Goal: Task Accomplishment & Management: Manage account settings

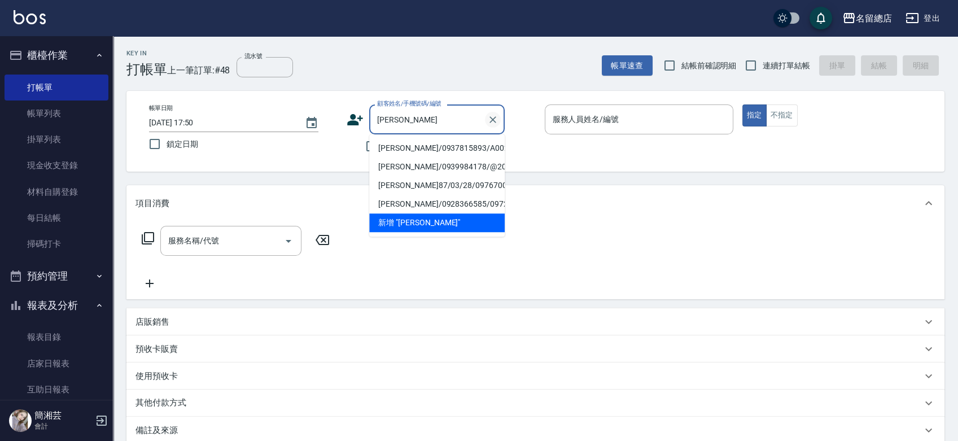
click at [494, 120] on icon "Clear" at bounding box center [492, 119] width 11 height 11
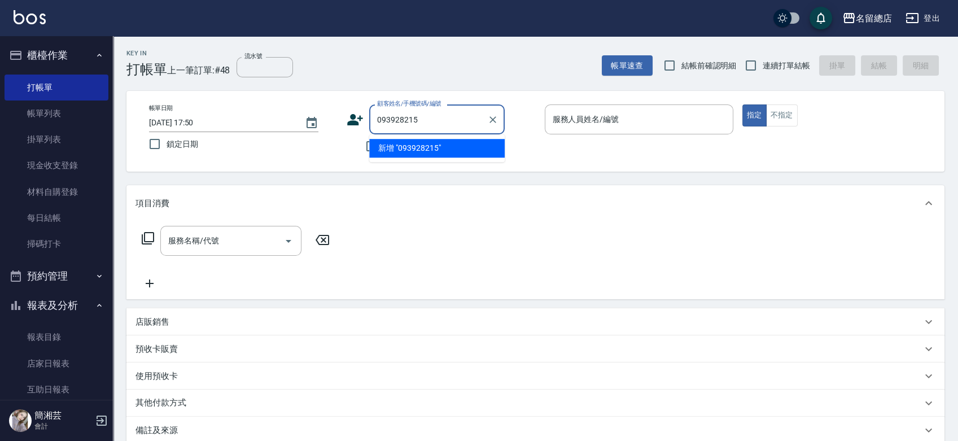
type input "0939282156"
click at [491, 118] on icon "Clear" at bounding box center [492, 119] width 7 height 7
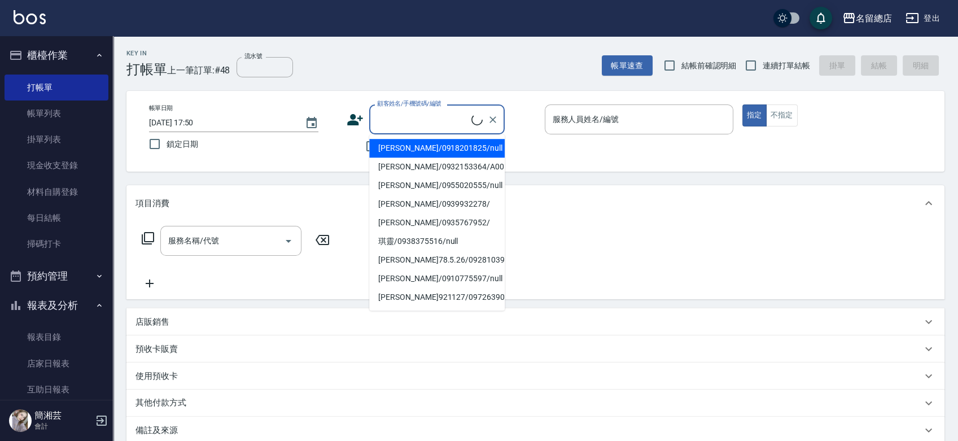
click at [623, 150] on div "帳單日期 2025/08/19 17:50 鎖定日期 顧客姓名/手機號碼/編號 顧客姓名/手機號碼/編號 不留客資 服務人員姓名/編號 服務人員姓名/編號 指…" at bounding box center [535, 131] width 791 height 54
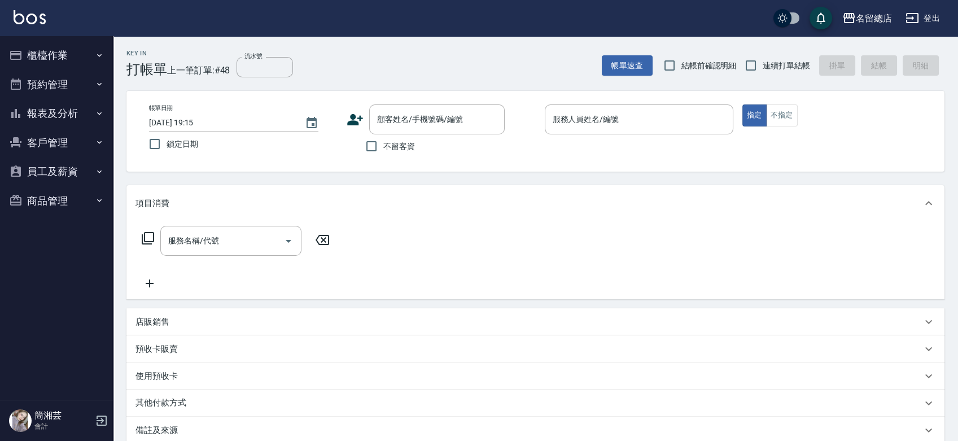
click at [466, 144] on div "不留客資" at bounding box center [426, 146] width 158 height 24
drag, startPoint x: 789, startPoint y: 83, endPoint x: 757, endPoint y: 58, distance: 40.6
click at [781, 76] on div "Key In 打帳單 上一筆訂單:#48 流水號 流水號 帳單速查 結帳前確認明細 連續打單結帳 掛單 結帳 明細 帳單日期 [DATE] 19:15 鎖定日…" at bounding box center [535, 301] width 845 height 530
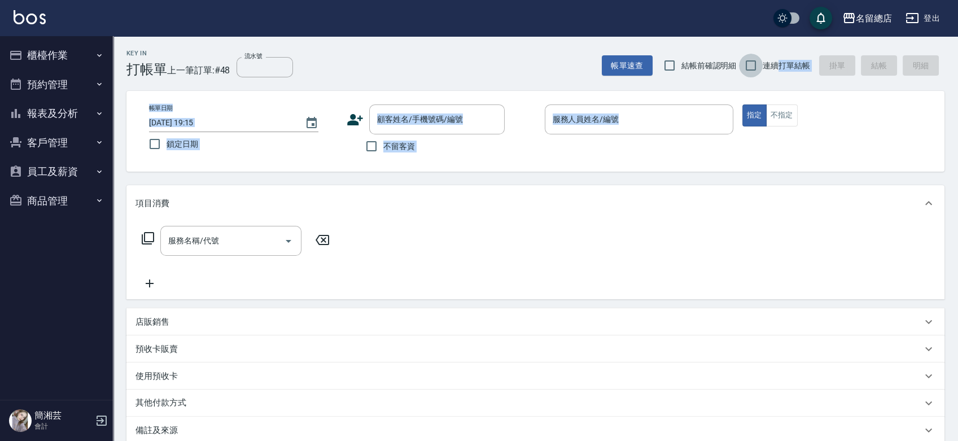
drag, startPoint x: 757, startPoint y: 58, endPoint x: 728, endPoint y: 76, distance: 33.7
click at [757, 59] on input "連續打單結帳" at bounding box center [751, 66] width 24 height 24
checkbox input "true"
click at [474, 125] on input "顧客姓名/手機號碼/編號" at bounding box center [428, 119] width 108 height 20
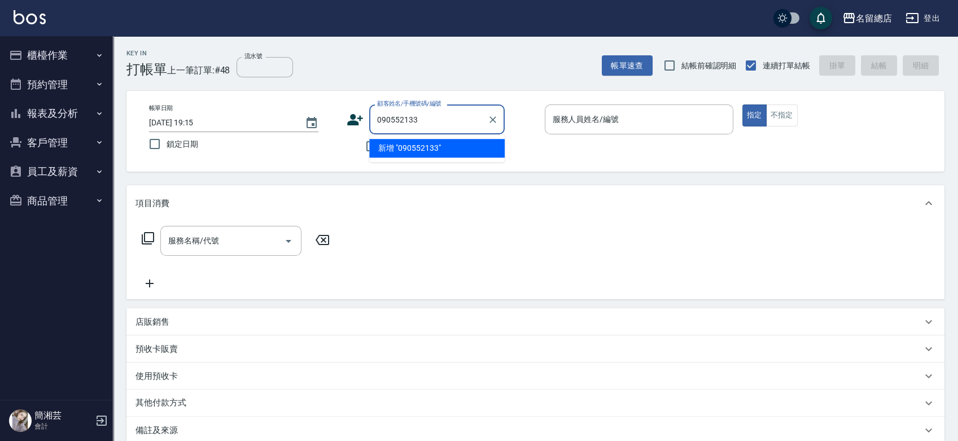
type input "0905521330"
click at [492, 116] on icon "Clear" at bounding box center [492, 119] width 11 height 11
type input "[PERSON_NAME]/0909521330/null"
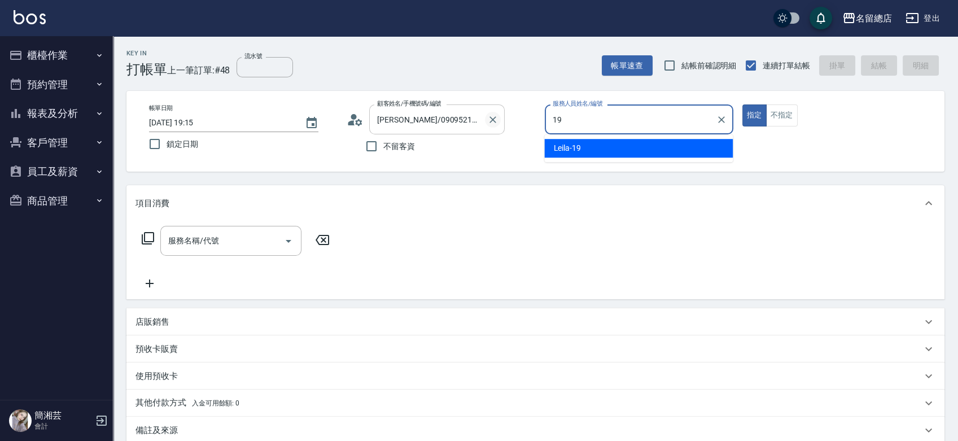
type input "Leila-19"
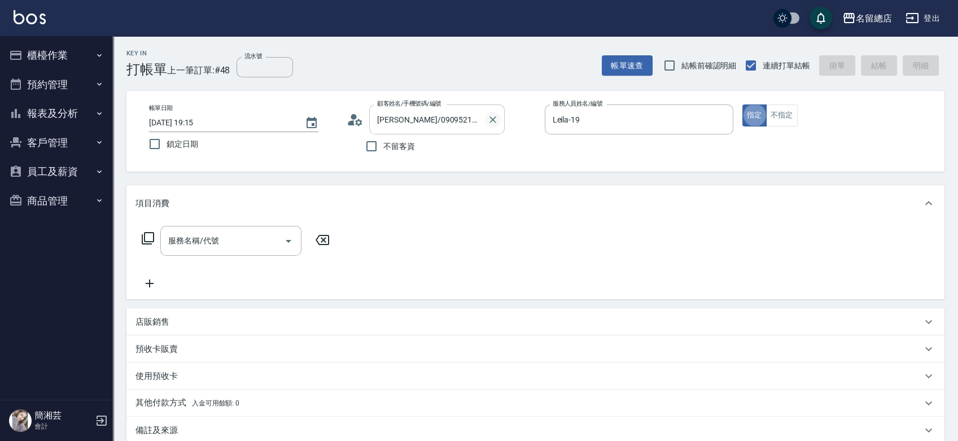
type button "true"
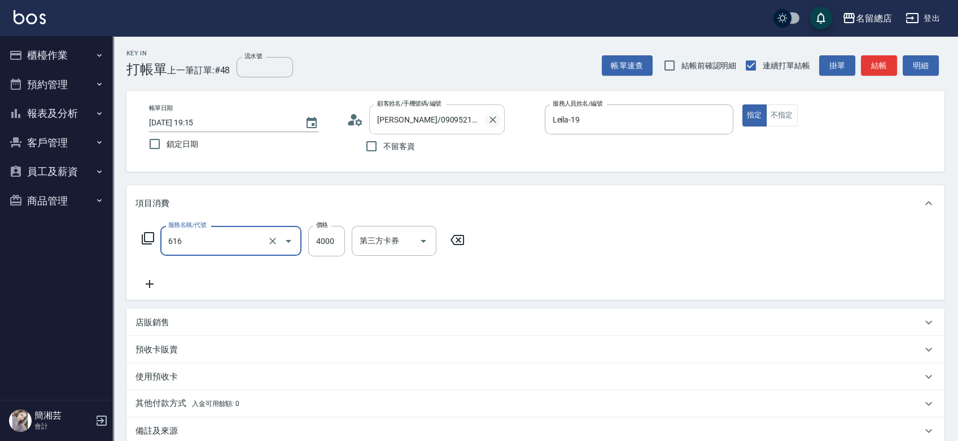
type input "自備接髮(616)"
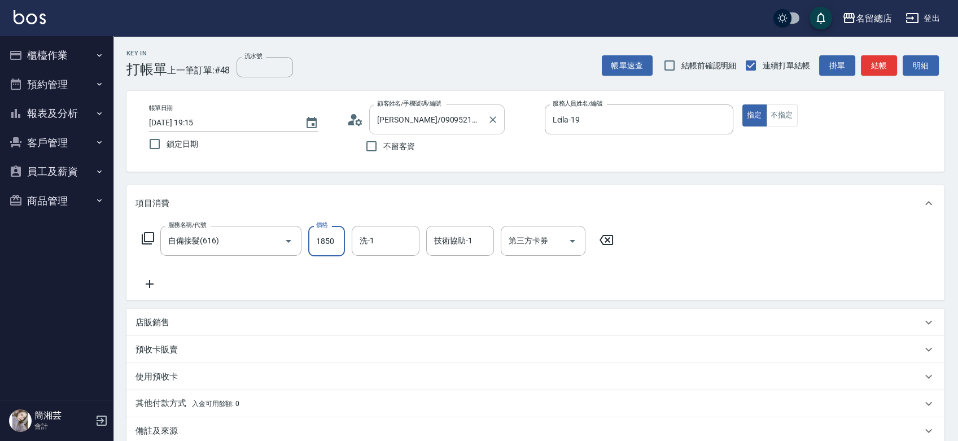
type input "1850"
type input "謝雅筑-26"
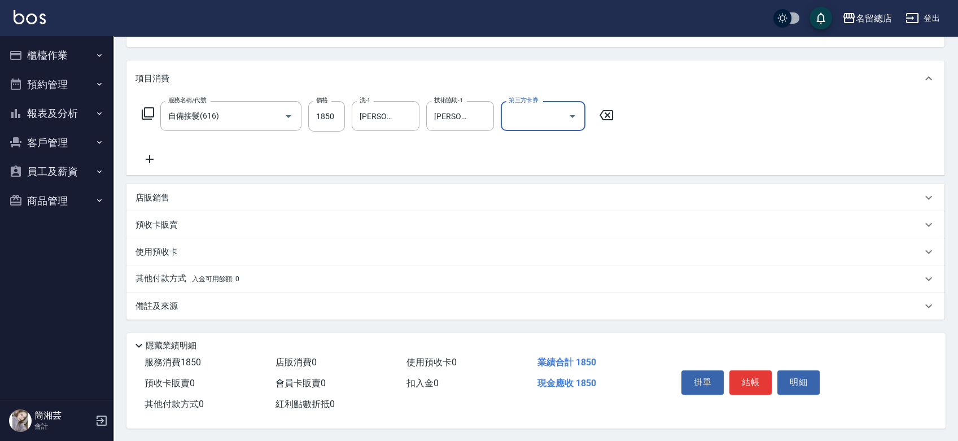
scroll to position [125, 0]
click at [158, 276] on p "其他付款方式 入金可用餘額: 0" at bounding box center [187, 278] width 104 height 12
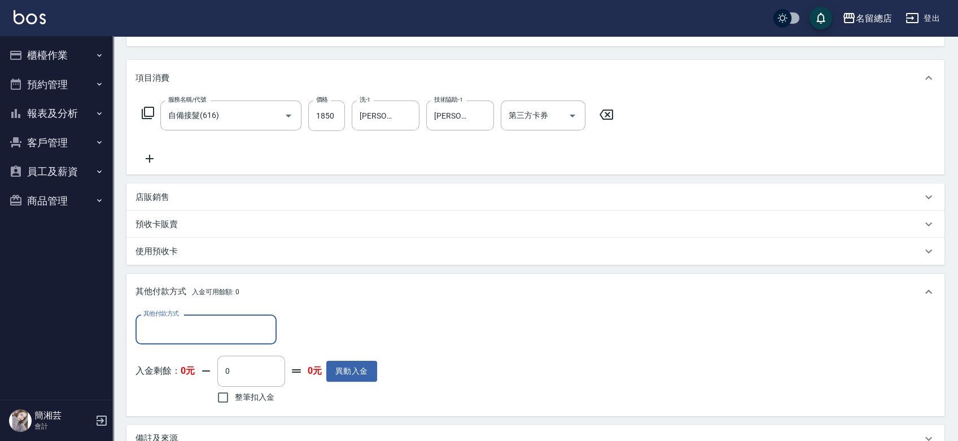
scroll to position [0, 0]
click at [164, 327] on input "其他付款方式" at bounding box center [206, 329] width 131 height 20
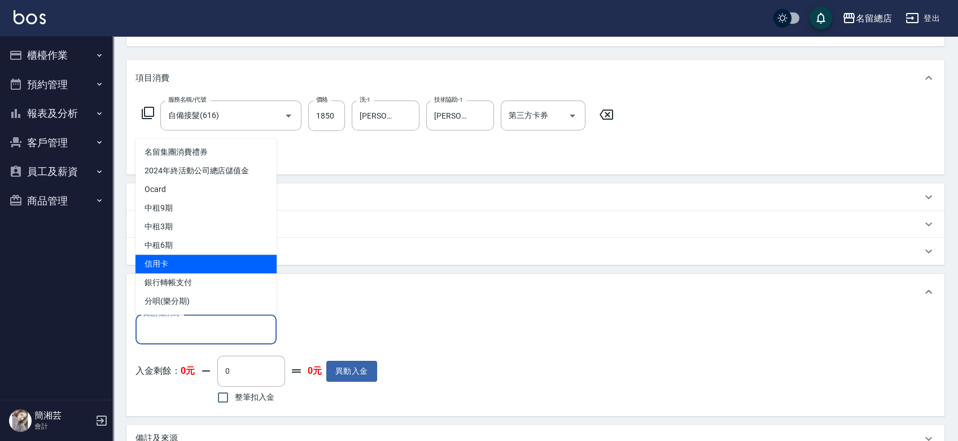
click at [168, 262] on span "信用卡" at bounding box center [205, 264] width 141 height 19
type input "信用卡"
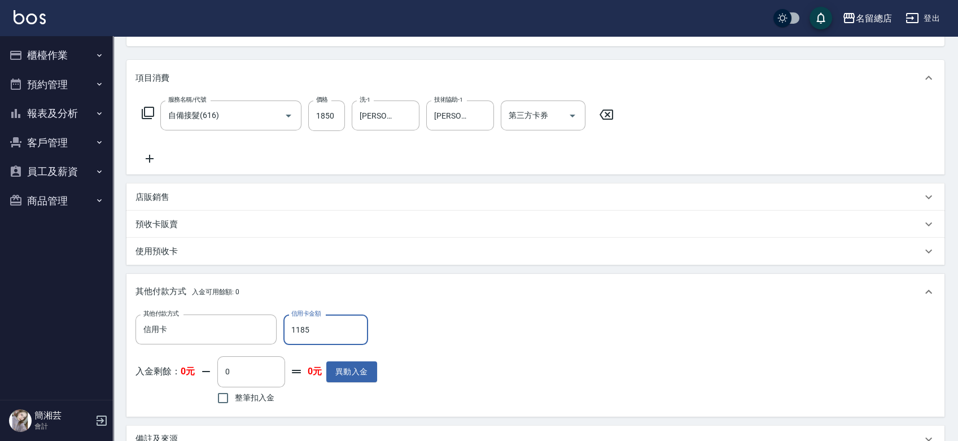
type input "1185"
type input "2025/08/19 19:32"
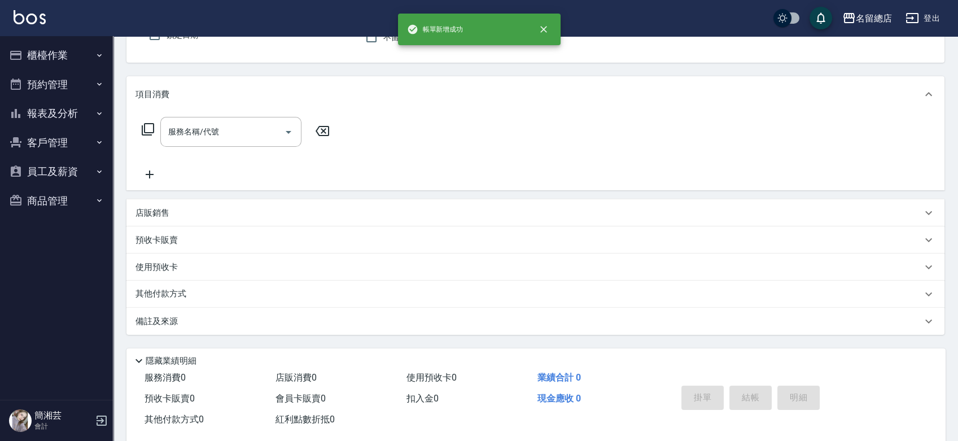
click at [84, 58] on button "櫃檯作業" at bounding box center [57, 55] width 104 height 29
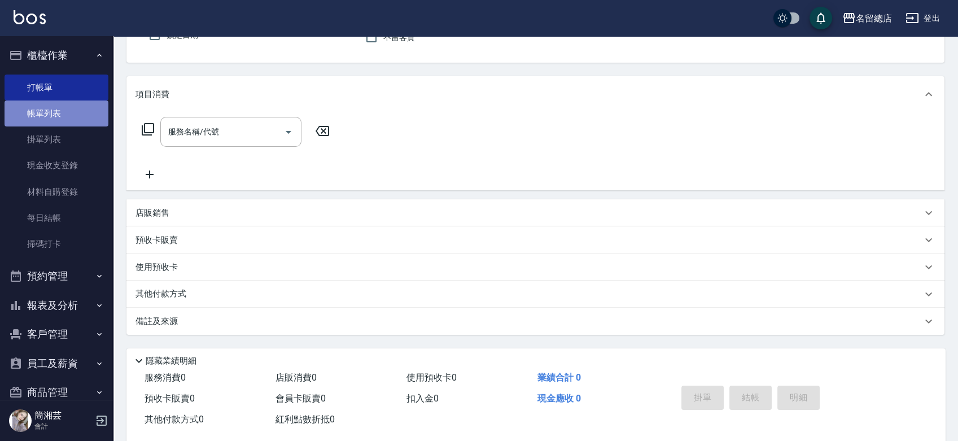
click at [58, 107] on link "帳單列表" at bounding box center [57, 113] width 104 height 26
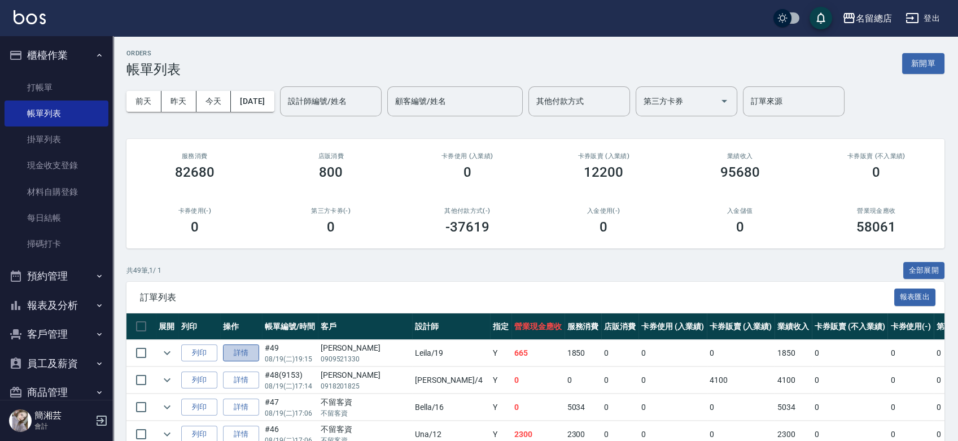
click at [241, 350] on link "詳情" at bounding box center [241, 352] width 36 height 17
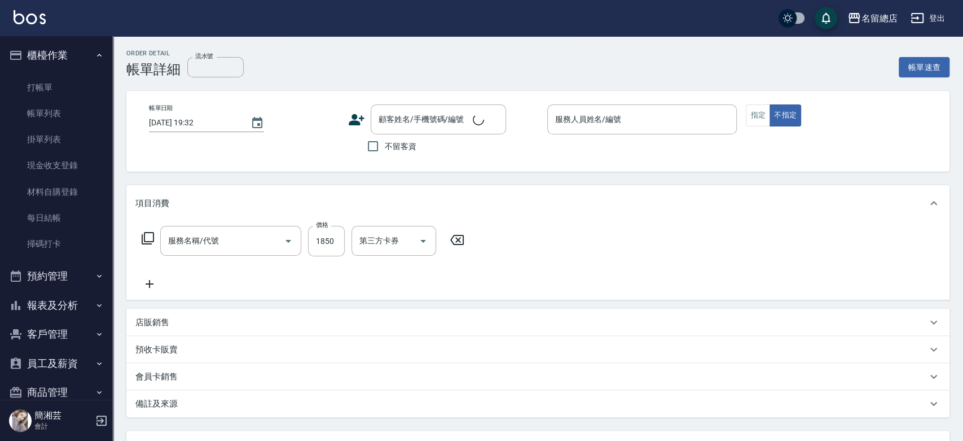
type input "2025/08/19 19:15"
type input "Leila-19"
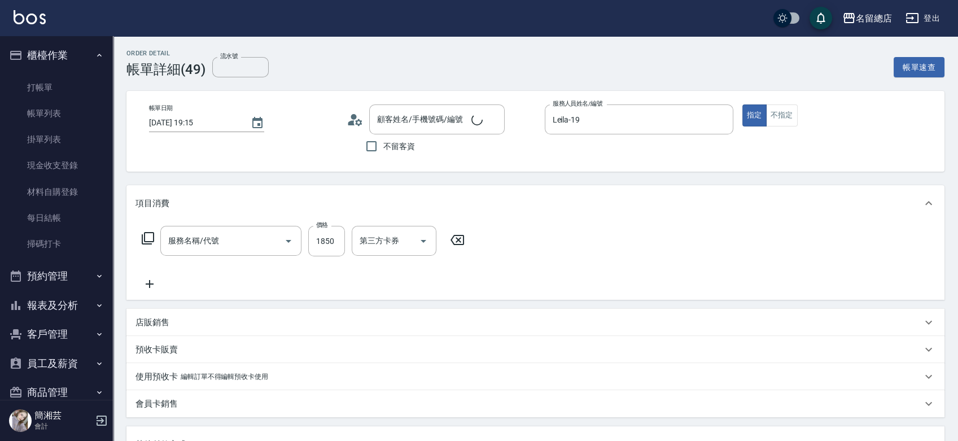
type input "自備接髮(616)"
type input "吳沁琳/0909521330/null"
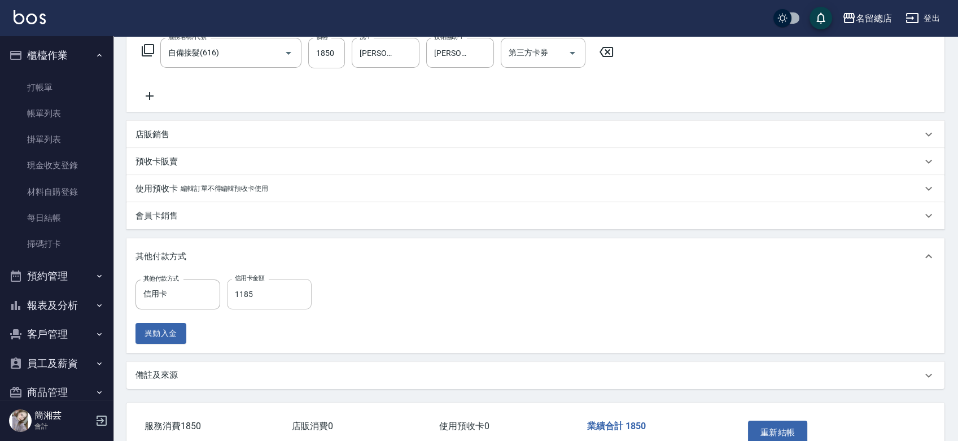
click at [268, 293] on input "1185" at bounding box center [269, 294] width 85 height 30
type input "1850"
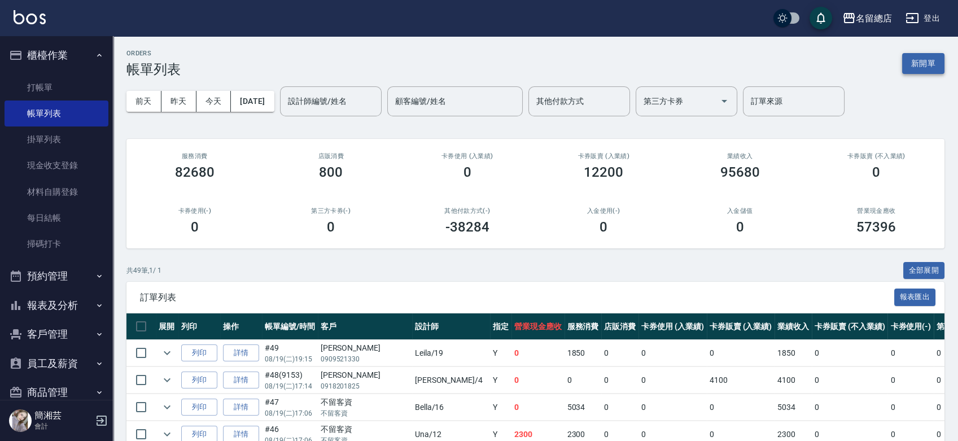
click at [922, 58] on button "新開單" at bounding box center [923, 63] width 42 height 21
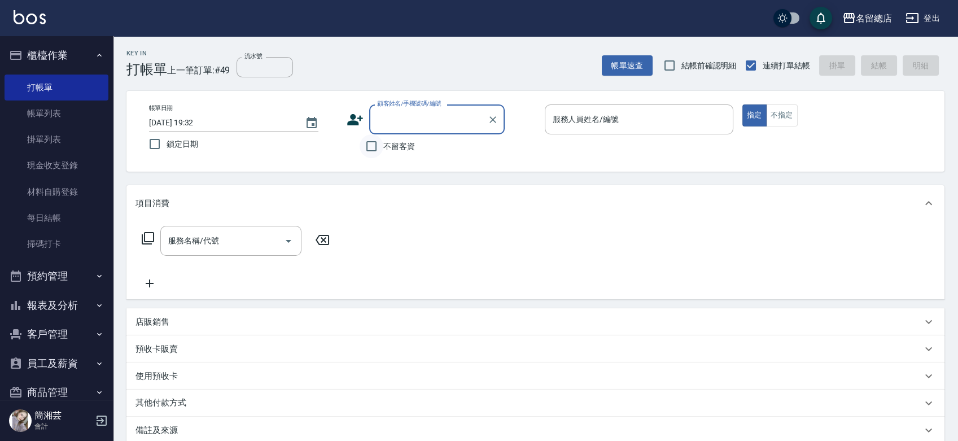
click at [377, 152] on input "不留客資" at bounding box center [372, 146] width 24 height 24
checkbox input "true"
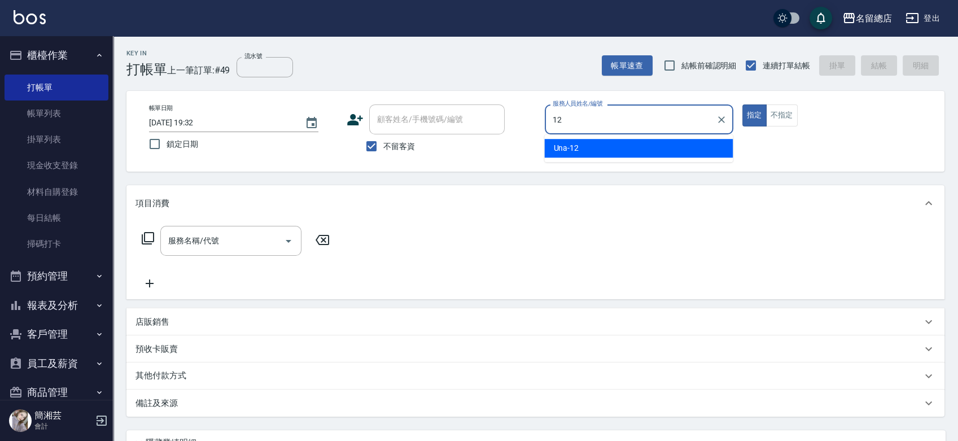
type input "Una-12"
type button "true"
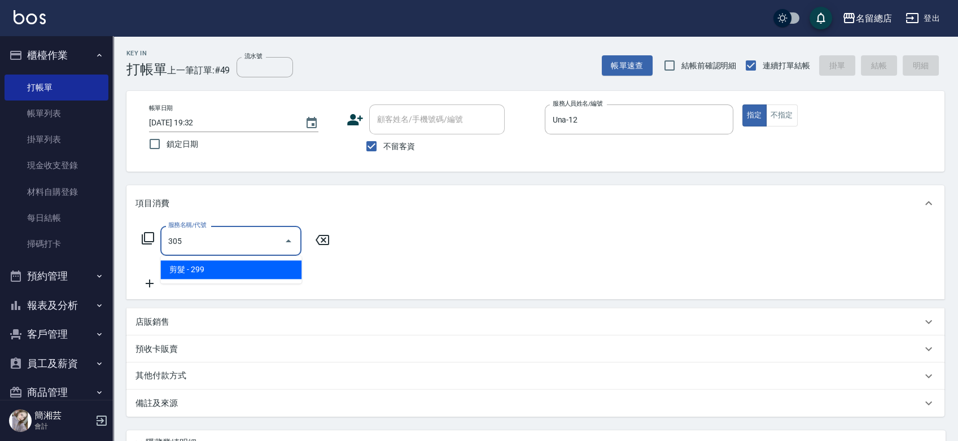
type input "剪髮(305)"
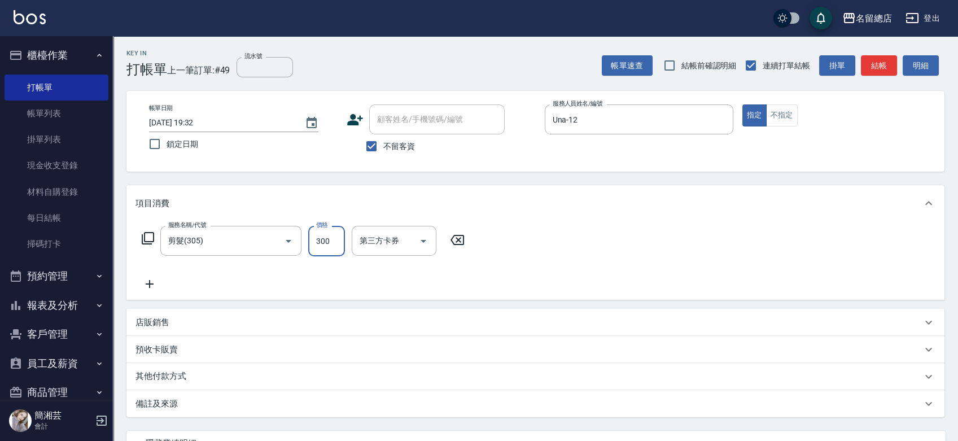
type input "300"
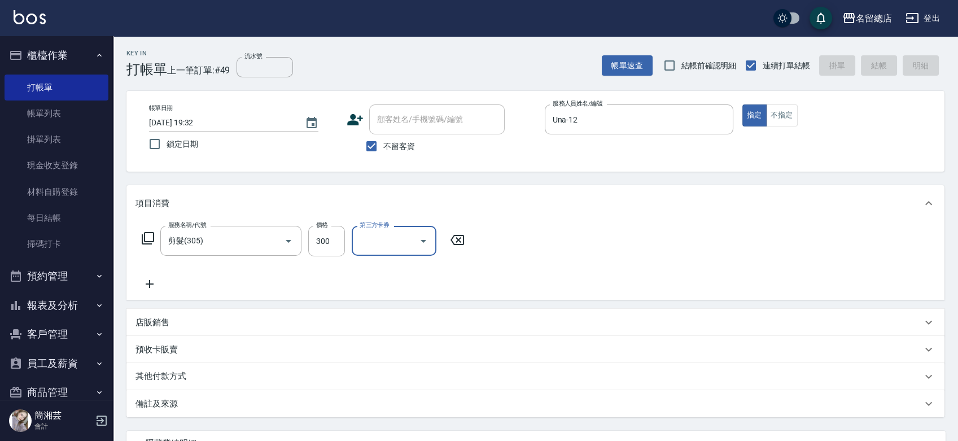
type input "2025/08/19 19:33"
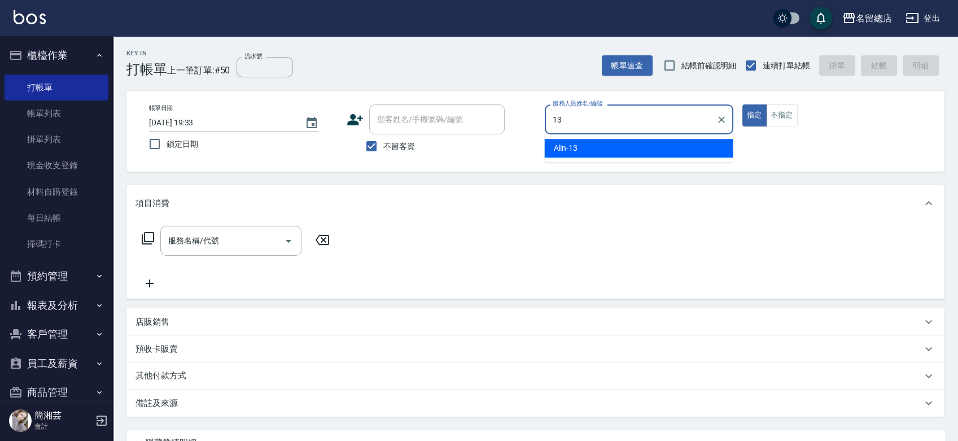
type input "Alin-13"
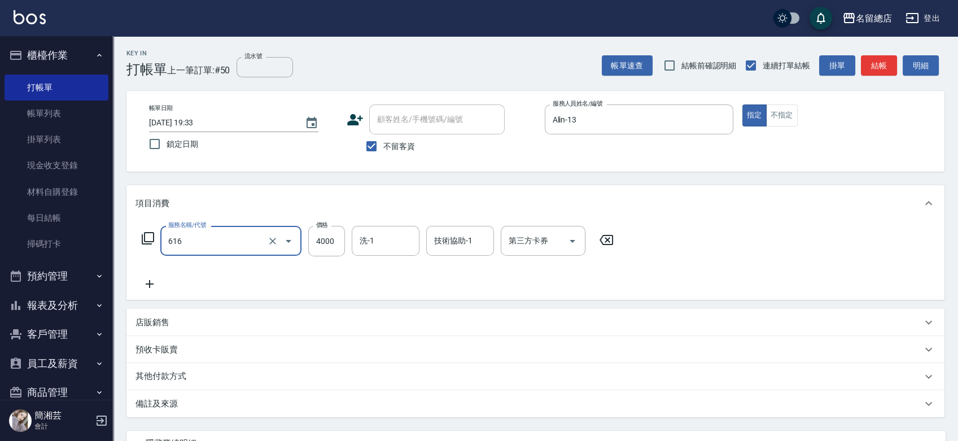
type input "自備接髮(616)"
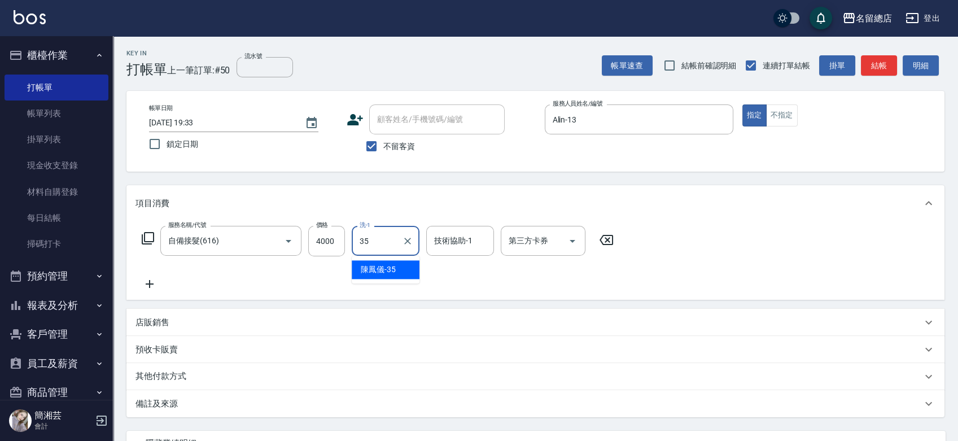
type input "陳鳳儀-35"
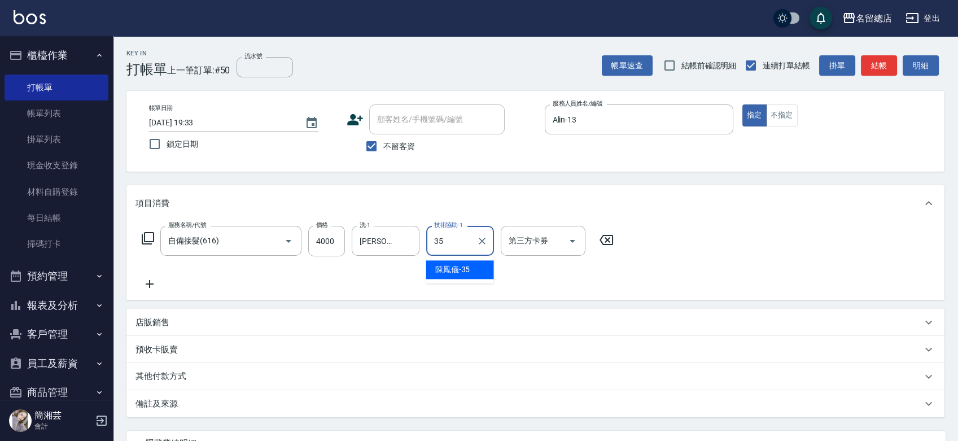
type input "陳鳳儀-35"
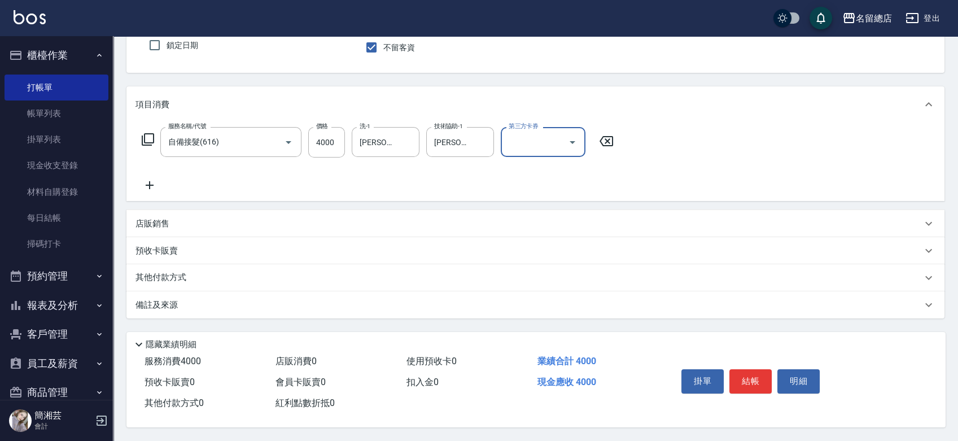
scroll to position [102, 0]
click at [172, 271] on p "其他付款方式" at bounding box center [163, 277] width 56 height 12
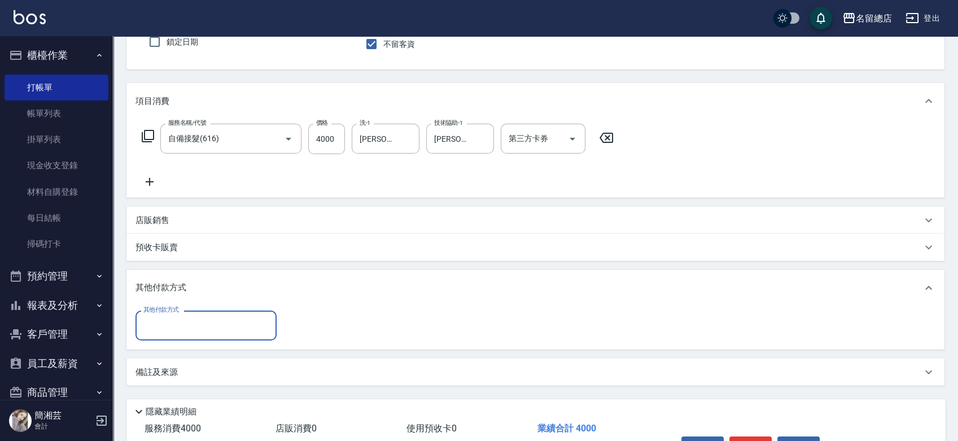
scroll to position [0, 0]
click at [178, 328] on input "其他付款方式" at bounding box center [206, 326] width 131 height 20
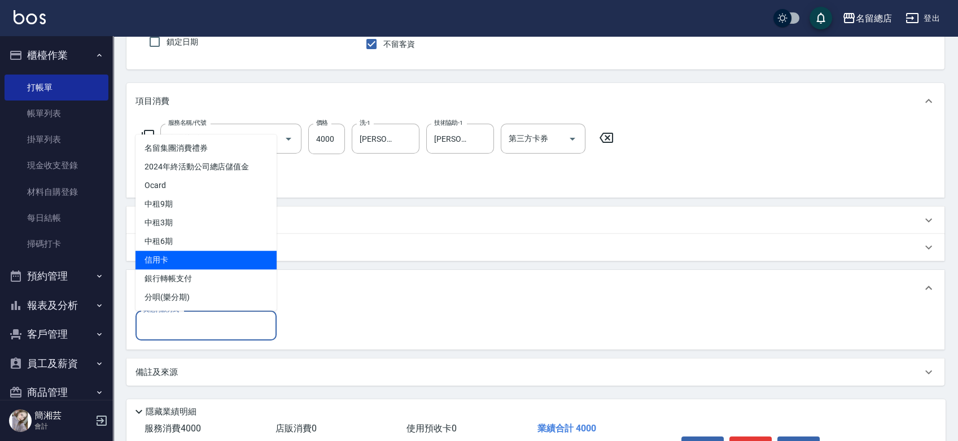
click at [183, 265] on span "信用卡" at bounding box center [205, 260] width 141 height 19
type input "信用卡"
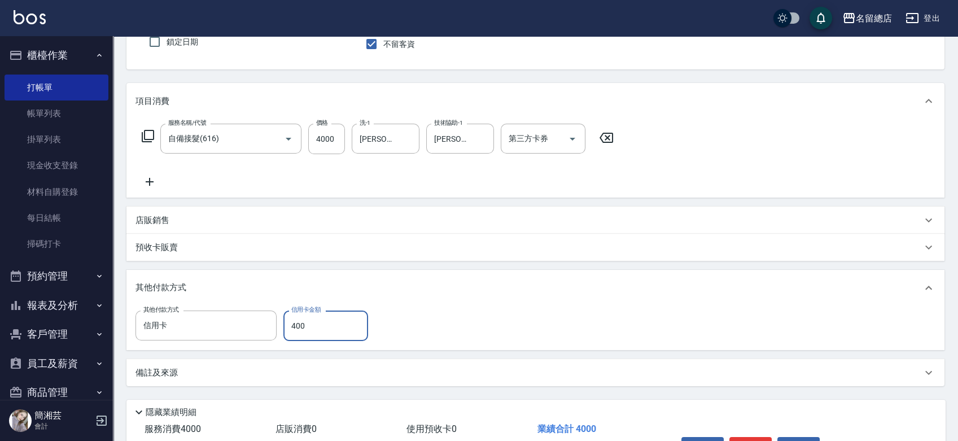
type input "4000"
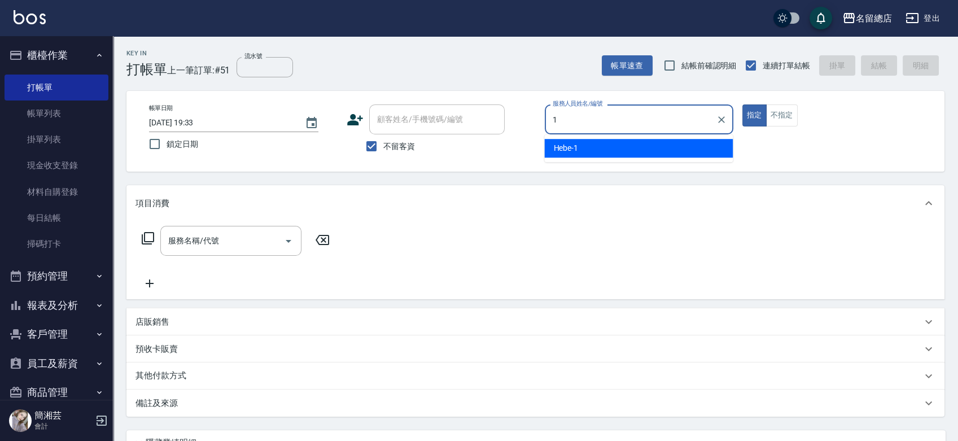
type input "Hebe-1"
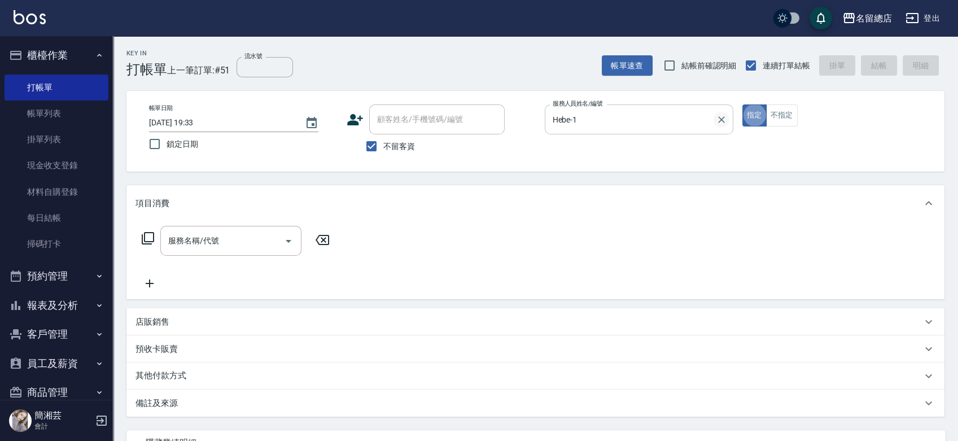
click at [726, 118] on button "Clear" at bounding box center [721, 120] width 16 height 16
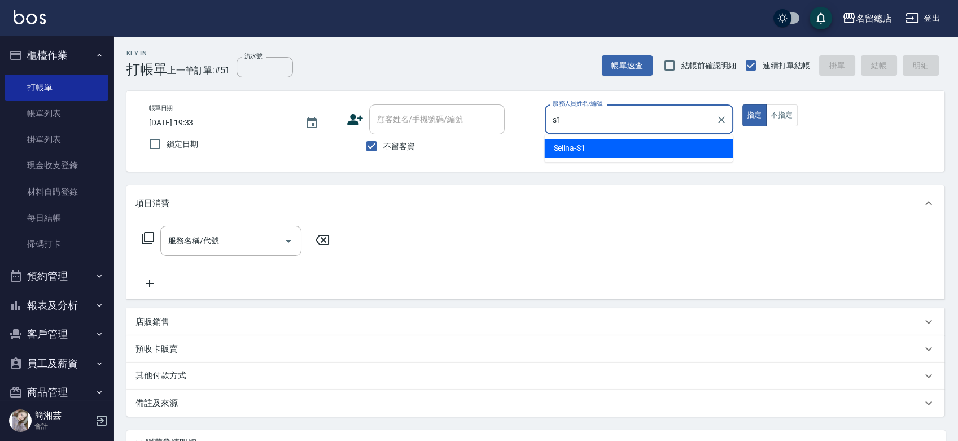
type input "Selina-S1"
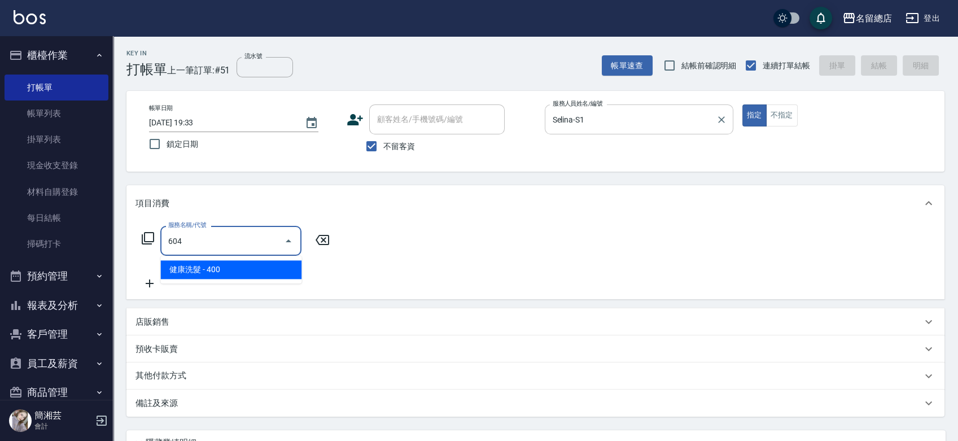
type input "健康洗髮(604)"
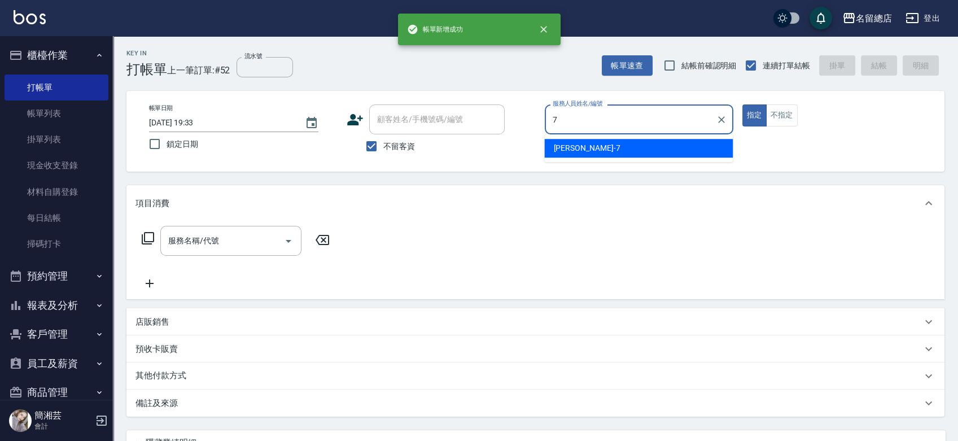
type input "Mick-7"
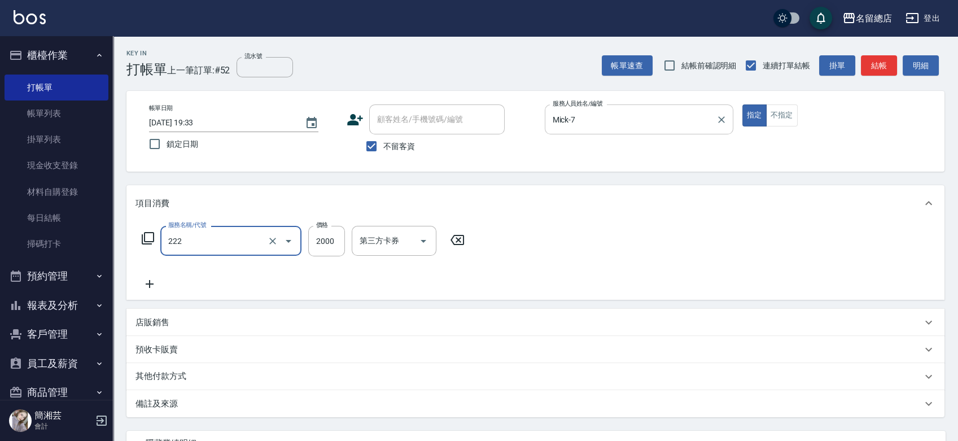
type input "燙髮2000以上(222)"
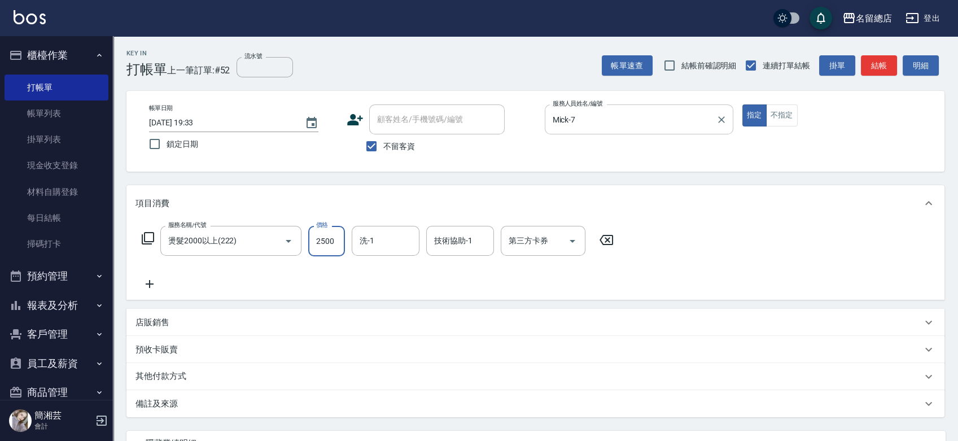
type input "2500"
type input "黃楚云-34"
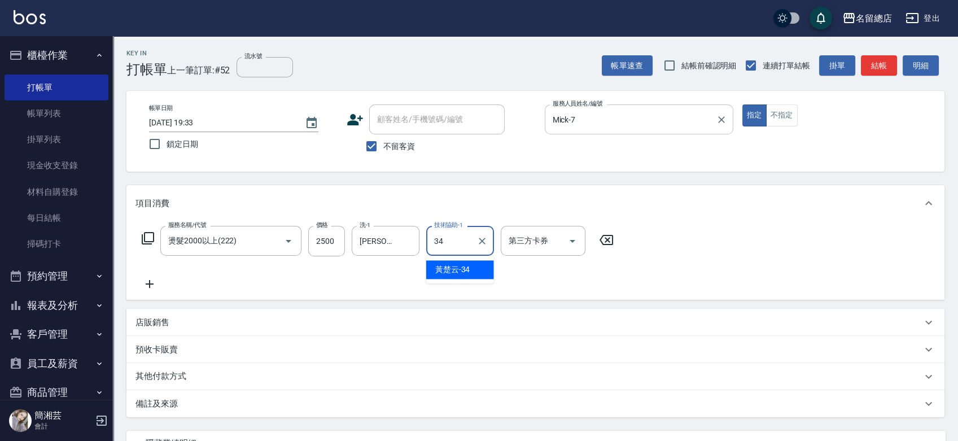
type input "黃楚云-34"
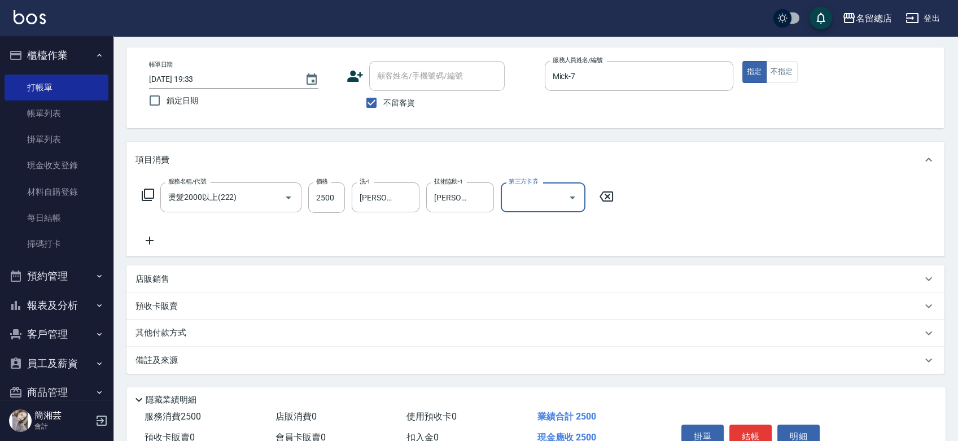
scroll to position [63, 0]
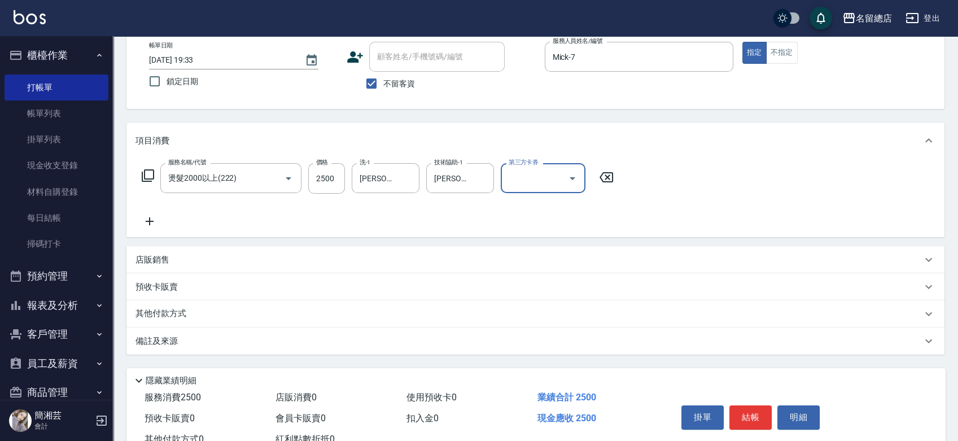
click at [154, 324] on div "其他付款方式" at bounding box center [535, 313] width 818 height 27
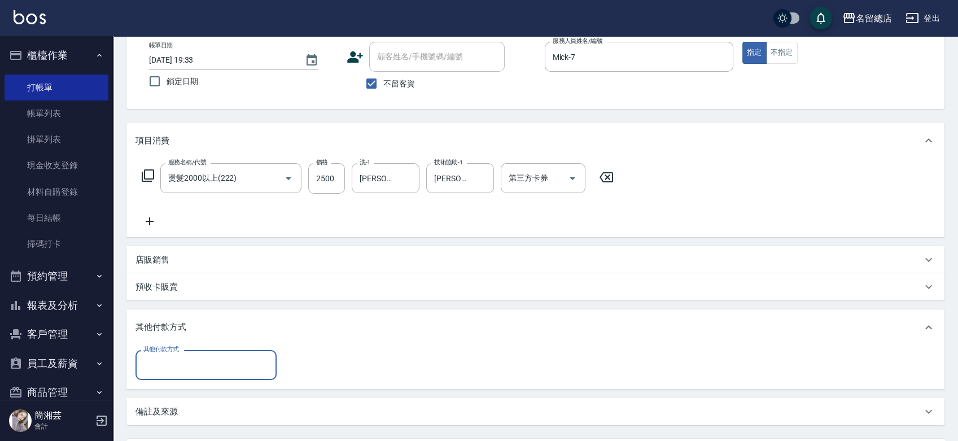
scroll to position [0, 0]
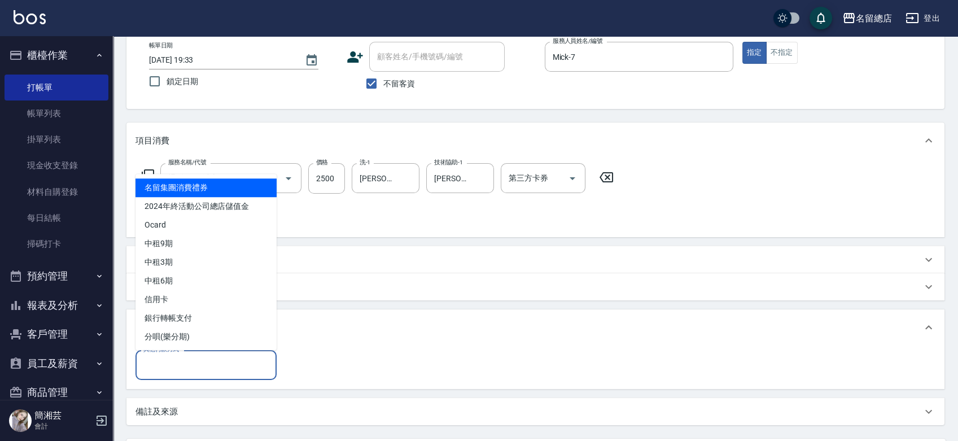
click at [164, 367] on input "其他付款方式" at bounding box center [206, 365] width 131 height 20
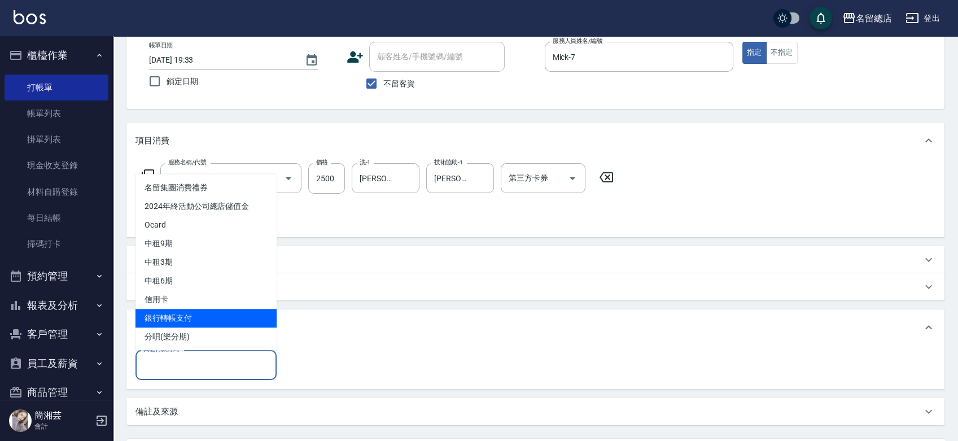
click at [165, 322] on span "銀行轉帳支付" at bounding box center [205, 318] width 141 height 19
type input "銀行轉帳支付"
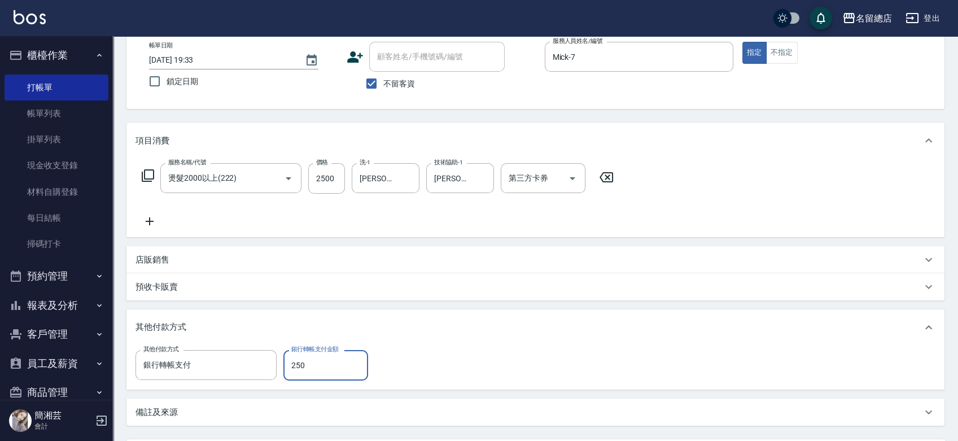
type input "2500"
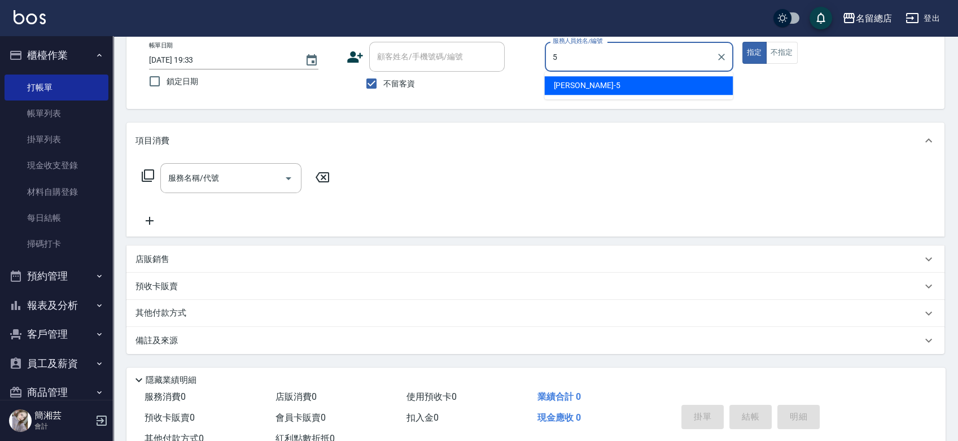
type input "Kelly-5"
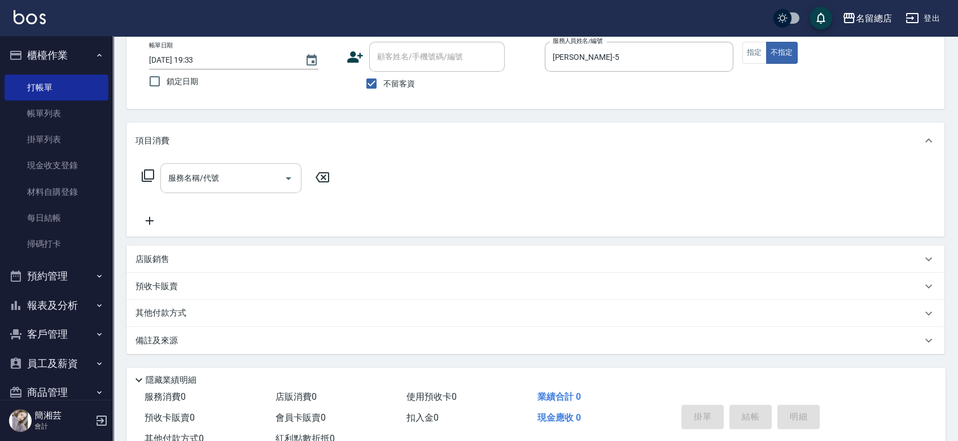
click at [203, 182] on input "服務名稱/代號" at bounding box center [222, 178] width 114 height 20
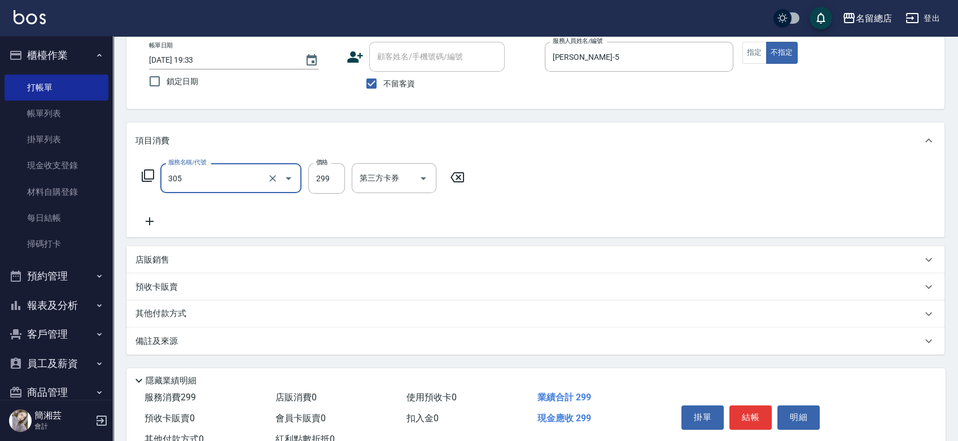
type input "剪髮(305)"
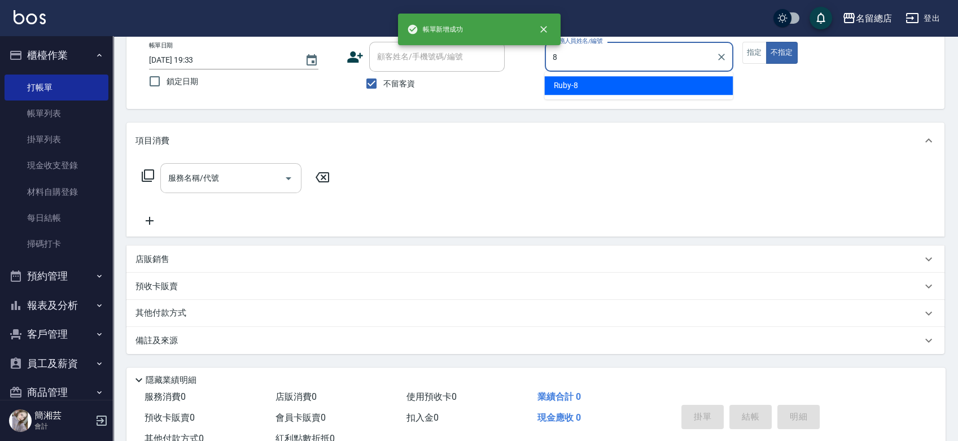
type input "Ruby-8"
type button "false"
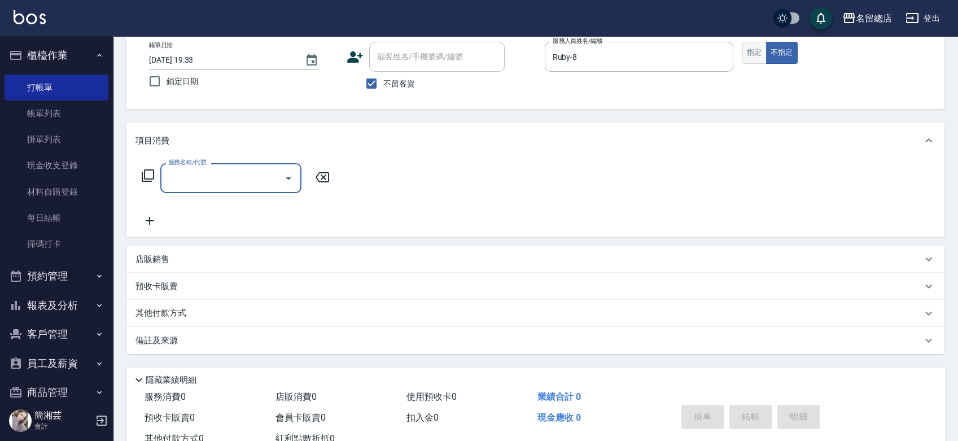
click at [759, 51] on button "指定" at bounding box center [754, 53] width 24 height 22
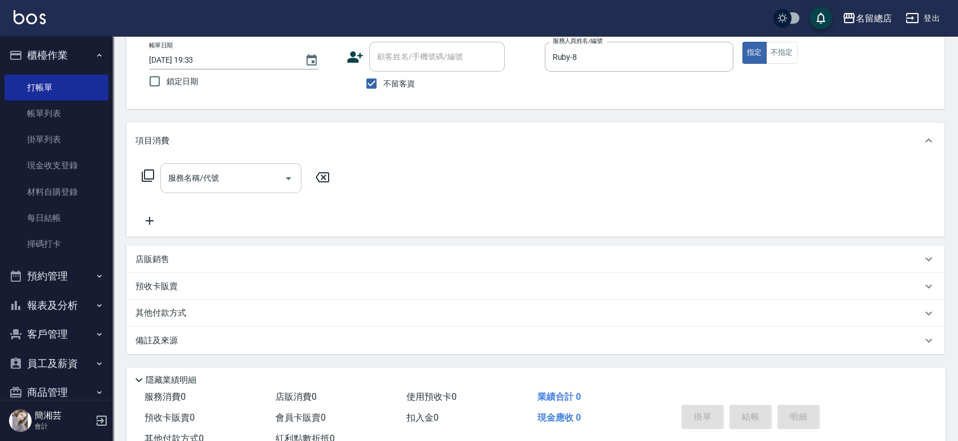
click at [235, 189] on div "服務名稱/代號" at bounding box center [230, 178] width 141 height 30
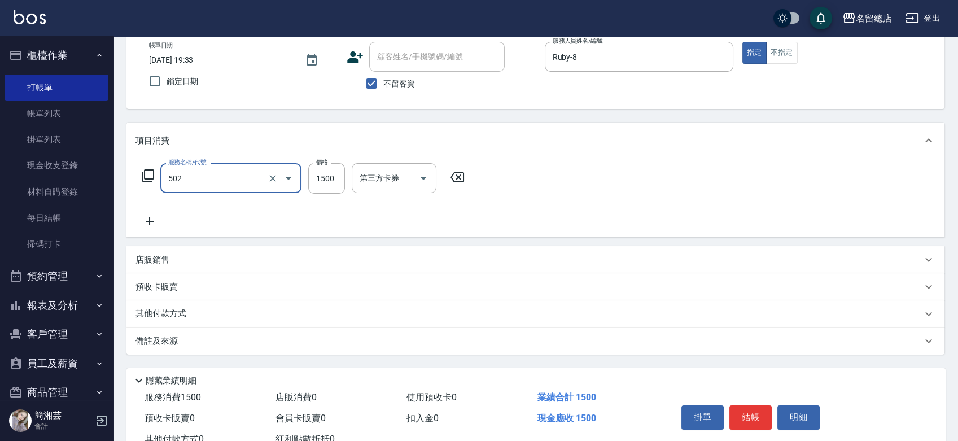
type input "染髮1500以上(502)"
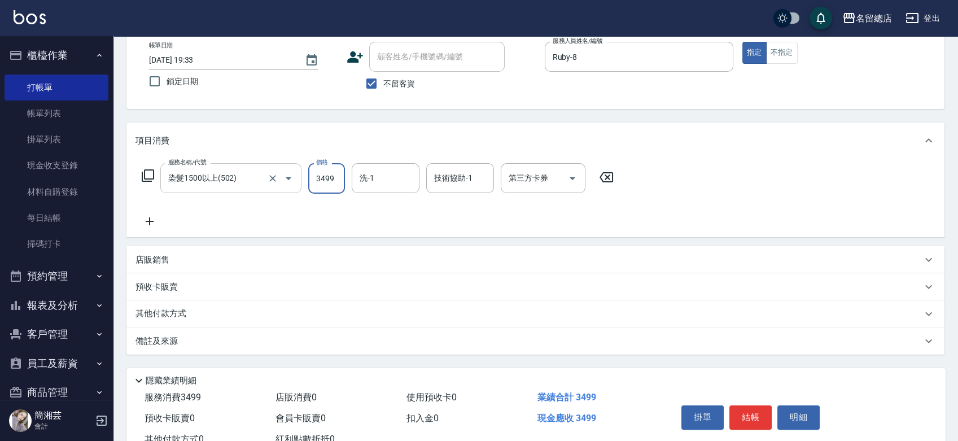
type input "3499"
type input "張筑涵-56"
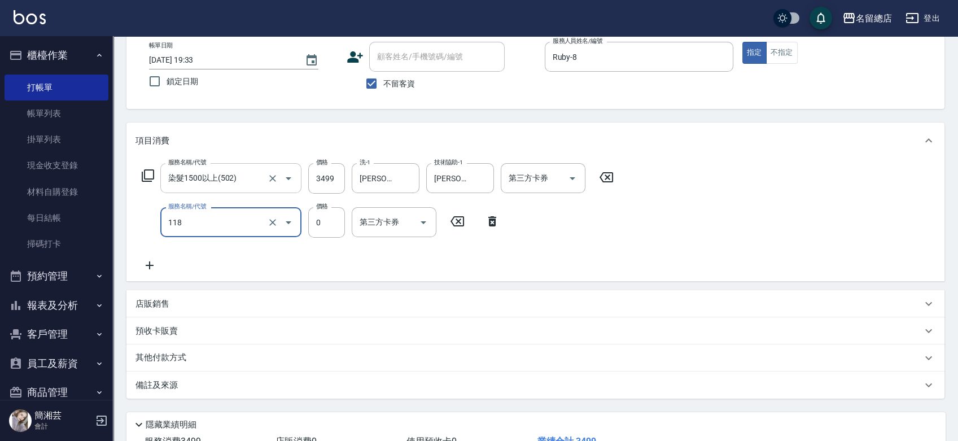
type input "頭皮蓋卡4點(118)"
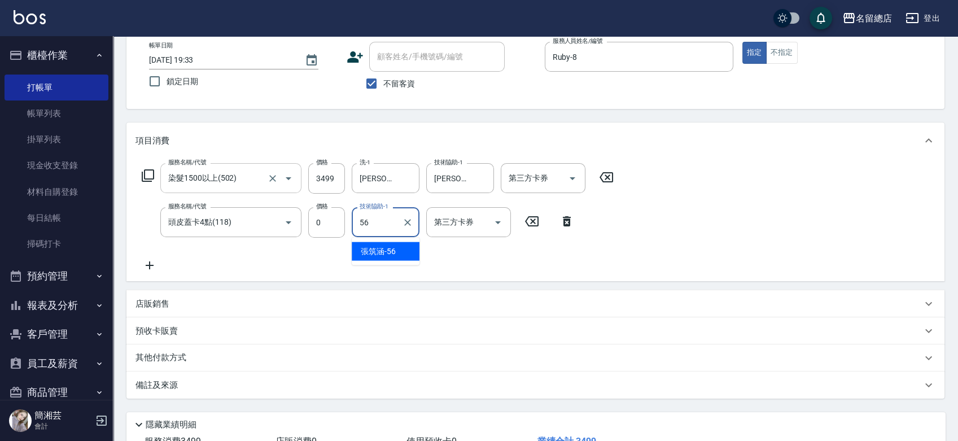
type input "張筑涵-56"
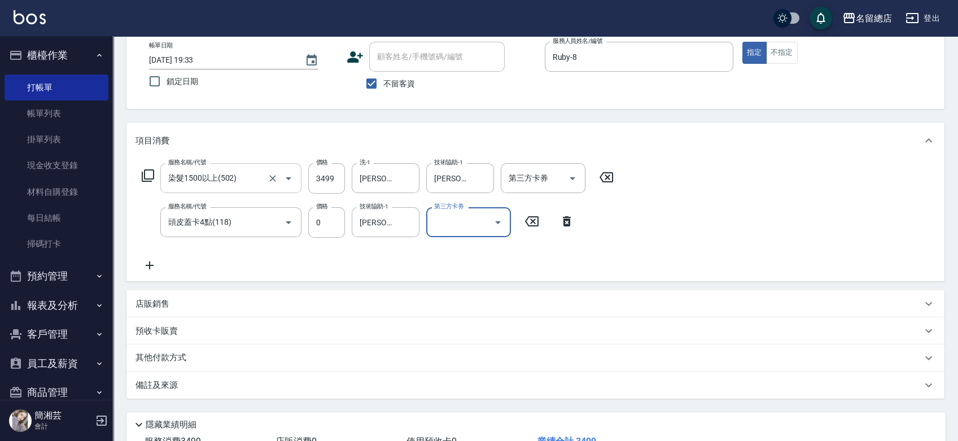
type input "2025/08/19 19:34"
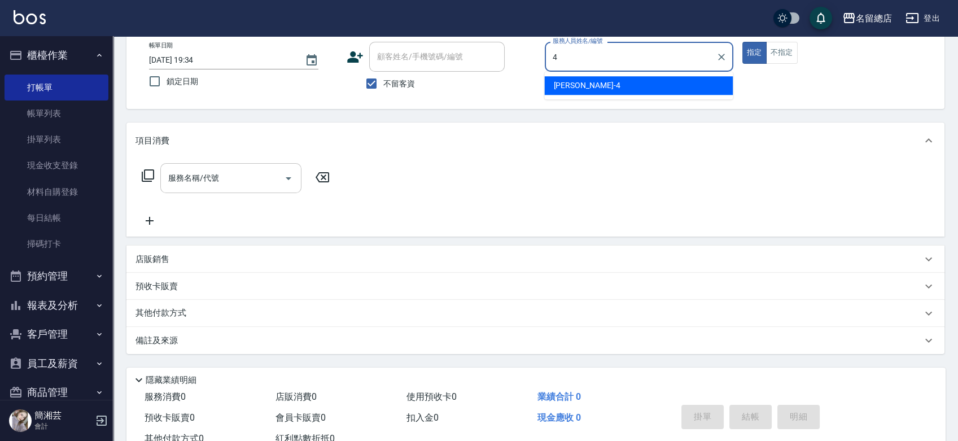
type input "Amy-4"
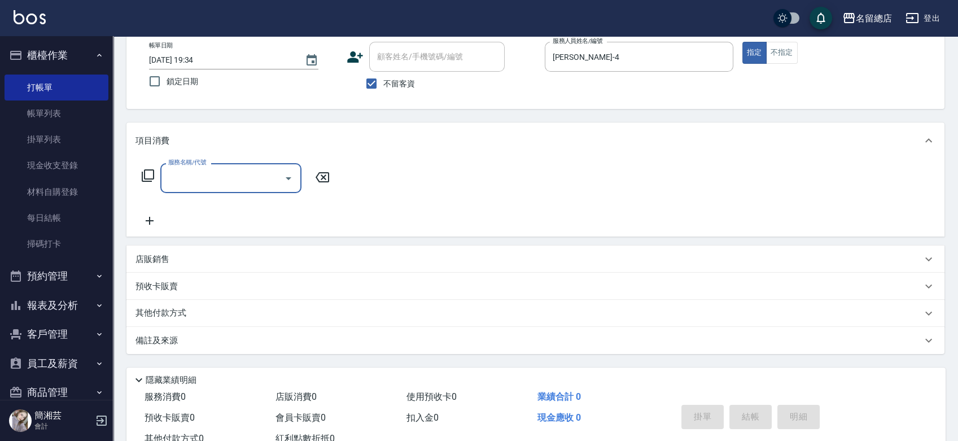
drag, startPoint x: 386, startPoint y: 78, endPoint x: 402, endPoint y: 56, distance: 27.4
click at [387, 78] on span "不留客資" at bounding box center [399, 84] width 32 height 12
click at [383, 78] on input "不留客資" at bounding box center [372, 84] width 24 height 24
checkbox input "false"
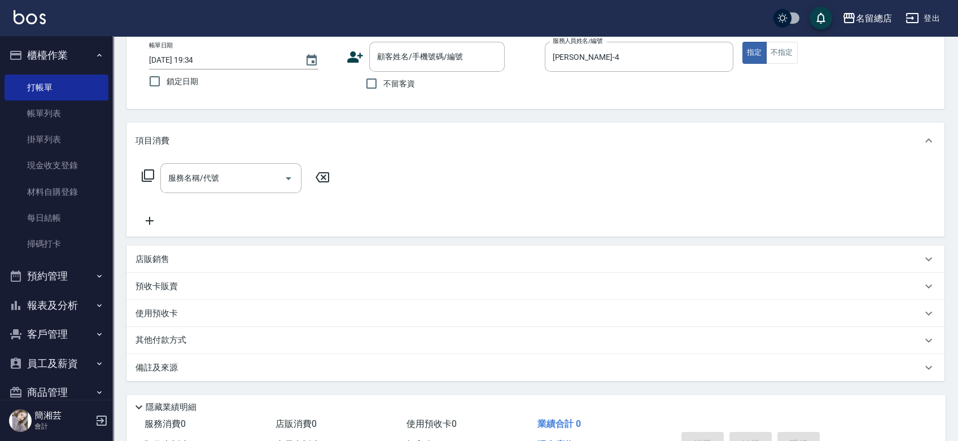
click at [420, 32] on div "名留總店 登出" at bounding box center [479, 18] width 958 height 36
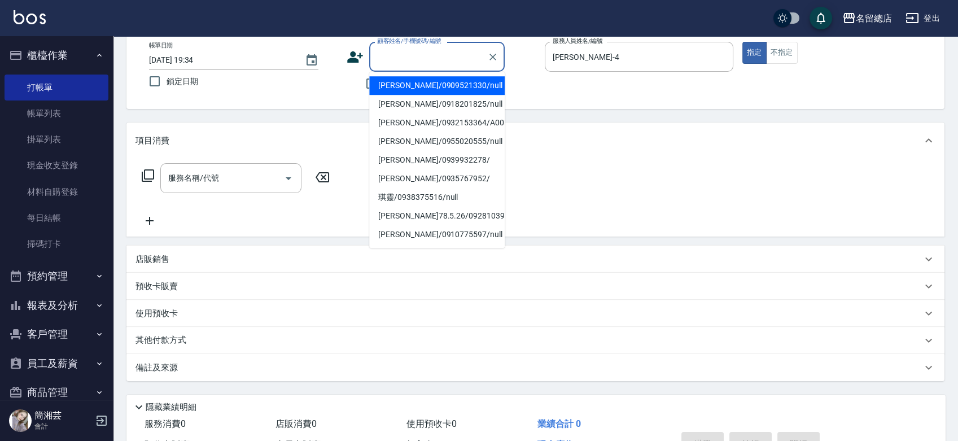
click at [411, 54] on div "顧客姓名/手機號碼/編號 顧客姓名/手機號碼/編號" at bounding box center [436, 57] width 135 height 30
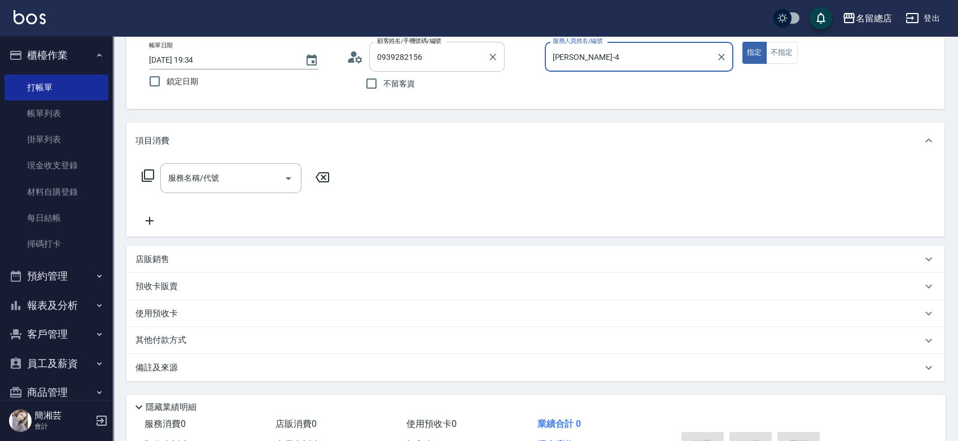
type input "王歆铷/0939282156/"
click at [742, 42] on button "指定" at bounding box center [754, 53] width 24 height 22
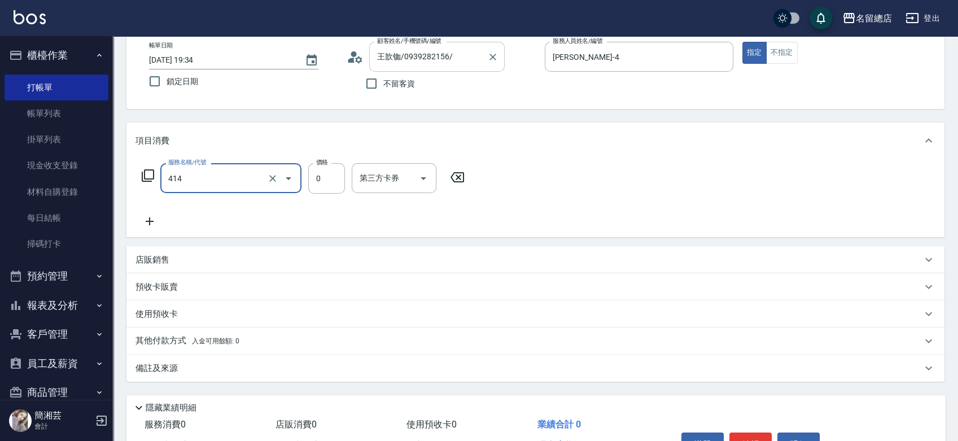
type input "護染蓋卡1000~1499(414)"
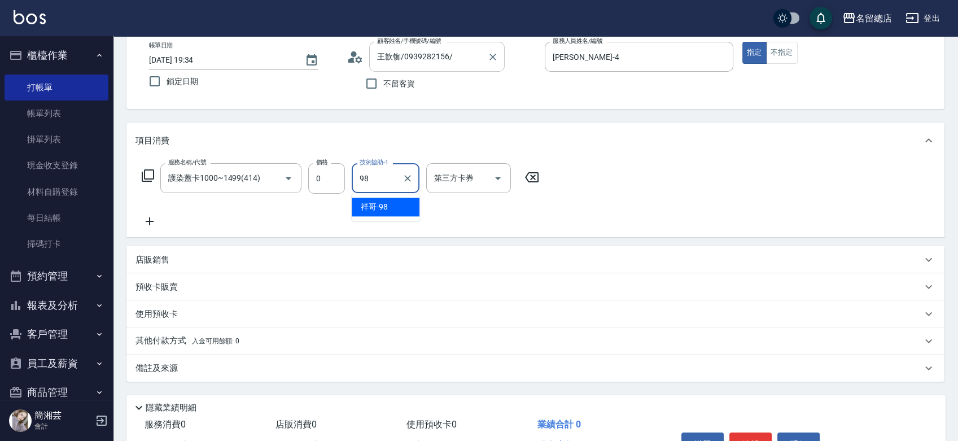
type input "祥哥-98"
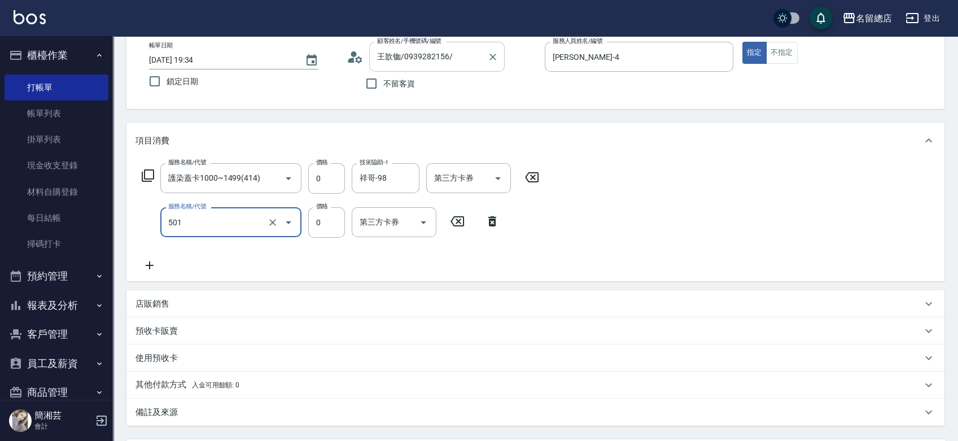
type input "2段蓋卡1300以上(501)"
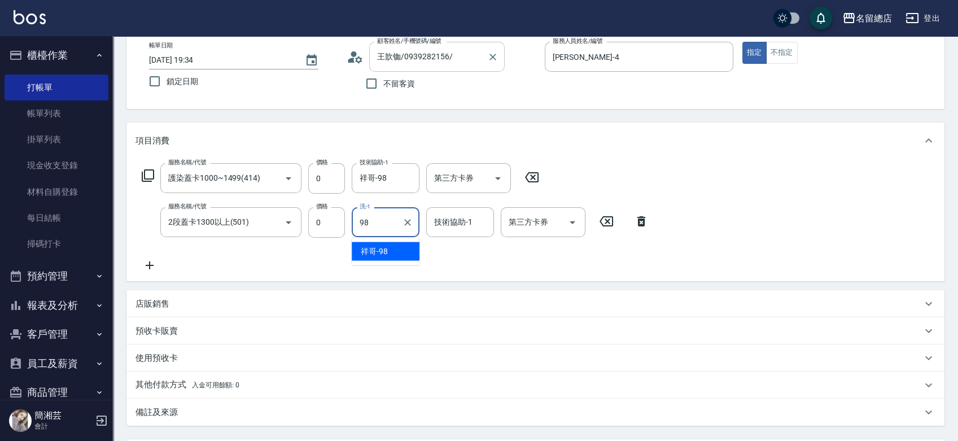
type input "祥哥-98"
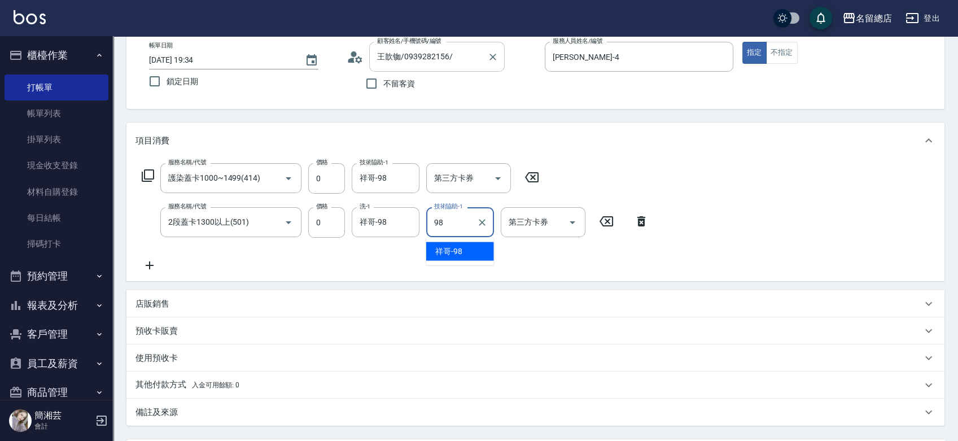
type input "祥哥-98"
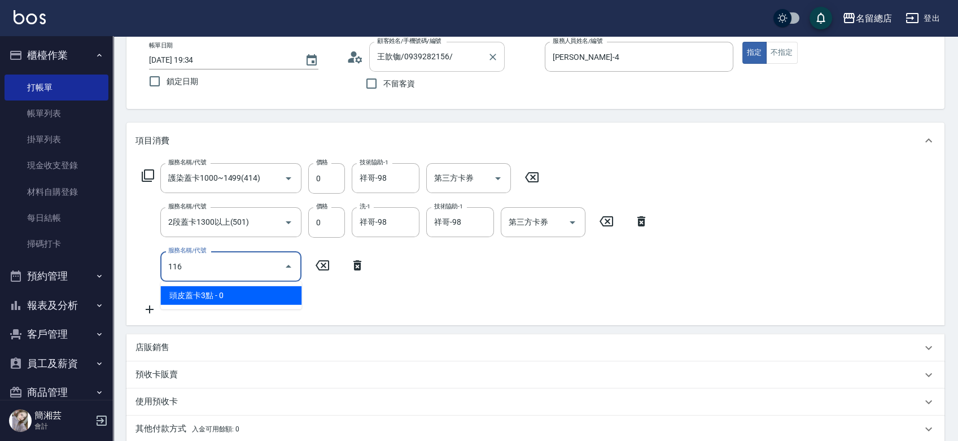
type input "頭皮蓋卡3點(116)"
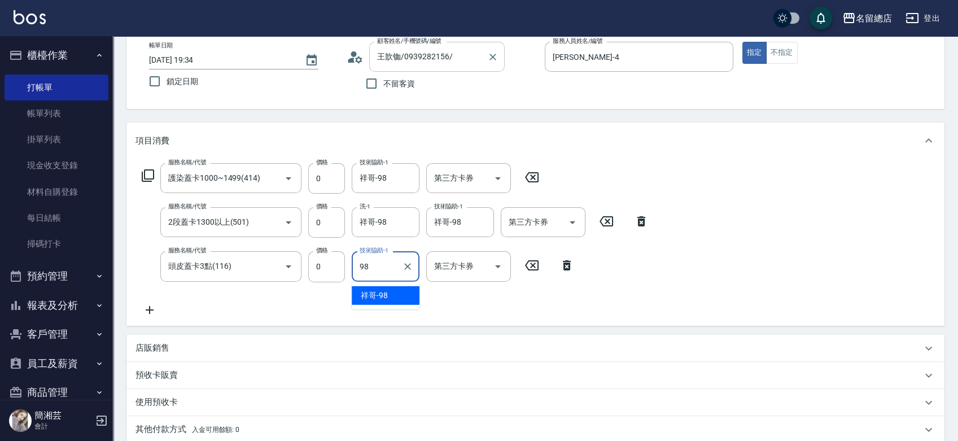
type input "9"
type input "謝雅筑-26"
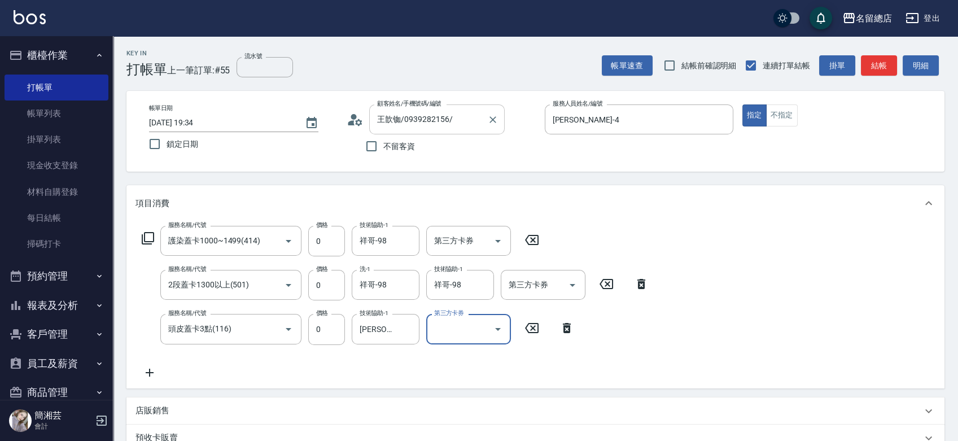
scroll to position [188, 0]
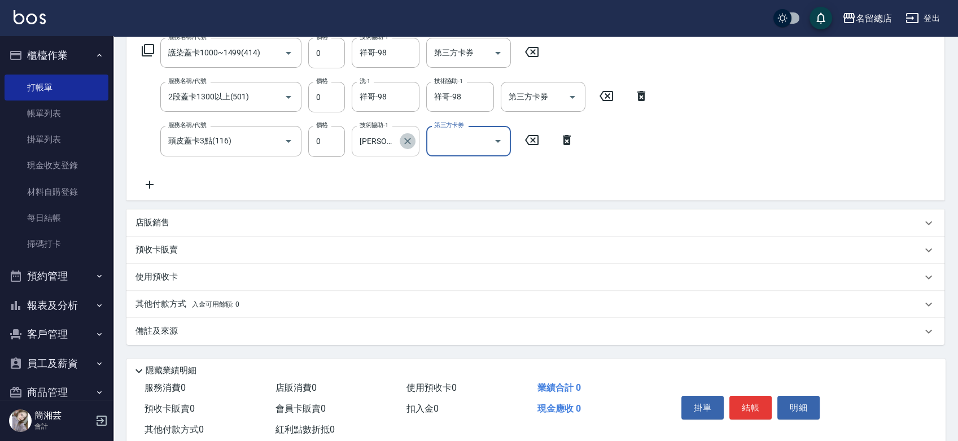
click at [411, 140] on icon "Clear" at bounding box center [407, 140] width 11 height 11
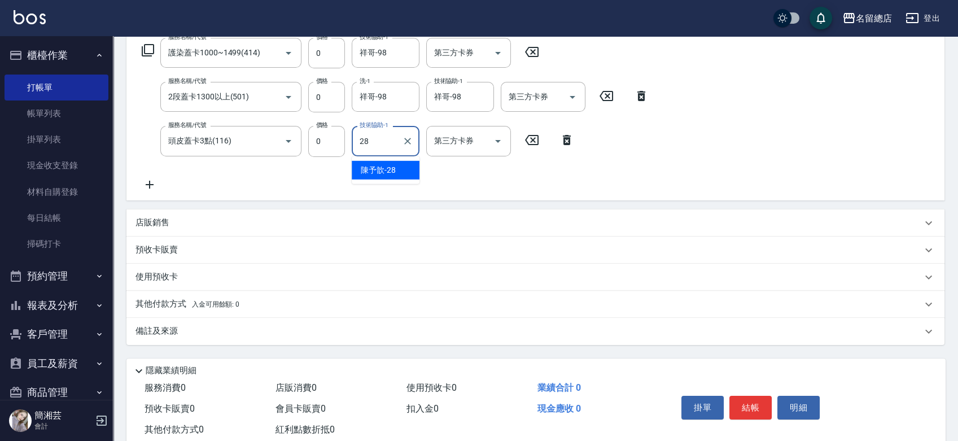
type input "陳予歆-28"
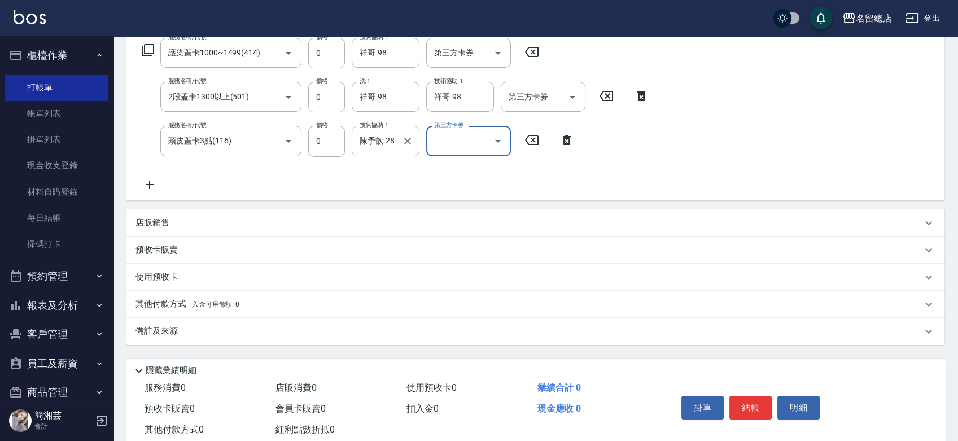
click at [410, 143] on icon "Clear" at bounding box center [407, 140] width 11 height 11
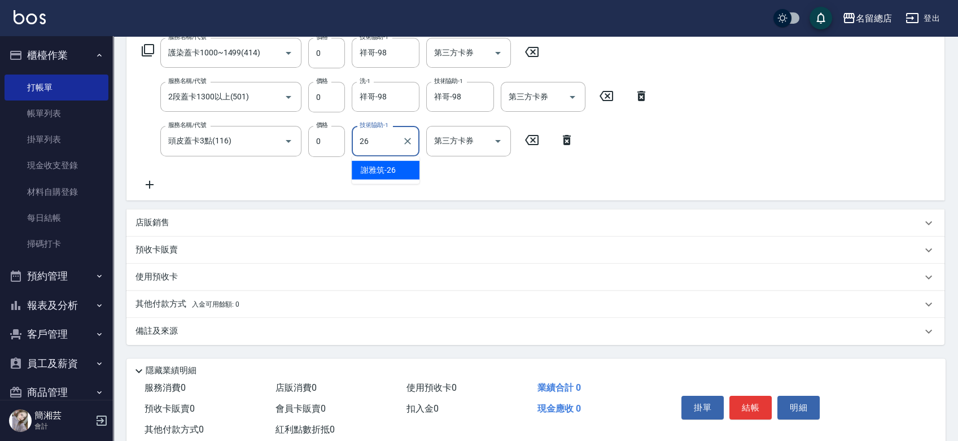
type input "謝雅筑-26"
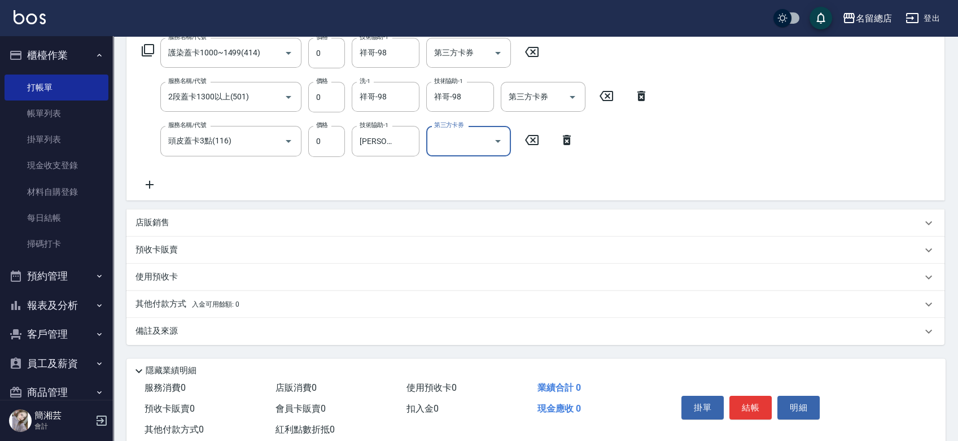
click at [167, 247] on p "預收卡販賣" at bounding box center [156, 250] width 42 height 12
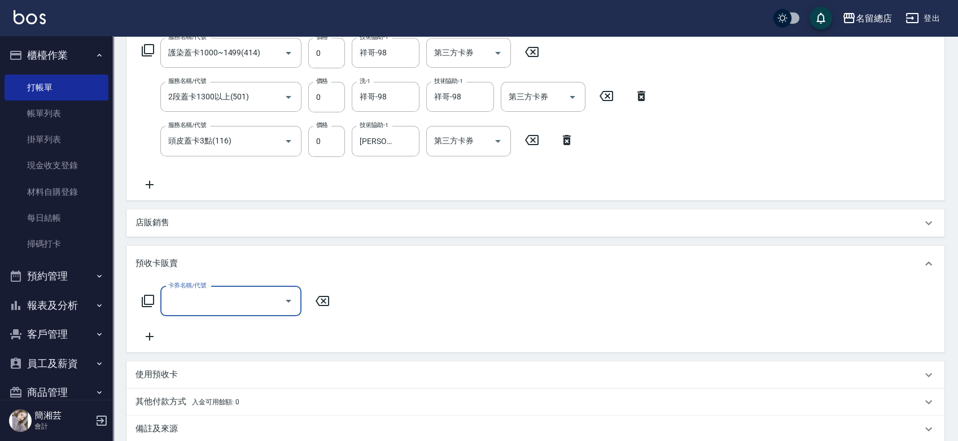
scroll to position [0, 0]
type input "二段自備卡(407)"
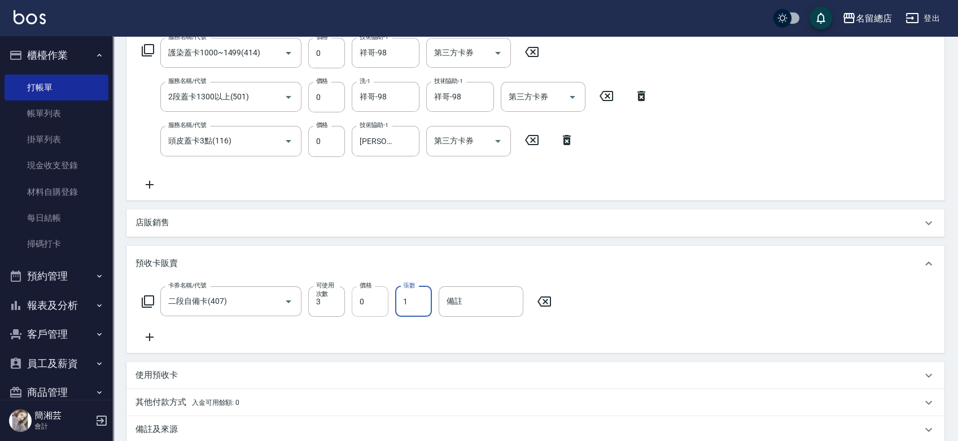
click at [366, 307] on input "0" at bounding box center [370, 301] width 37 height 30
type input "4100"
click at [502, 292] on input "備註" at bounding box center [481, 301] width 85 height 30
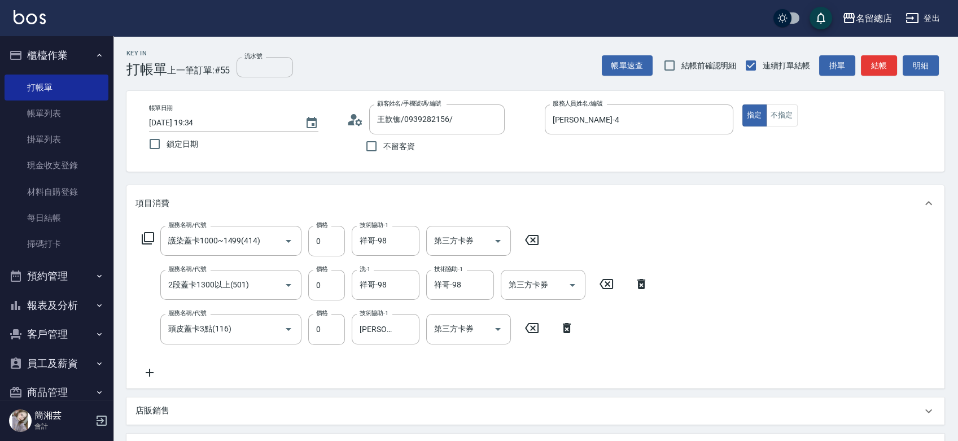
type input "9154"
click at [257, 62] on input "流水號" at bounding box center [264, 67] width 56 height 20
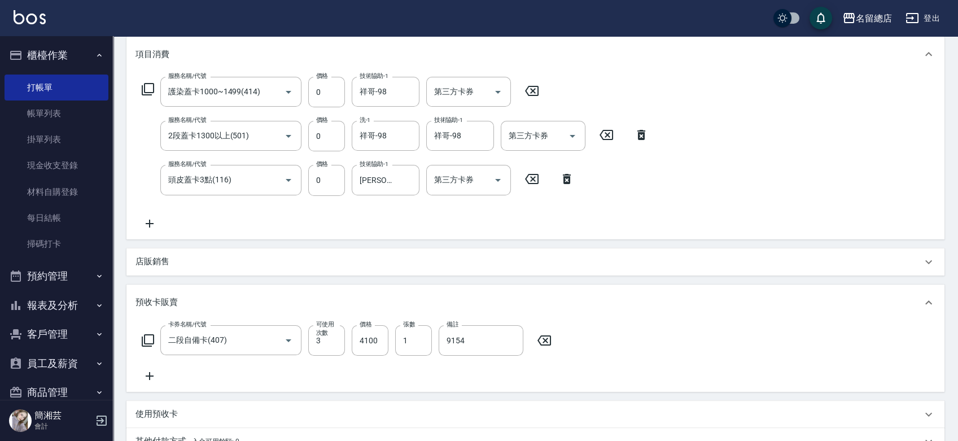
scroll to position [313, 0]
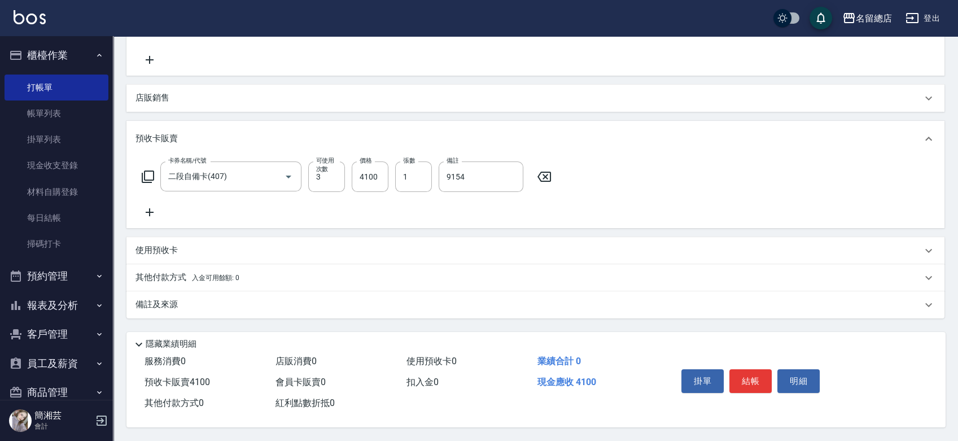
type input "9154"
click at [164, 271] on p "其他付款方式 入金可用餘額: 0" at bounding box center [187, 277] width 104 height 12
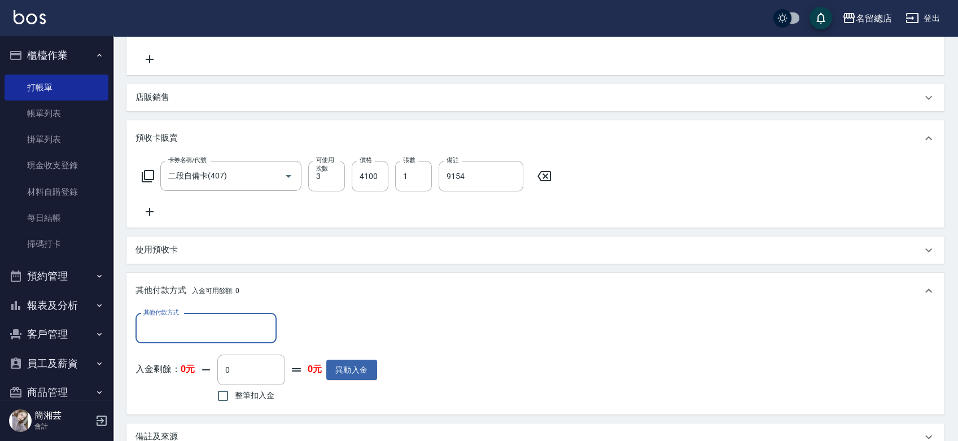
scroll to position [0, 0]
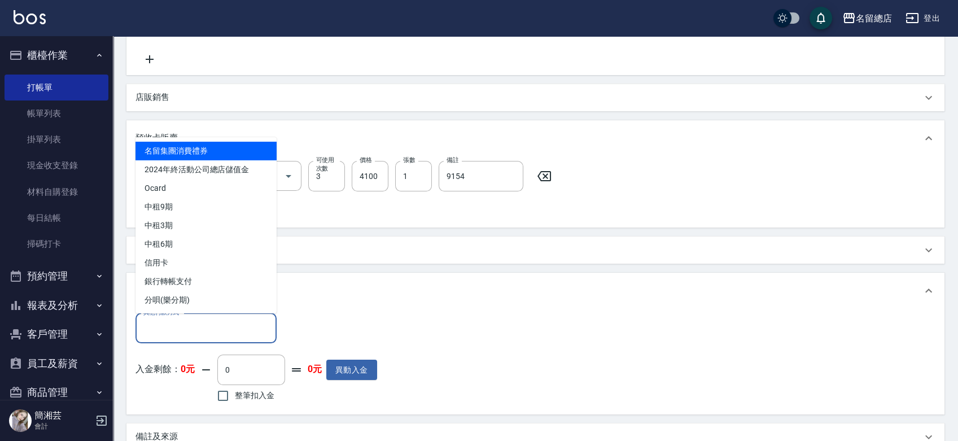
click at [182, 332] on input "其他付款方式" at bounding box center [206, 328] width 131 height 20
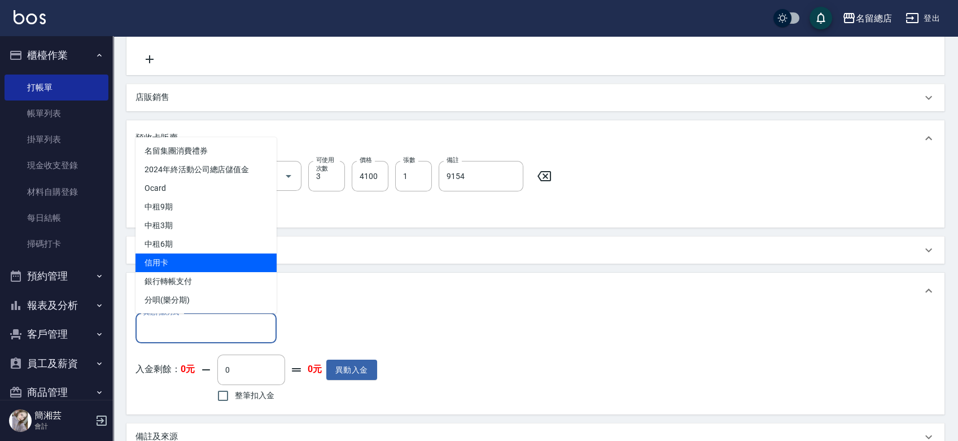
click at [183, 261] on span "信用卡" at bounding box center [205, 262] width 141 height 19
type input "信用卡"
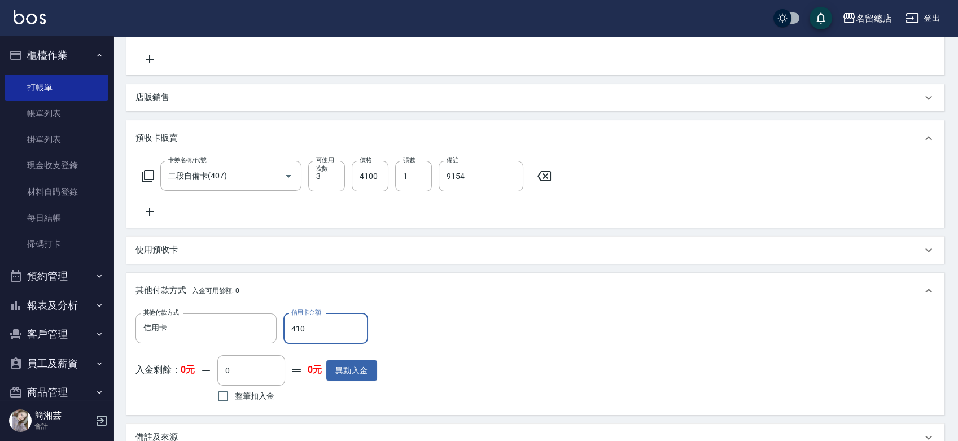
type input "4100"
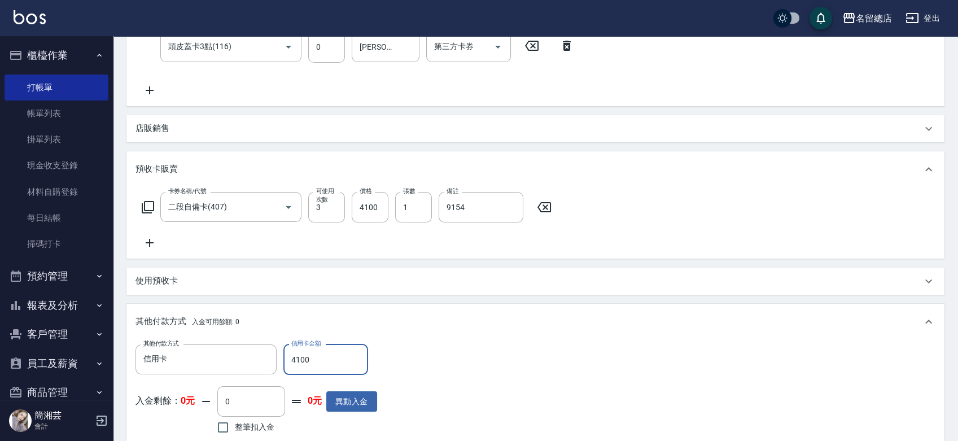
scroll to position [135, 0]
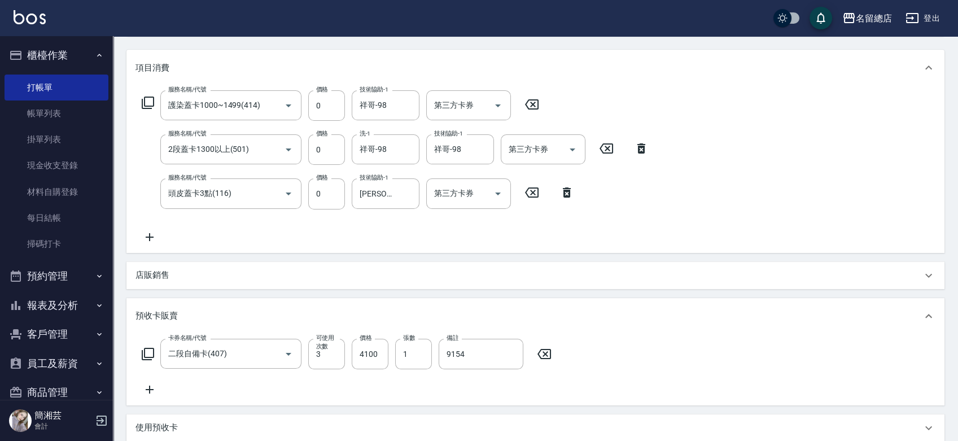
type input "2025/08/19 19:36"
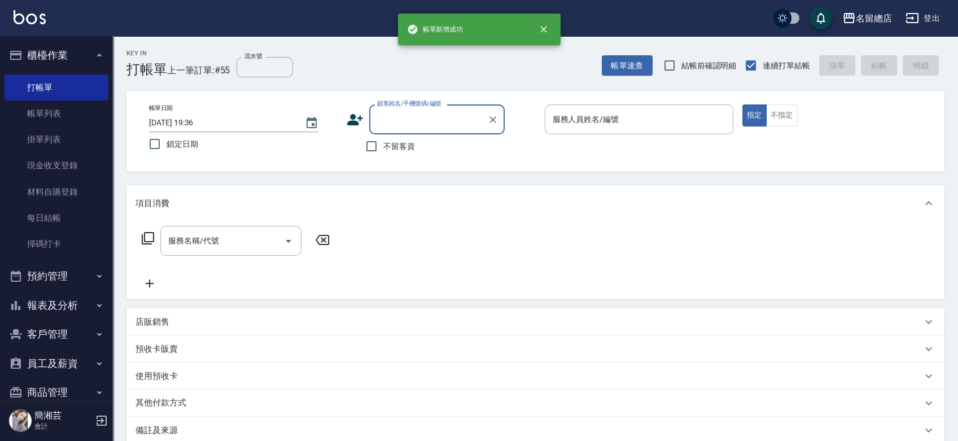
scroll to position [0, 0]
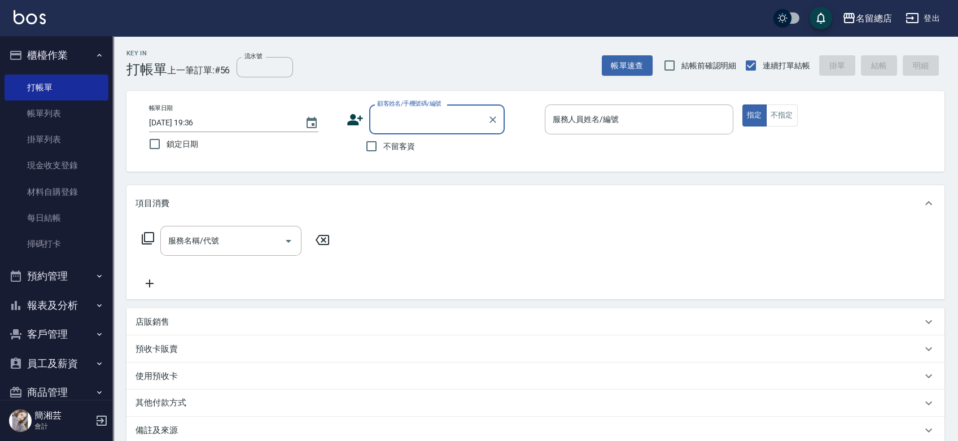
type input "1"
click at [489, 115] on icon "Clear" at bounding box center [492, 119] width 11 height 11
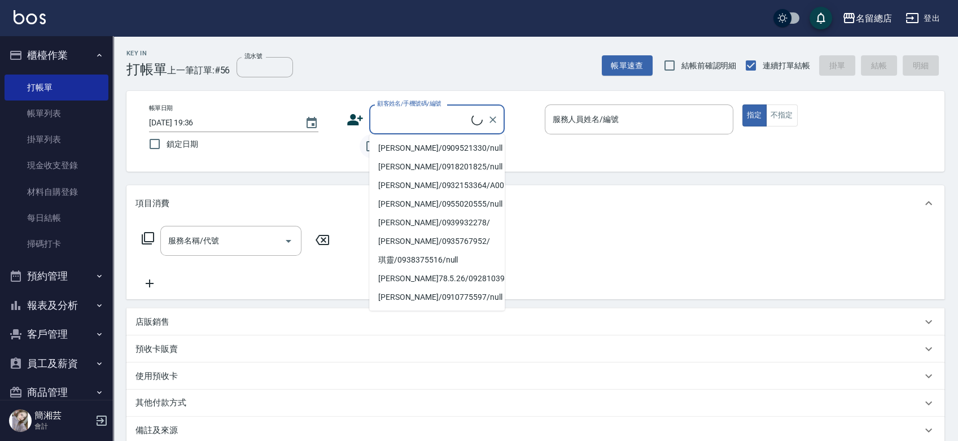
click at [363, 147] on input "不留客資" at bounding box center [372, 146] width 24 height 24
checkbox input "true"
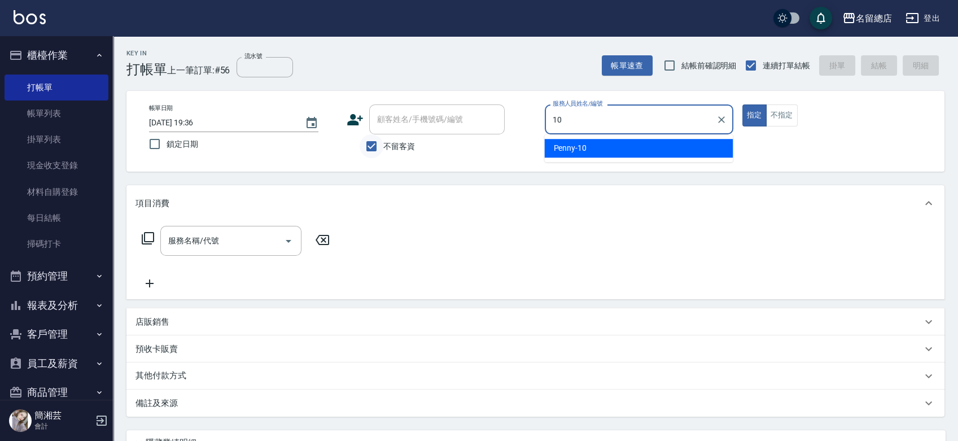
type input "Penny-10"
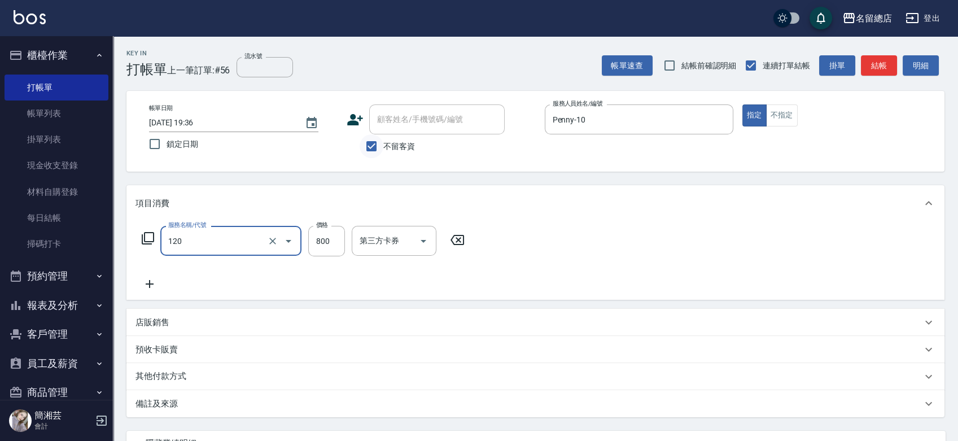
type input "自備頭皮(120)"
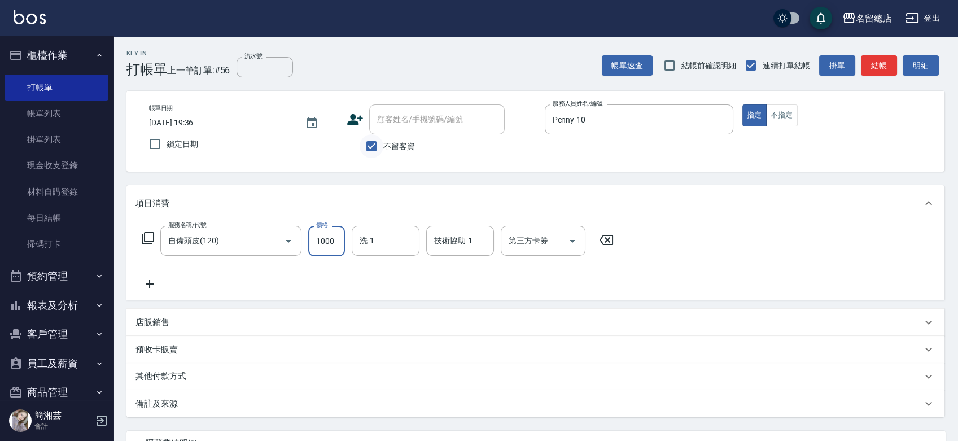
type input "1000"
type input "謝雅筑-26"
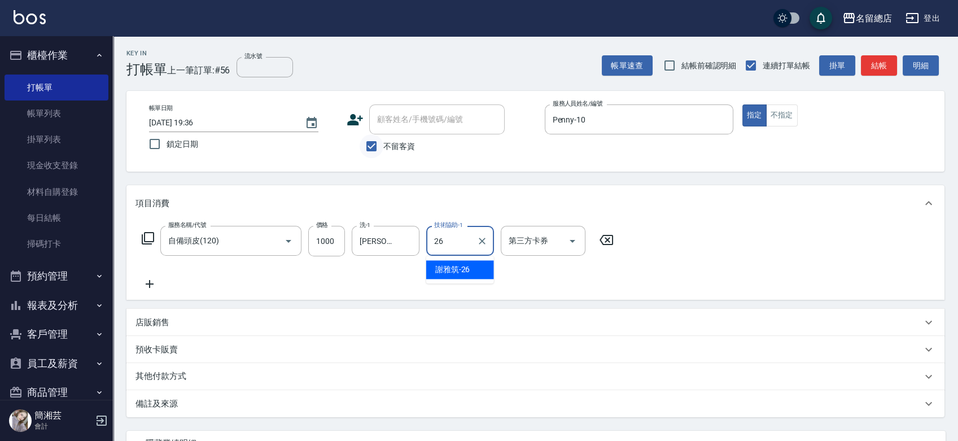
type input "謝雅筑-26"
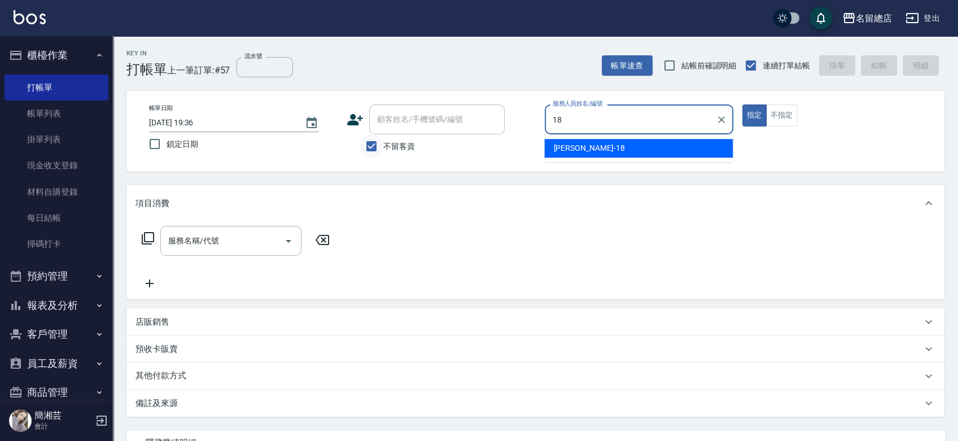
type input "Angela-18"
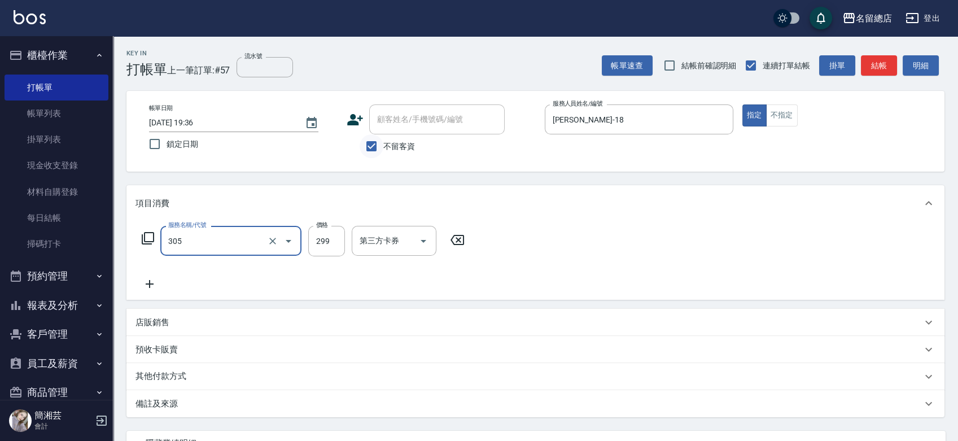
type input "剪髮(305)"
type input "600"
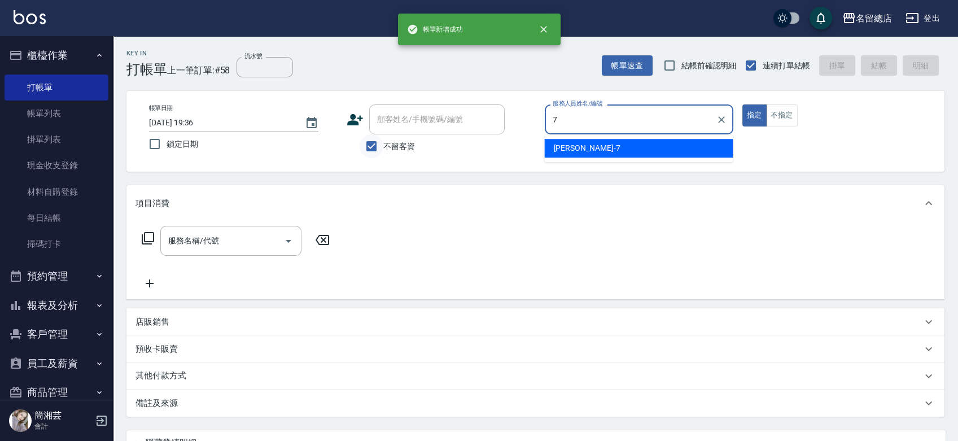
type input "Mick-7"
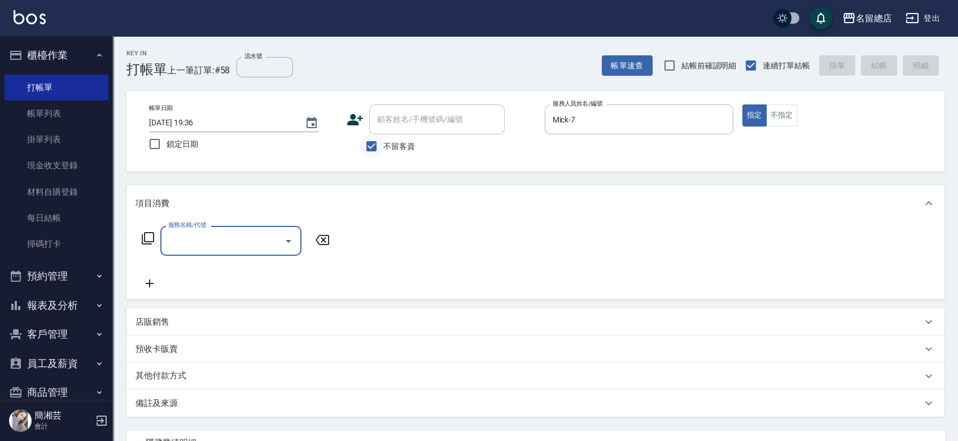
type input "5"
type input "222"
type input "燙髮2000以上(222)"
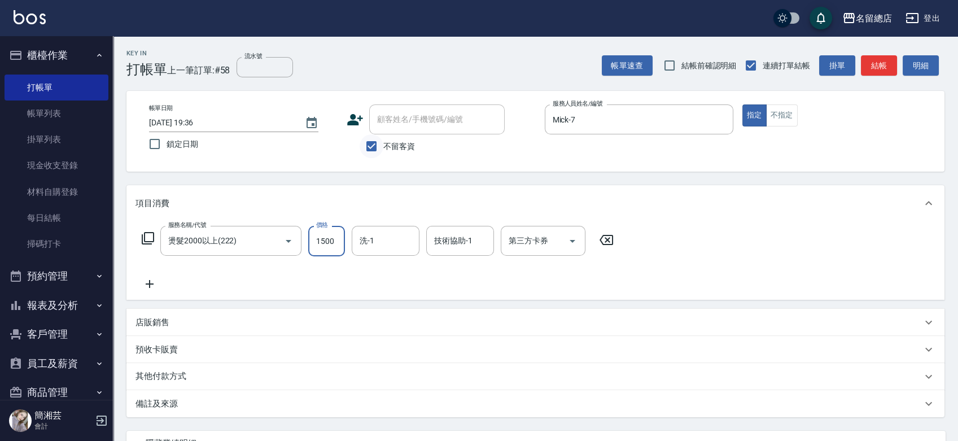
type input "1500"
type input "黃楚云-34"
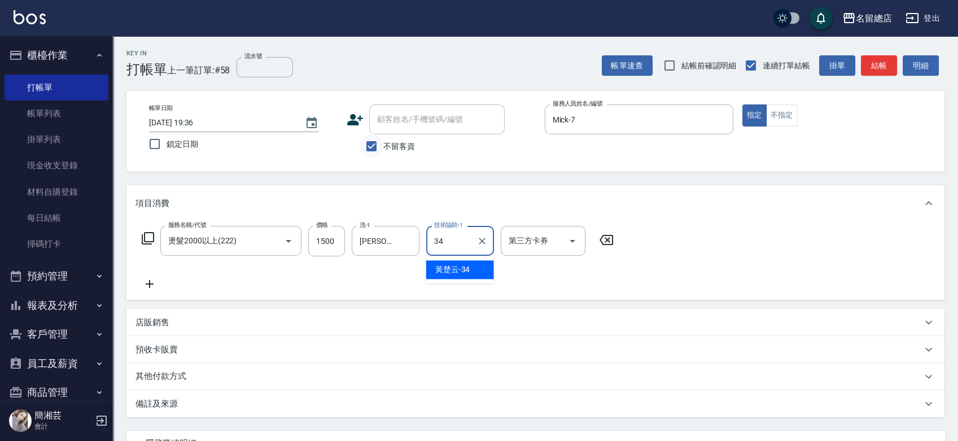
type input "黃楚云-34"
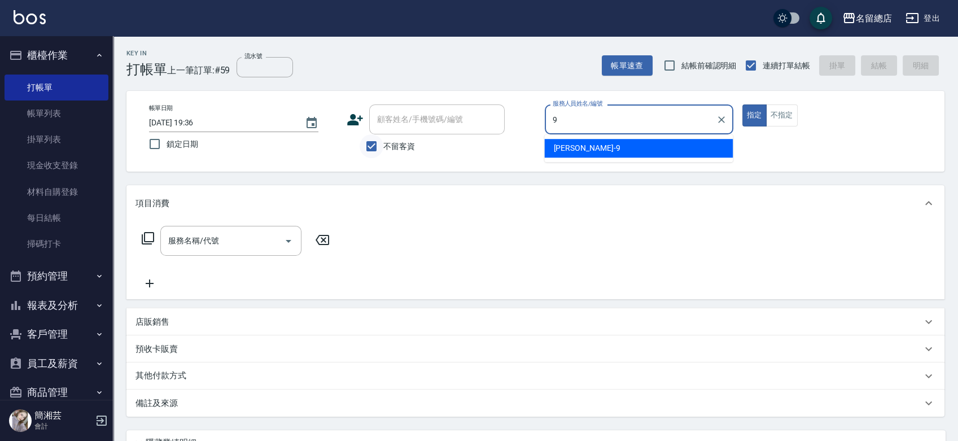
type input "Rosa-9"
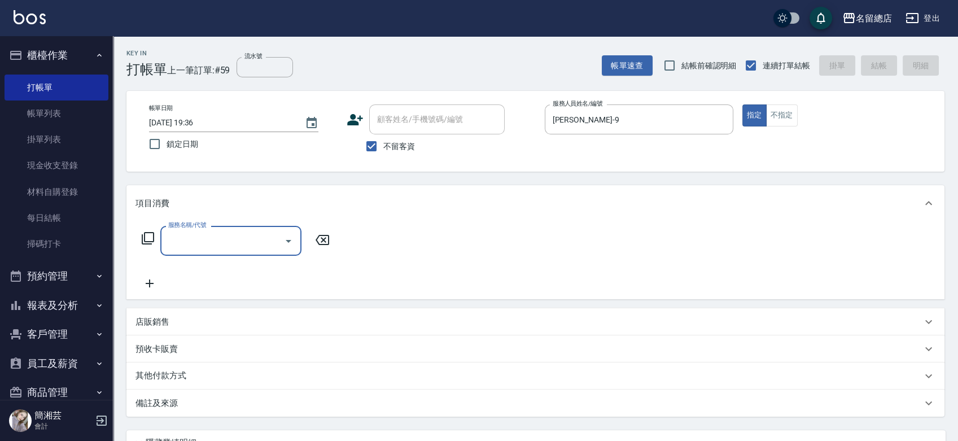
click at [393, 135] on label "不留客資" at bounding box center [387, 146] width 55 height 24
click at [383, 135] on input "不留客資" at bounding box center [372, 146] width 24 height 24
checkbox input "false"
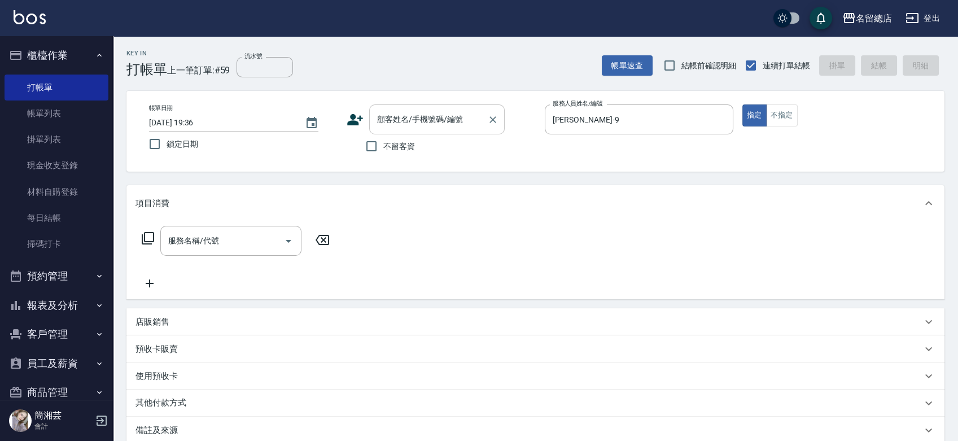
click at [399, 122] on input "顧客姓名/手機號碼/編號" at bounding box center [428, 119] width 108 height 20
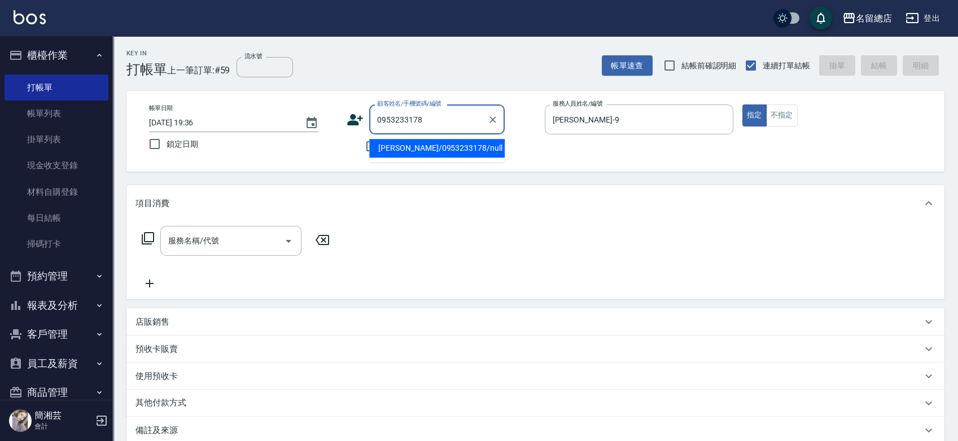
type input "曾巧巧/0953233178/null"
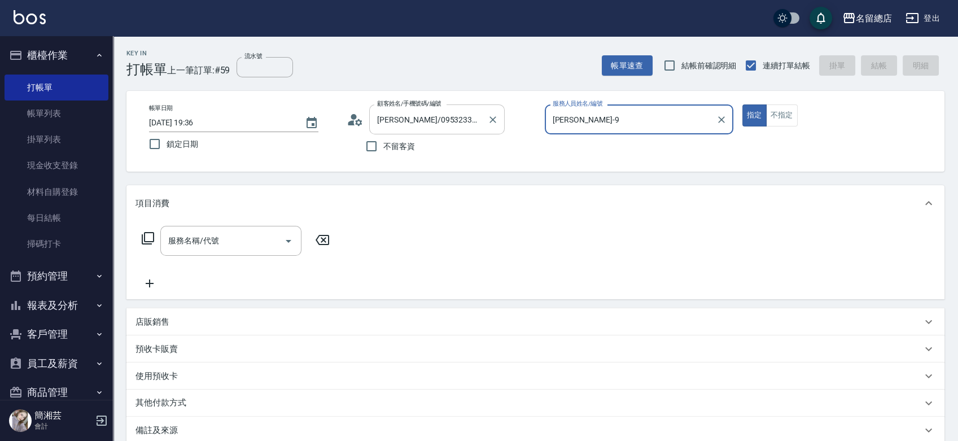
click at [742, 104] on button "指定" at bounding box center [754, 115] width 24 height 22
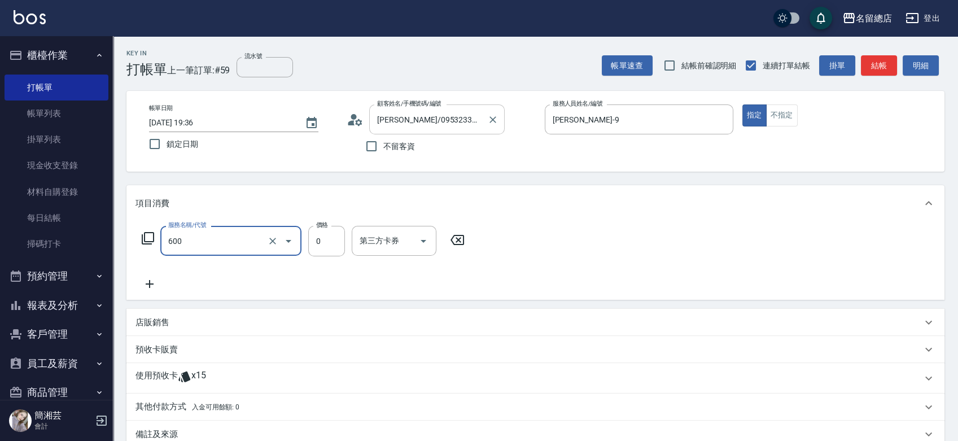
type input "洗髮(免費)(600)"
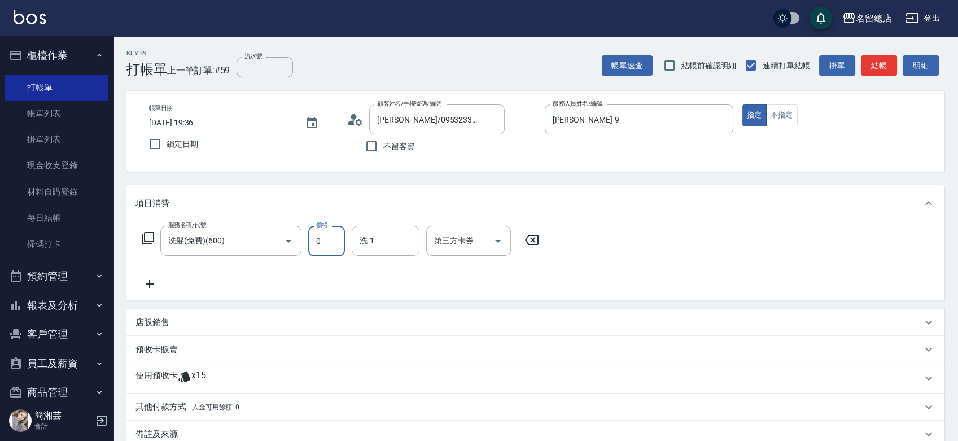
click at [536, 243] on icon at bounding box center [532, 240] width 28 height 14
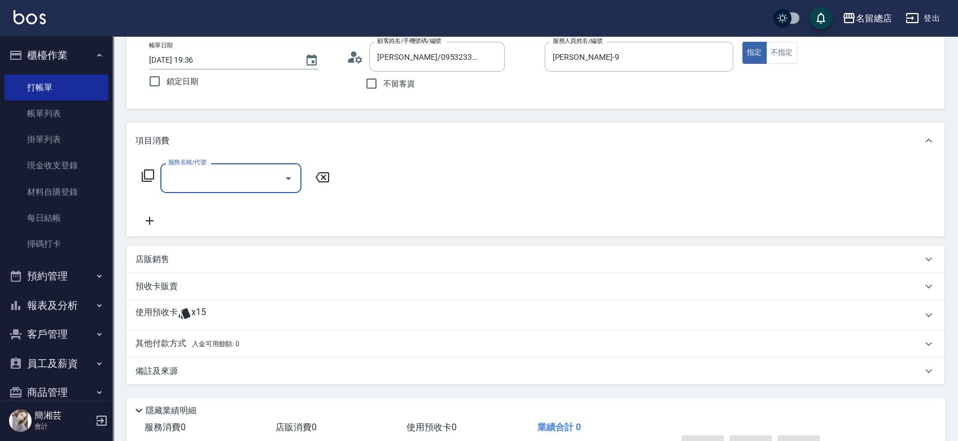
scroll to position [132, 0]
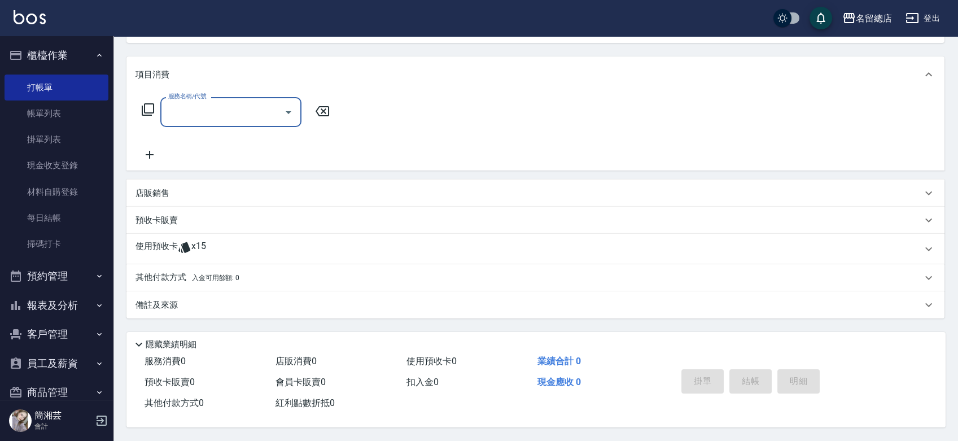
click at [205, 248] on span "x15" at bounding box center [198, 248] width 15 height 17
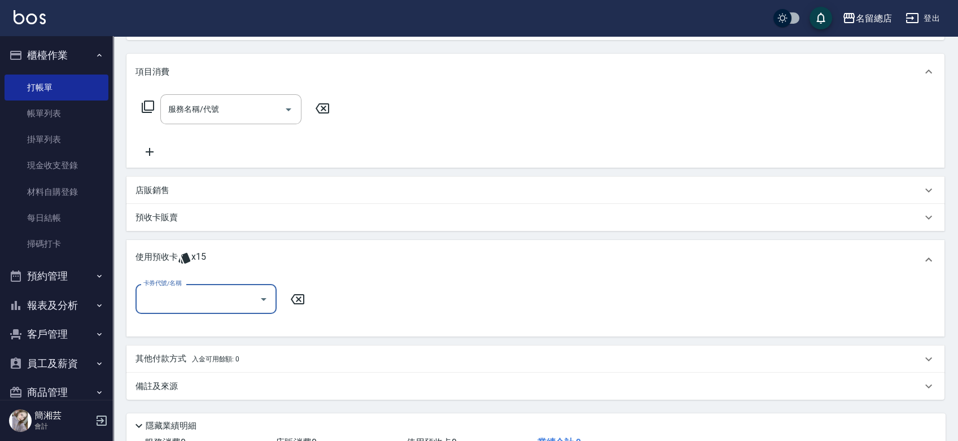
scroll to position [0, 0]
click at [200, 304] on input "卡券代號/名稱" at bounding box center [198, 299] width 114 height 20
click at [221, 324] on div "洗髮卡 剩餘6張 307" at bounding box center [205, 327] width 141 height 19
type input "洗髮卡 307"
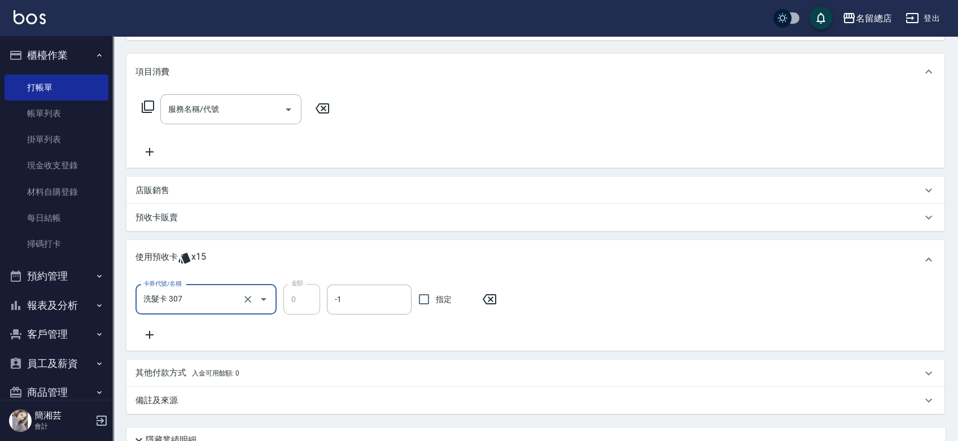
click at [438, 302] on span "指定" at bounding box center [444, 299] width 16 height 12
click at [436, 302] on input "指定" at bounding box center [424, 299] width 24 height 24
checkbox input "true"
type input "2025/08/19 19:37"
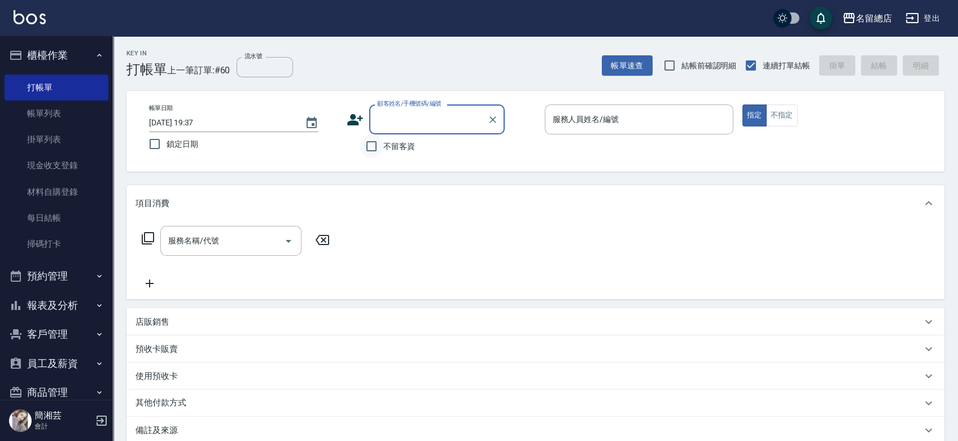
click at [374, 137] on input "不留客資" at bounding box center [372, 146] width 24 height 24
checkbox input "true"
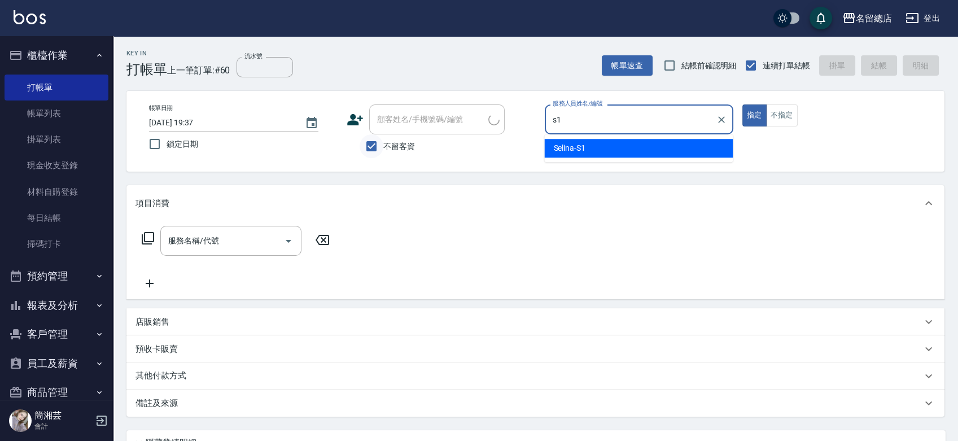
type input "Selina-S1"
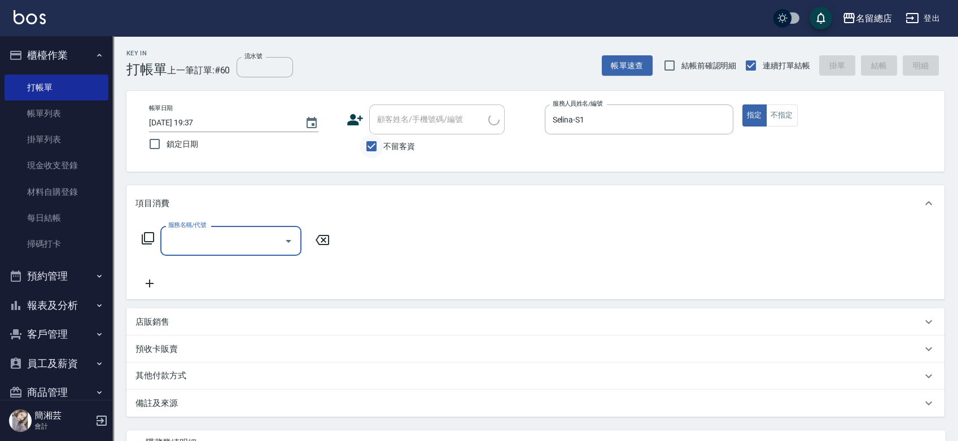
type input "林憶君/0935767952/"
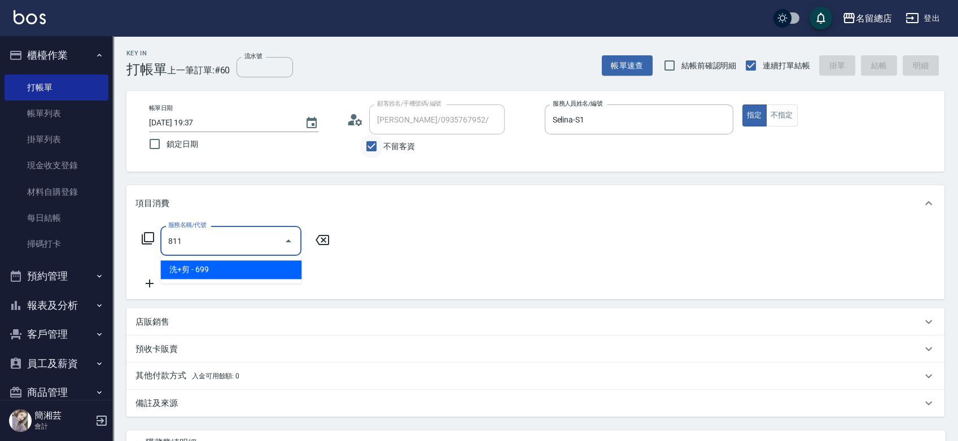
type input "洗+剪(811)"
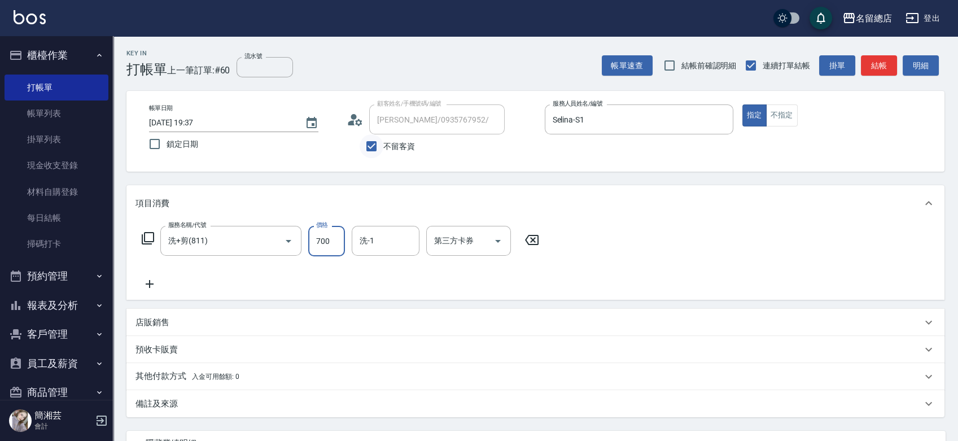
type input "700"
type input "張筑涵-56"
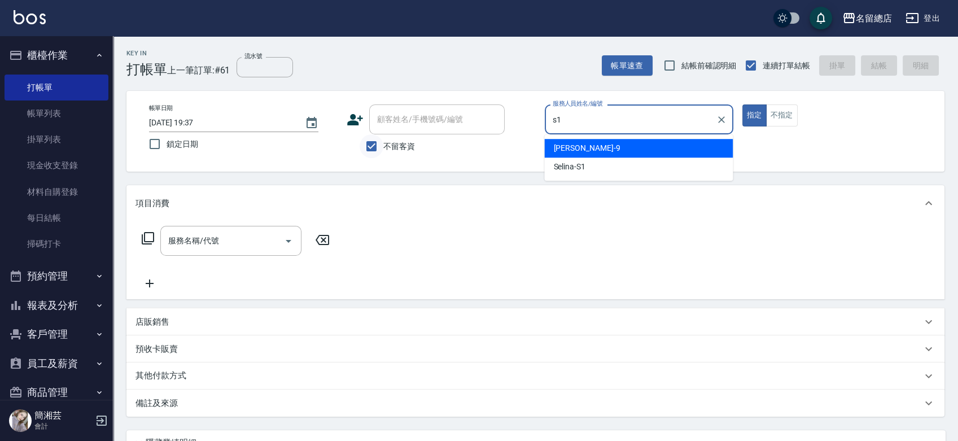
type input "Selina-S1"
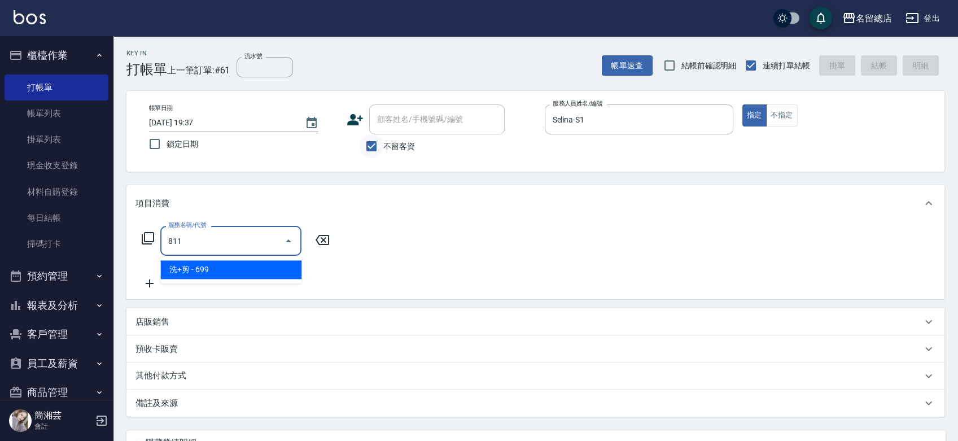
type input "洗+剪(811)"
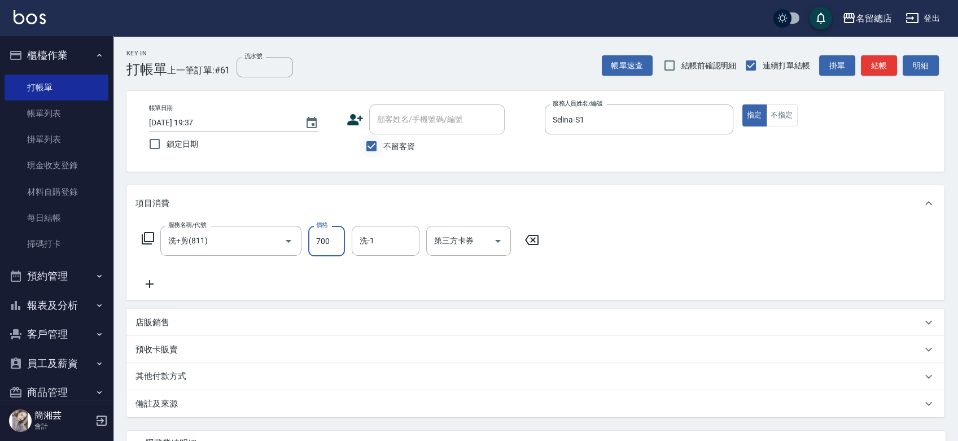
type input "700"
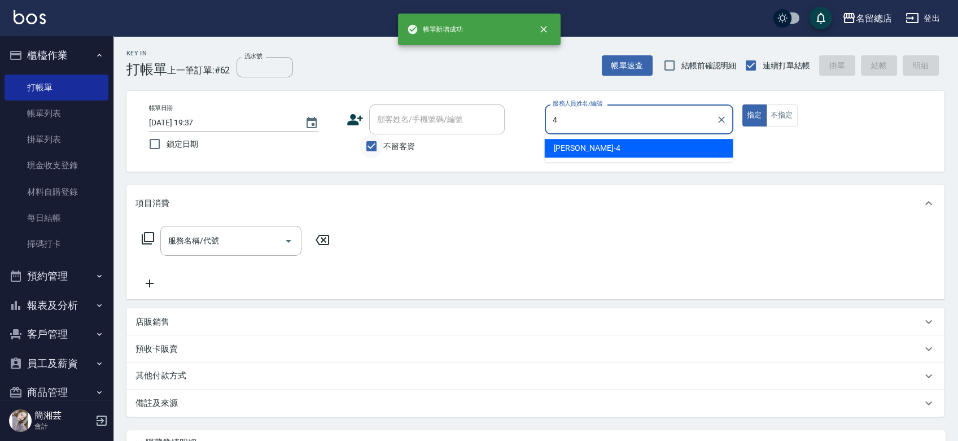
type input "Amy-4"
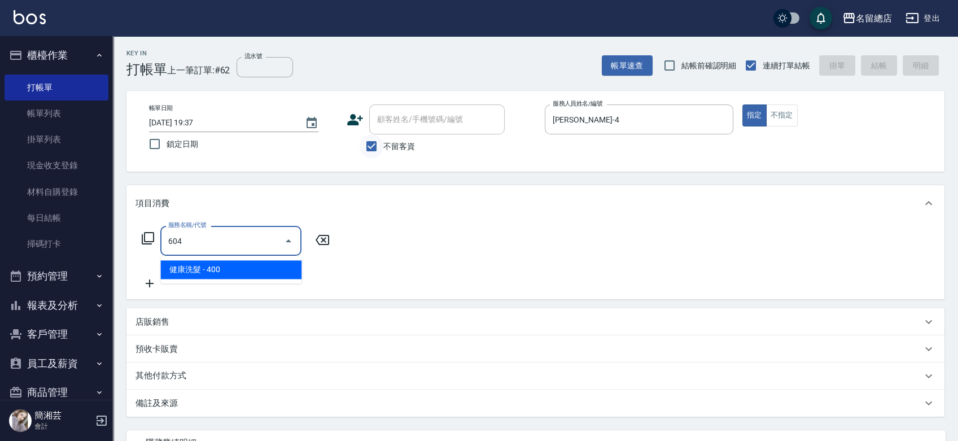
type input "健康洗髮(604)"
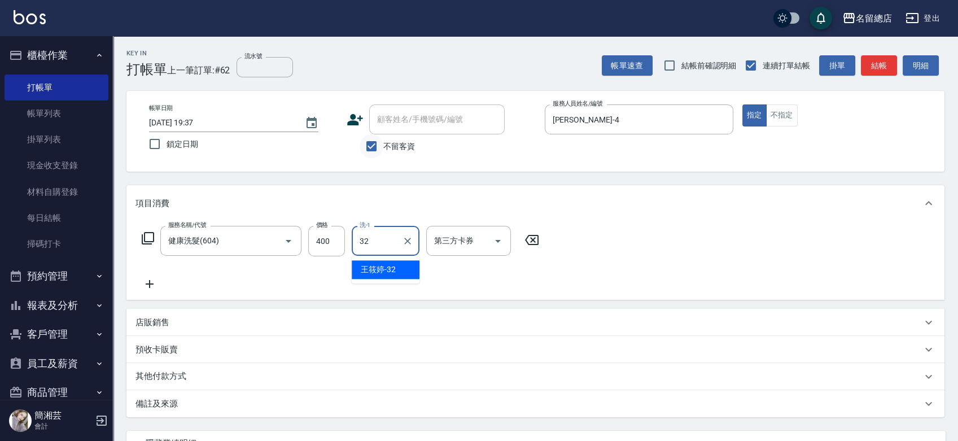
type input "王筱婷-32"
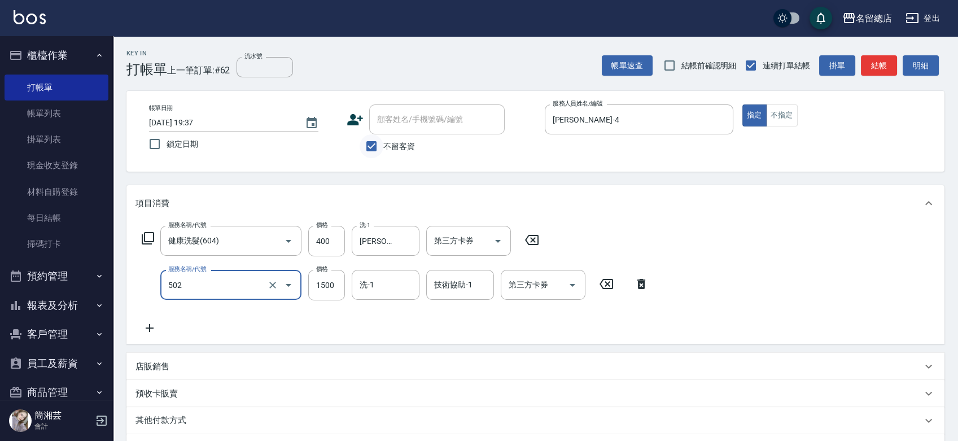
type input "染髮1500以上(502)"
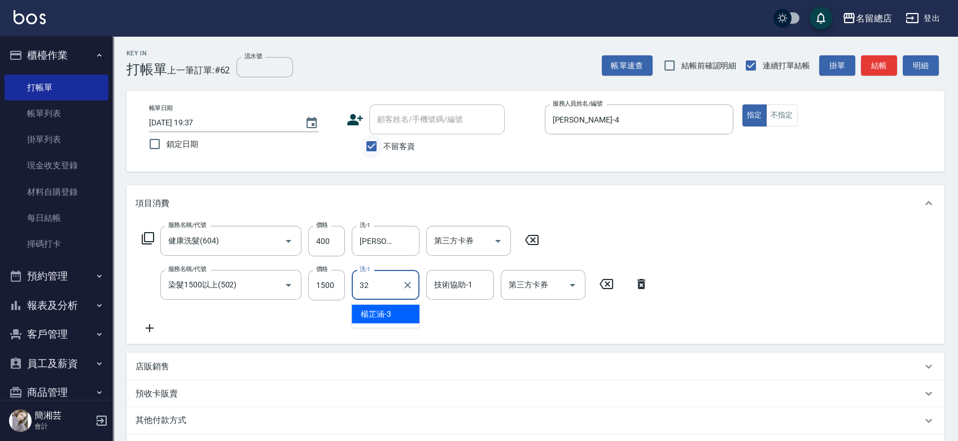
type input "王筱婷-32"
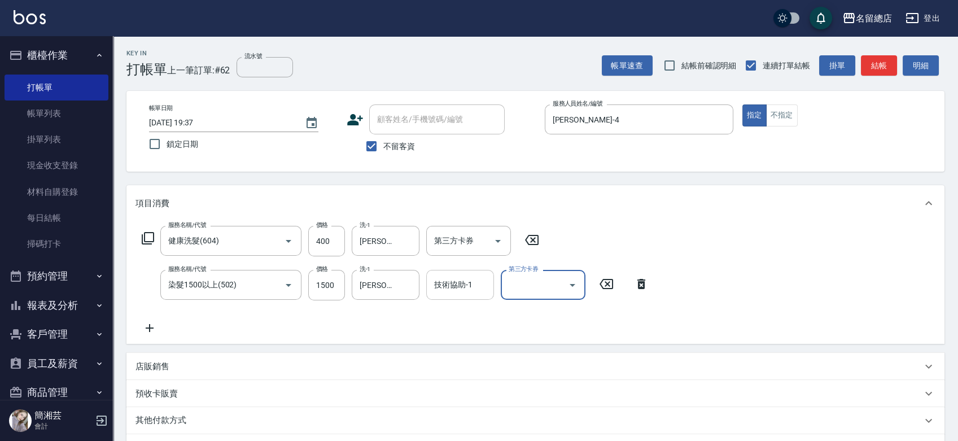
click at [475, 296] on div "技術協助-1" at bounding box center [460, 285] width 68 height 30
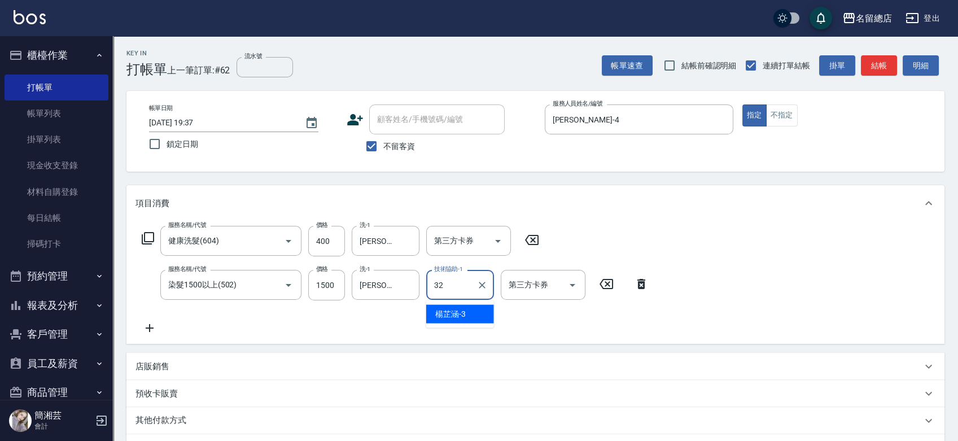
type input "王筱婷-32"
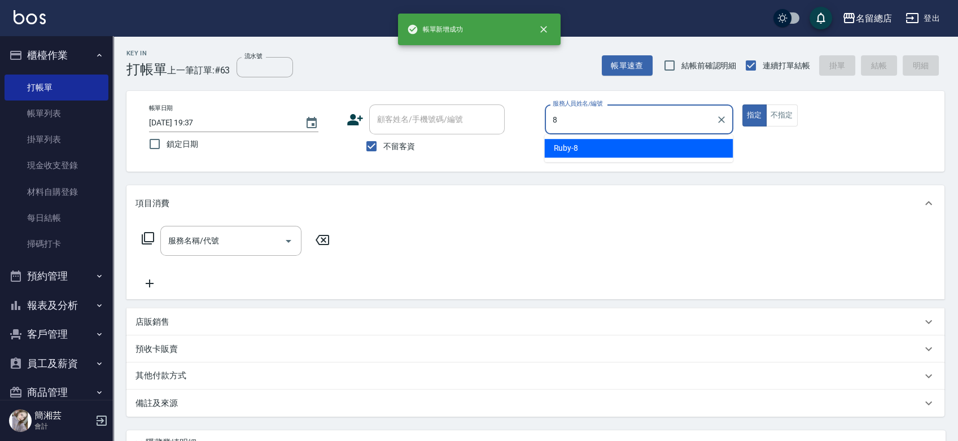
type input "Ruby-8"
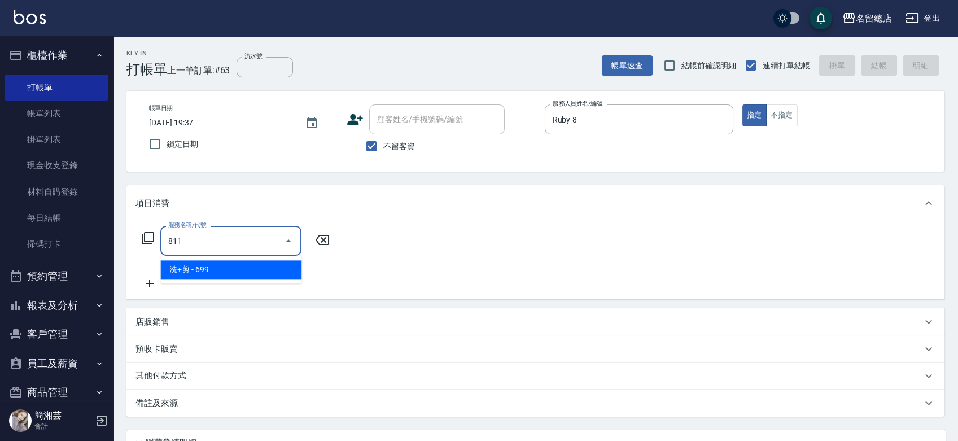
type input "洗+剪(811)"
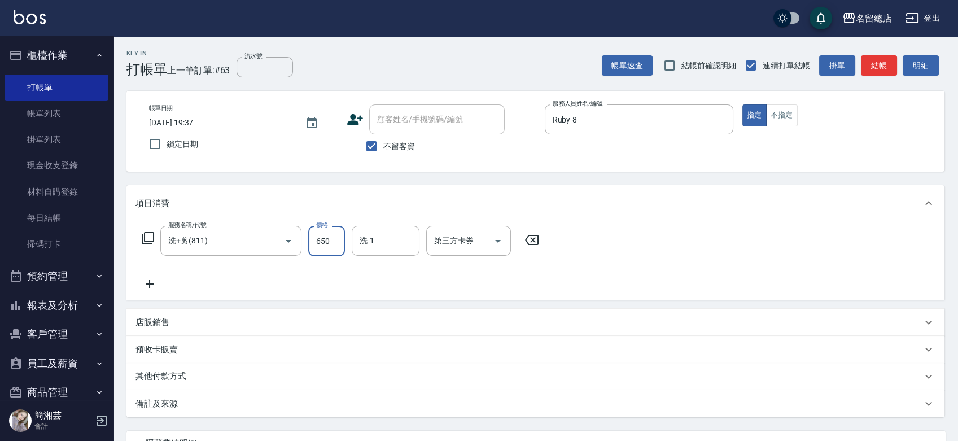
type input "650"
type input "張育婷-55"
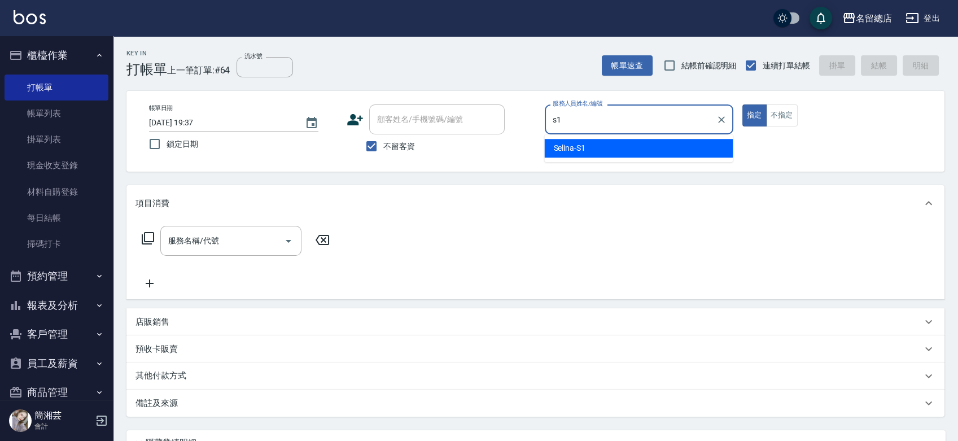
type input "Selina-S1"
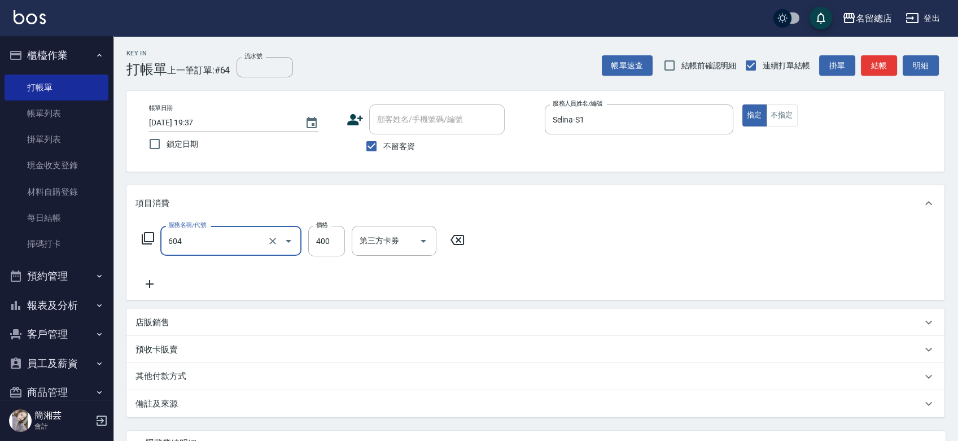
type input "健康洗髮(604)"
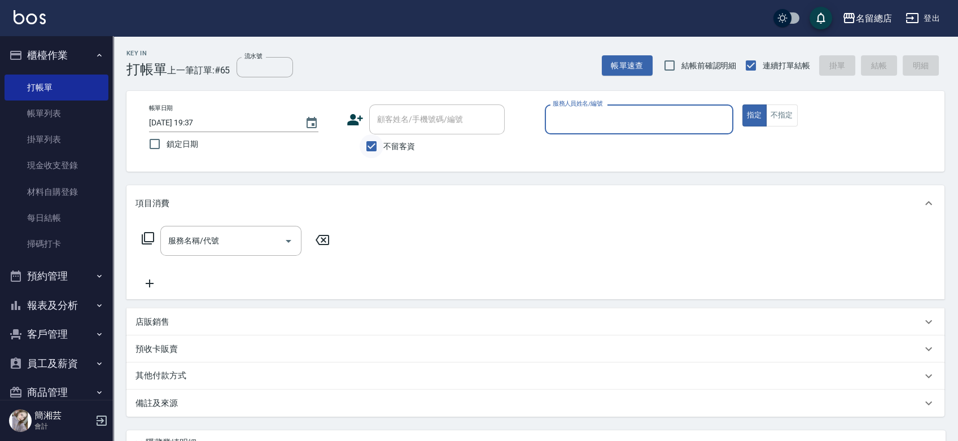
click at [366, 134] on div "顧客姓名/手機號碼/編號 顧客姓名/手機號碼/編號 不留客資" at bounding box center [441, 131] width 189 height 54
click at [388, 150] on span "不留客資" at bounding box center [399, 147] width 32 height 12
click at [383, 150] on input "不留客資" at bounding box center [372, 146] width 24 height 24
checkbox input "false"
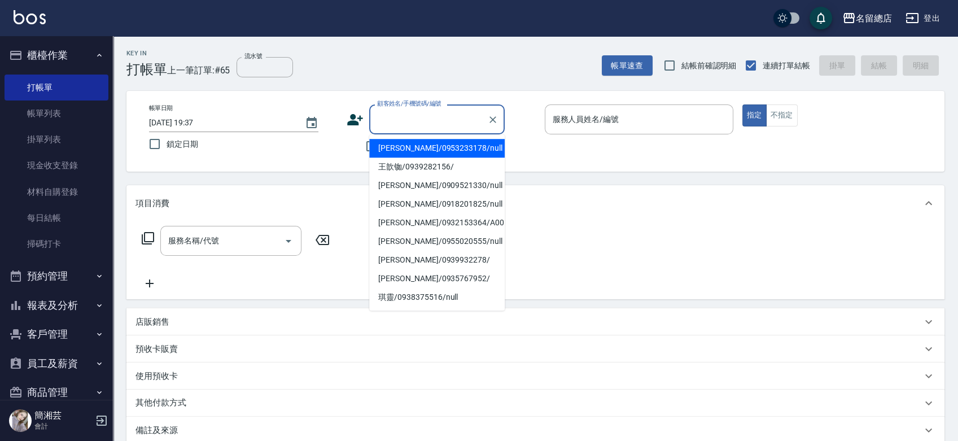
click at [393, 115] on div "顧客姓名/手機號碼/編號 顧客姓名/手機號碼/編號" at bounding box center [436, 119] width 135 height 30
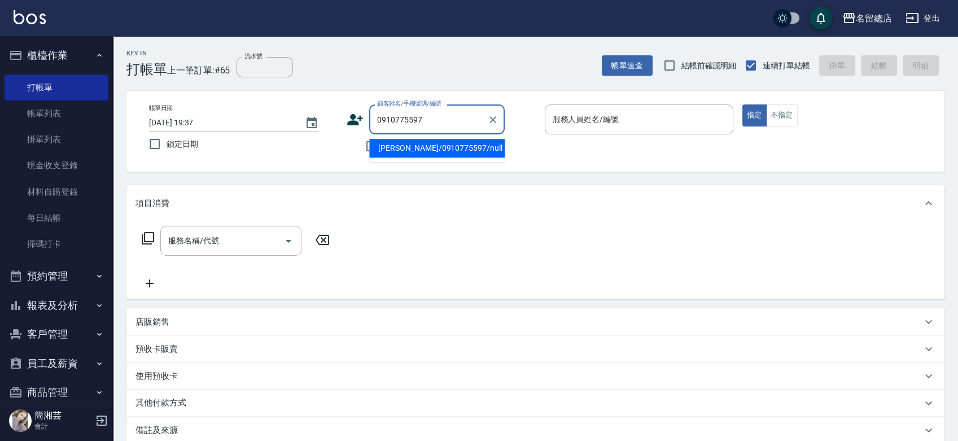
type input "邱語安/0910775597/null"
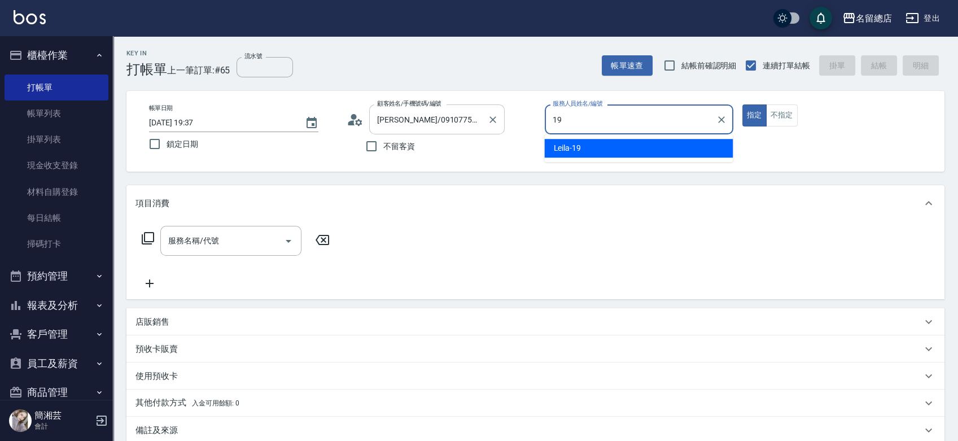
type input "Leila-19"
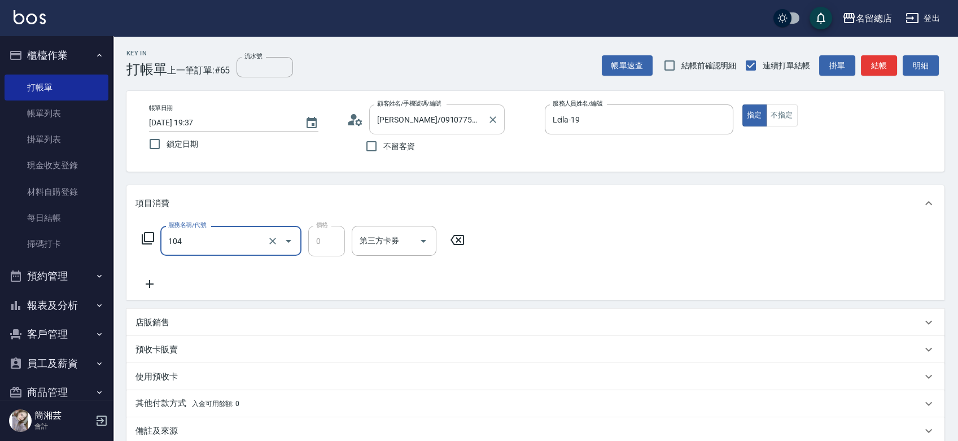
type input "頭皮蓋卡2點(104)"
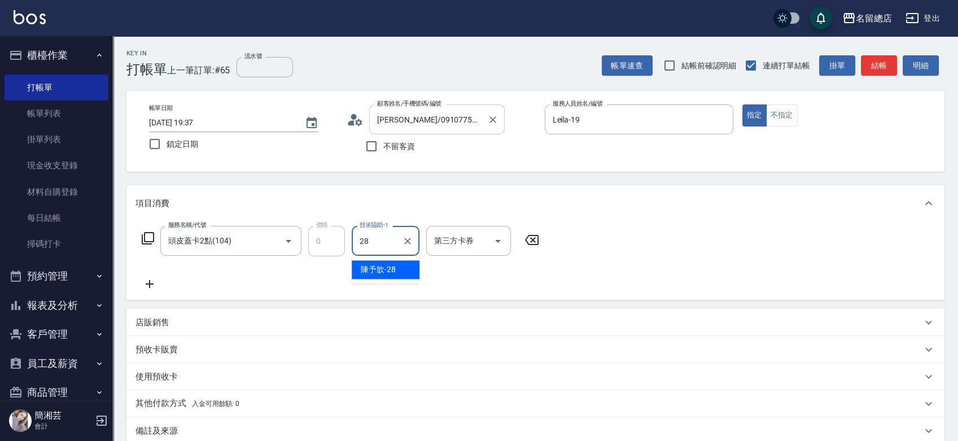
type input "陳予歆-28"
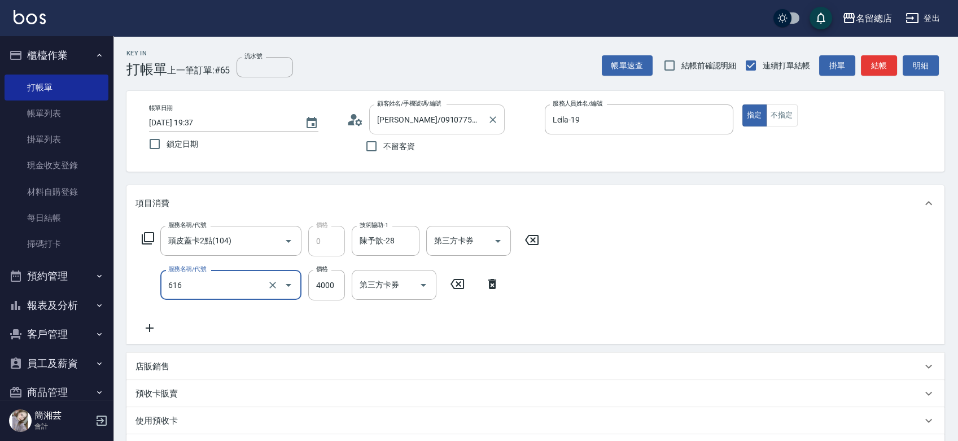
type input "自備接髮(616)"
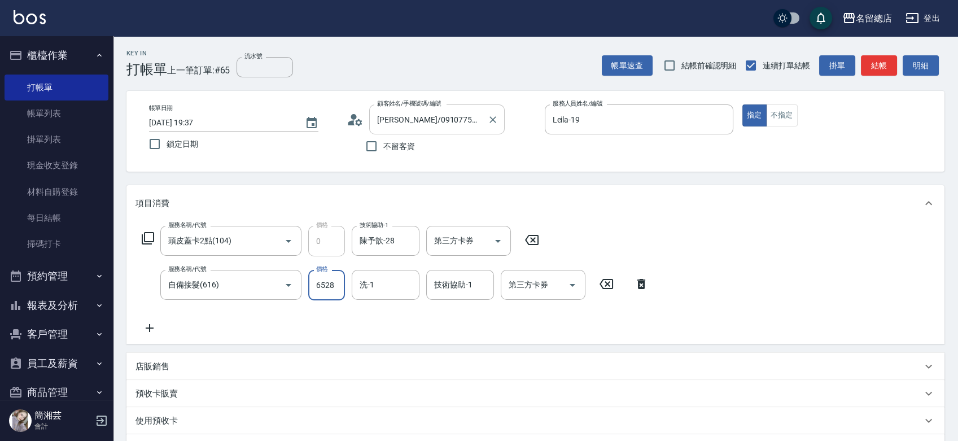
type input "6528"
type input "陳予歆-28"
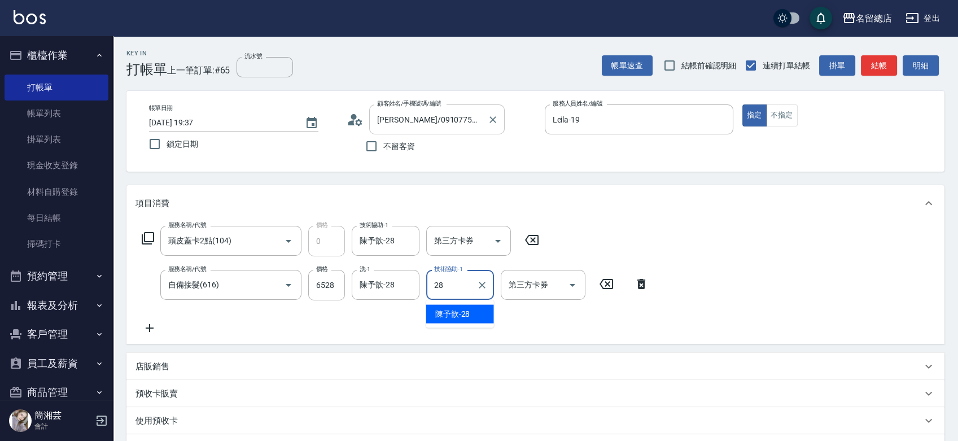
type input "陳予歆-28"
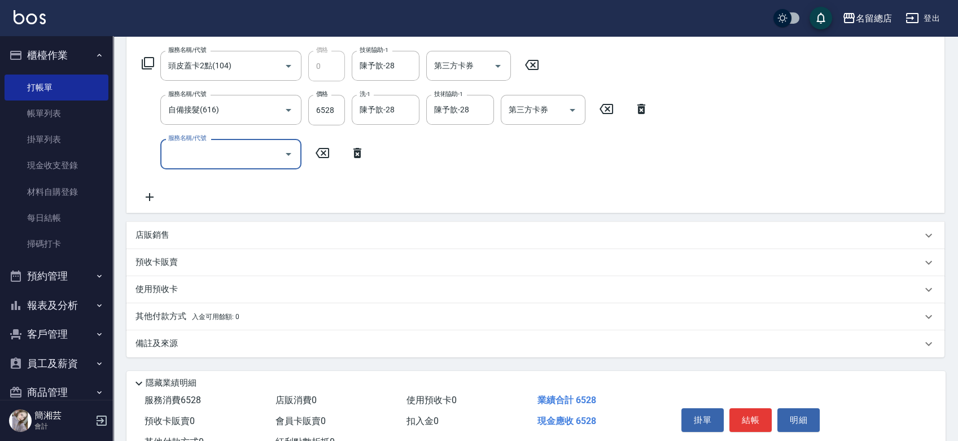
scroll to position [91, 0]
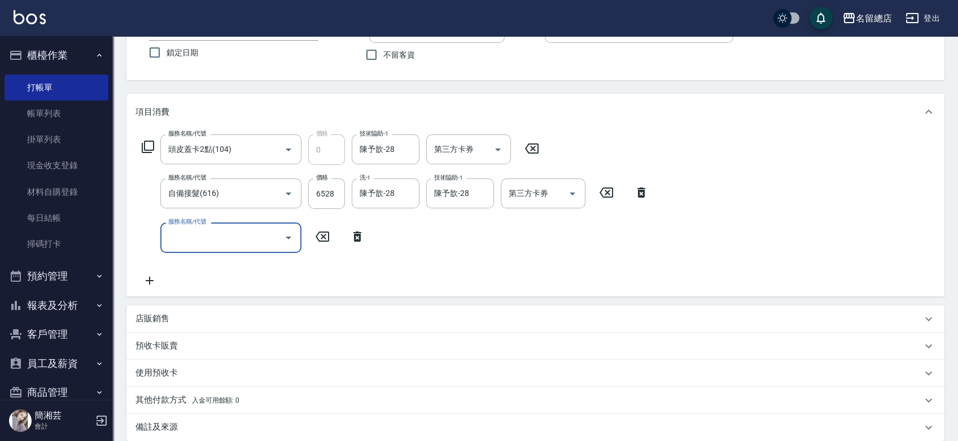
type input "2025/08/19 19:40"
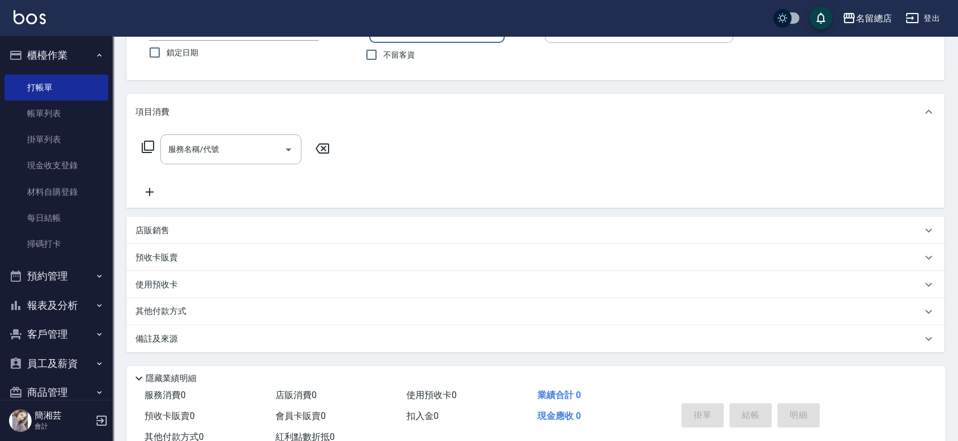
scroll to position [0, 0]
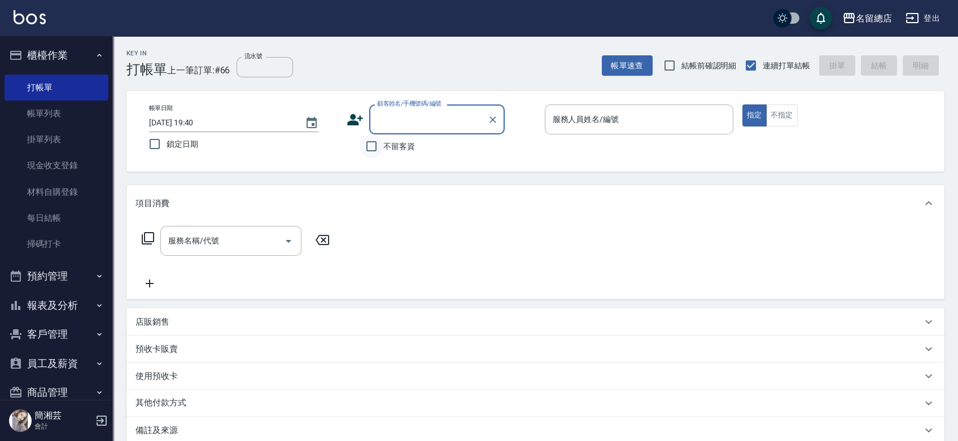
click at [383, 143] on input "不留客資" at bounding box center [372, 146] width 24 height 24
checkbox input "true"
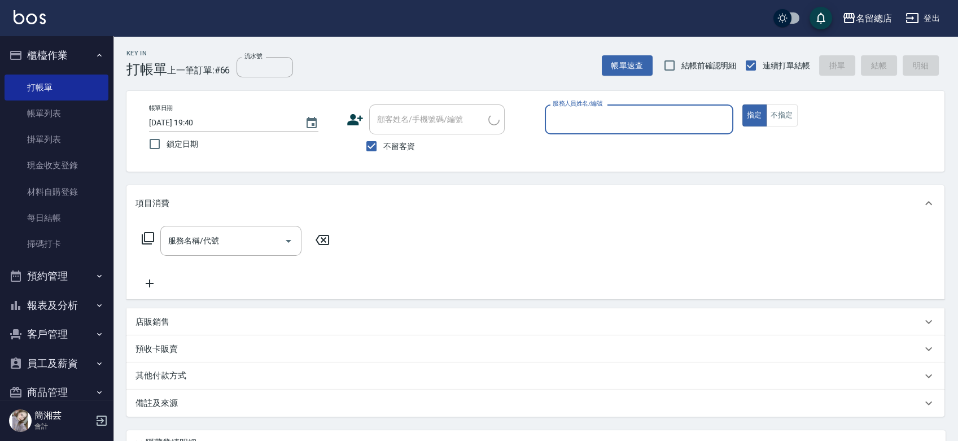
type input "林憶君/0935767952/"
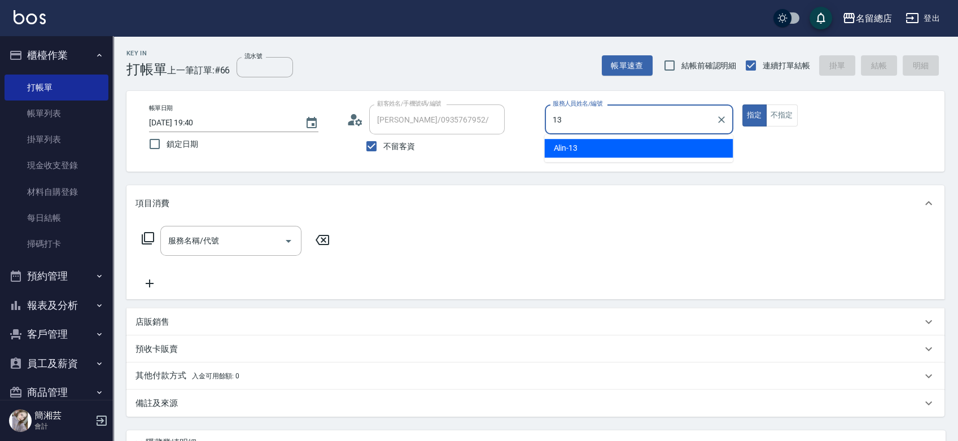
type input "Alin-13"
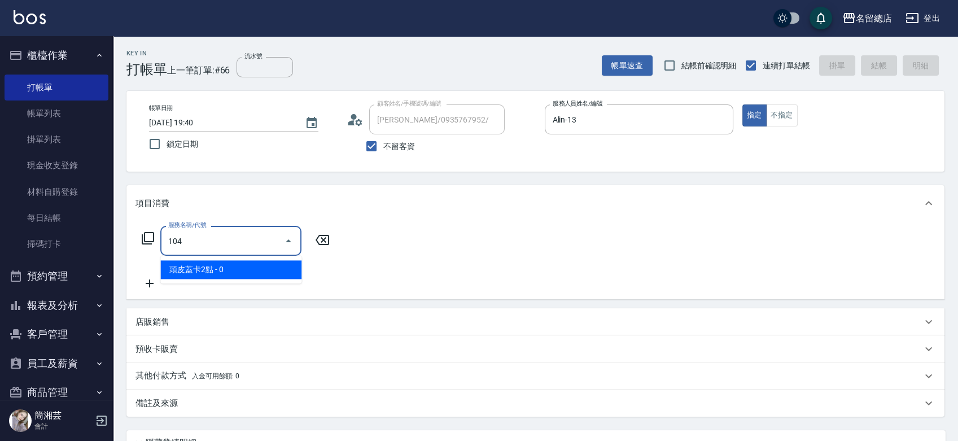
type input "頭皮蓋卡2點(104)"
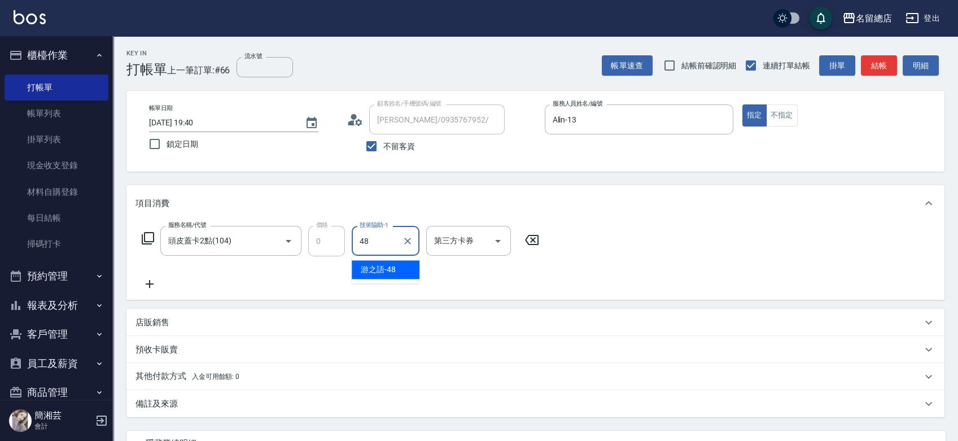
type input "游之語-48"
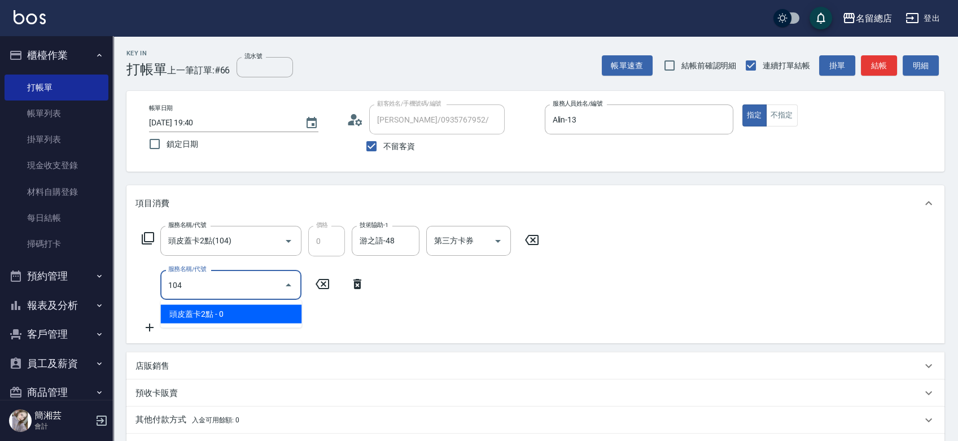
type input "頭皮蓋卡2點(104)"
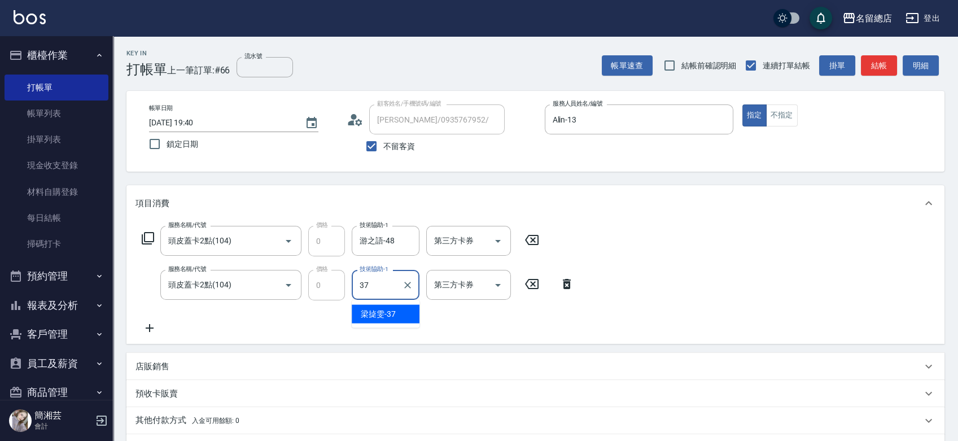
type input "梁㨗雯-37"
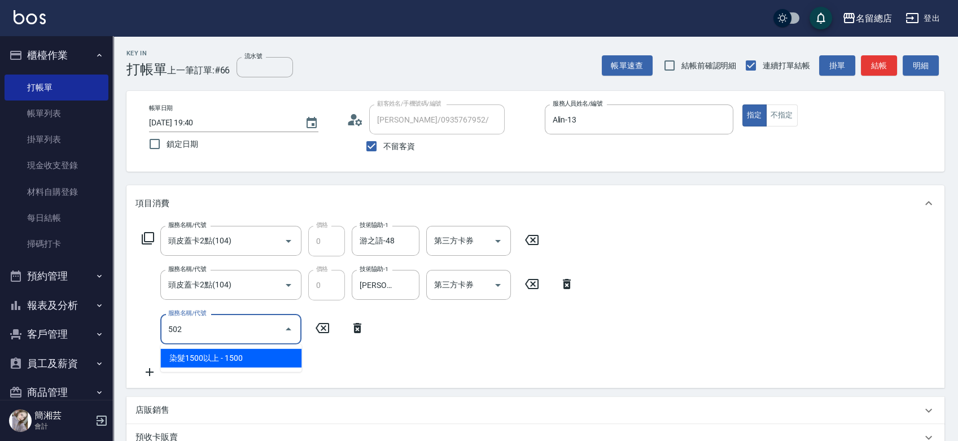
type input "染髮1500以上(502)"
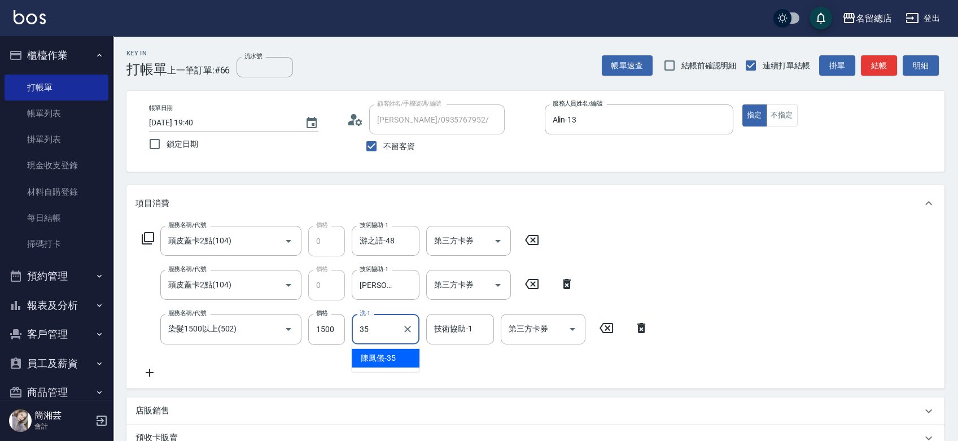
type input "陳鳳儀-35"
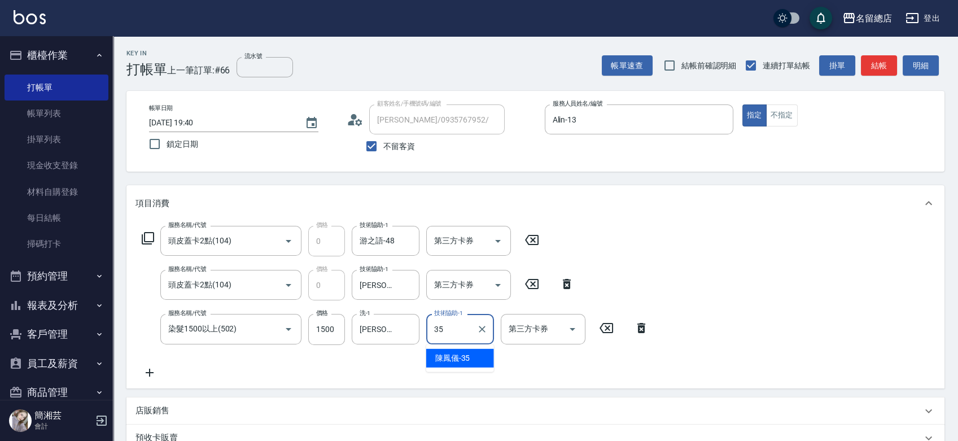
type input "陳鳳儀-35"
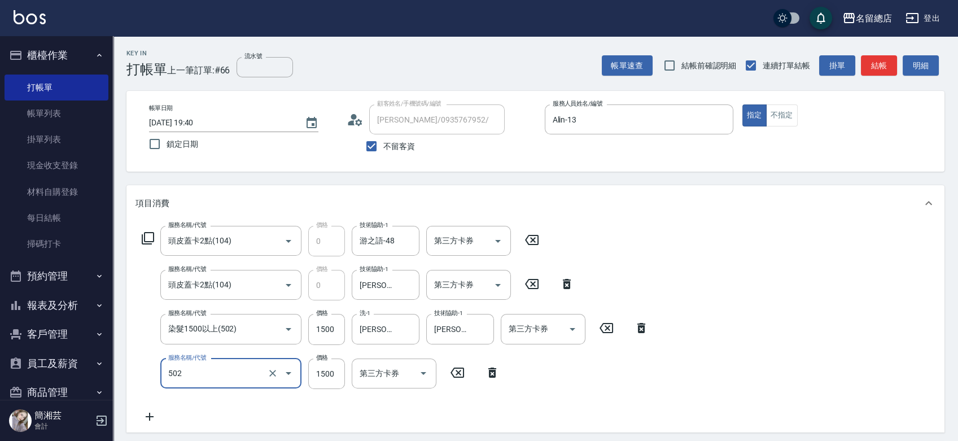
type input "染髮1500以上(502)"
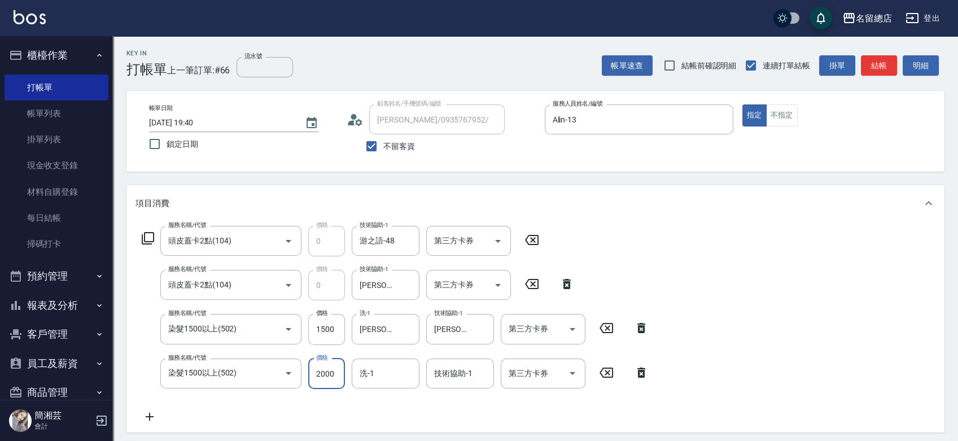
type input "2000"
type input "陳鳳儀-35"
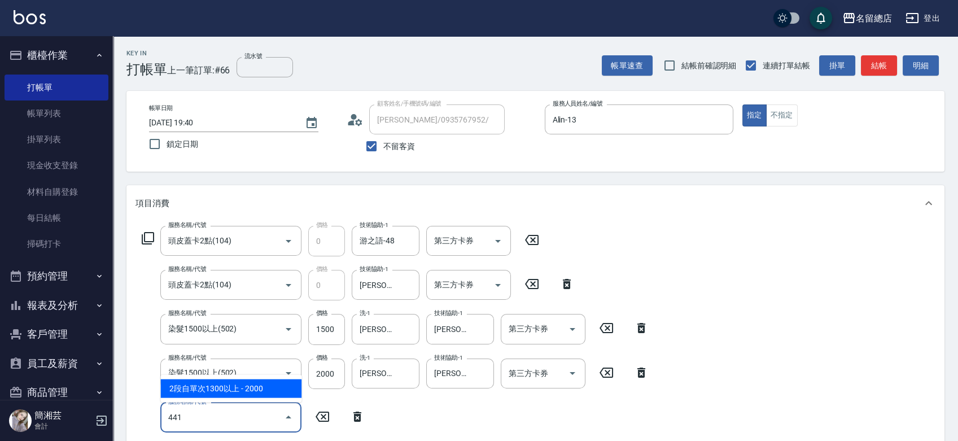
type input "2段自單次1300以上(441)"
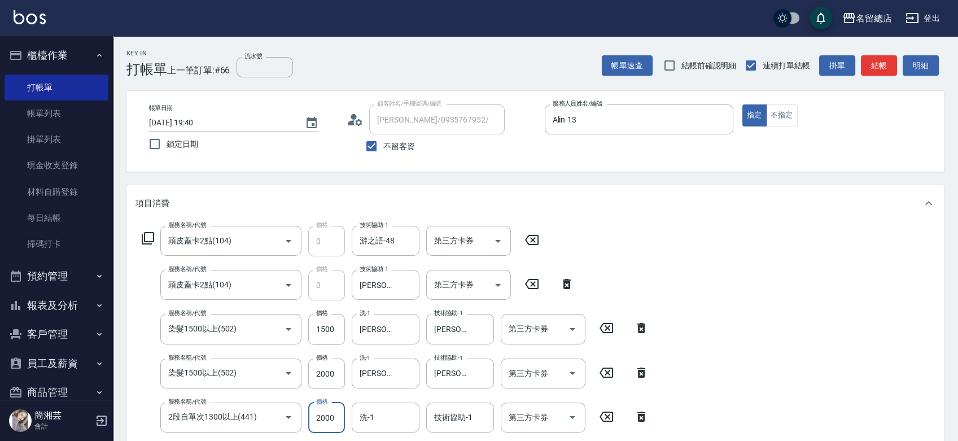
click at [331, 413] on input "2000" at bounding box center [326, 417] width 37 height 30
type input "3000"
type input "陳鳳儀-35"
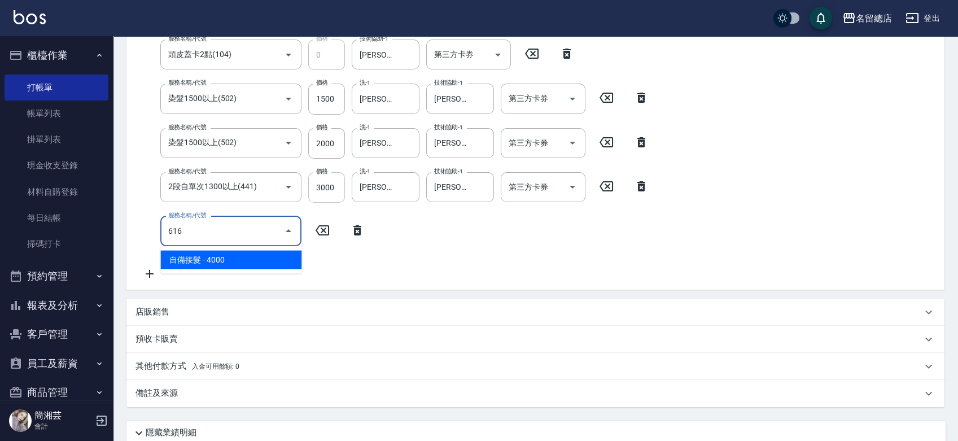
type input "自備接髮(616)"
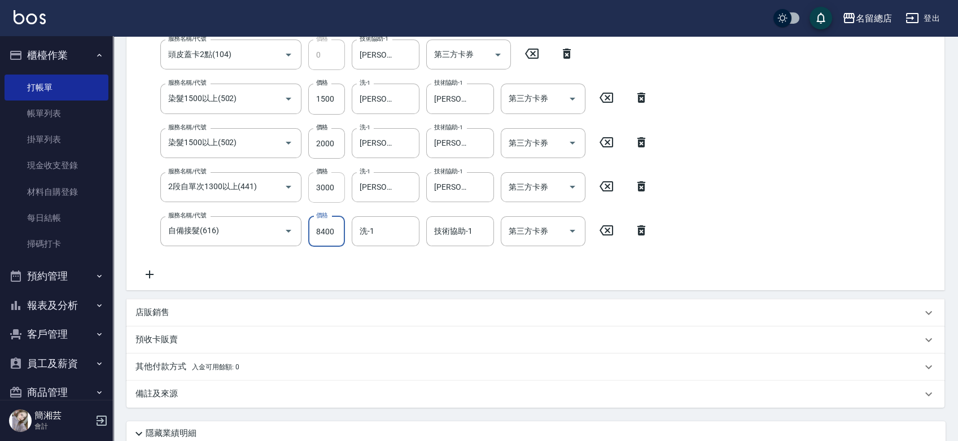
type input "8400"
type input "陳鳳儀-35"
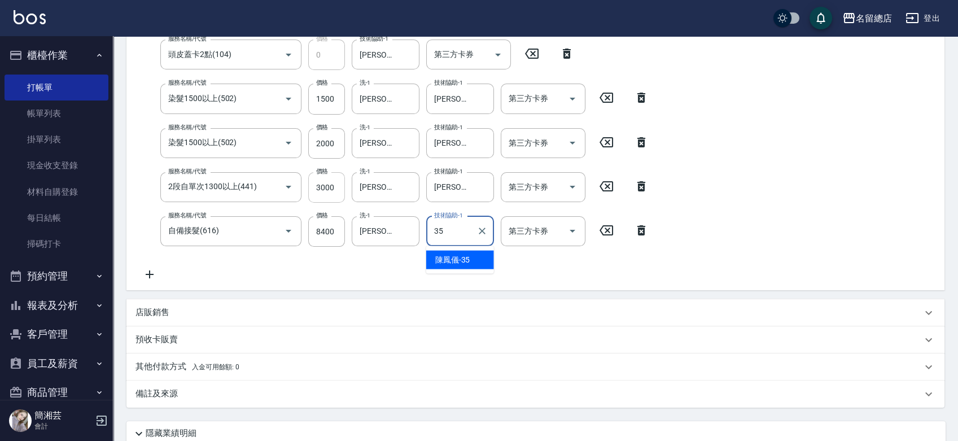
type input "陳鳳儀-35"
click at [163, 309] on p "店販銷售" at bounding box center [152, 312] width 34 height 12
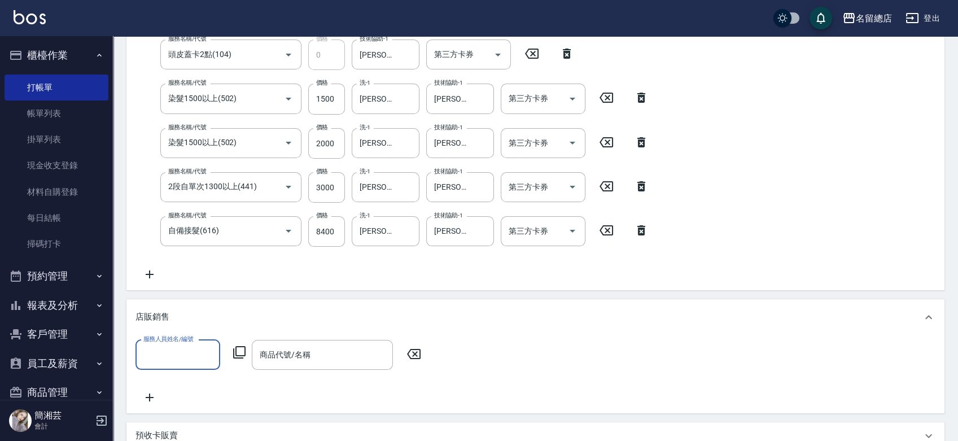
scroll to position [0, 0]
type input "Alin-13"
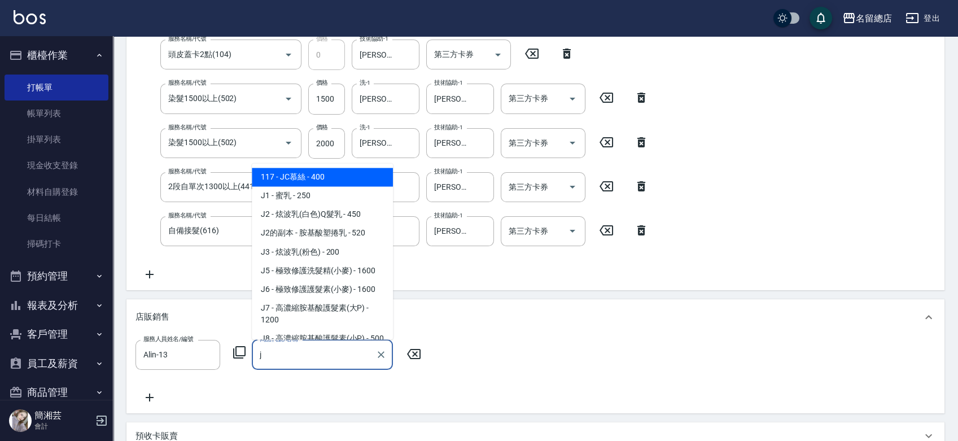
type input "jc"
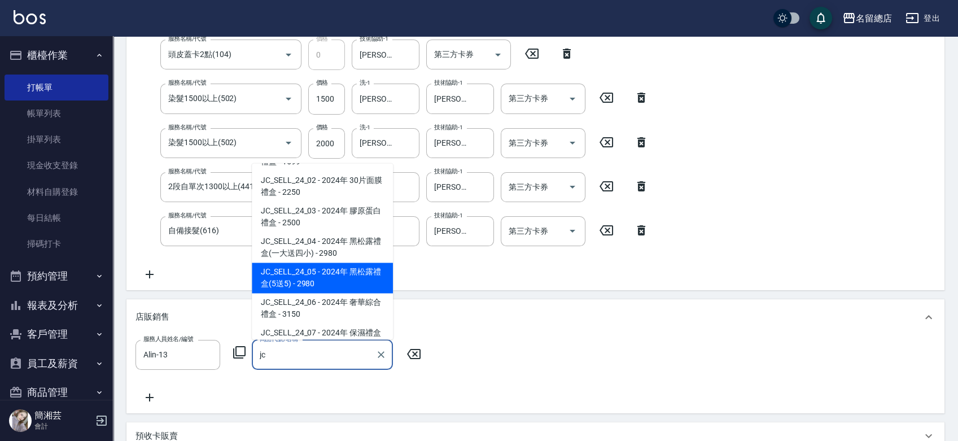
scroll to position [63, 0]
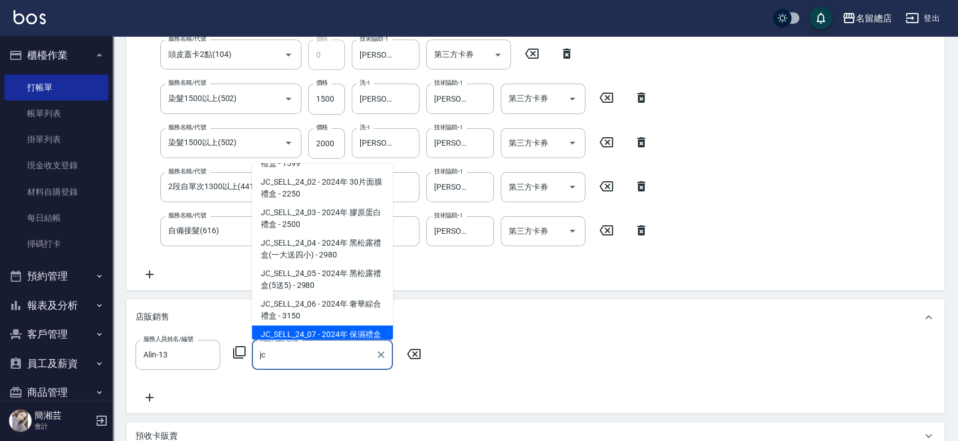
drag, startPoint x: 297, startPoint y: 342, endPoint x: 287, endPoint y: 356, distance: 17.4
click at [290, 347] on div "商品代號/名稱 jc 商品代號/名稱" at bounding box center [322, 355] width 141 height 30
click at [380, 357] on icon "Clear" at bounding box center [380, 354] width 11 height 11
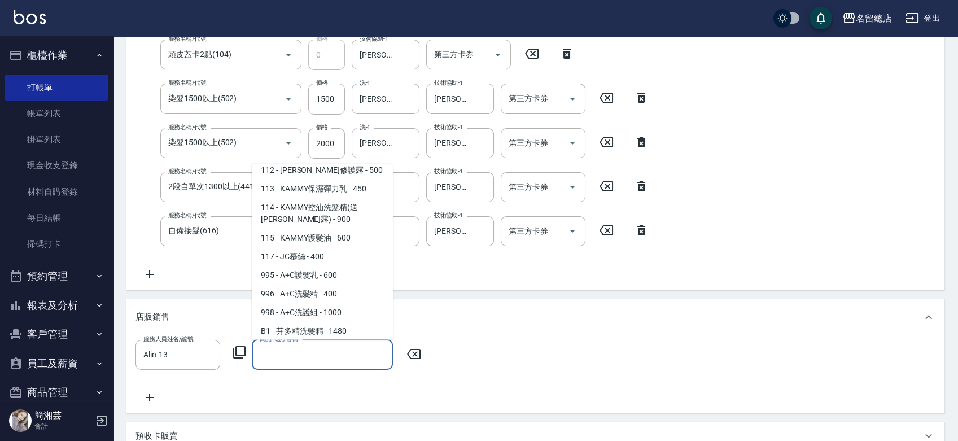
scroll to position [5, 0]
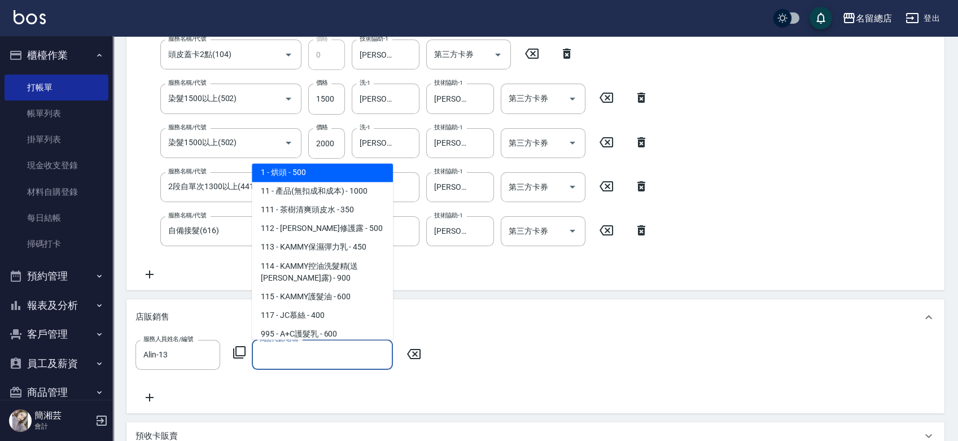
type input "ㄈ"
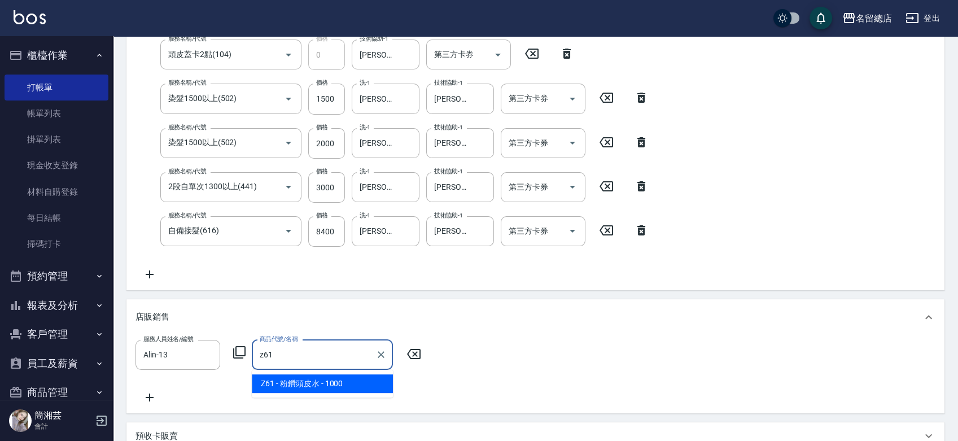
type input "粉鑽頭皮水"
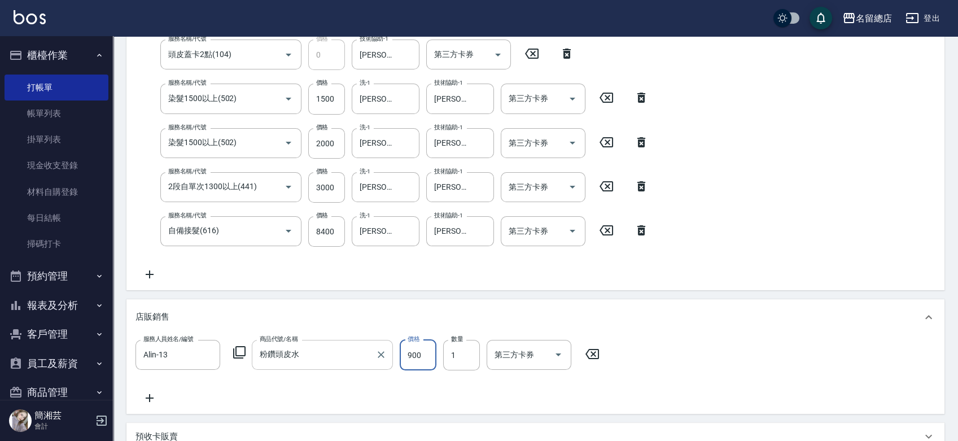
type input "900"
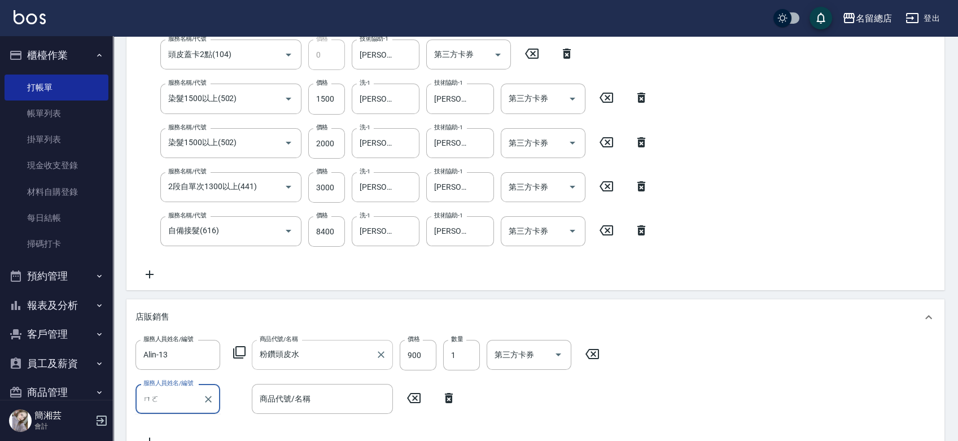
type input "摩"
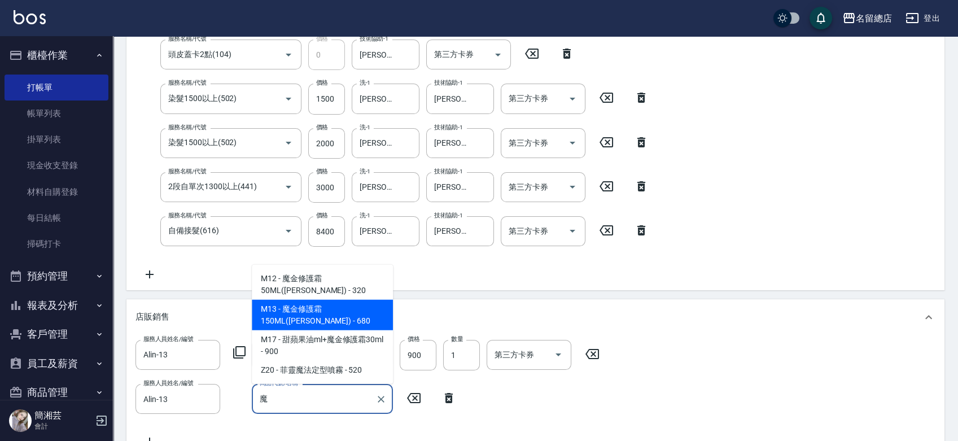
click at [284, 312] on span "M13 - 魔金修護霜150ML(沐宥) - 680" at bounding box center [322, 315] width 141 height 30
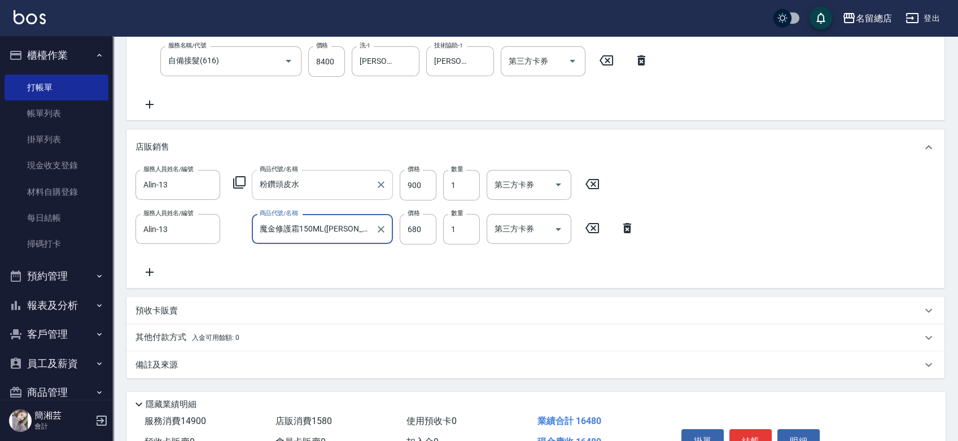
scroll to position [401, 0]
click at [152, 332] on p "其他付款方式 入金可用餘額: 0" at bounding box center [187, 337] width 104 height 12
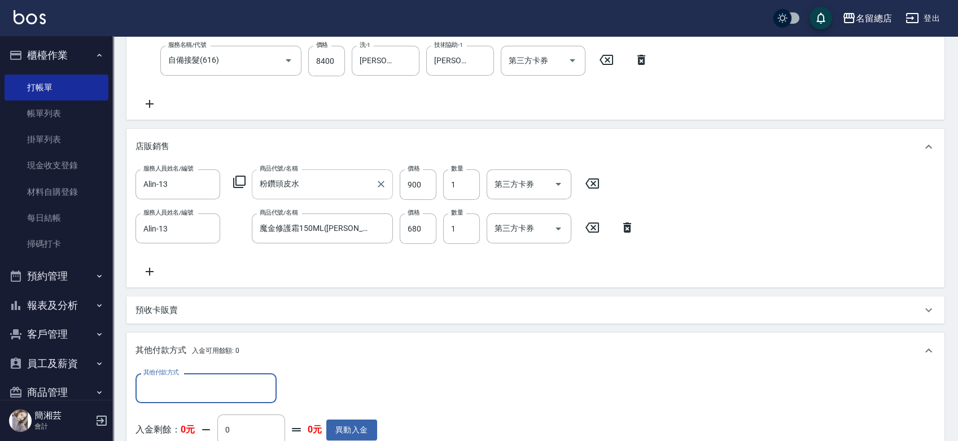
scroll to position [0, 0]
click at [203, 380] on input "其他付款方式" at bounding box center [206, 388] width 131 height 20
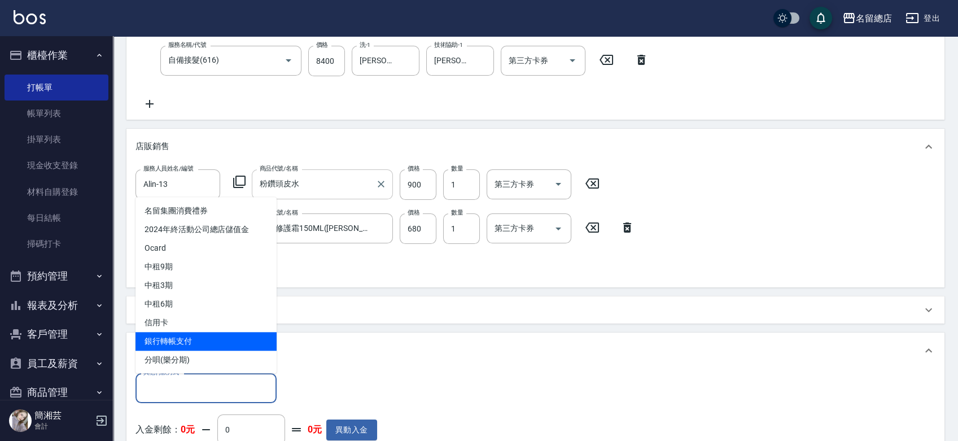
click at [165, 338] on span "銀行轉帳支付" at bounding box center [205, 341] width 141 height 19
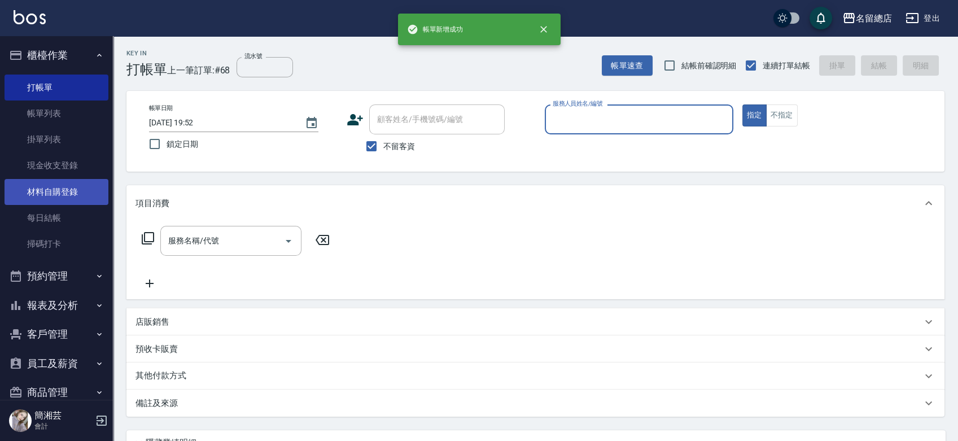
click at [90, 183] on link "材料自購登錄" at bounding box center [57, 192] width 104 height 26
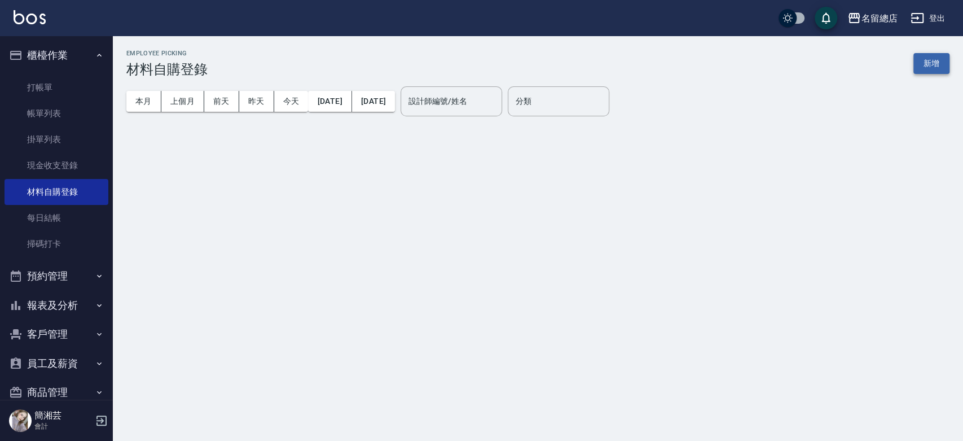
click at [930, 58] on button "新增" at bounding box center [932, 63] width 36 height 21
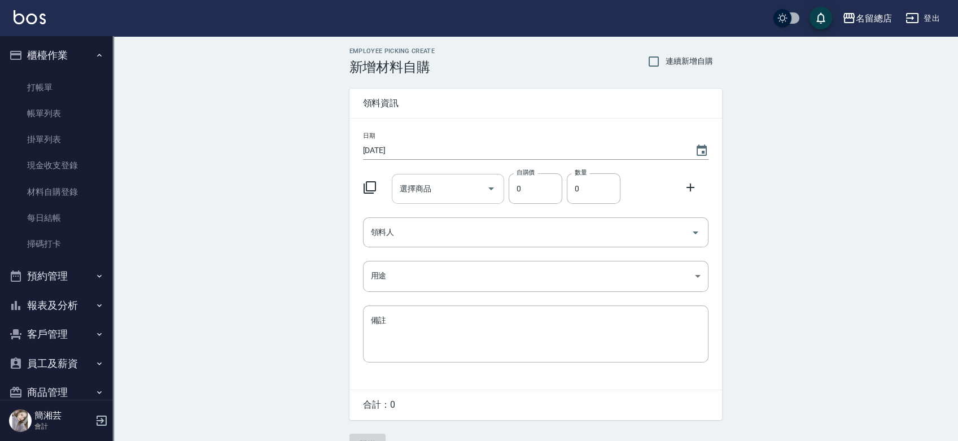
click at [468, 186] on input "選擇商品" at bounding box center [439, 189] width 85 height 20
click at [450, 220] on div "領料人" at bounding box center [535, 232] width 345 height 30
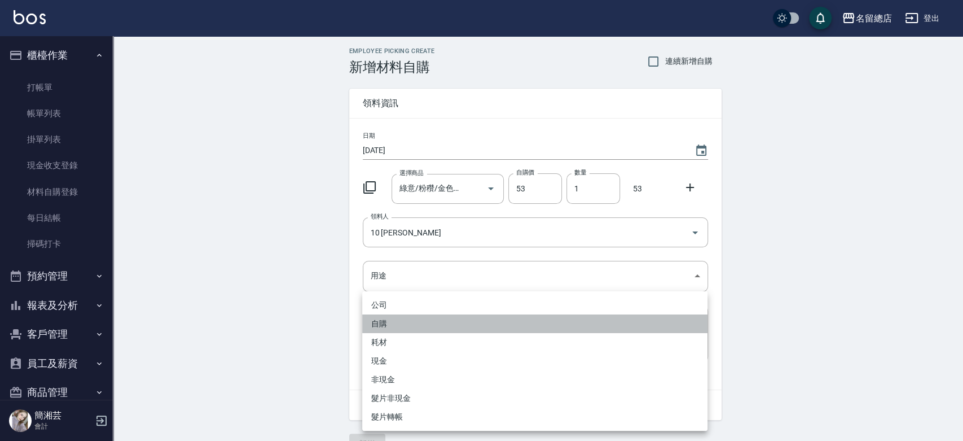
click at [390, 322] on li "自購" at bounding box center [534, 323] width 345 height 19
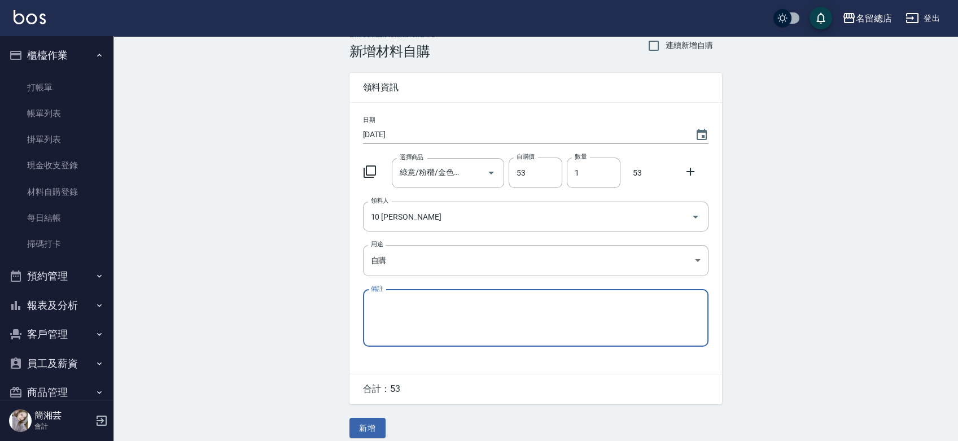
scroll to position [25, 0]
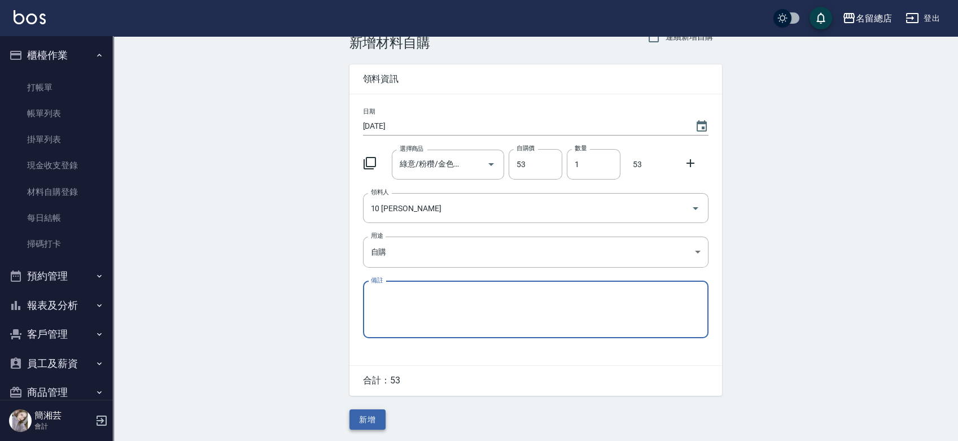
click at [369, 427] on button "新增" at bounding box center [367, 419] width 36 height 21
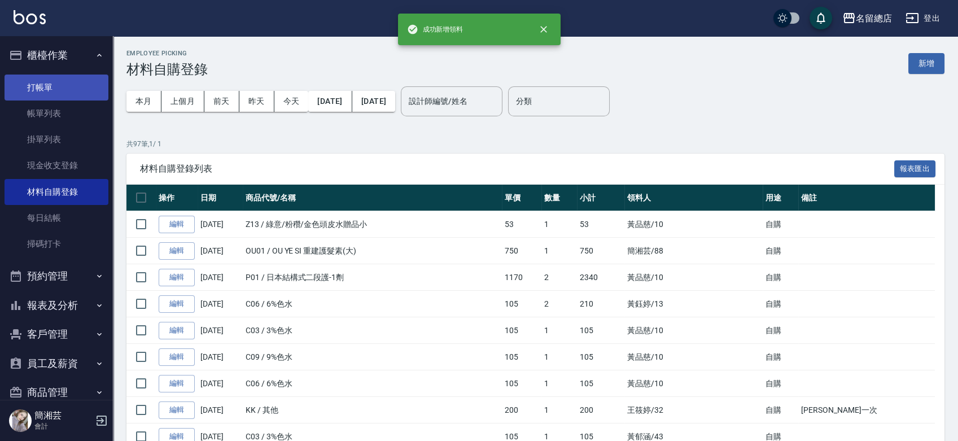
click at [65, 81] on link "打帳單" at bounding box center [57, 88] width 104 height 26
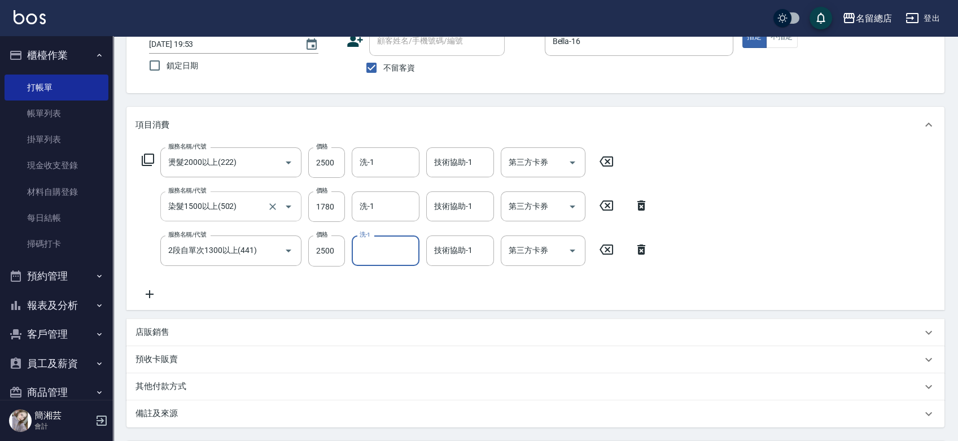
scroll to position [190, 0]
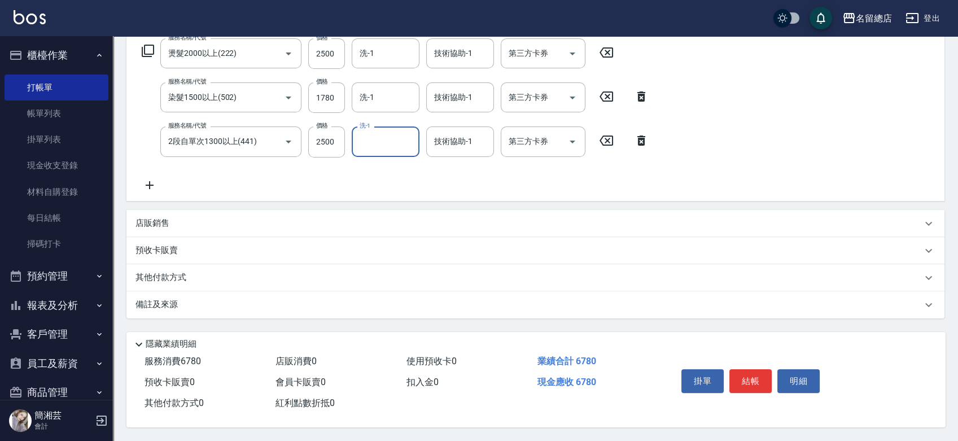
click at [169, 271] on p "其他付款方式" at bounding box center [163, 277] width 56 height 12
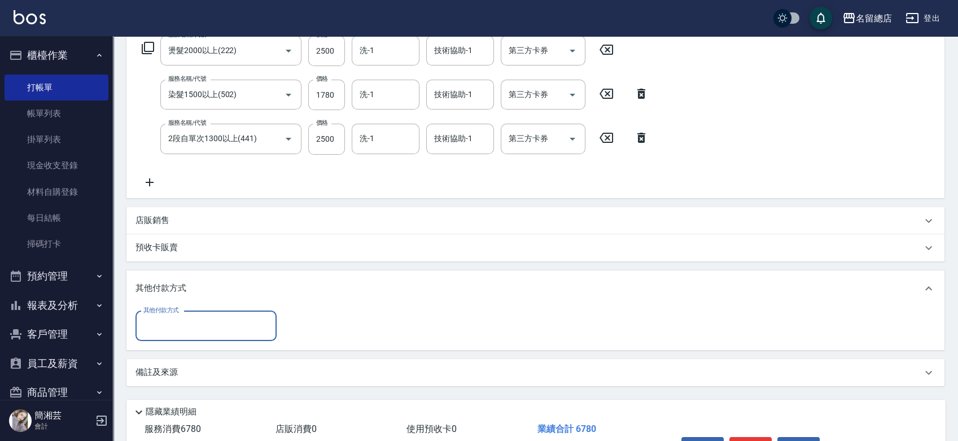
scroll to position [0, 0]
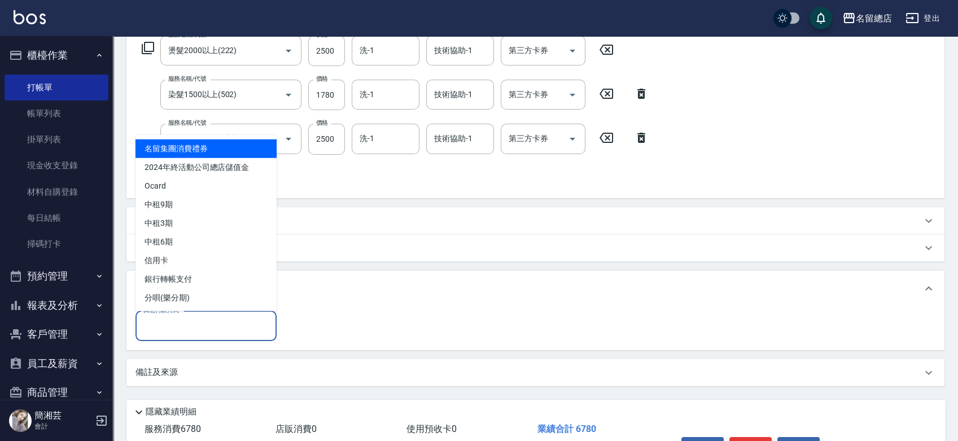
click at [176, 318] on input "其他付款方式" at bounding box center [206, 326] width 131 height 20
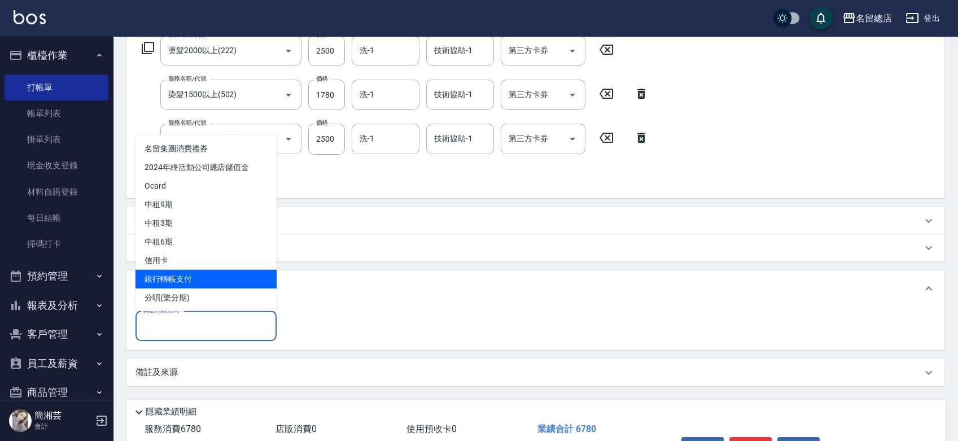
click at [171, 273] on span "銀行轉帳支付" at bounding box center [205, 278] width 141 height 19
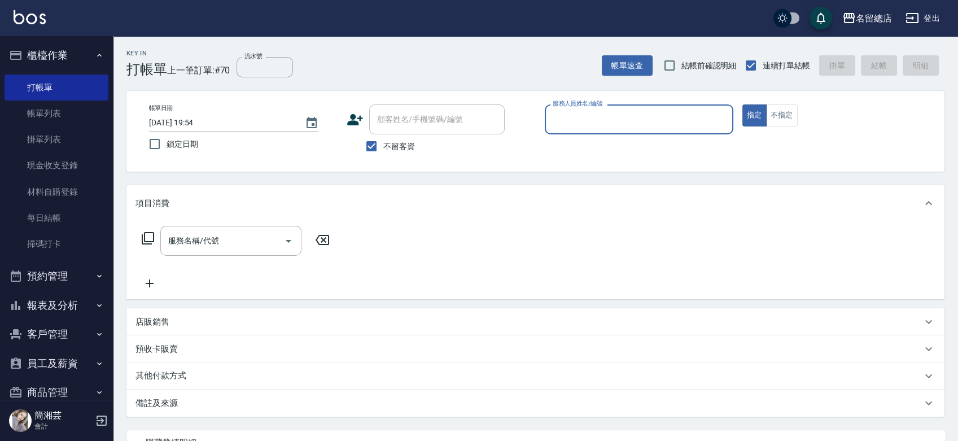
click at [42, 310] on button "報表及分析" at bounding box center [57, 305] width 104 height 29
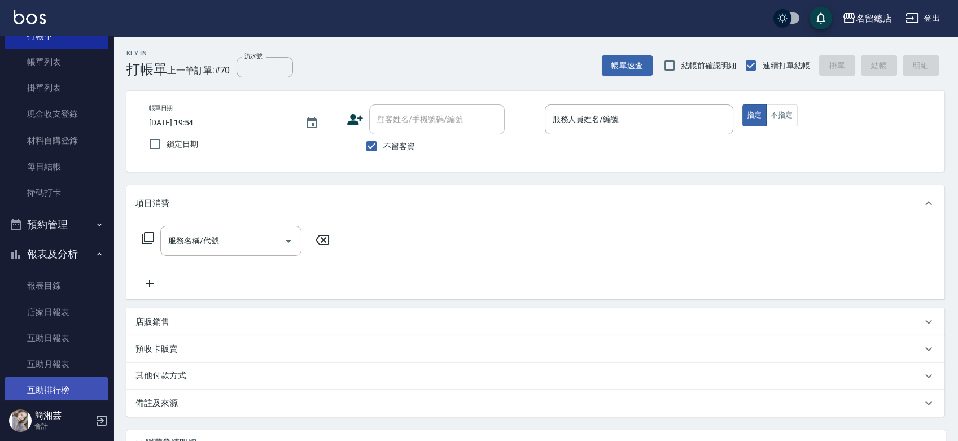
scroll to position [125, 0]
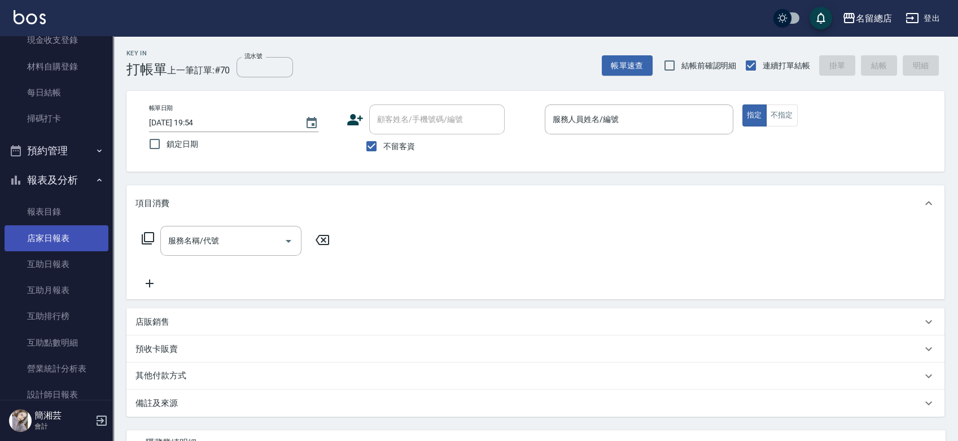
click at [51, 231] on link "店家日報表" at bounding box center [57, 238] width 104 height 26
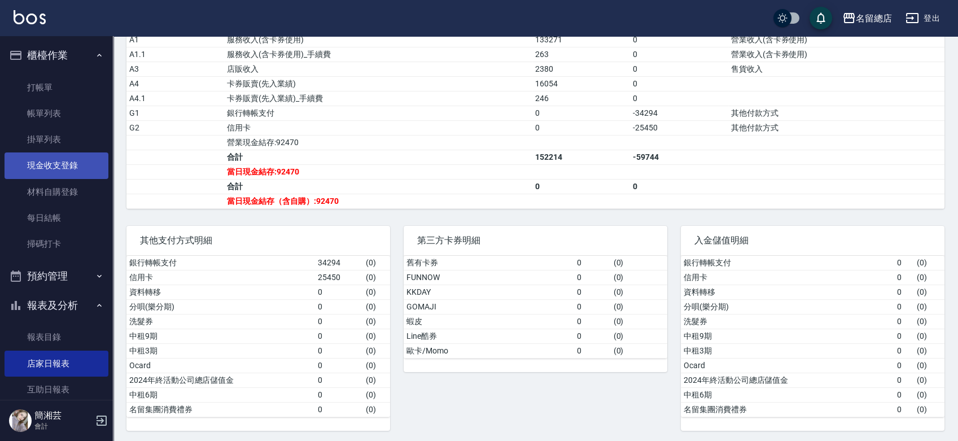
click at [34, 168] on link "現金收支登錄" at bounding box center [57, 165] width 104 height 26
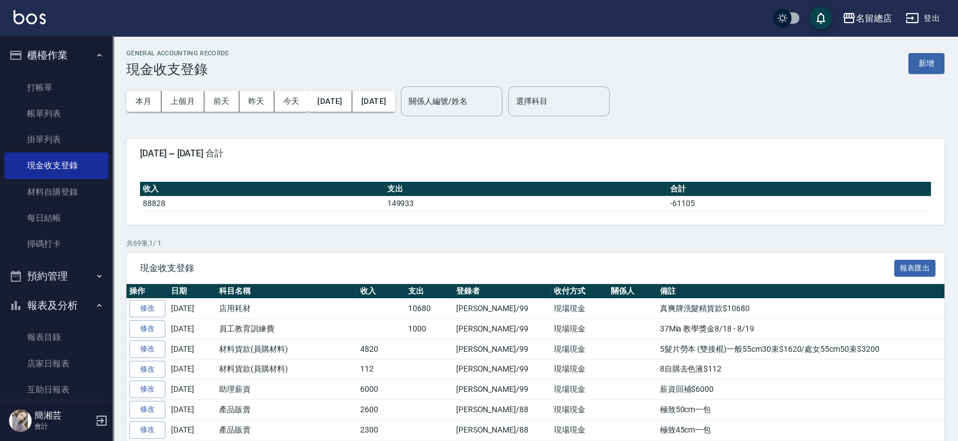
click at [932, 63] on button "新增" at bounding box center [926, 63] width 36 height 21
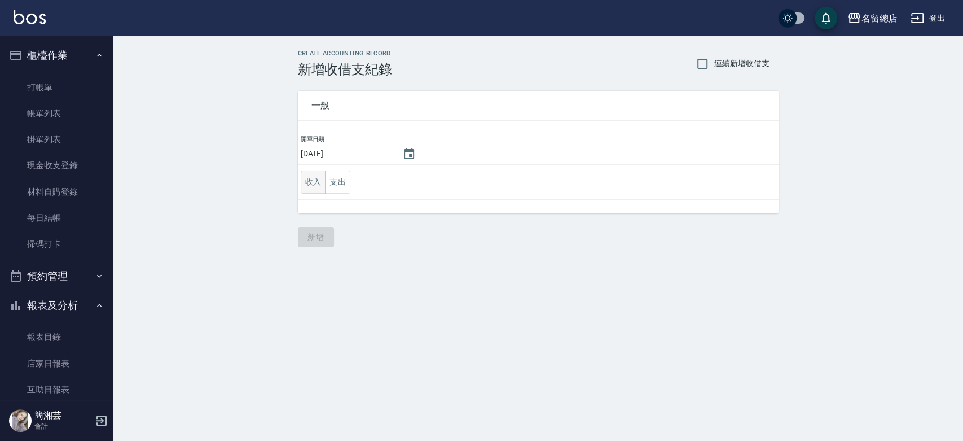
click at [308, 183] on button "收入" at bounding box center [313, 181] width 25 height 23
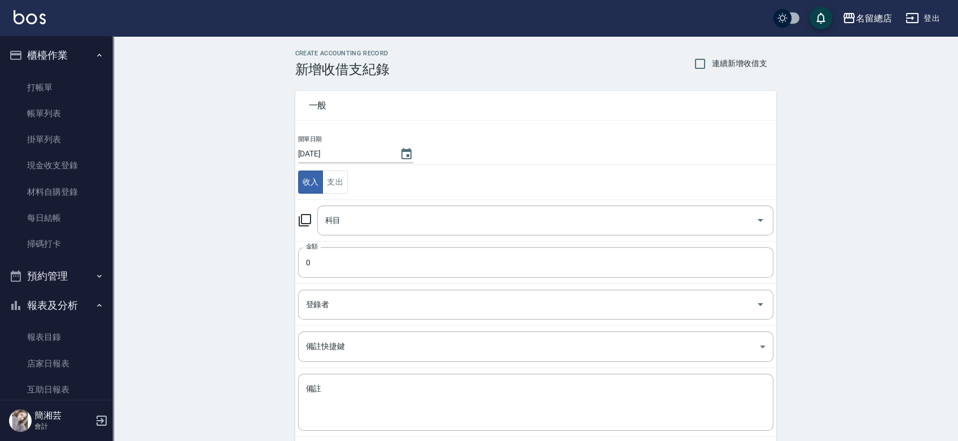
click at [724, 65] on span "連續新增收借支" at bounding box center [739, 64] width 55 height 12
click at [712, 65] on input "連續新增收借支" at bounding box center [700, 64] width 24 height 24
click at [574, 208] on div "科目" at bounding box center [545, 220] width 456 height 30
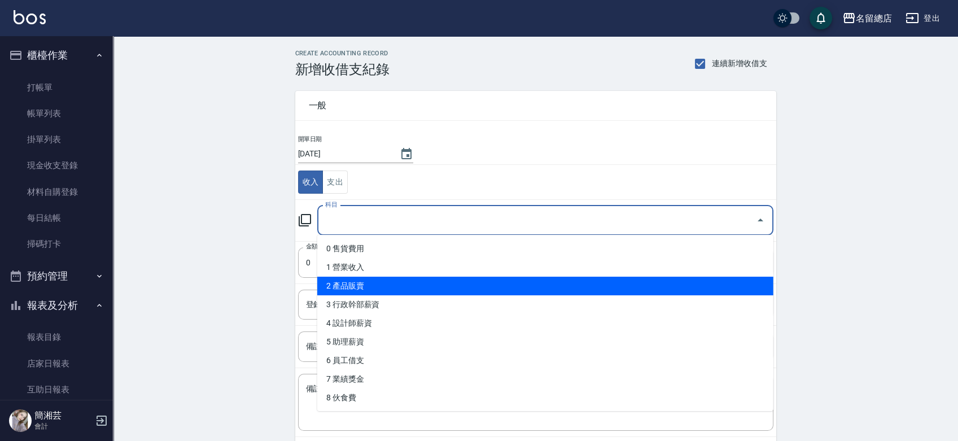
click at [408, 279] on li "2 產品販賣" at bounding box center [545, 286] width 456 height 19
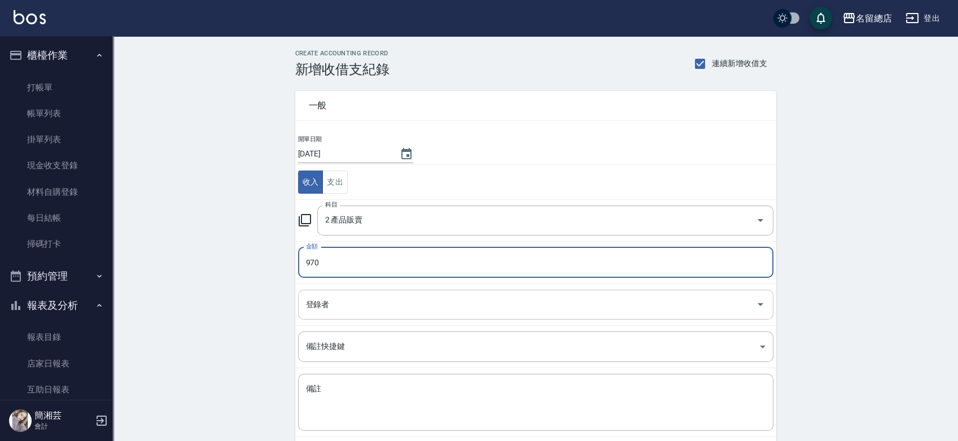
drag, startPoint x: 330, startPoint y: 307, endPoint x: 333, endPoint y: 312, distance: 6.1
click at [331, 308] on input "登錄者" at bounding box center [527, 305] width 448 height 20
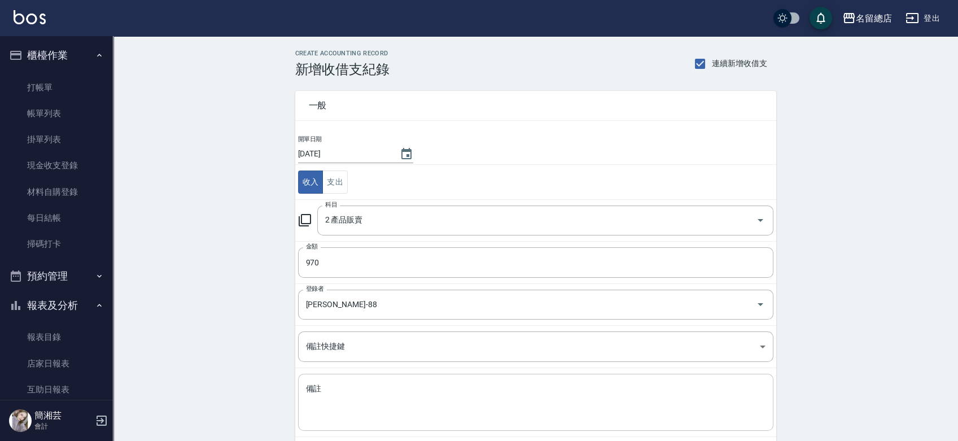
click at [342, 376] on div "x 備註" at bounding box center [535, 402] width 475 height 57
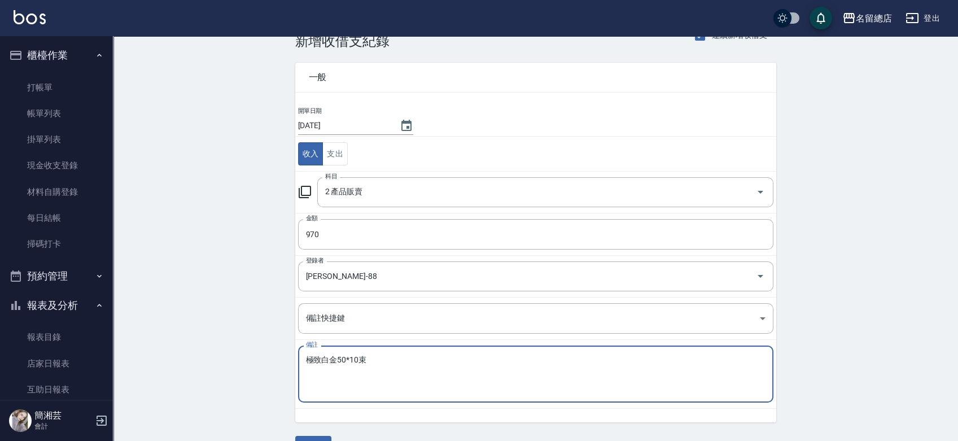
scroll to position [56, 0]
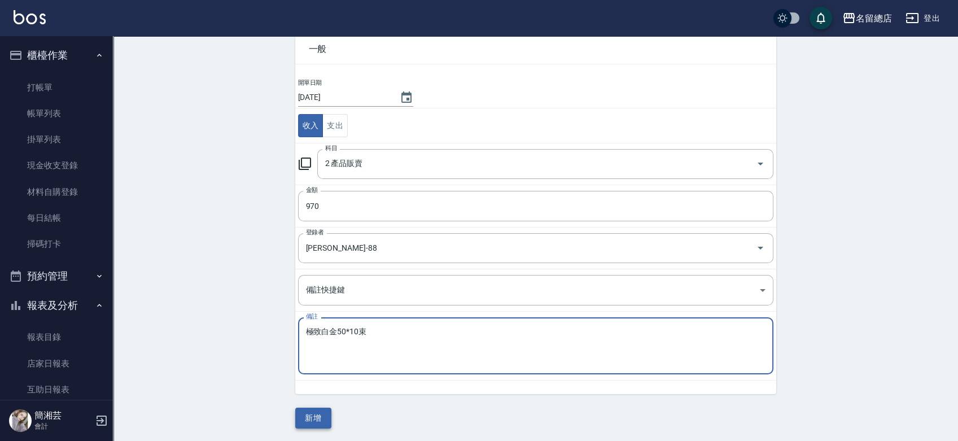
click at [316, 414] on button "新增" at bounding box center [313, 418] width 36 height 21
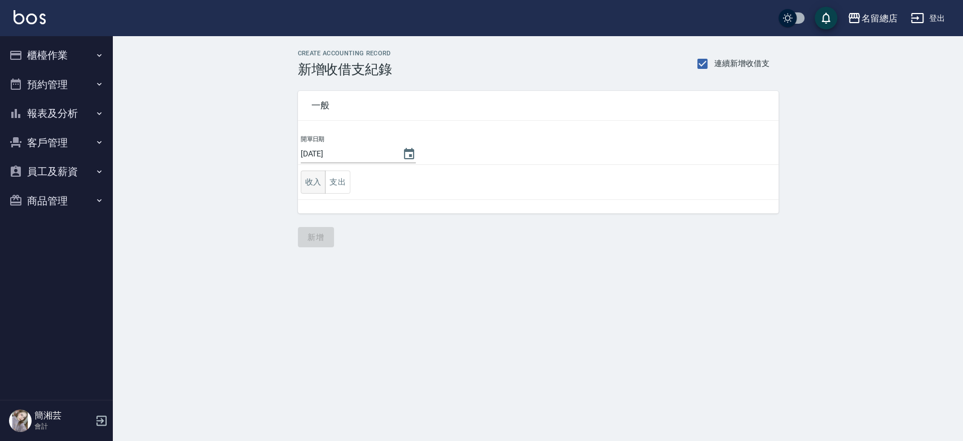
click at [316, 180] on button "收入" at bounding box center [313, 181] width 25 height 23
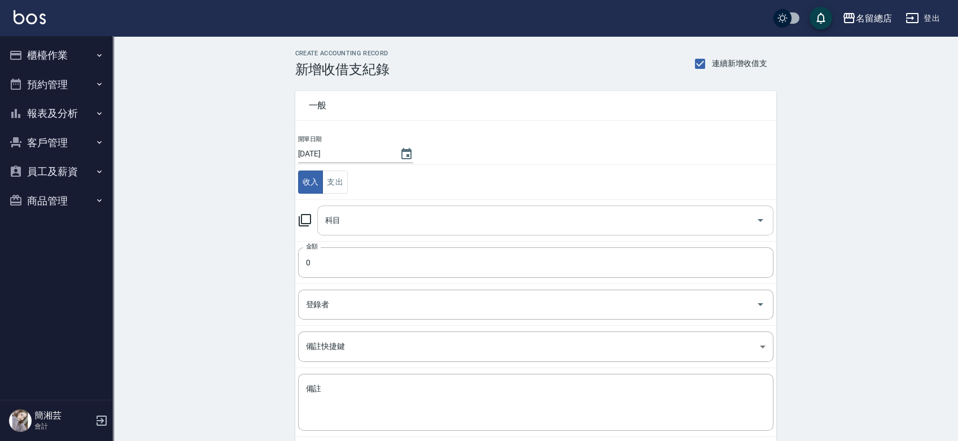
click at [340, 226] on input "科目" at bounding box center [536, 221] width 429 height 20
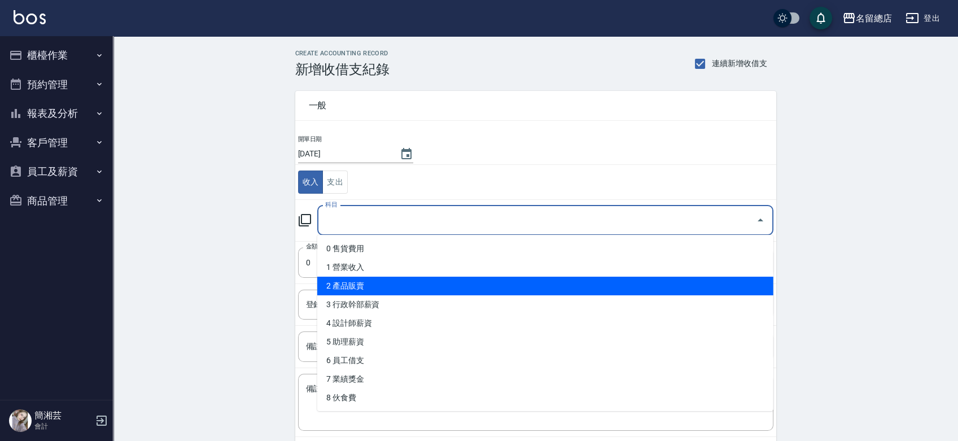
click at [347, 282] on li "2 產品販賣" at bounding box center [545, 286] width 456 height 19
type input "2 產品販賣"
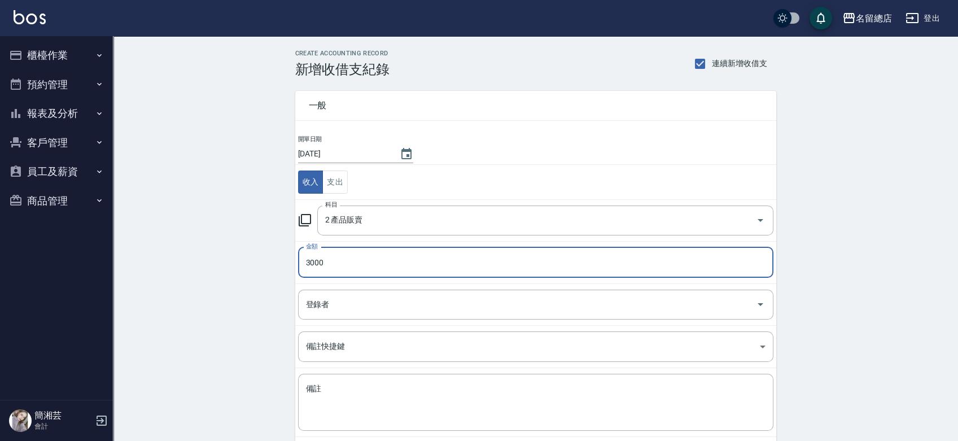
type input "3000"
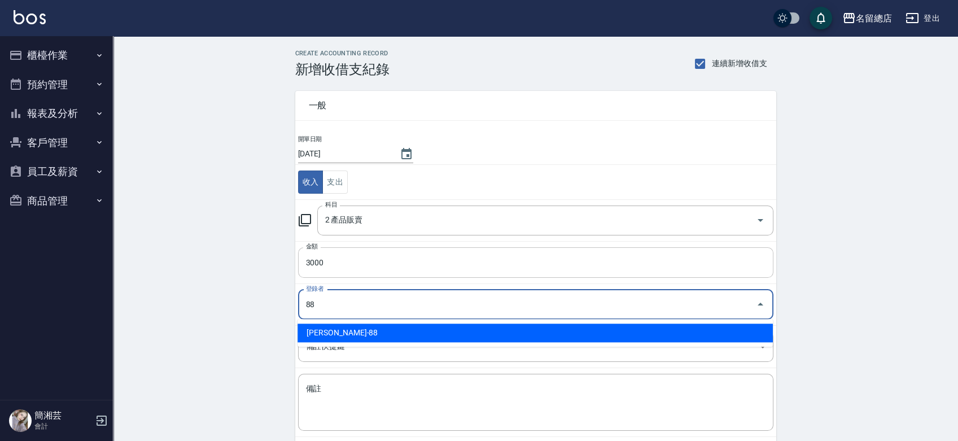
type input "[PERSON_NAME]-88"
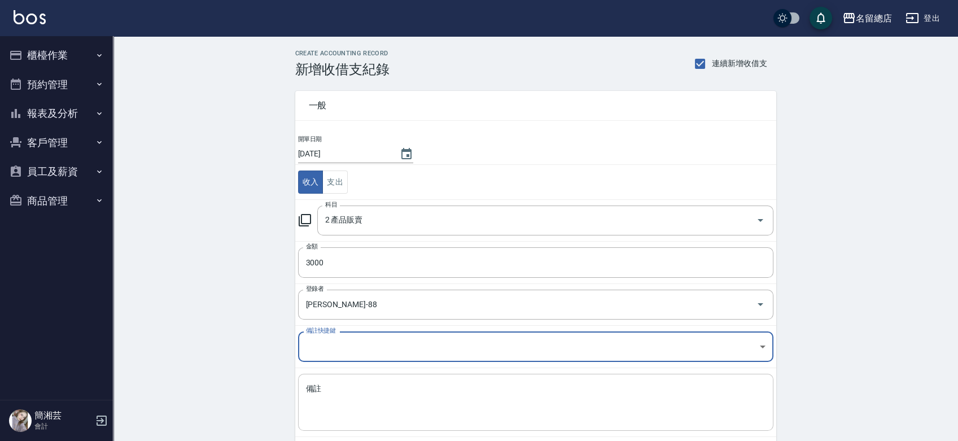
click at [344, 395] on textarea "備註" at bounding box center [535, 402] width 459 height 38
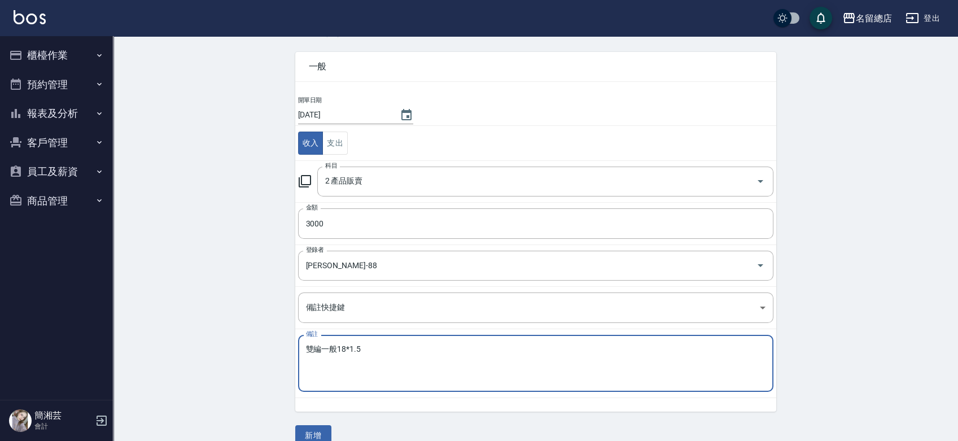
scroll to position [56, 0]
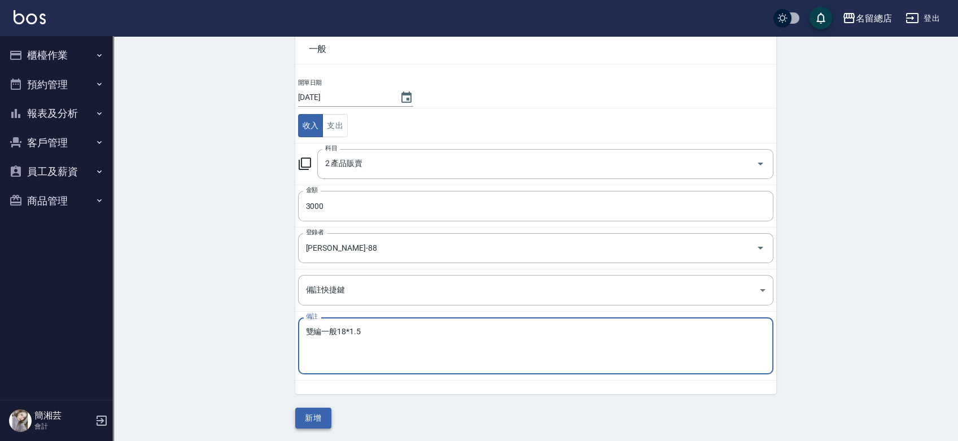
type textarea "雙編一般18*1.5"
click at [306, 409] on button "新增" at bounding box center [313, 418] width 36 height 21
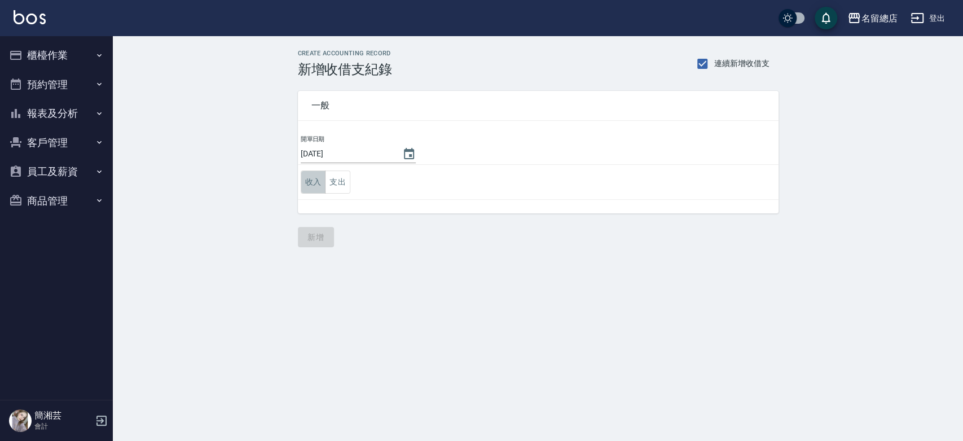
click at [318, 186] on button "收入" at bounding box center [313, 181] width 25 height 23
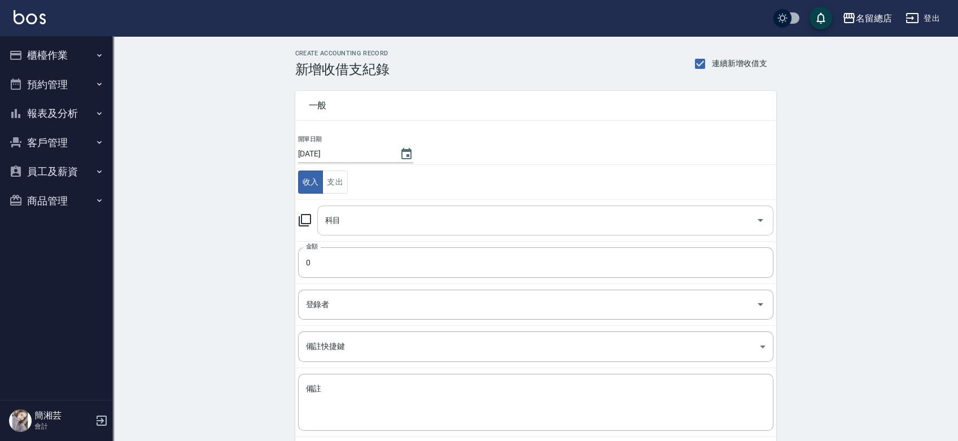
click at [345, 227] on input "科目" at bounding box center [536, 221] width 429 height 20
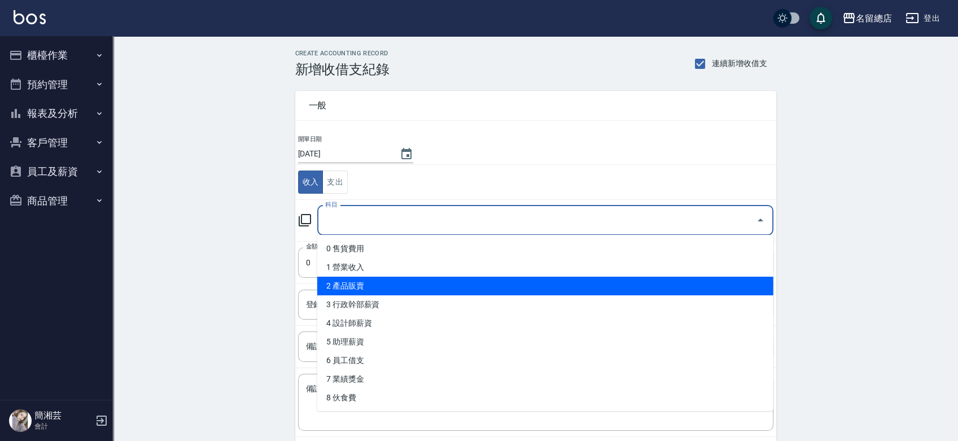
click at [355, 283] on li "2 產品販賣" at bounding box center [545, 286] width 456 height 19
type input "2 產品販賣"
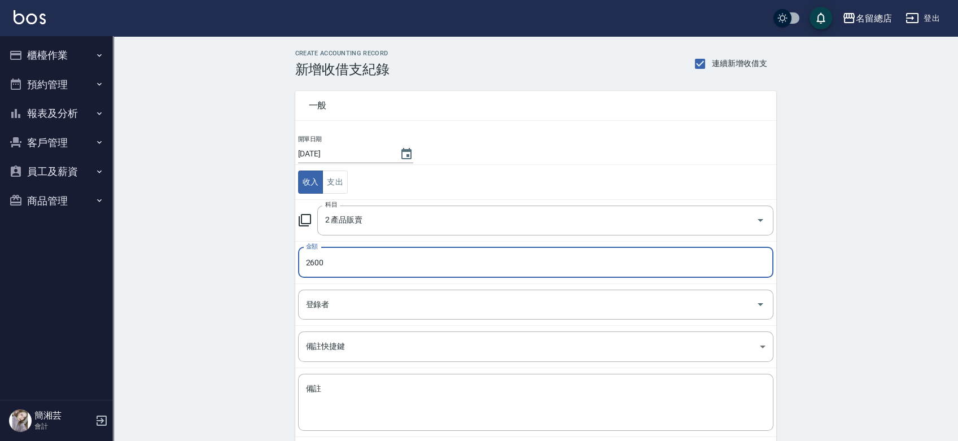
type input "2600"
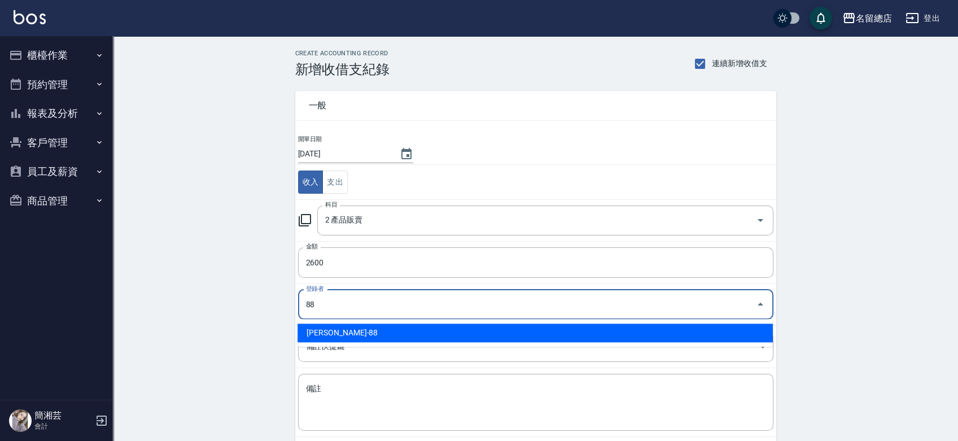
type input "[PERSON_NAME]-88"
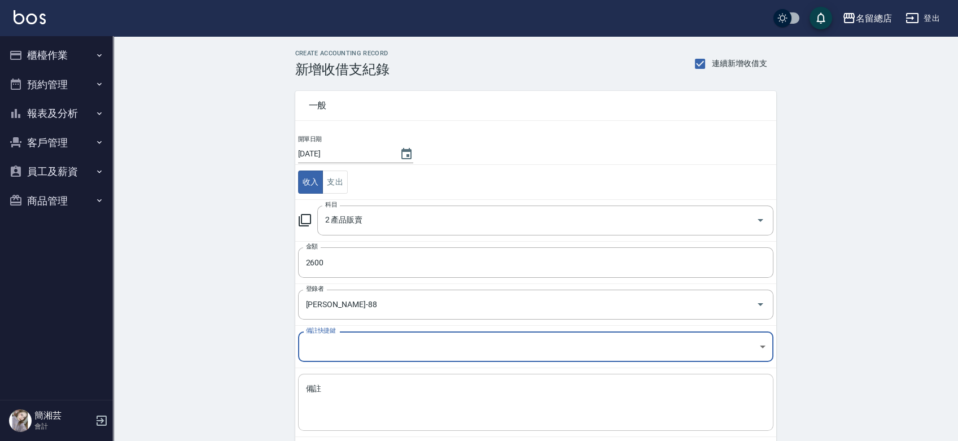
click at [351, 406] on textarea "備註" at bounding box center [535, 402] width 459 height 38
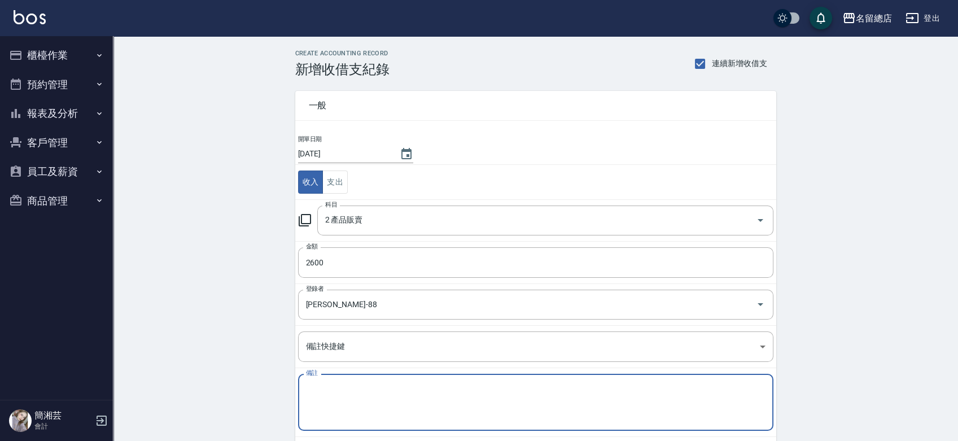
type textarea "r"
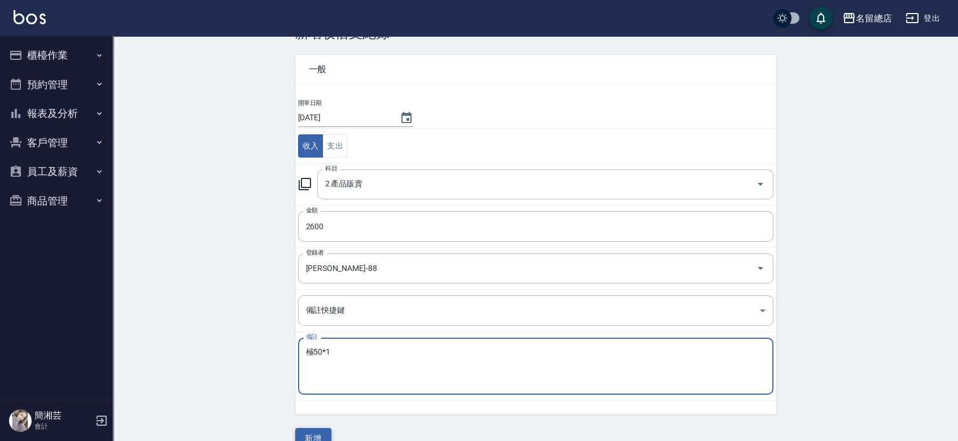
scroll to position [56, 0]
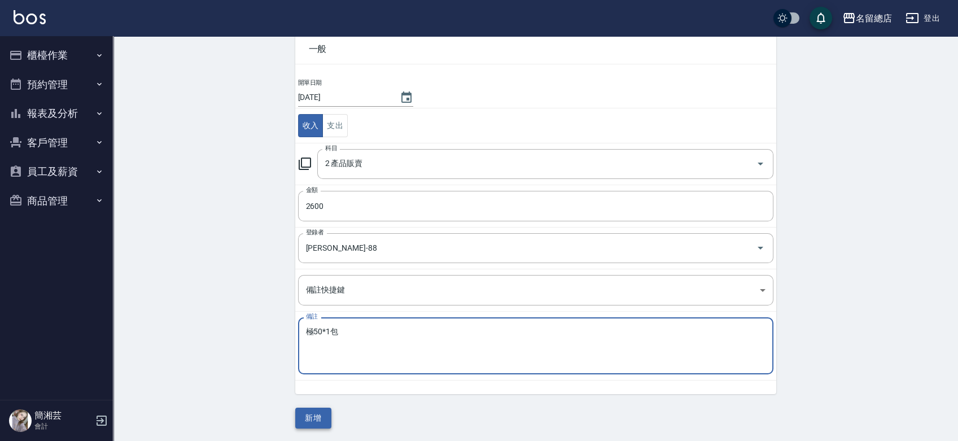
type textarea "極50*1包"
click at [316, 422] on button "新增" at bounding box center [313, 418] width 36 height 21
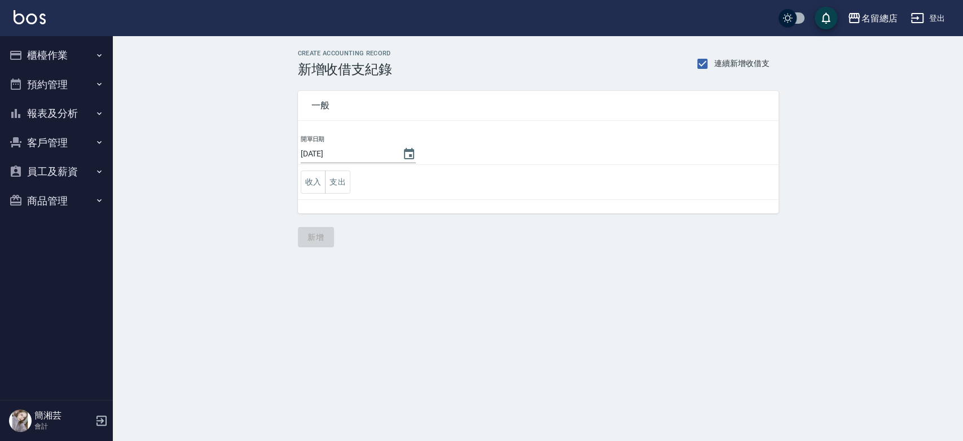
click at [70, 51] on button "櫃檯作業" at bounding box center [57, 55] width 104 height 29
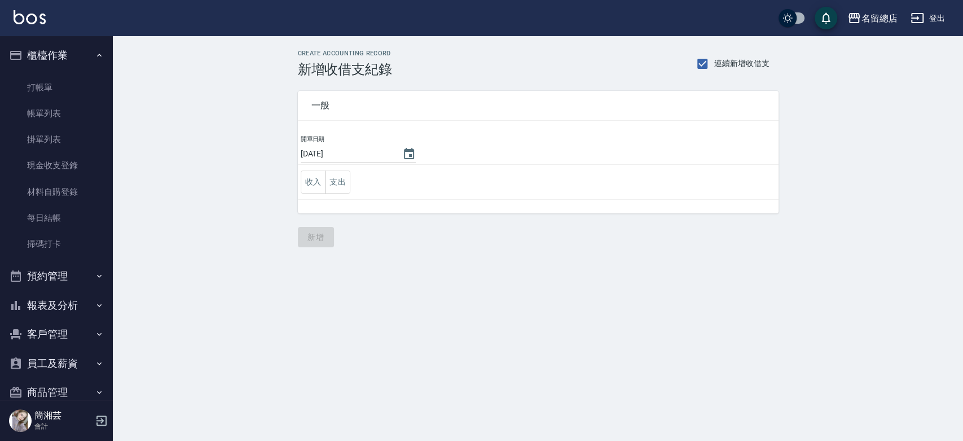
click at [67, 279] on button "預約管理" at bounding box center [57, 275] width 104 height 29
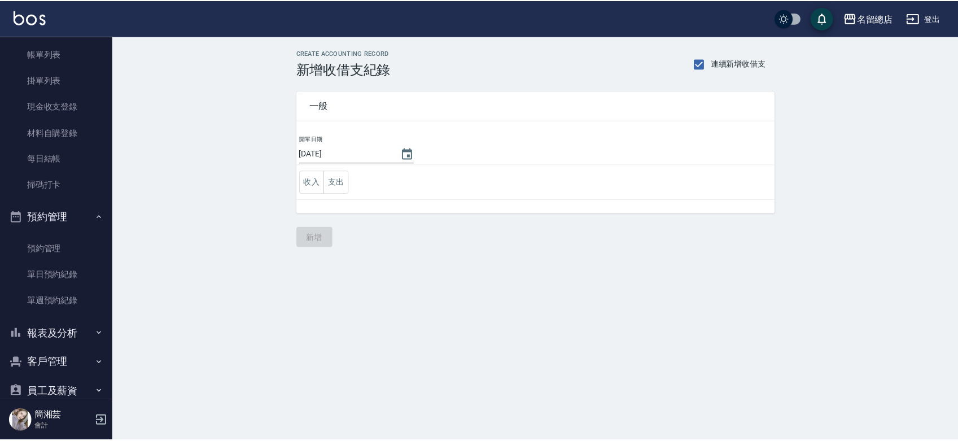
scroll to position [108, 0]
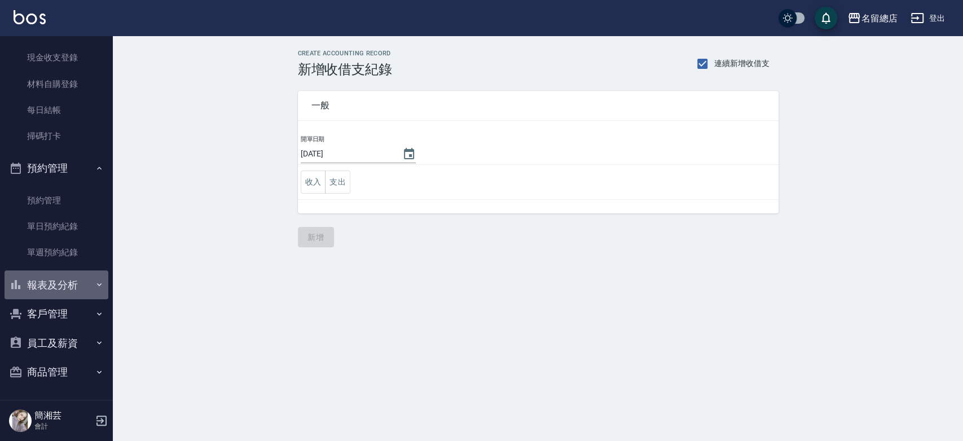
click at [69, 279] on button "報表及分析" at bounding box center [57, 284] width 104 height 29
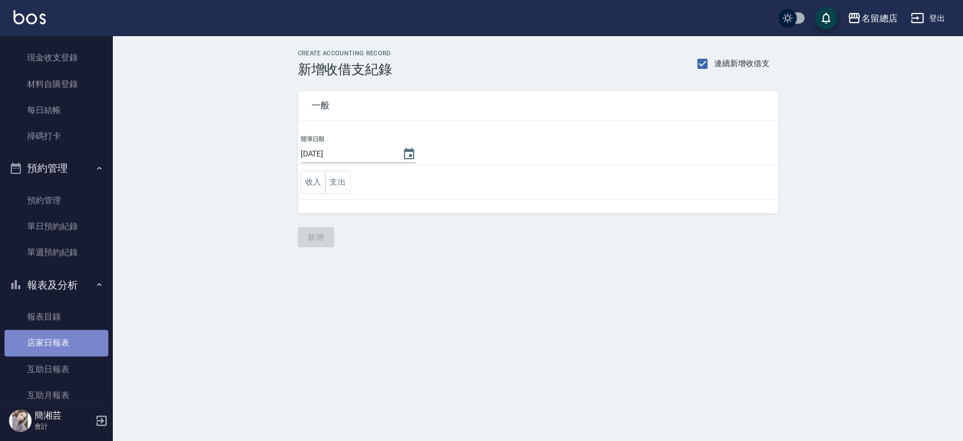
click at [57, 347] on link "店家日報表" at bounding box center [57, 343] width 104 height 26
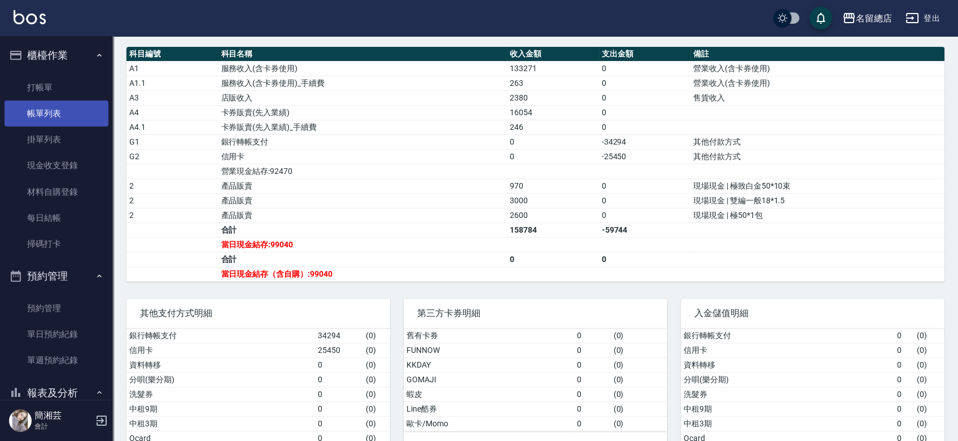
click at [49, 114] on link "帳單列表" at bounding box center [57, 113] width 104 height 26
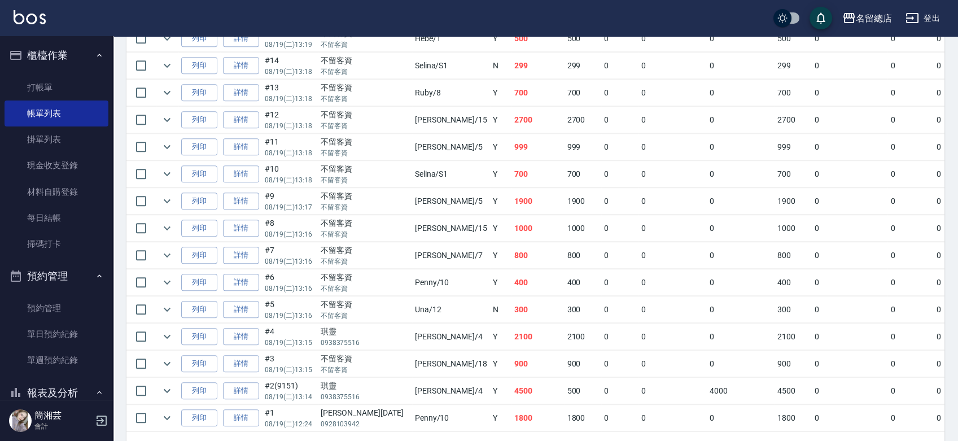
scroll to position [1839, 0]
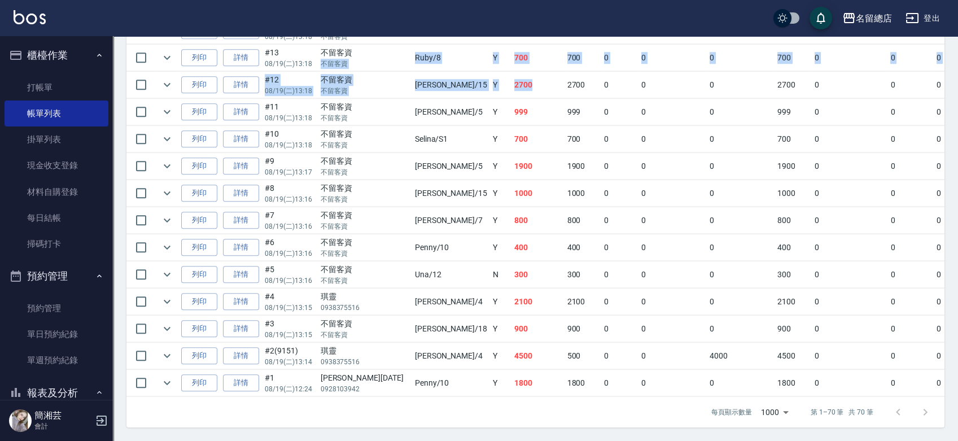
drag, startPoint x: 383, startPoint y: 49, endPoint x: 499, endPoint y: 71, distance: 118.3
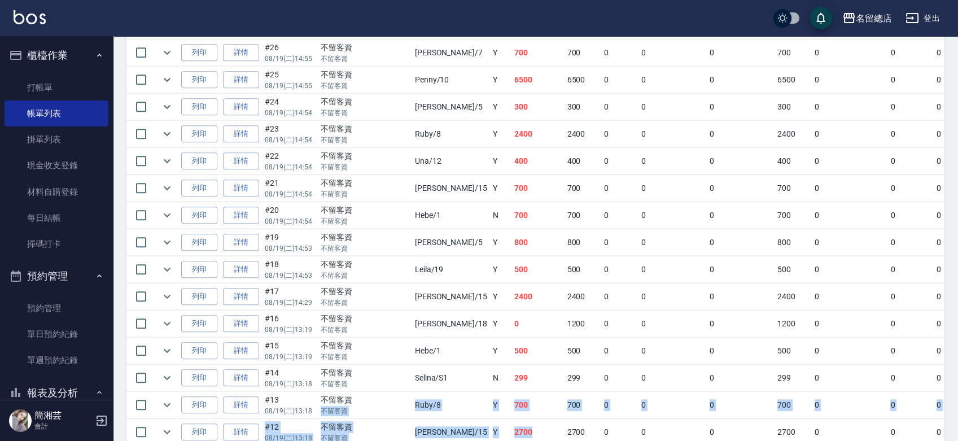
scroll to position [1463, 0]
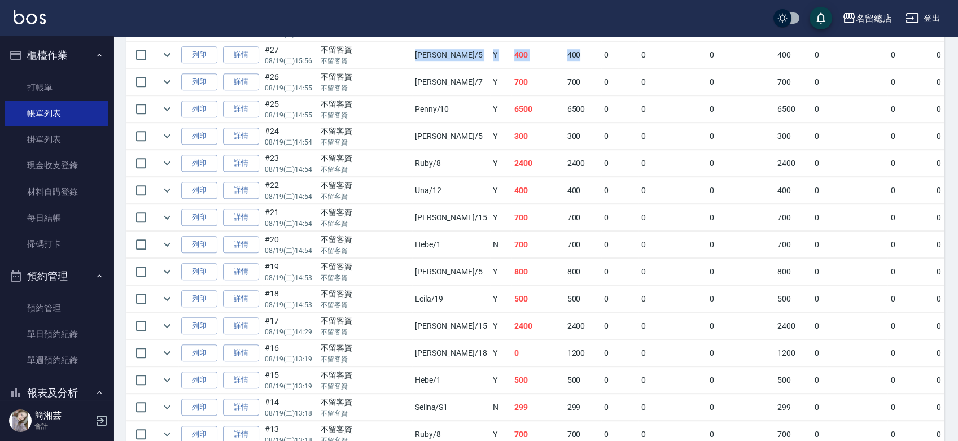
drag, startPoint x: 361, startPoint y: 49, endPoint x: 532, endPoint y: 66, distance: 171.3
click at [530, 51] on tr "列印 詳情 #27 08/19 (二) 15:56 不留客資 不留客資 Kelly /5 Y 400 400 0 0 0 400 0 0 0 0 0" at bounding box center [640, 55] width 1028 height 27
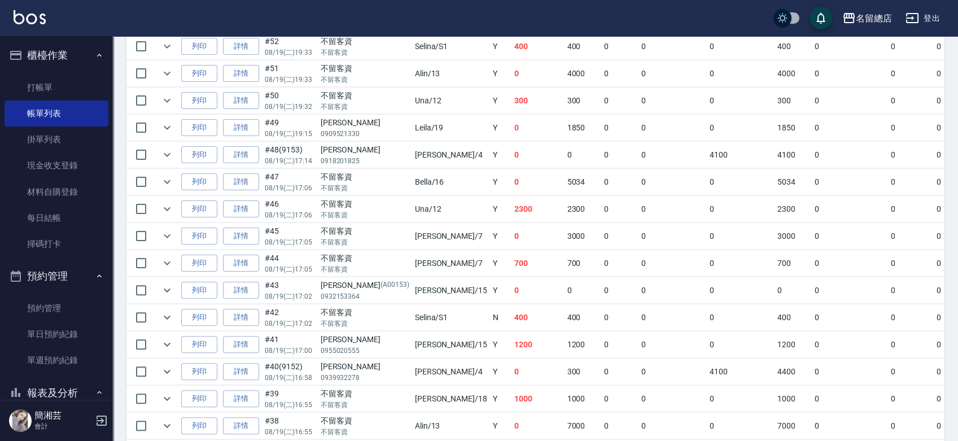
scroll to position [773, 0]
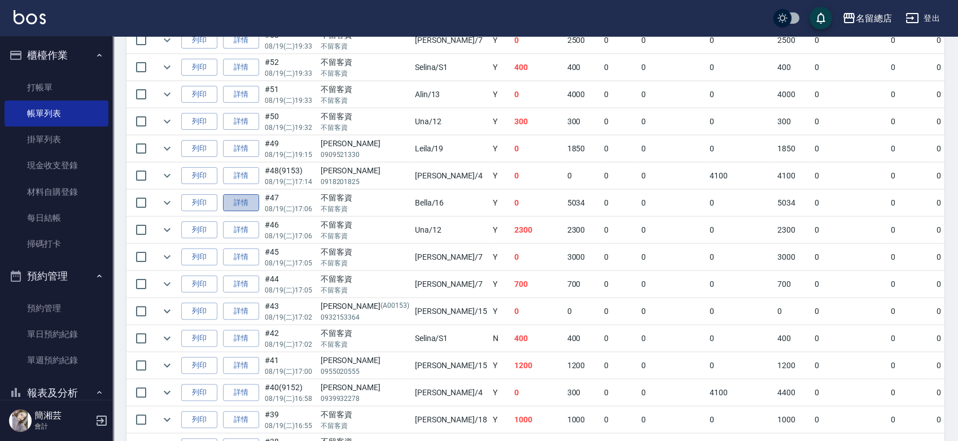
click at [239, 201] on link "詳情" at bounding box center [241, 202] width 36 height 17
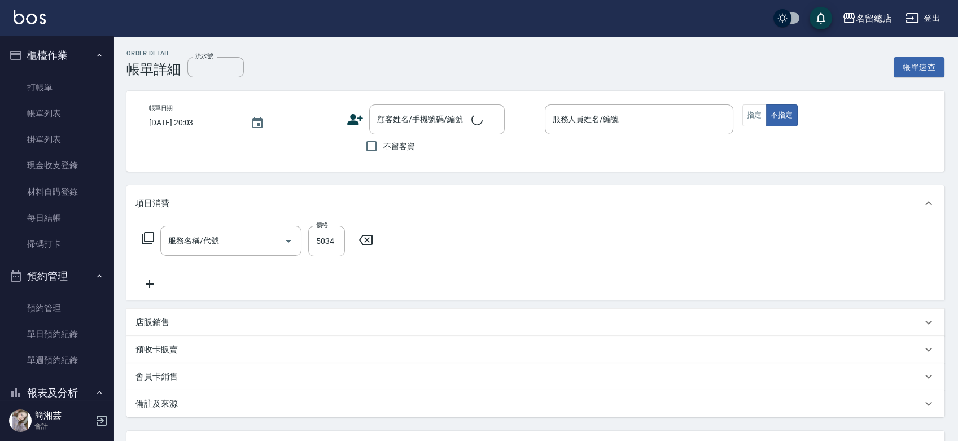
type input "2025/08/19 17:06"
checkbox input "true"
type input "Bella-16"
type input "染髮1500以上(502)"
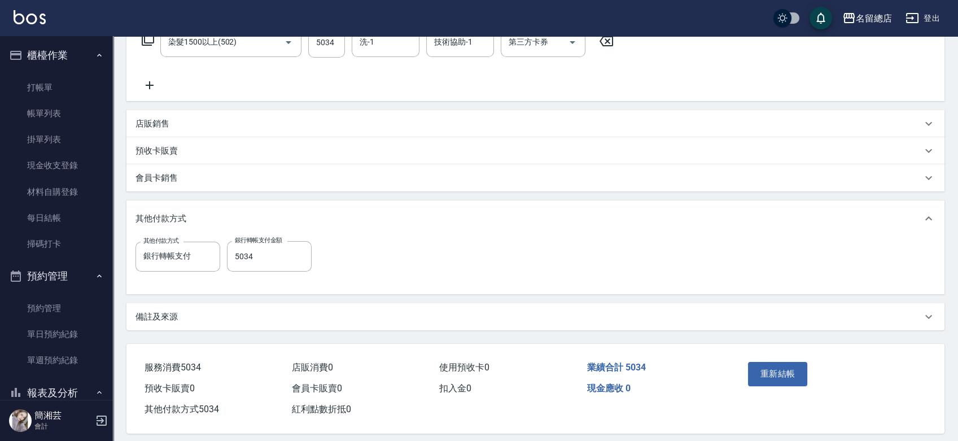
scroll to position [208, 0]
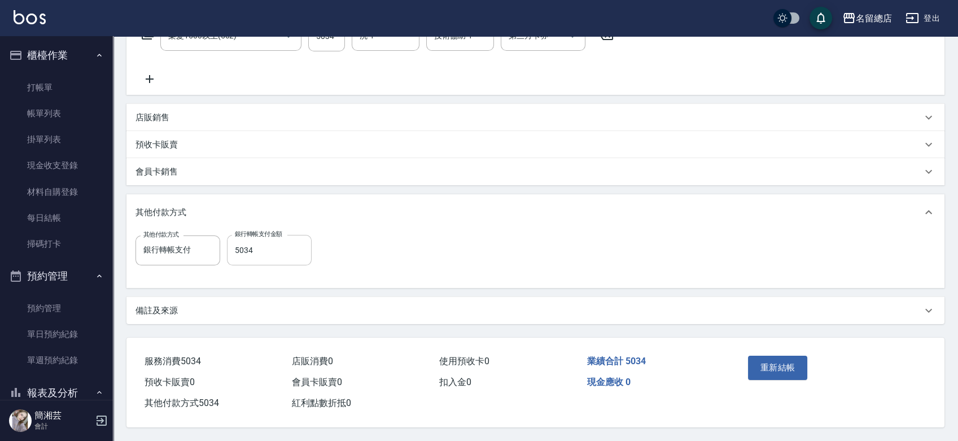
click at [278, 248] on input "5034" at bounding box center [269, 250] width 85 height 30
type input "1000"
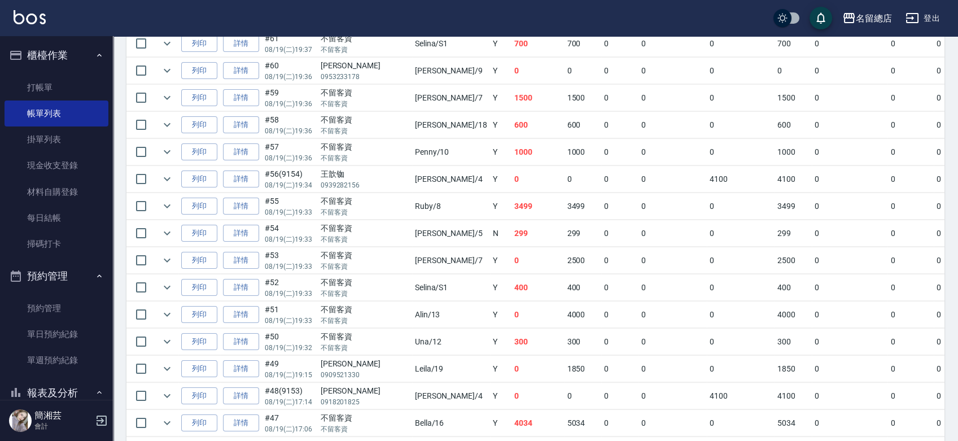
scroll to position [627, 0]
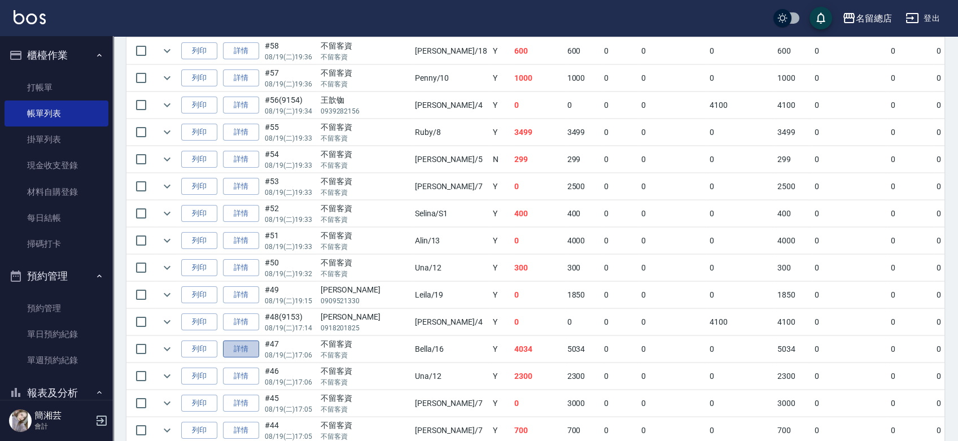
click at [252, 345] on link "詳情" at bounding box center [241, 348] width 36 height 17
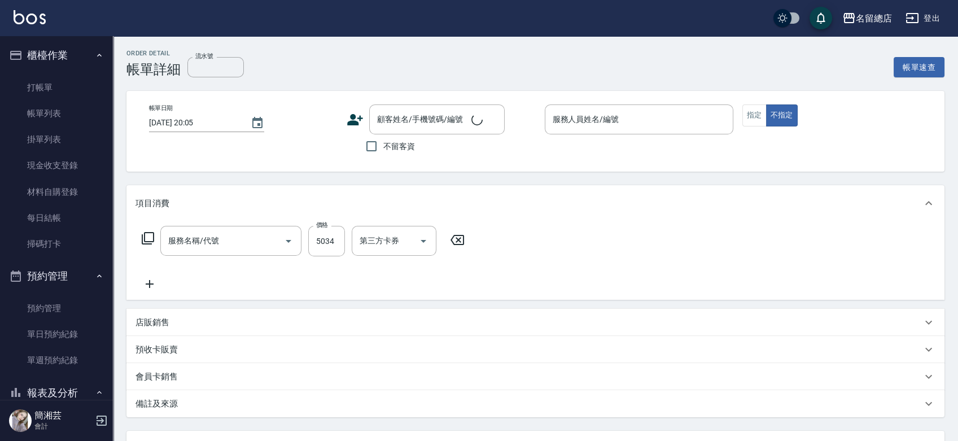
type input "2025/08/19 17:06"
checkbox input "true"
type input "Bella-16"
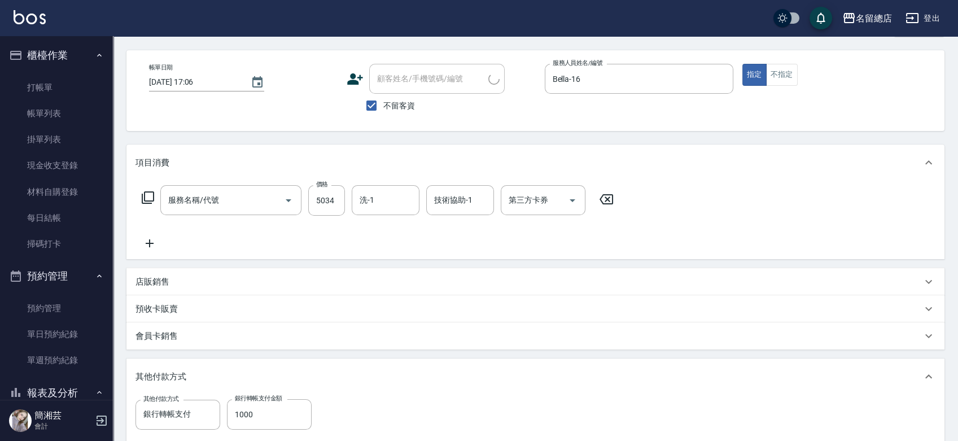
type input "染髮1500以上(502)"
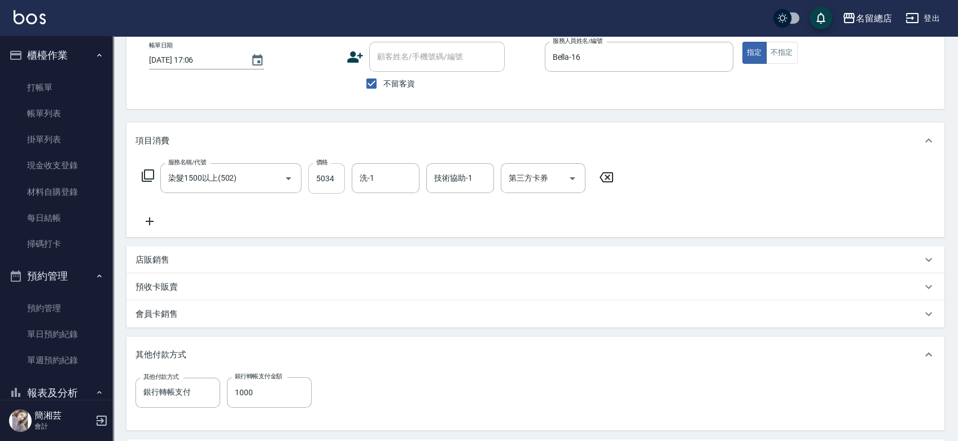
click at [327, 182] on input "5034" at bounding box center [326, 178] width 37 height 30
type input "5"
type input "0"
type input "5034"
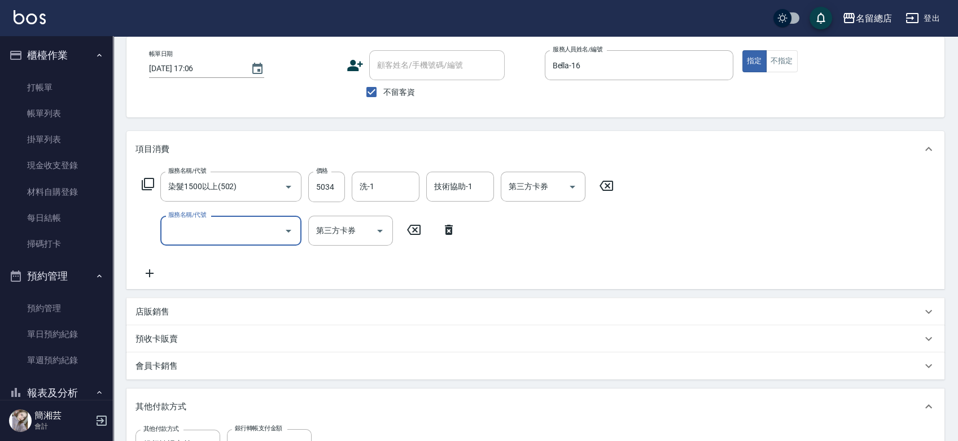
scroll to position [0, 0]
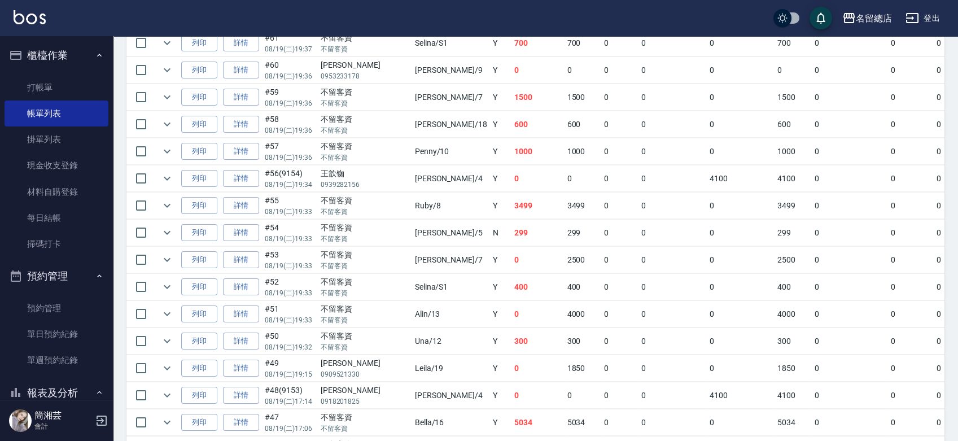
scroll to position [627, 0]
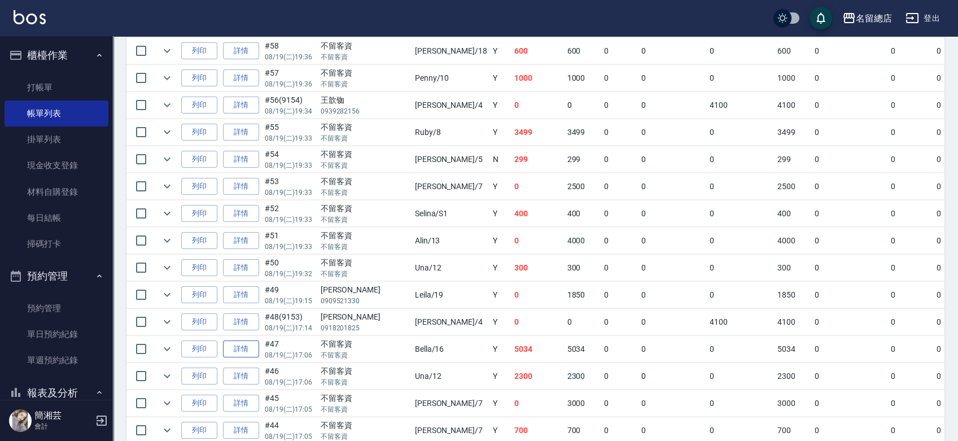
click at [238, 347] on link "詳情" at bounding box center [241, 348] width 36 height 17
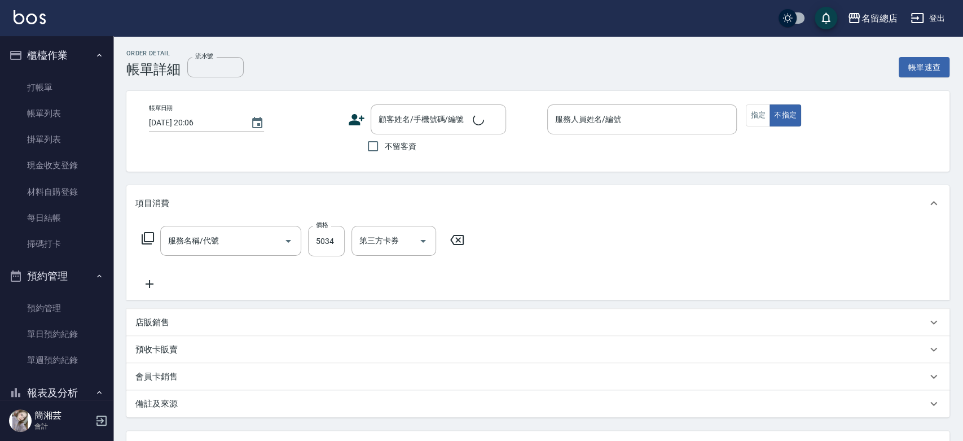
type input "2025/08/19 17:06"
checkbox input "true"
type input "Bella-16"
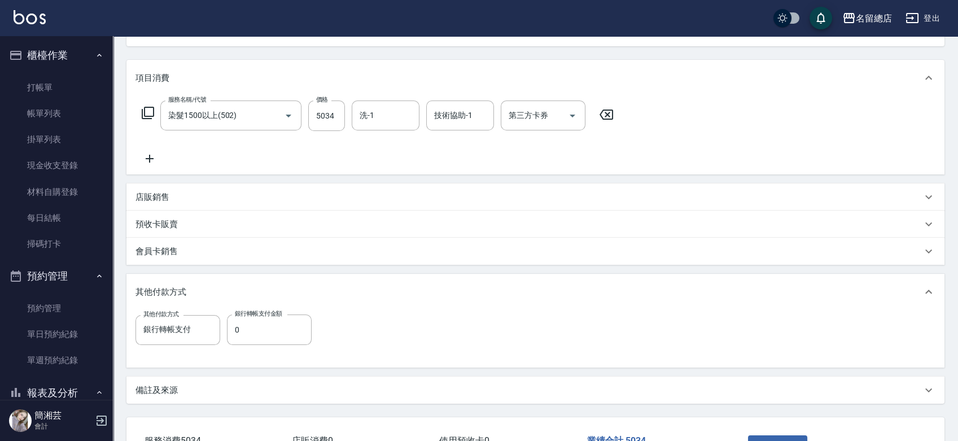
type input "染髮1500以上(502)"
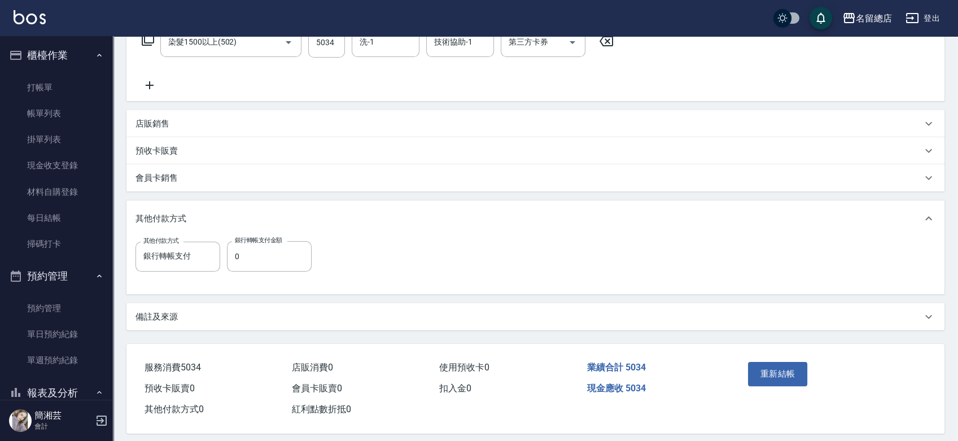
scroll to position [208, 0]
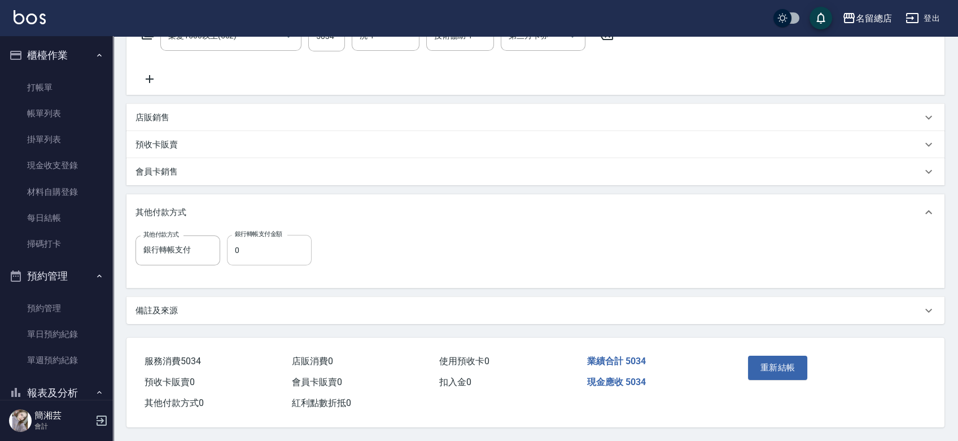
click at [251, 256] on input "0" at bounding box center [269, 250] width 85 height 30
type input "1000"
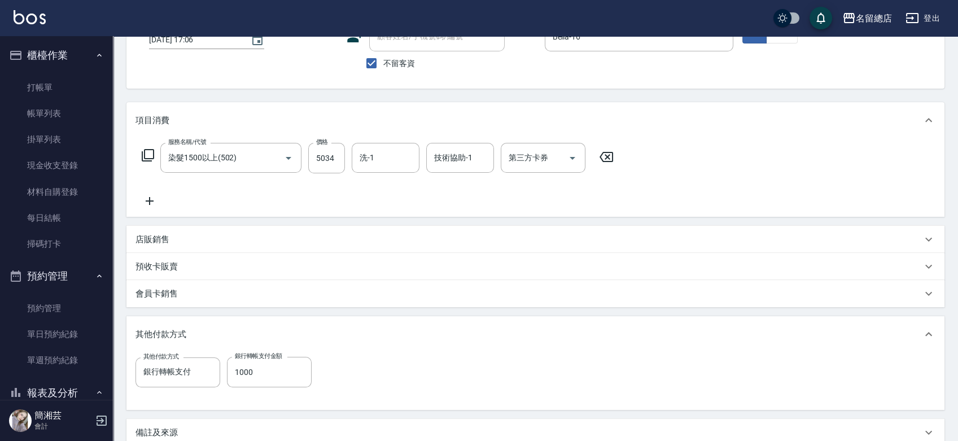
click at [370, 338] on div "其他付款方式" at bounding box center [528, 334] width 786 height 12
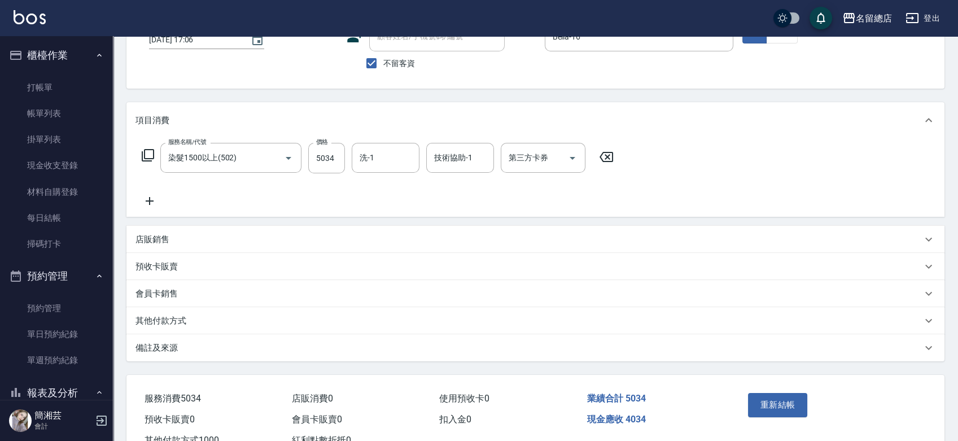
click at [332, 329] on div "其他付款方式" at bounding box center [535, 320] width 818 height 27
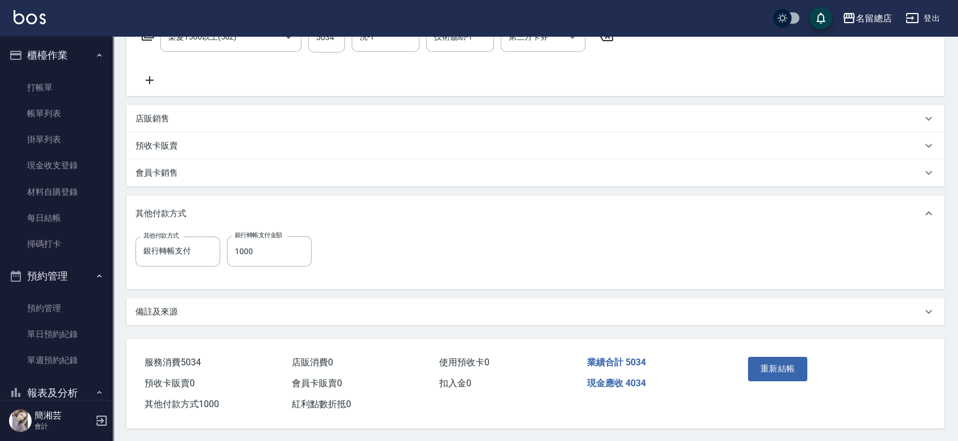
scroll to position [208, 0]
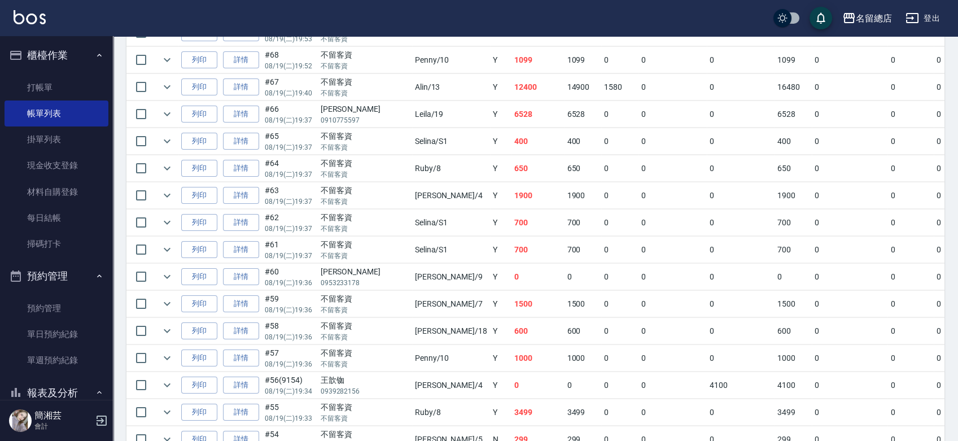
scroll to position [313, 0]
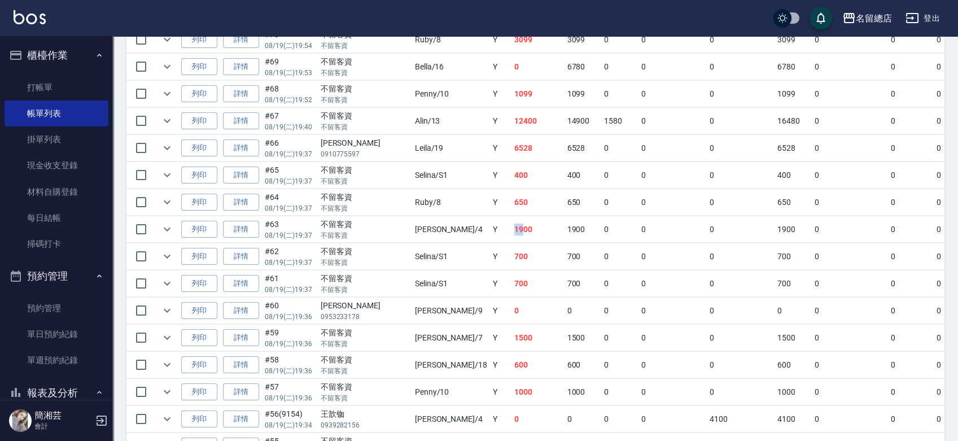
drag, startPoint x: 448, startPoint y: 226, endPoint x: 474, endPoint y: 231, distance: 26.5
click at [511, 230] on td "1900" at bounding box center [537, 229] width 53 height 27
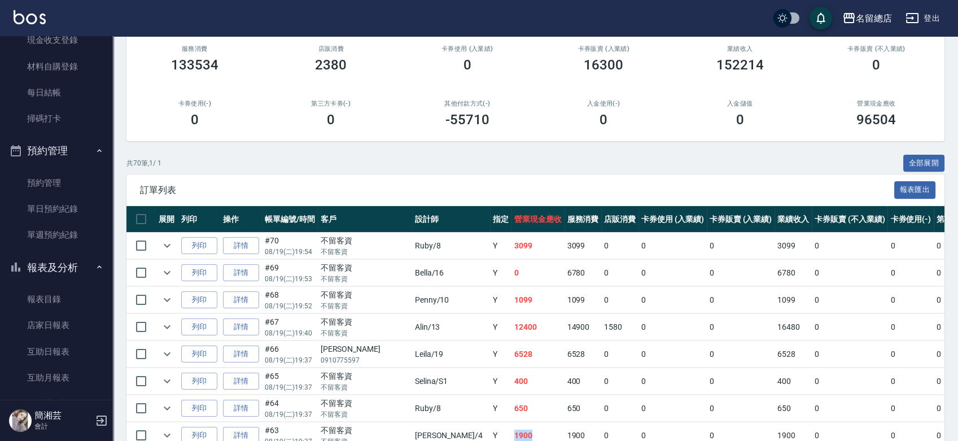
scroll to position [0, 0]
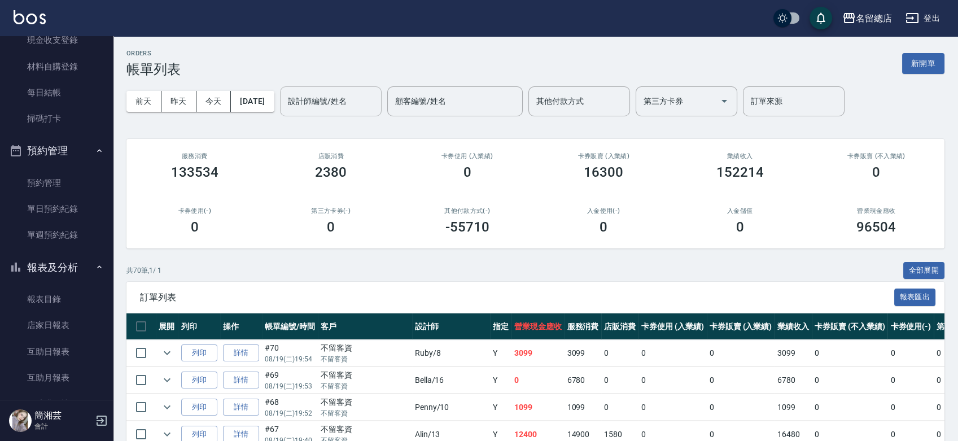
click at [327, 102] on input "設計師編號/姓名" at bounding box center [330, 101] width 91 height 20
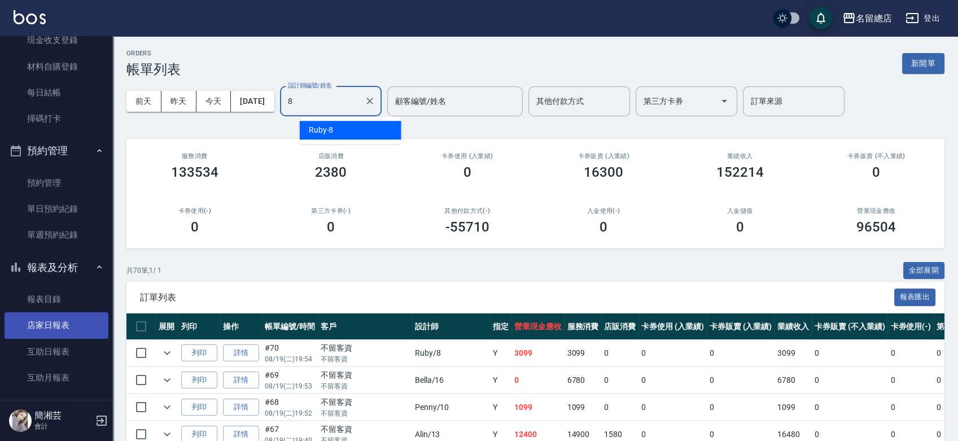
type input "8"
click at [68, 333] on link "店家日報表" at bounding box center [57, 325] width 104 height 26
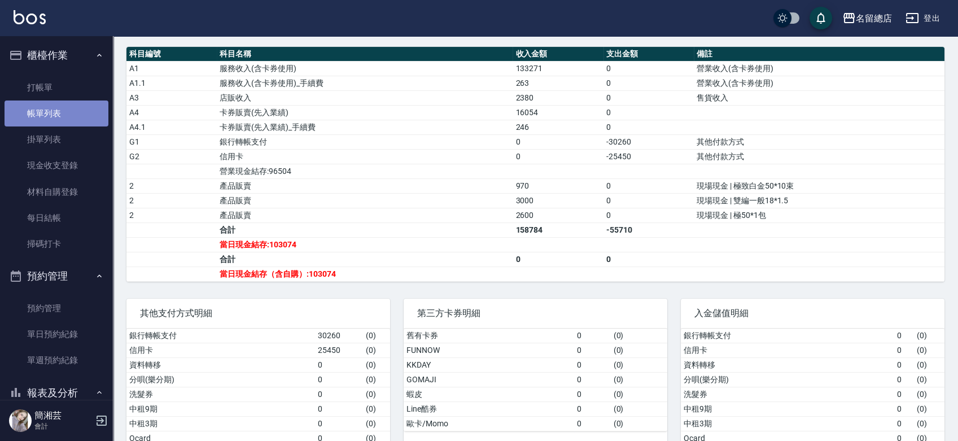
click at [59, 117] on link "帳單列表" at bounding box center [57, 113] width 104 height 26
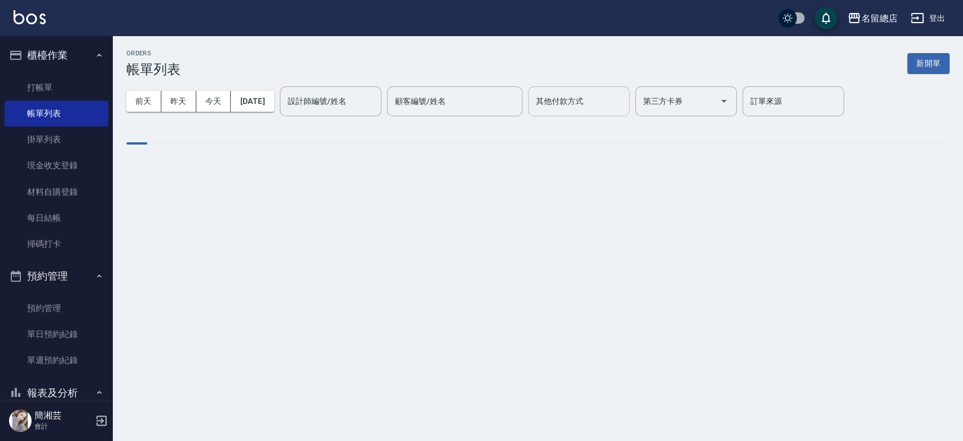
click at [579, 103] on div "其他付款方式 其他付款方式" at bounding box center [579, 101] width 102 height 30
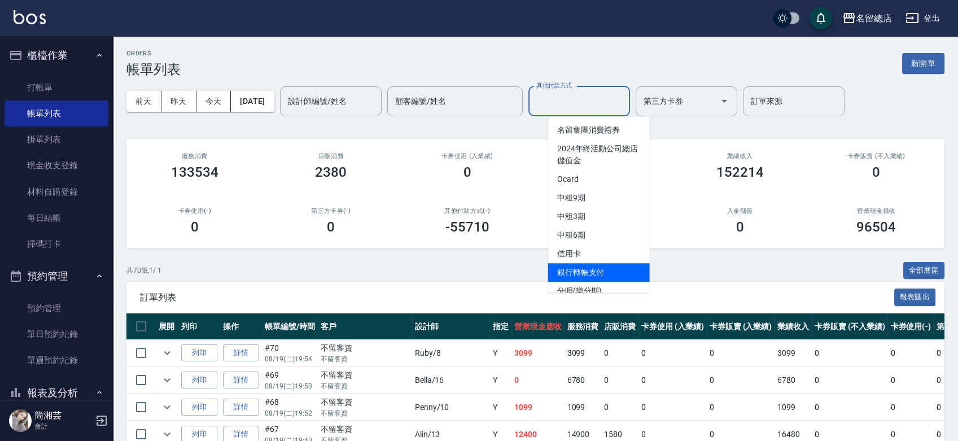
click at [573, 267] on span "銀行轉帳支付" at bounding box center [599, 272] width 102 height 19
type input "銀行轉帳支付"
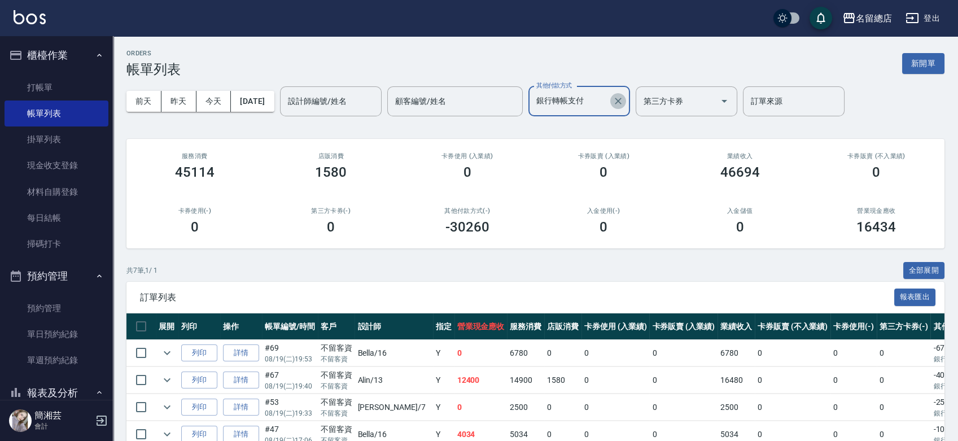
click at [624, 103] on icon "Clear" at bounding box center [617, 100] width 11 height 11
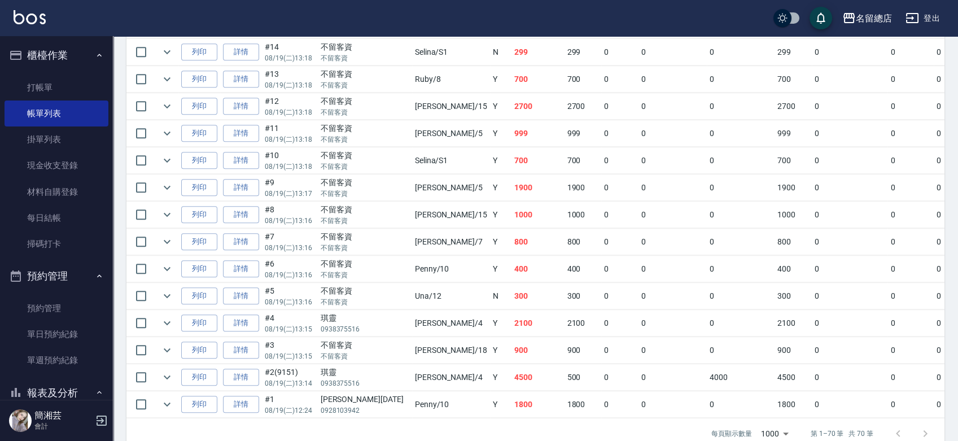
scroll to position [1839, 0]
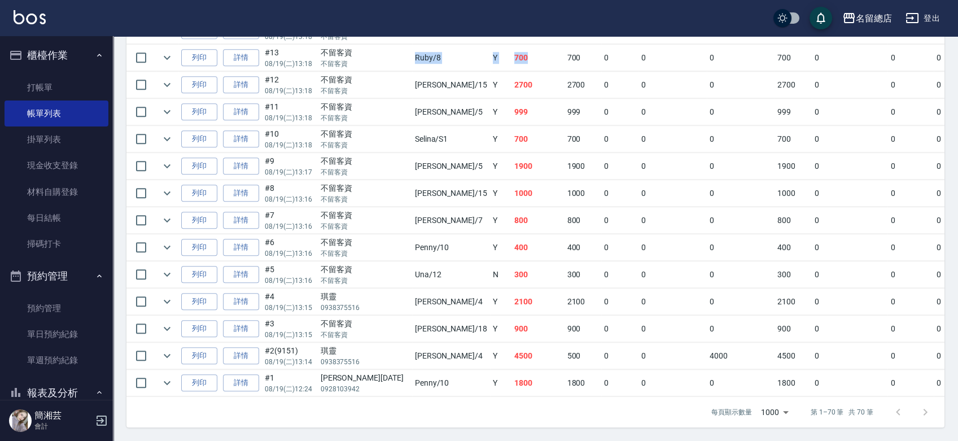
drag, startPoint x: 382, startPoint y: 44, endPoint x: 497, endPoint y: 49, distance: 114.7
click at [497, 49] on tr "列印 詳情 #13 08/19 (二) 13:18 不留客資 不留客資 Ruby /8 Y 700 700 0 0 0 700 0 0 0 0 0" at bounding box center [640, 58] width 1028 height 27
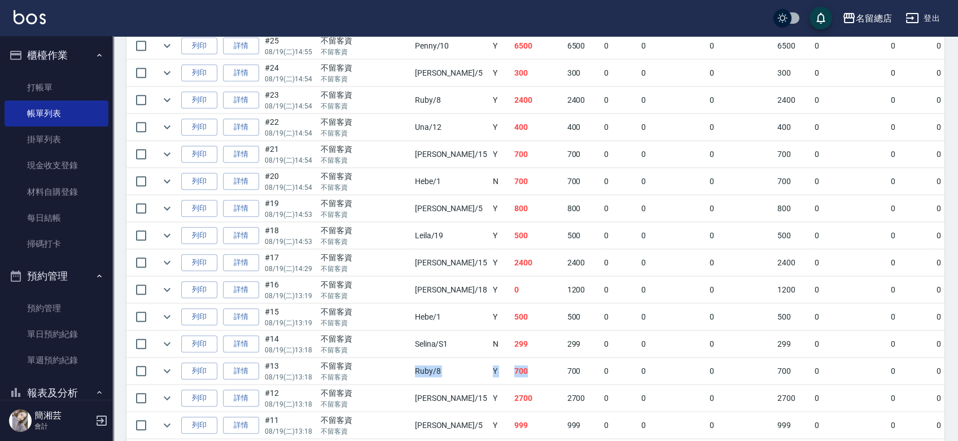
scroll to position [1463, 0]
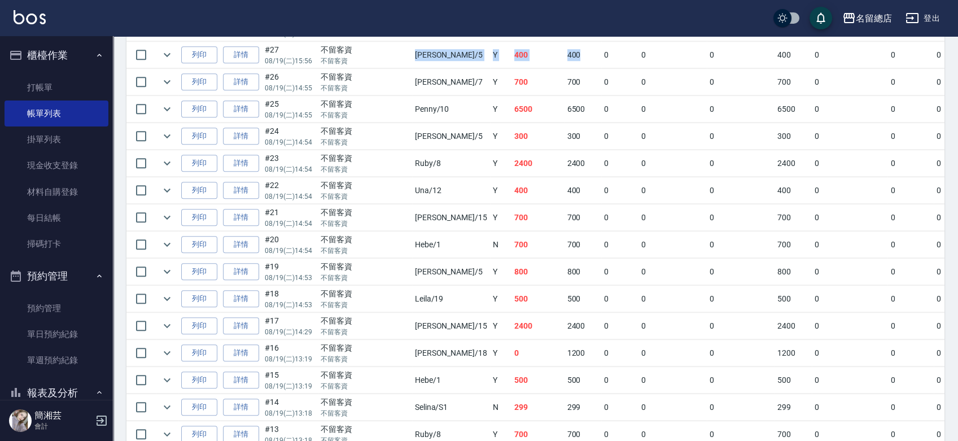
drag, startPoint x: 370, startPoint y: 50, endPoint x: 542, endPoint y: 56, distance: 172.8
click at [542, 56] on tr "列印 詳情 #27 08/19 (二) 15:56 不留客資 不留客資 Kelly /5 Y 400 400 0 0 0 400 0 0 0 0 0" at bounding box center [640, 55] width 1028 height 27
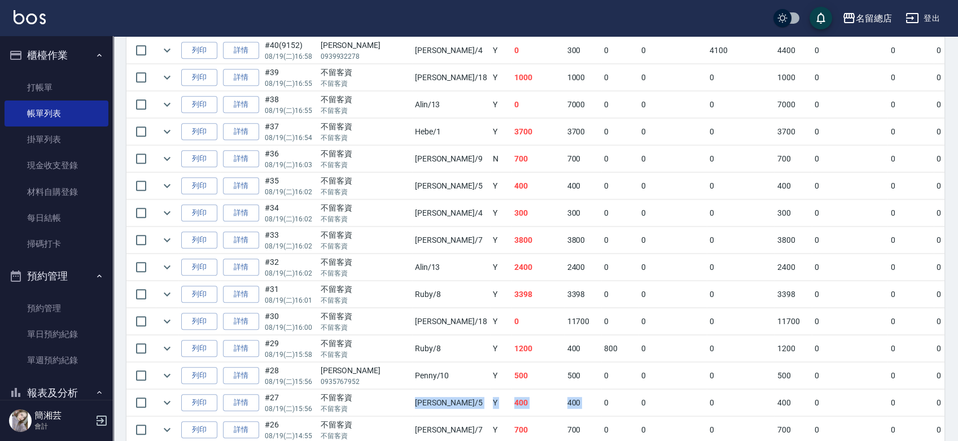
scroll to position [1087, 0]
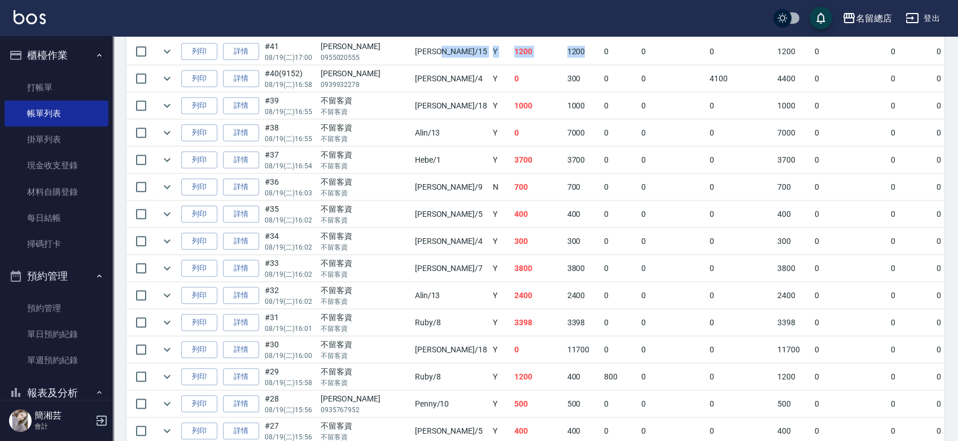
drag, startPoint x: 404, startPoint y: 50, endPoint x: 547, endPoint y: 76, distance: 146.1
click at [532, 44] on tr "列印 詳情 #41 08/19 (二) 17:00 陳雅惠 0955020555 Michelle /15 Y 1200 1200 0 0 0 1200 0 …" at bounding box center [640, 51] width 1028 height 27
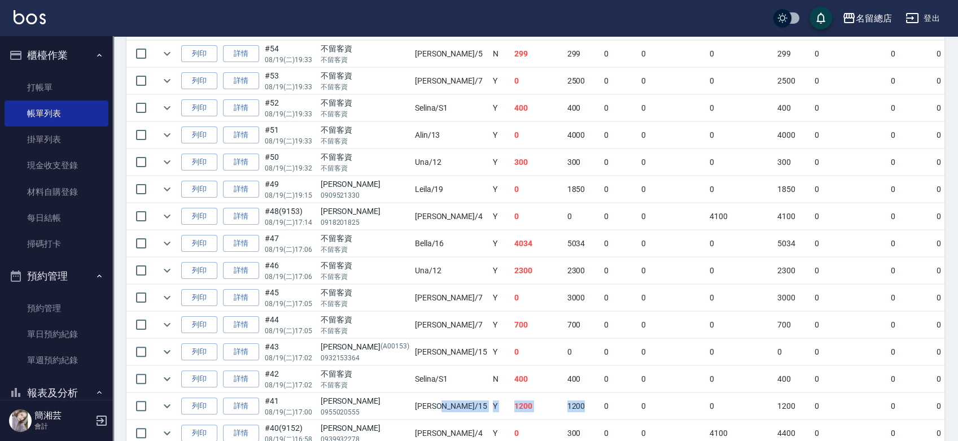
scroll to position [711, 0]
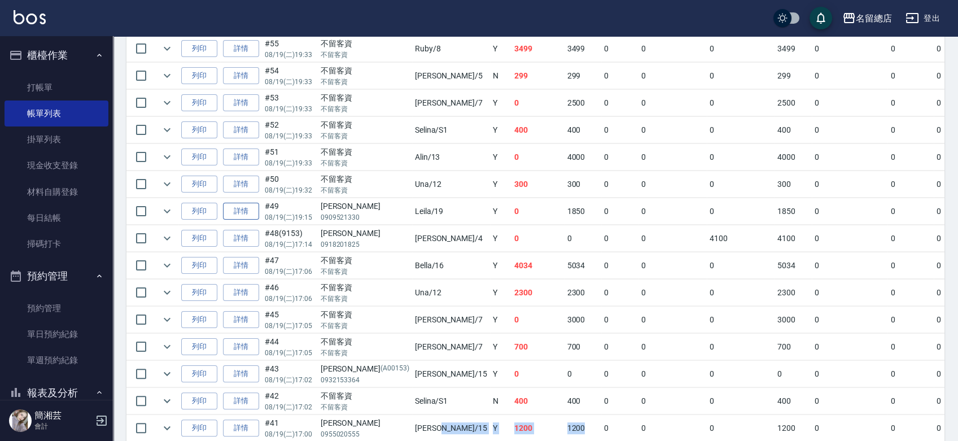
click at [240, 208] on link "詳情" at bounding box center [241, 211] width 36 height 17
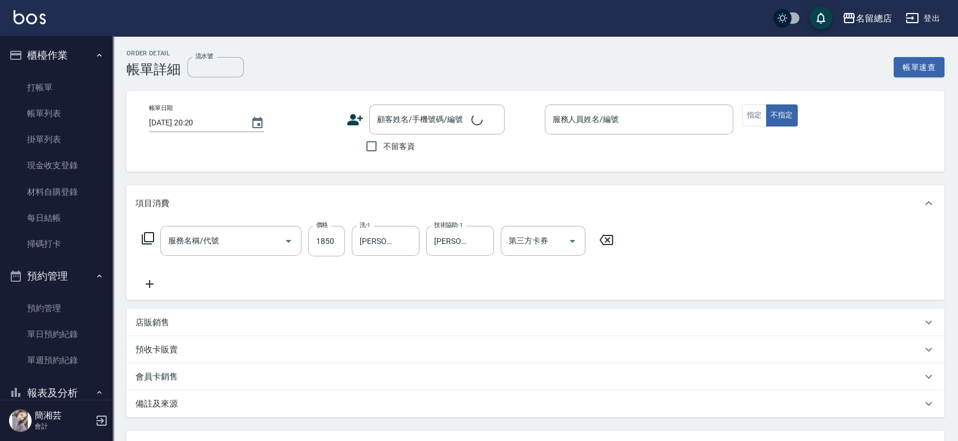
type input "自備接髮(616)"
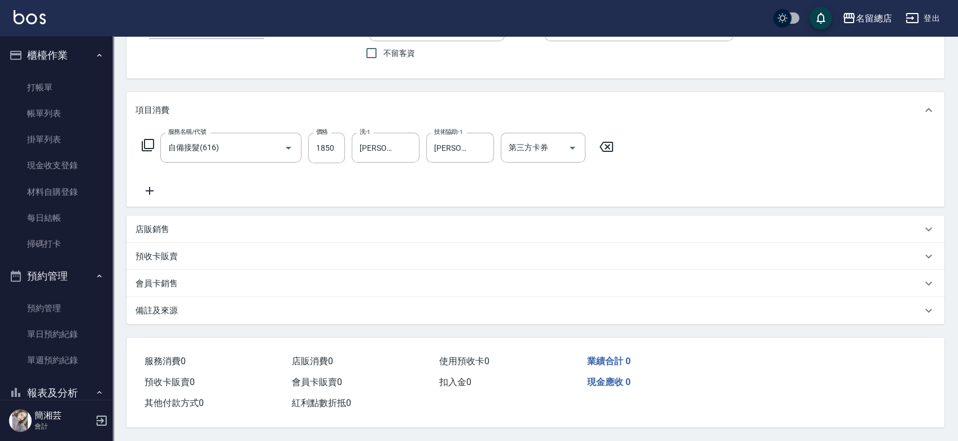
scroll to position [97, 0]
type input "2025/08/19 19:15"
type input "Leila-19"
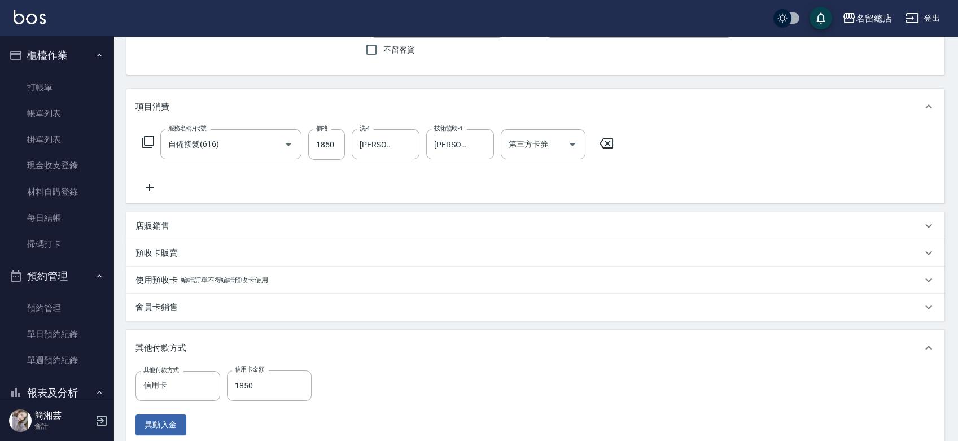
type input "吳沁琳/0909521330/null"
click at [325, 138] on input "1850" at bounding box center [326, 144] width 37 height 30
type input "3"
type input "0"
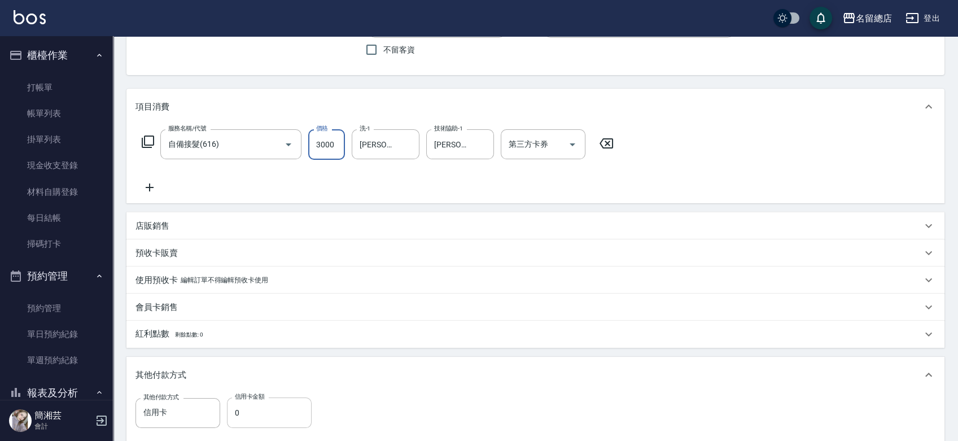
type input "3000"
click at [252, 418] on input "0" at bounding box center [269, 412] width 85 height 30
type input "3"
type input "2"
type input "3000"
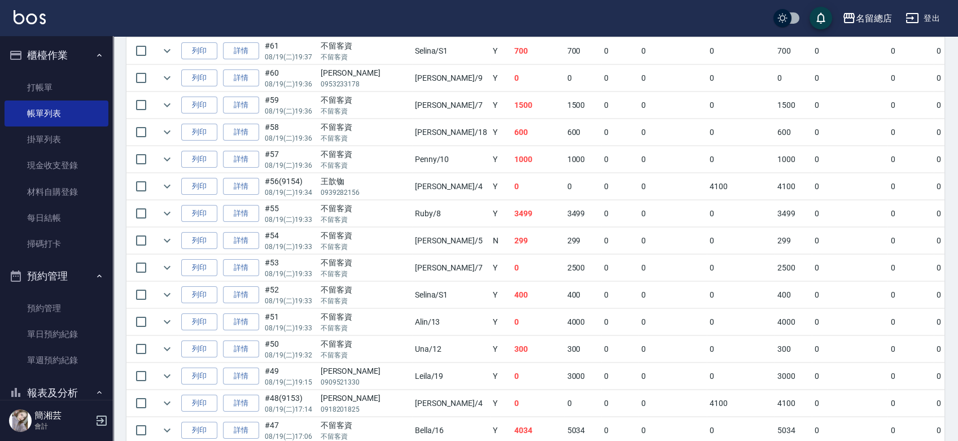
scroll to position [564, 0]
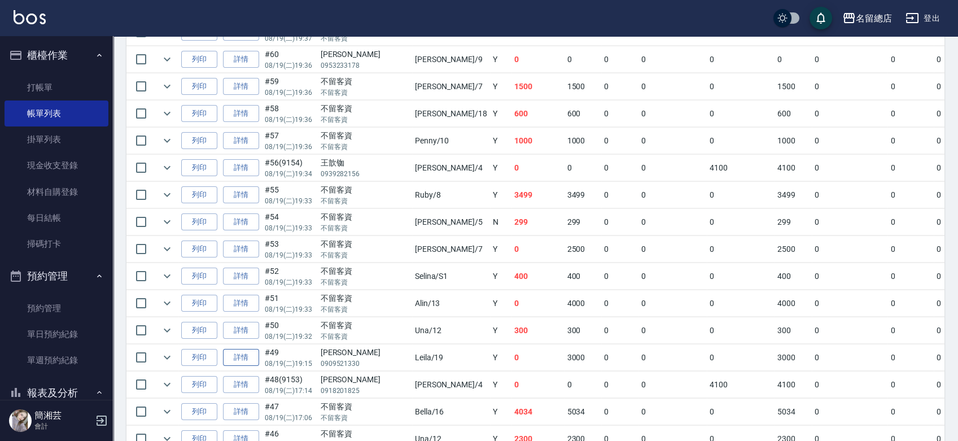
click at [241, 354] on link "詳情" at bounding box center [241, 357] width 36 height 17
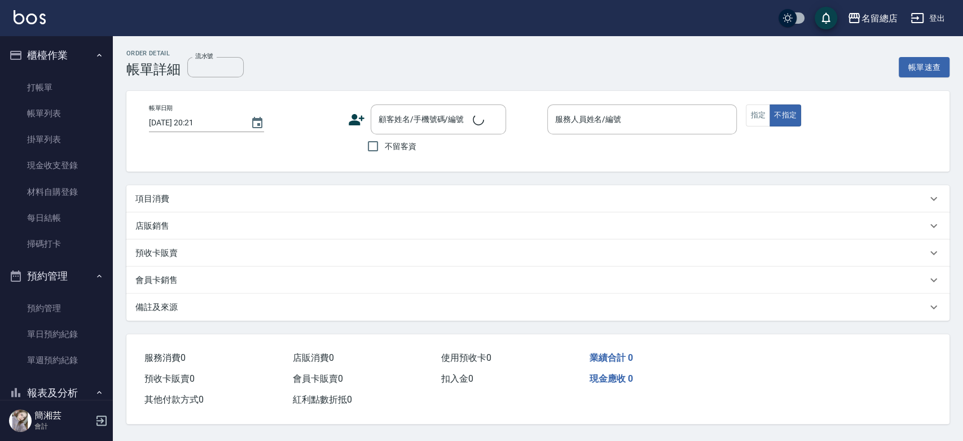
type input "2025/08/19 19:15"
type input "Leila-19"
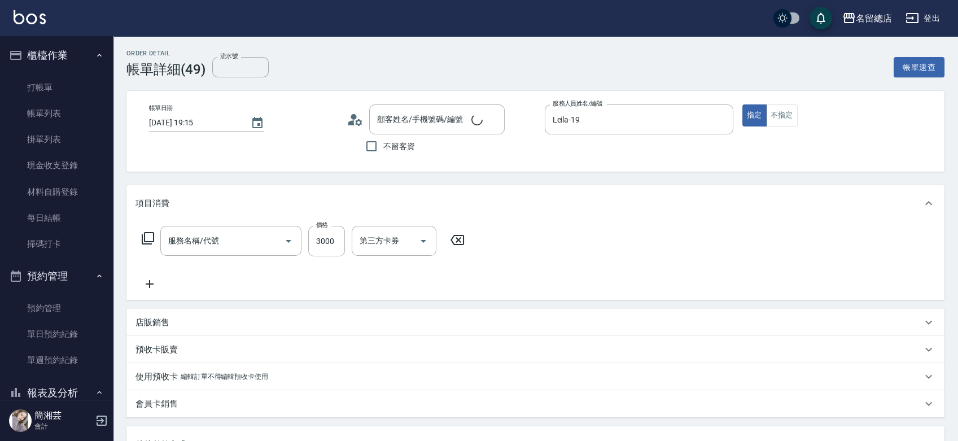
type input "自備接髮(616)"
type input "吳沁琳/0909521330/null"
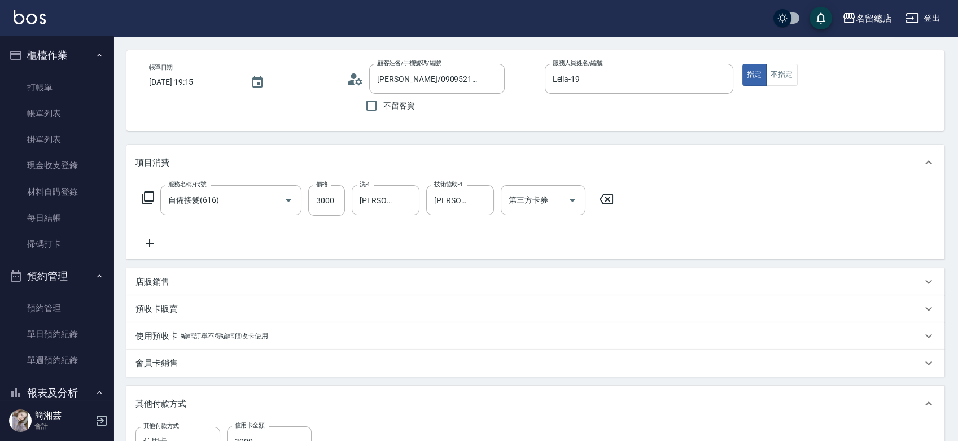
scroll to position [63, 0]
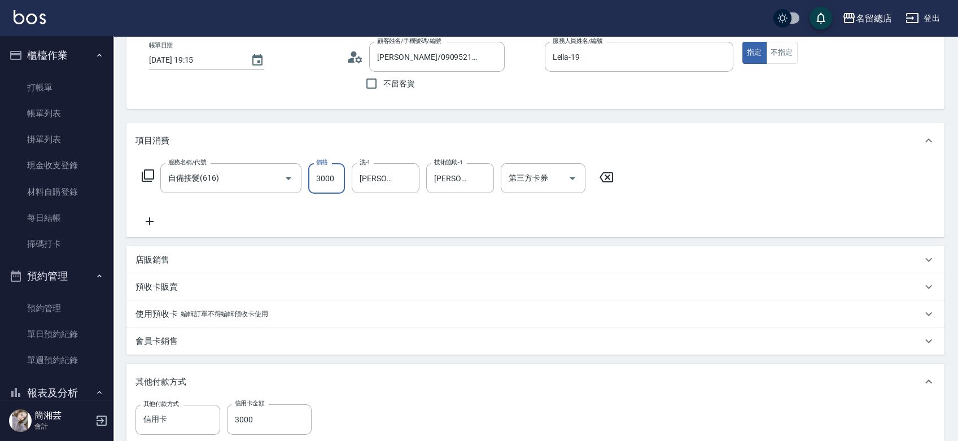
click at [328, 182] on input "3000" at bounding box center [326, 178] width 37 height 30
type input "0"
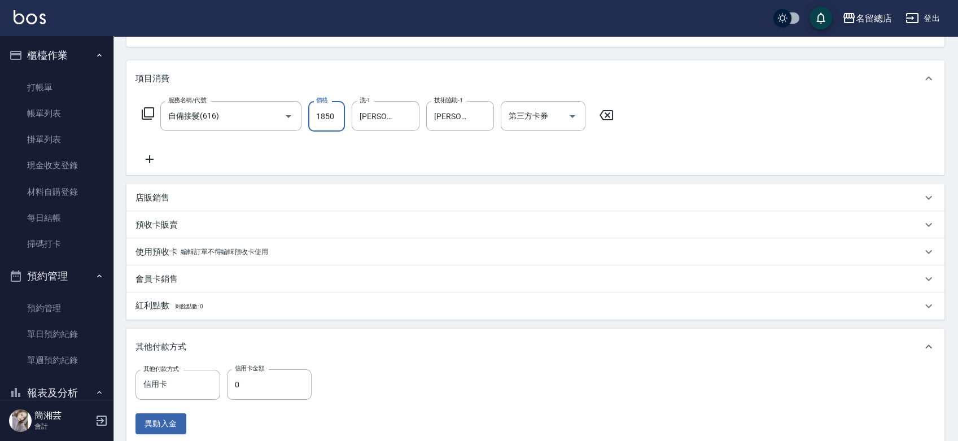
scroll to position [188, 0]
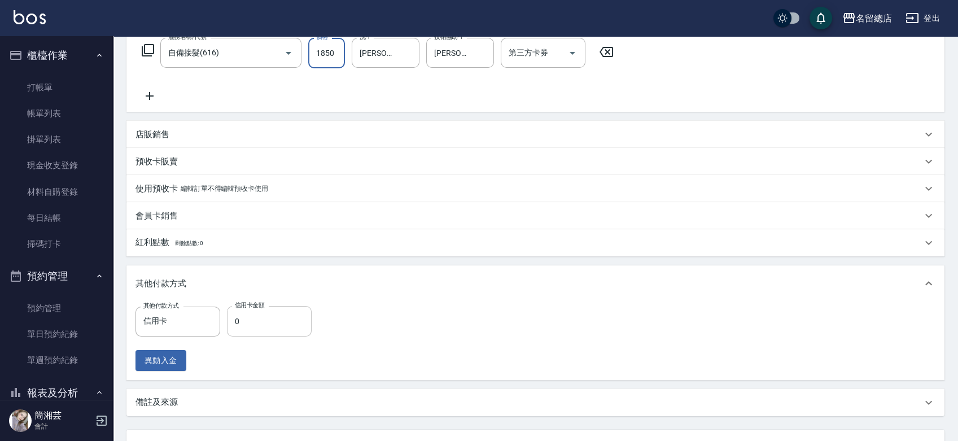
type input "1850"
click at [271, 317] on input "0" at bounding box center [269, 321] width 85 height 30
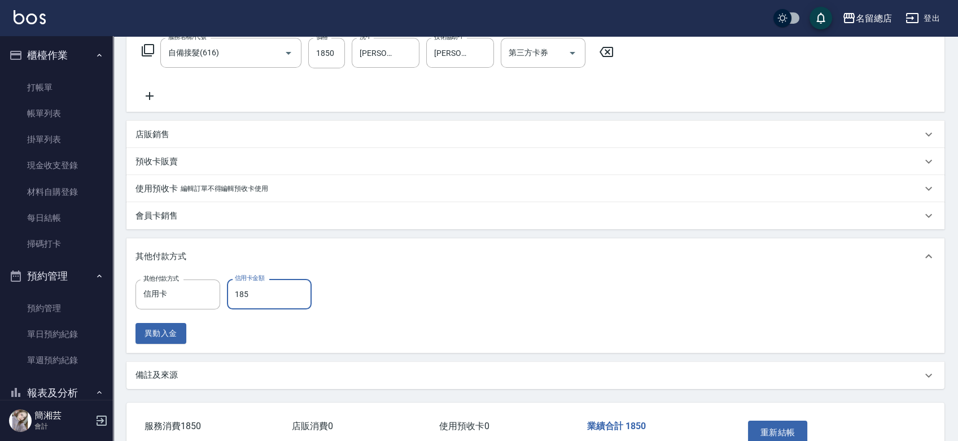
type input "1850"
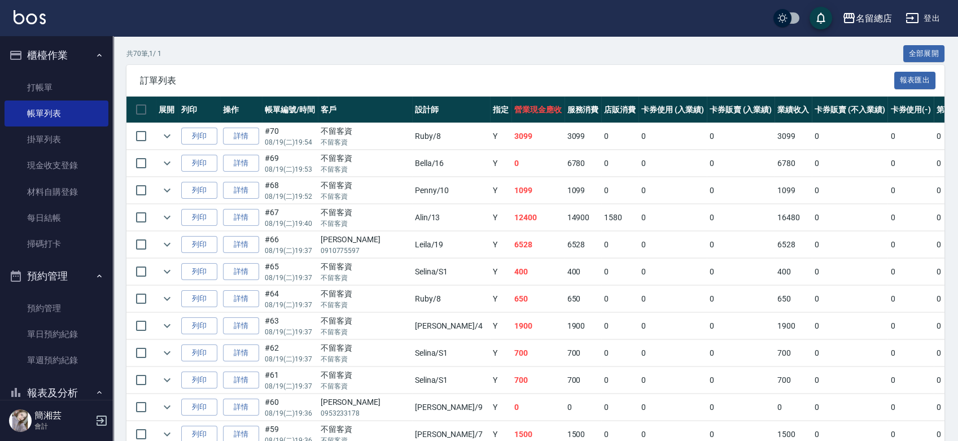
scroll to position [188, 0]
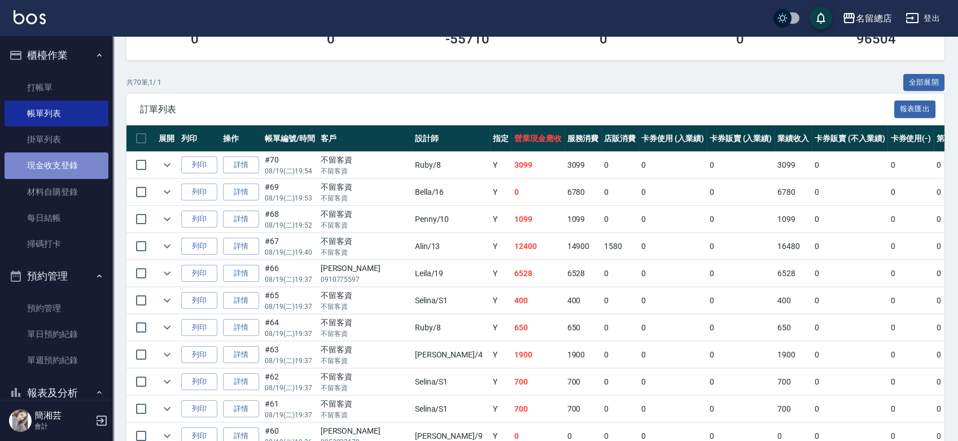
click at [60, 156] on link "現金收支登錄" at bounding box center [57, 165] width 104 height 26
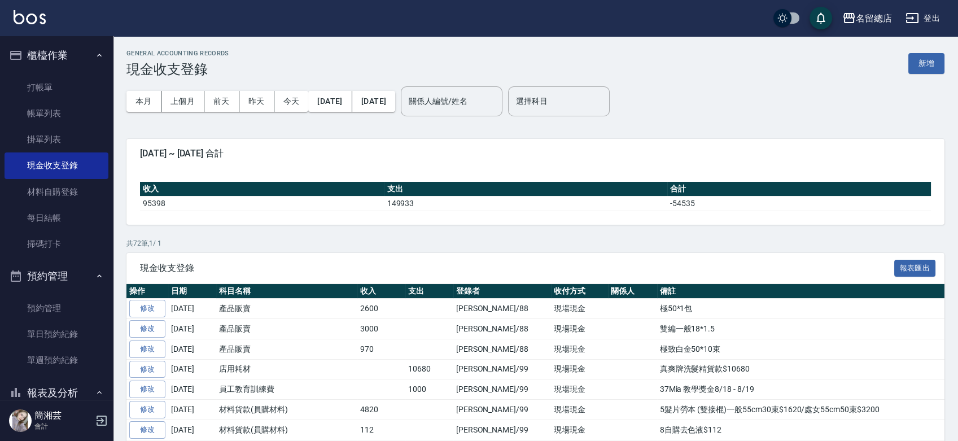
click at [932, 64] on button "新增" at bounding box center [926, 63] width 36 height 21
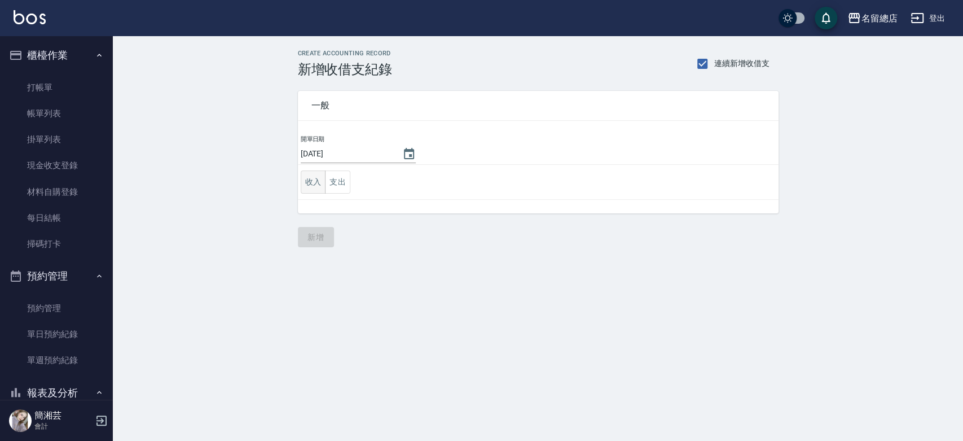
click at [313, 181] on button "收入" at bounding box center [313, 181] width 25 height 23
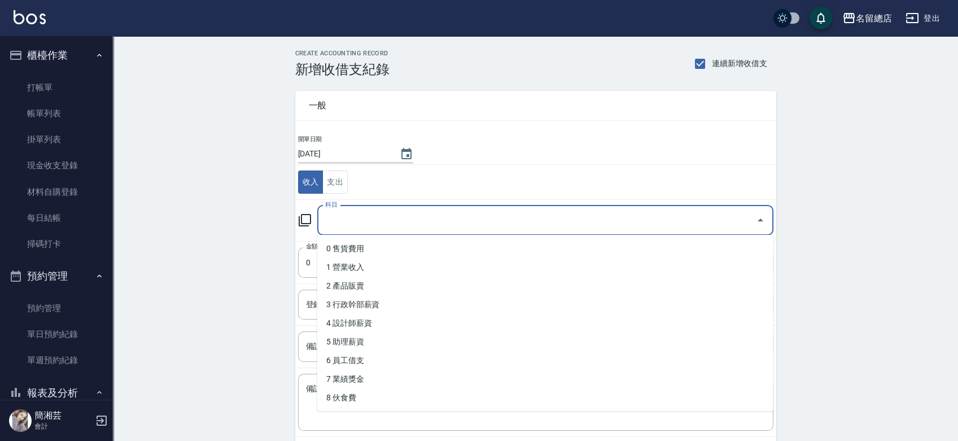
click at [332, 222] on input "科目" at bounding box center [536, 221] width 429 height 20
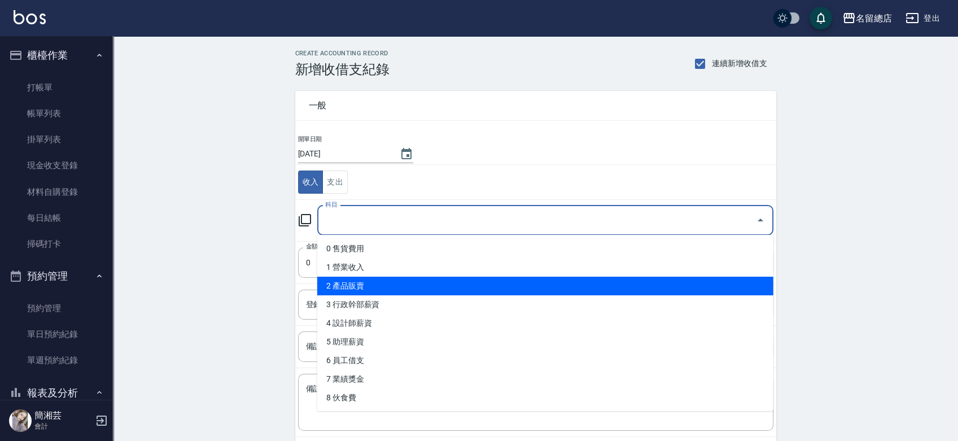
click at [360, 285] on li "2 產品販賣" at bounding box center [545, 286] width 456 height 19
type input "2 產品販賣"
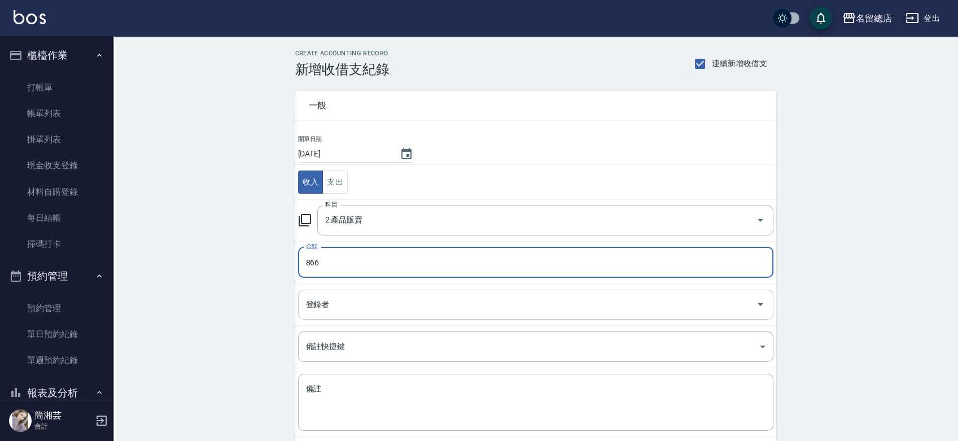
type input "866"
click at [341, 305] on input "登錄者" at bounding box center [527, 305] width 448 height 20
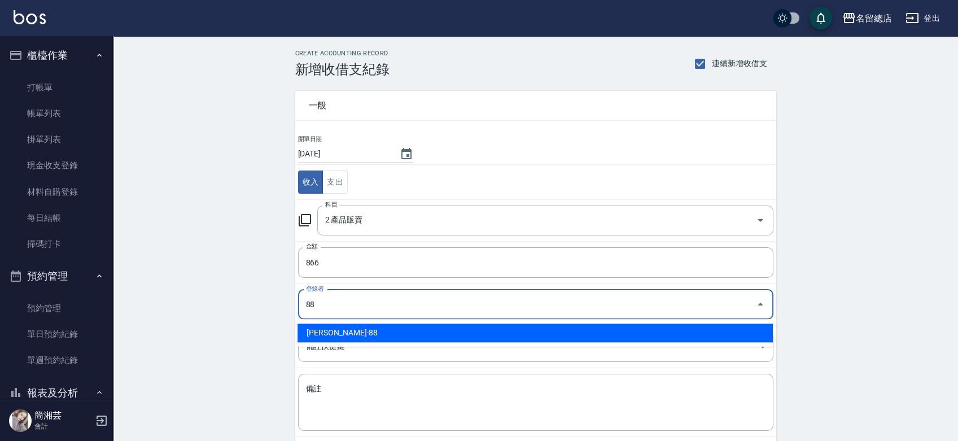
type input "簡湘芸-88"
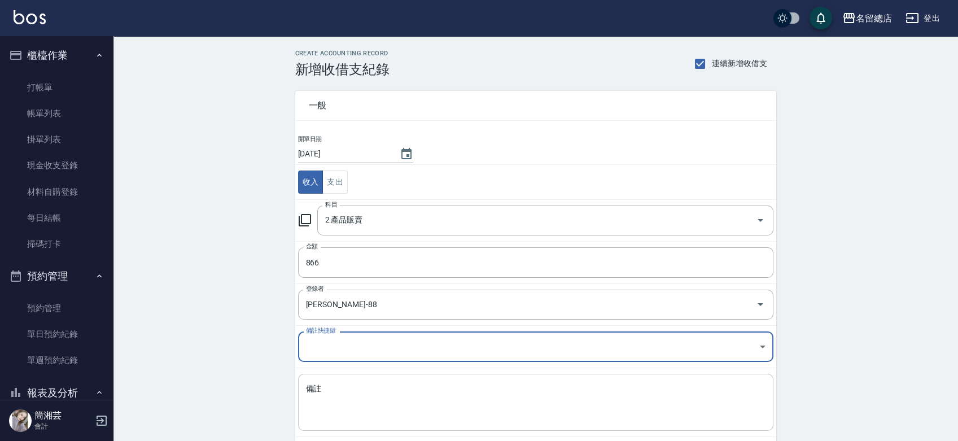
click at [330, 392] on textarea "備註" at bounding box center [535, 402] width 459 height 38
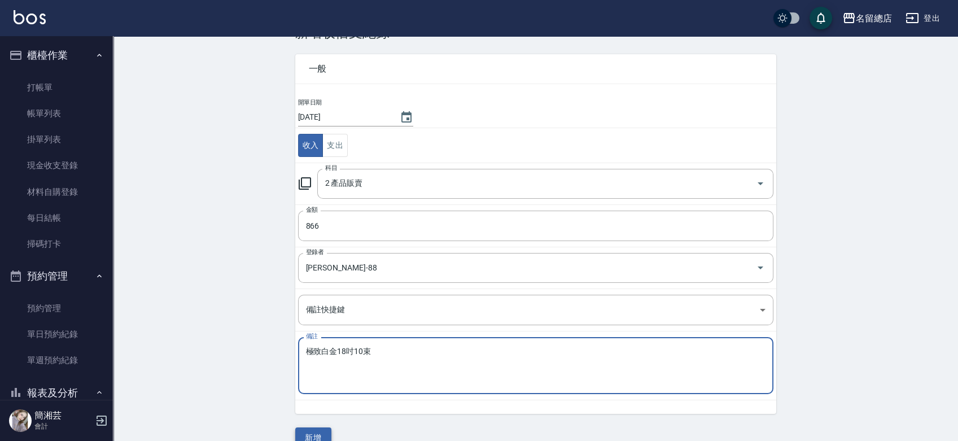
scroll to position [56, 0]
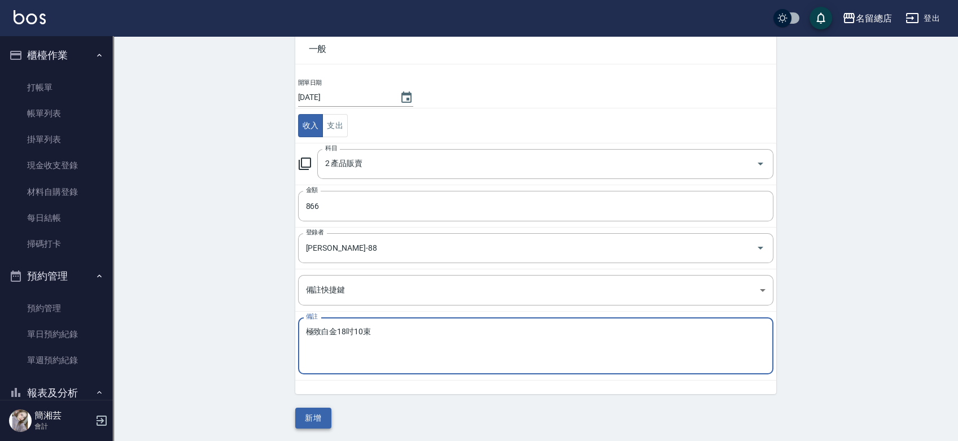
type textarea "極致白金18吋10束"
click at [320, 420] on button "新增" at bounding box center [313, 418] width 36 height 21
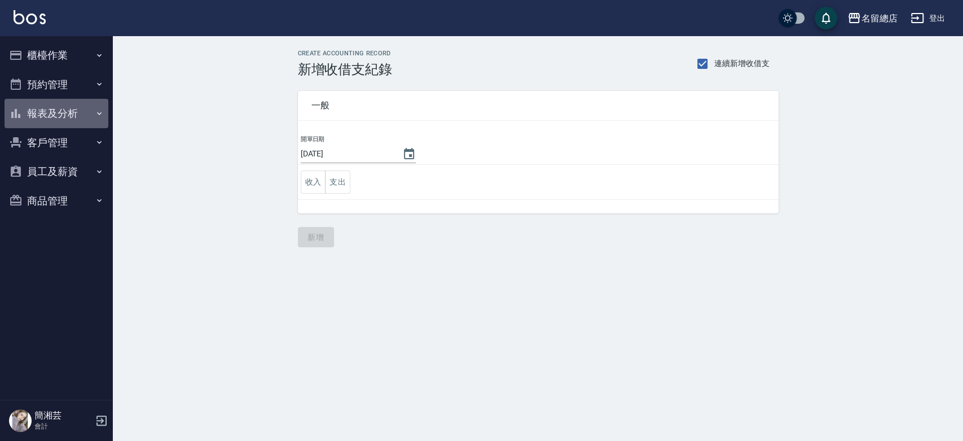
click at [56, 117] on button "報表及分析" at bounding box center [57, 113] width 104 height 29
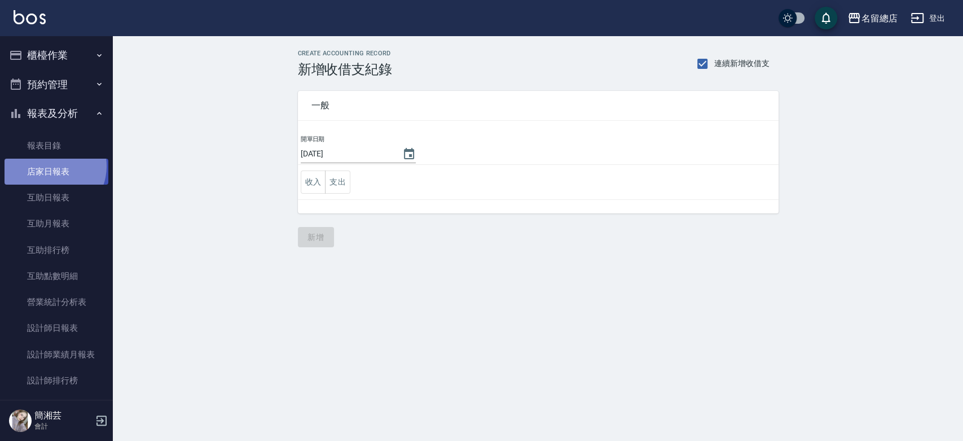
click at [50, 166] on link "店家日報表" at bounding box center [57, 172] width 104 height 26
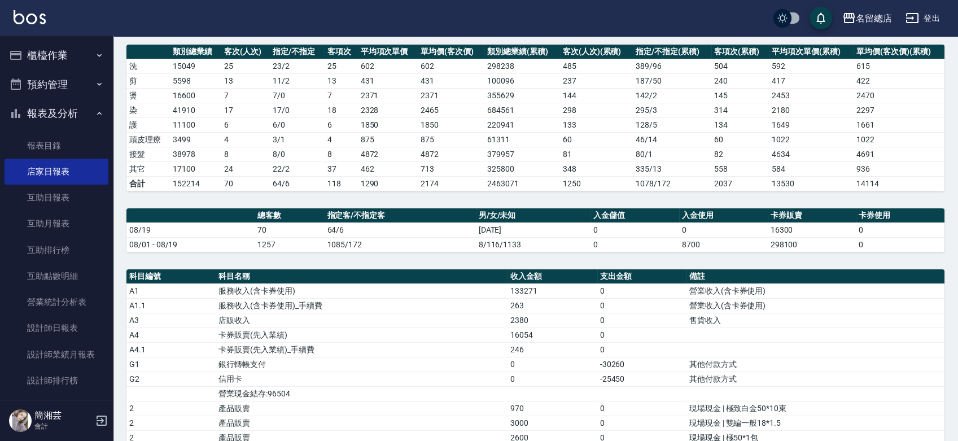
scroll to position [150, 0]
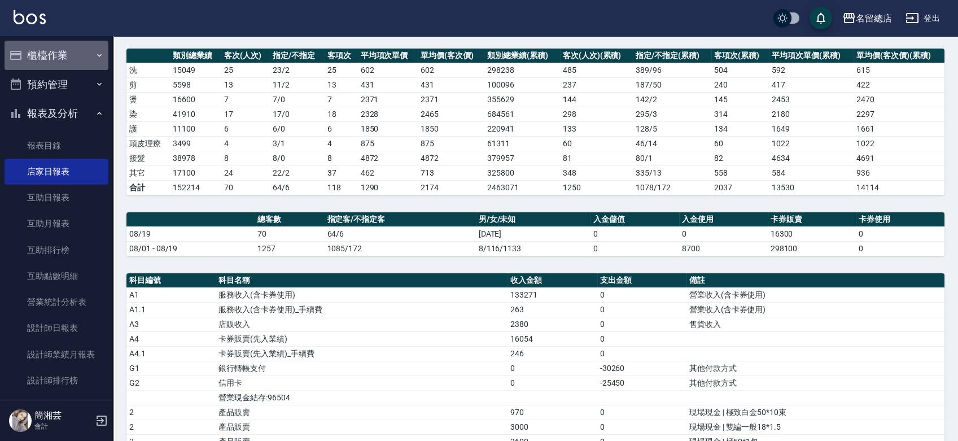
click at [64, 61] on button "櫃檯作業" at bounding box center [57, 55] width 104 height 29
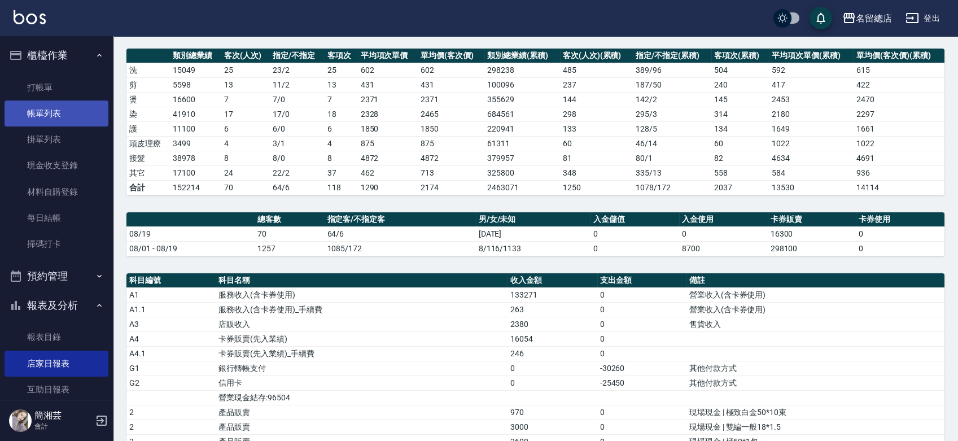
click at [51, 116] on link "帳單列表" at bounding box center [57, 113] width 104 height 26
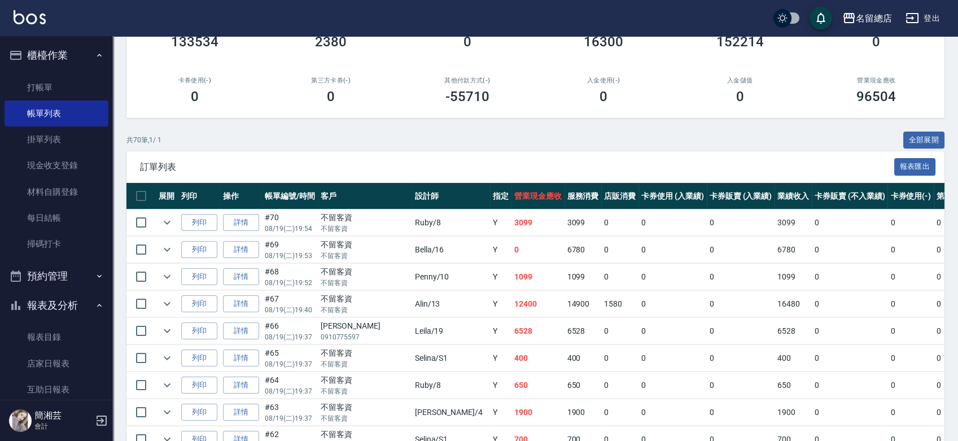
scroll to position [251, 0]
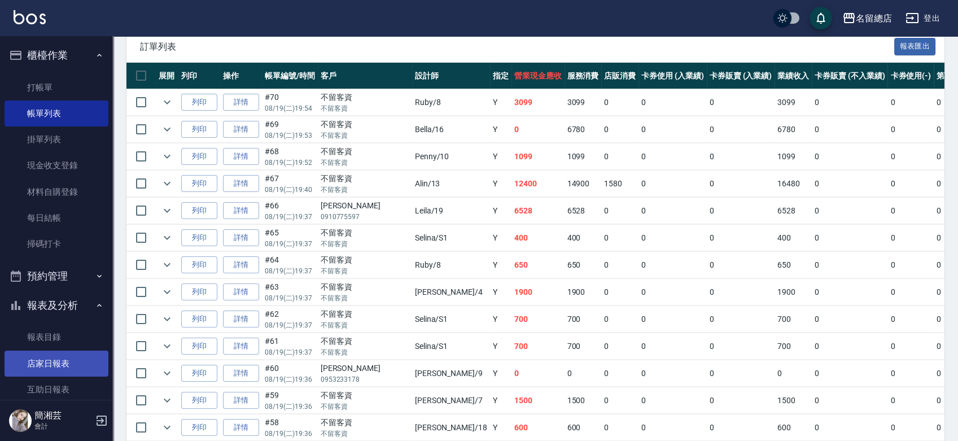
click at [33, 371] on link "店家日報表" at bounding box center [57, 364] width 104 height 26
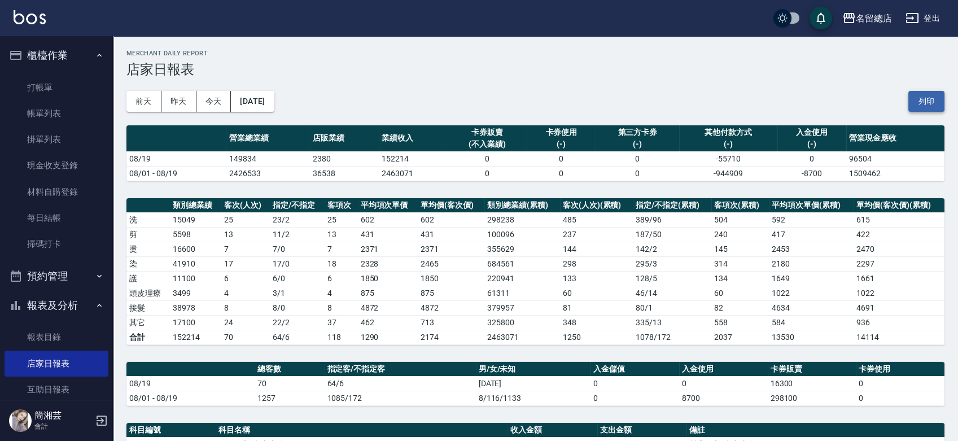
click at [914, 109] on button "列印" at bounding box center [926, 101] width 36 height 21
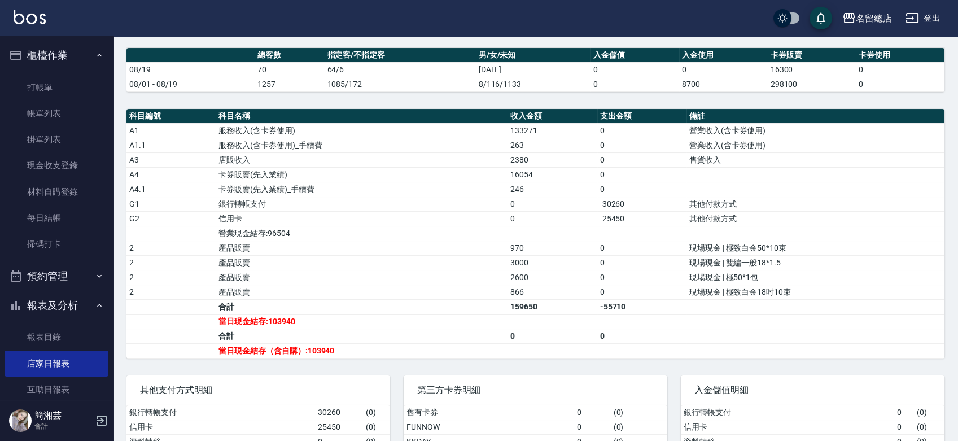
scroll to position [313, 0]
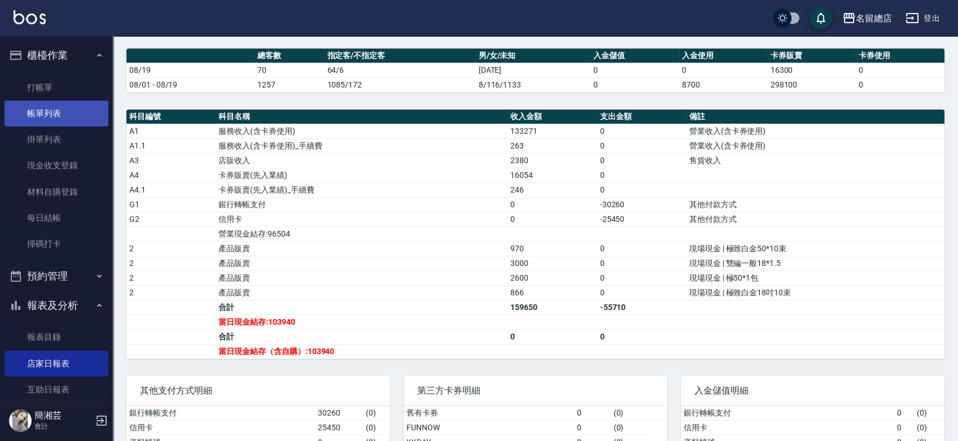
click at [54, 106] on link "帳單列表" at bounding box center [57, 113] width 104 height 26
click at [51, 111] on link "帳單列表" at bounding box center [57, 113] width 104 height 26
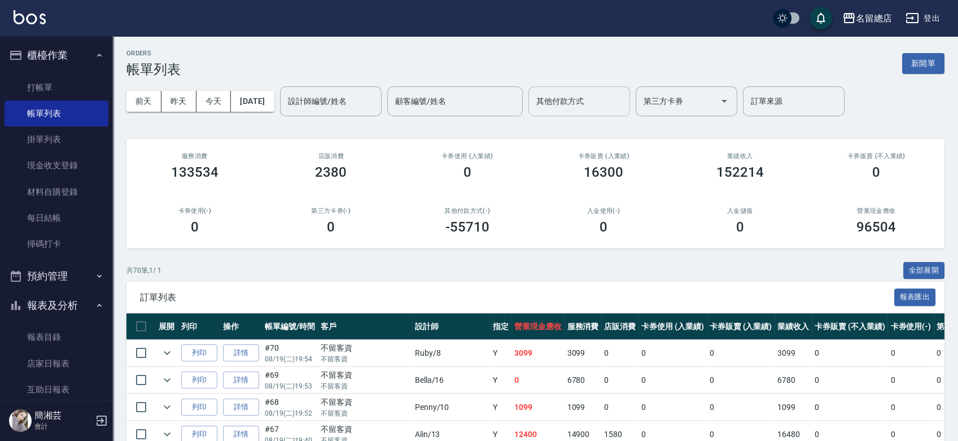
click at [582, 104] on input "其他付款方式" at bounding box center [578, 101] width 91 height 20
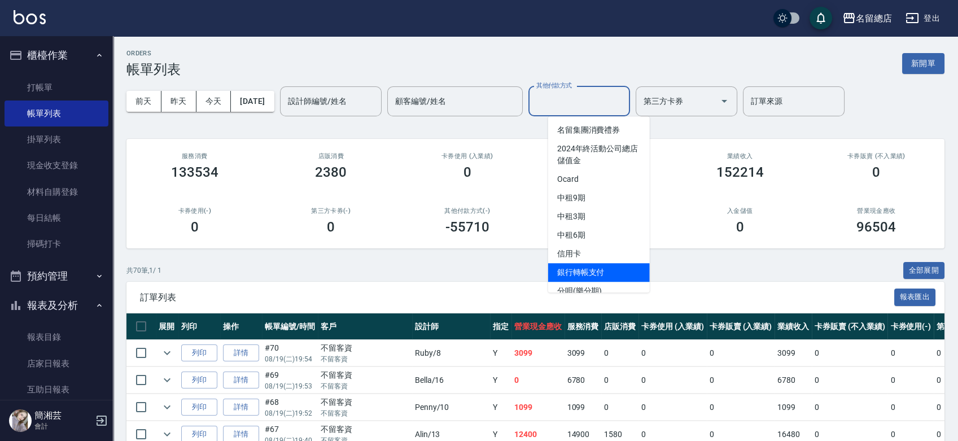
click at [606, 271] on span "銀行轉帳支付" at bounding box center [599, 272] width 102 height 19
type input "銀行轉帳支付"
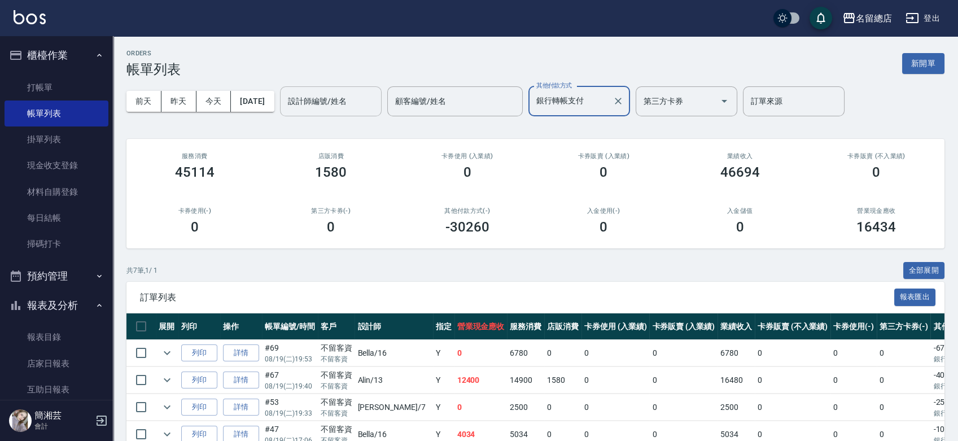
click at [365, 106] on input "設計師編號/姓名" at bounding box center [330, 101] width 91 height 20
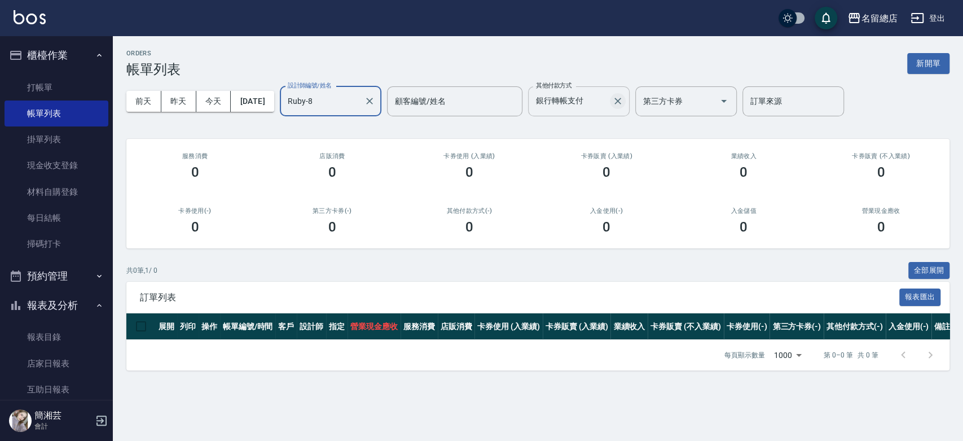
click at [621, 103] on icon "Clear" at bounding box center [618, 101] width 7 height 7
type input "Ruby-8"
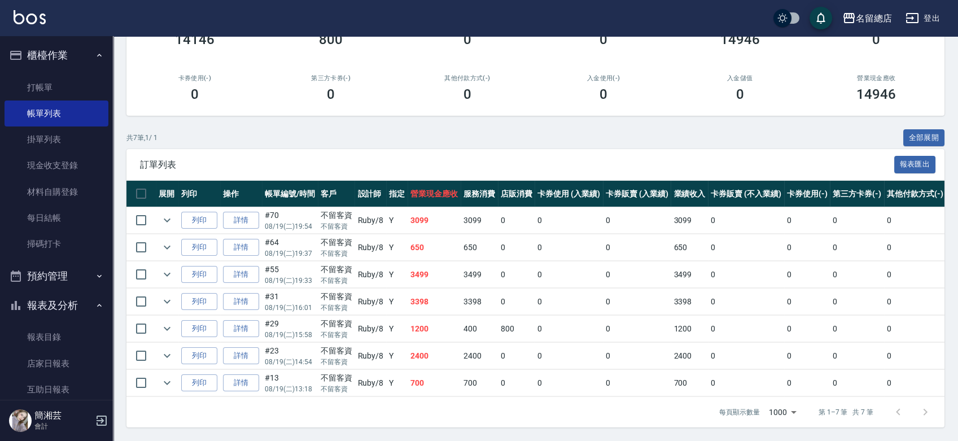
scroll to position [141, 0]
click at [161, 213] on icon "expand row" at bounding box center [167, 220] width 14 height 14
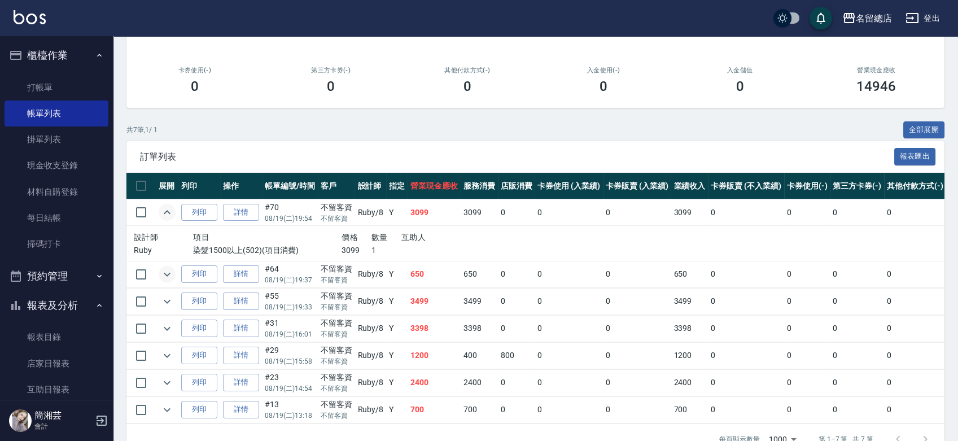
click at [176, 271] on td at bounding box center [167, 274] width 23 height 27
click at [173, 274] on icon "expand row" at bounding box center [167, 275] width 14 height 14
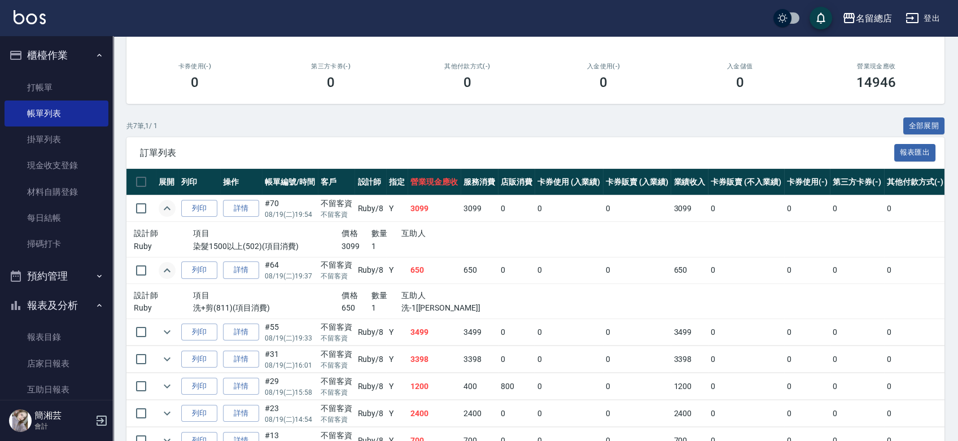
scroll to position [211, 0]
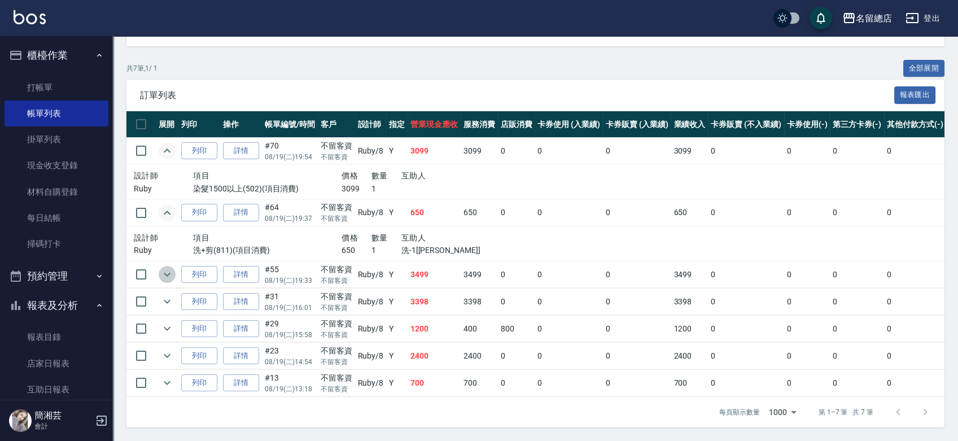
click at [170, 269] on icon "expand row" at bounding box center [167, 275] width 14 height 14
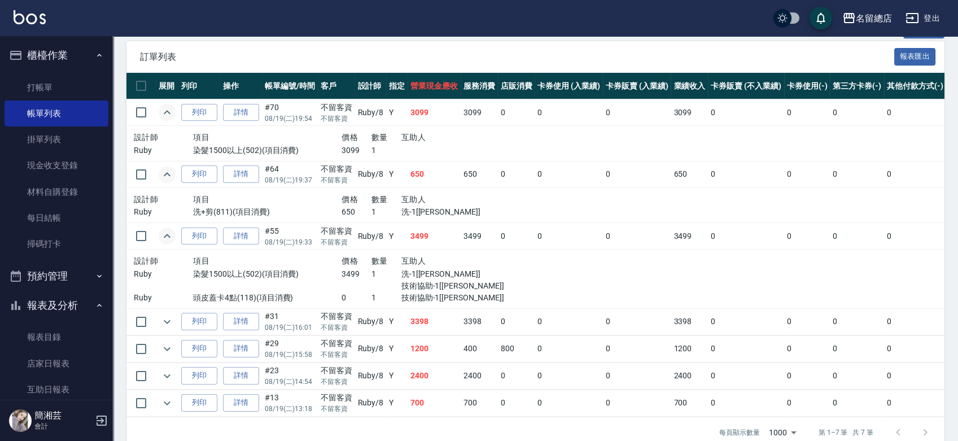
scroll to position [269, 0]
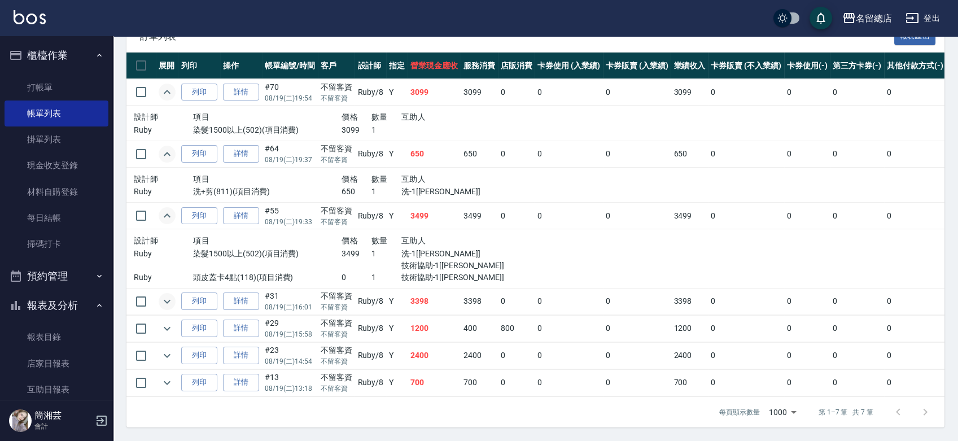
click at [172, 295] on icon "expand row" at bounding box center [167, 302] width 14 height 14
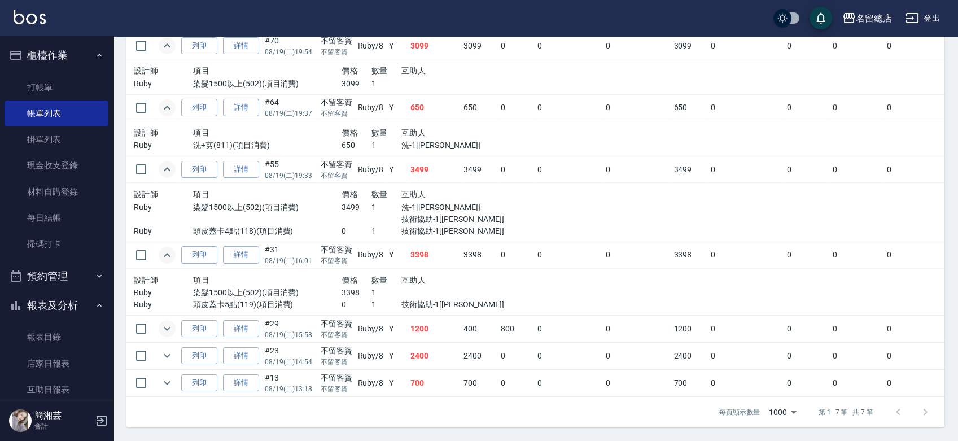
click at [170, 322] on icon "expand row" at bounding box center [167, 329] width 14 height 14
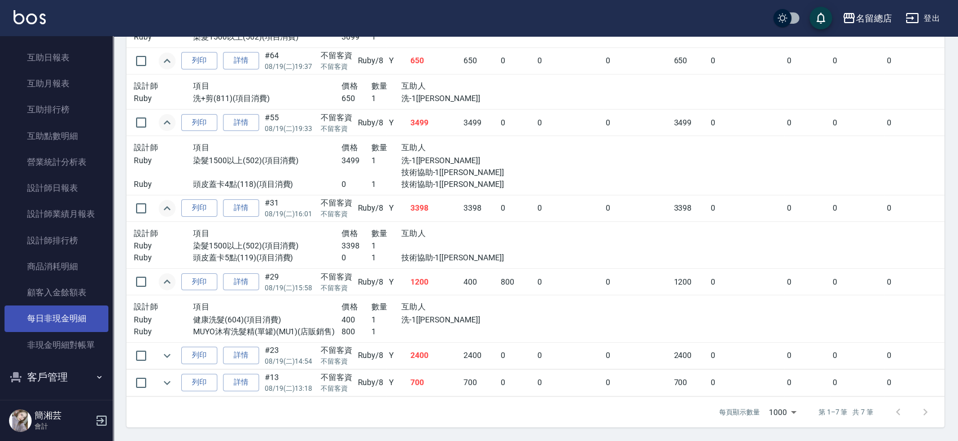
scroll to position [395, 0]
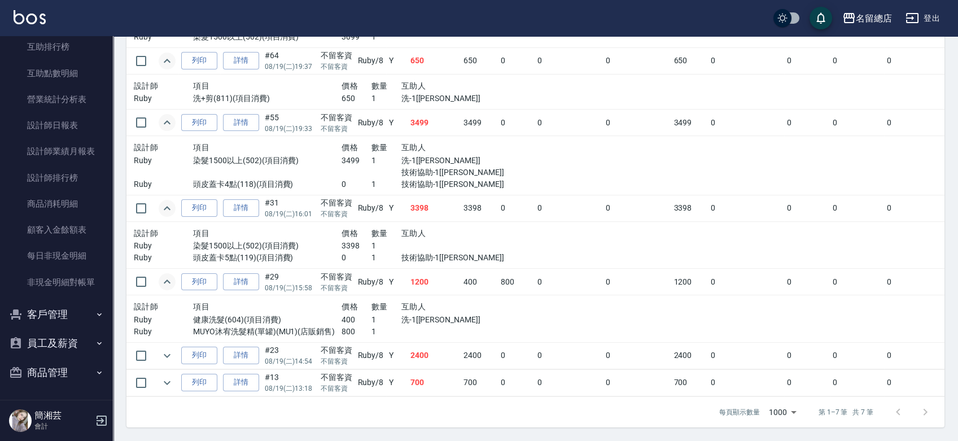
click at [27, 364] on button "商品管理" at bounding box center [57, 372] width 104 height 29
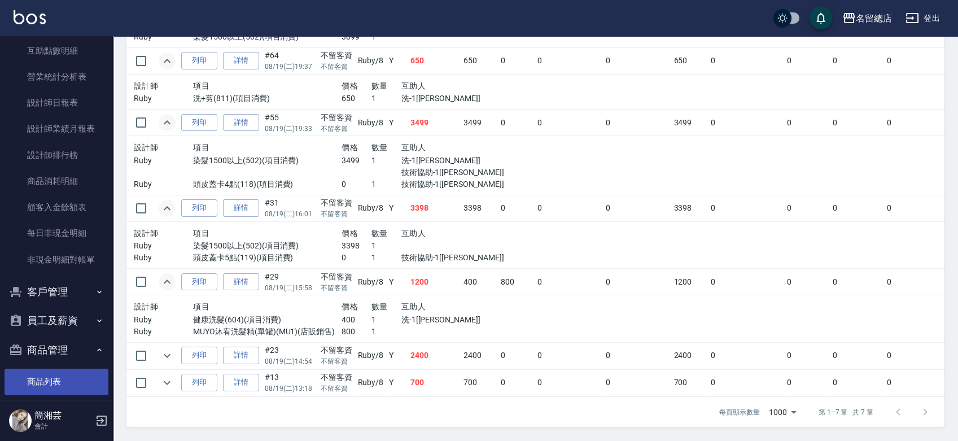
scroll to position [430, 0]
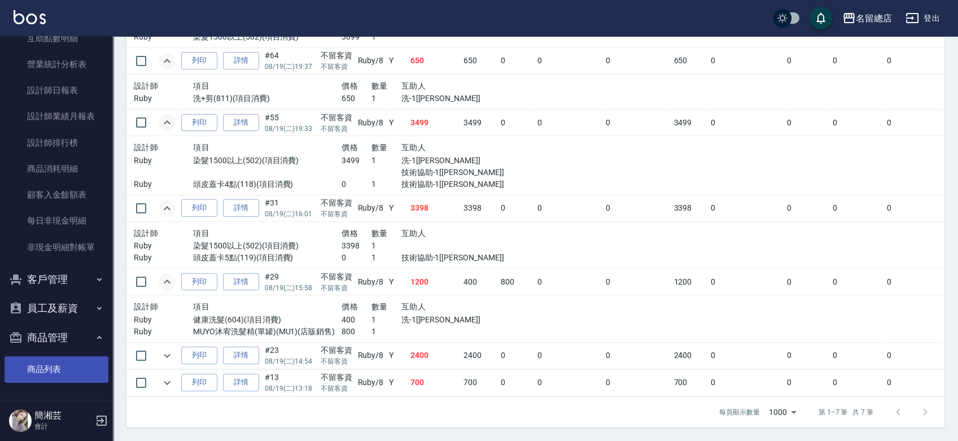
click at [58, 371] on link "商品列表" at bounding box center [57, 369] width 104 height 26
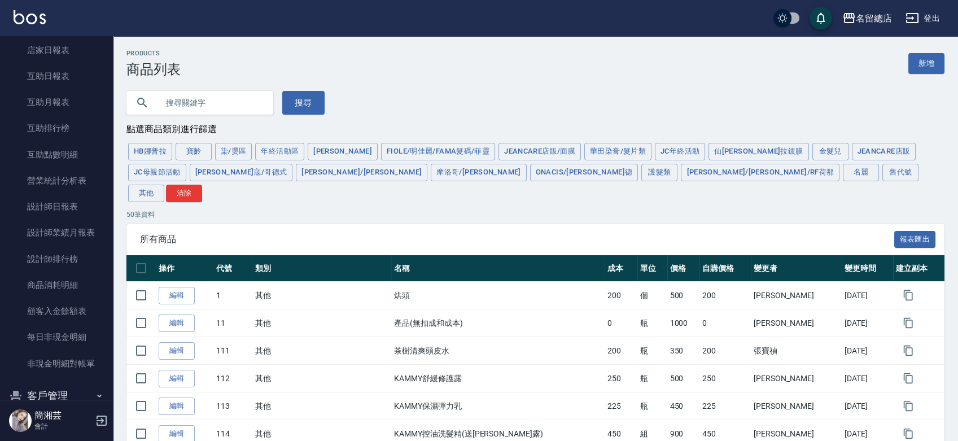
scroll to position [376, 0]
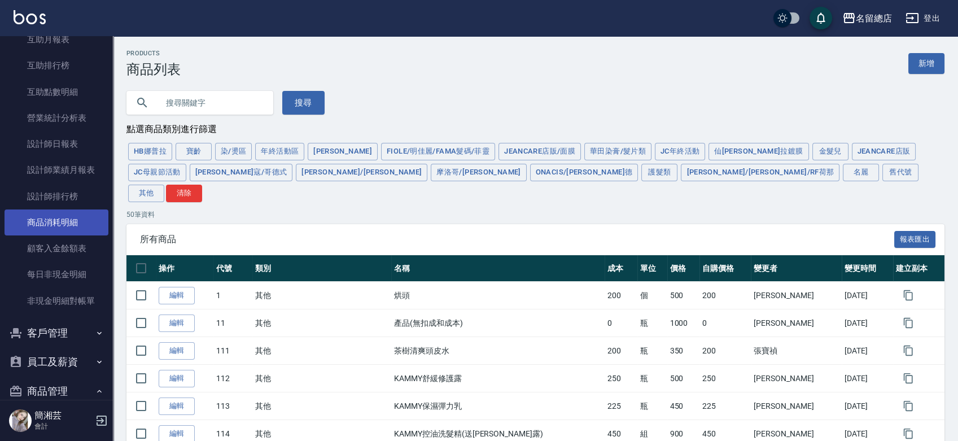
click at [75, 224] on link "商品消耗明細" at bounding box center [57, 222] width 104 height 26
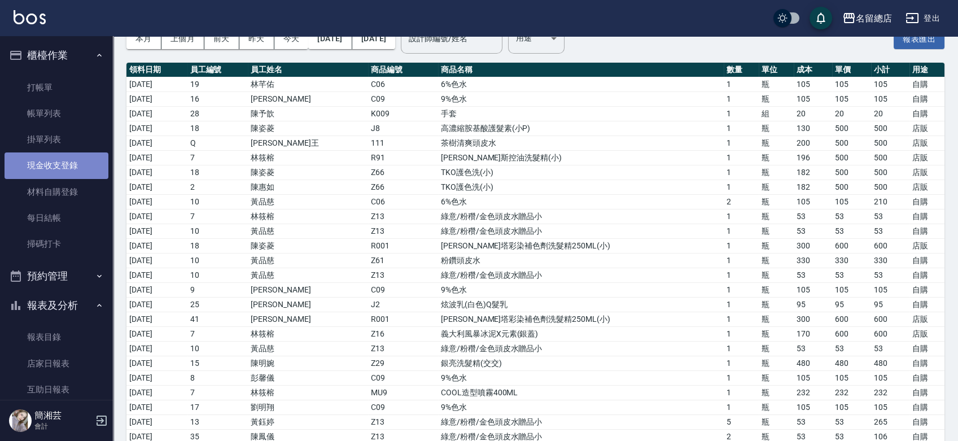
click at [59, 168] on link "現金收支登錄" at bounding box center [57, 165] width 104 height 26
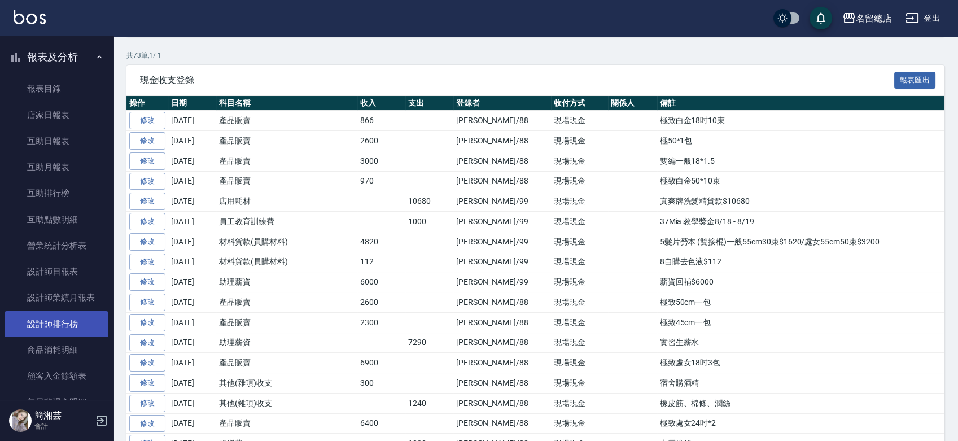
scroll to position [251, 0]
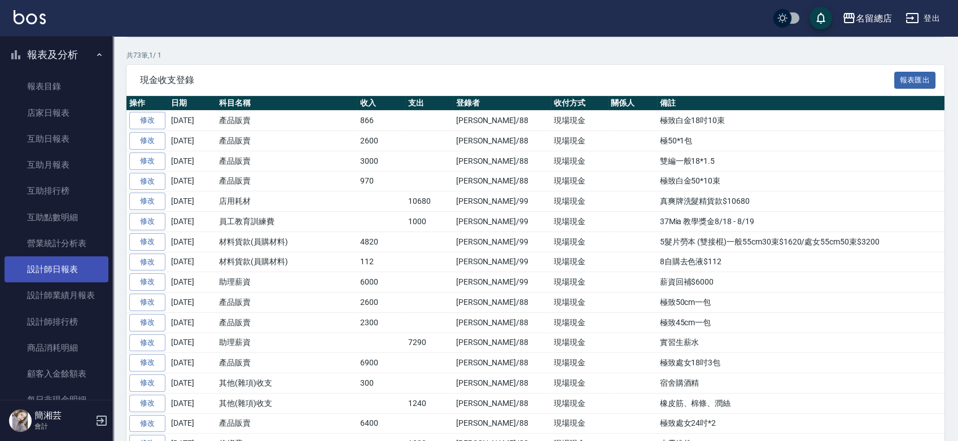
click at [50, 279] on link "設計師日報表" at bounding box center [57, 269] width 104 height 26
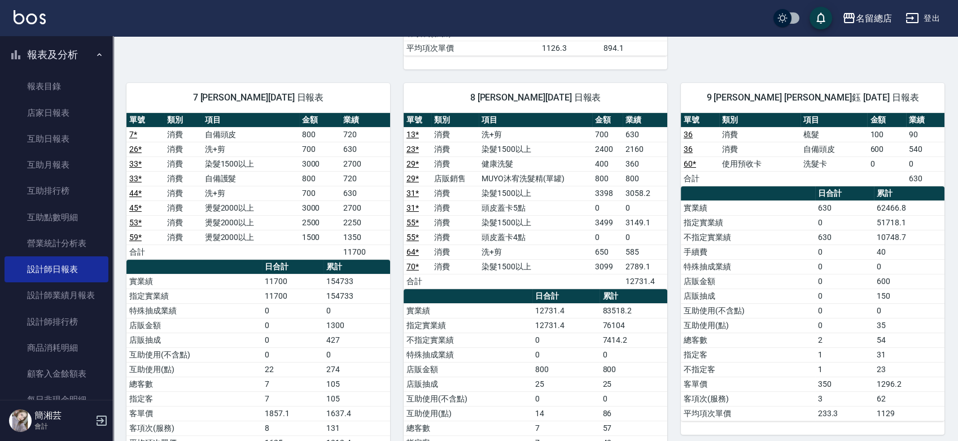
scroll to position [627, 0]
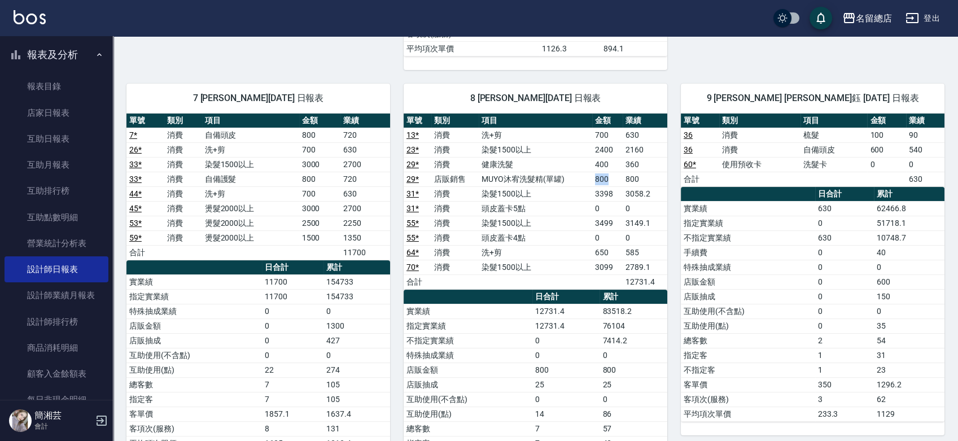
drag, startPoint x: 592, startPoint y: 177, endPoint x: 613, endPoint y: 176, distance: 21.5
click at [613, 176] on tr "29 * 店販銷售 MUYO沐宥洗髮精(單罐) 800 800" at bounding box center [536, 179] width 264 height 15
click at [617, 179] on td "800" at bounding box center [607, 179] width 30 height 15
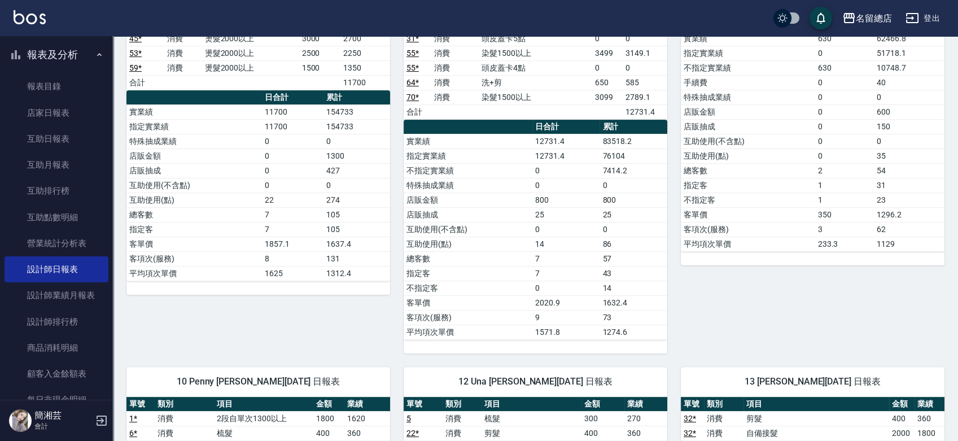
scroll to position [815, 0]
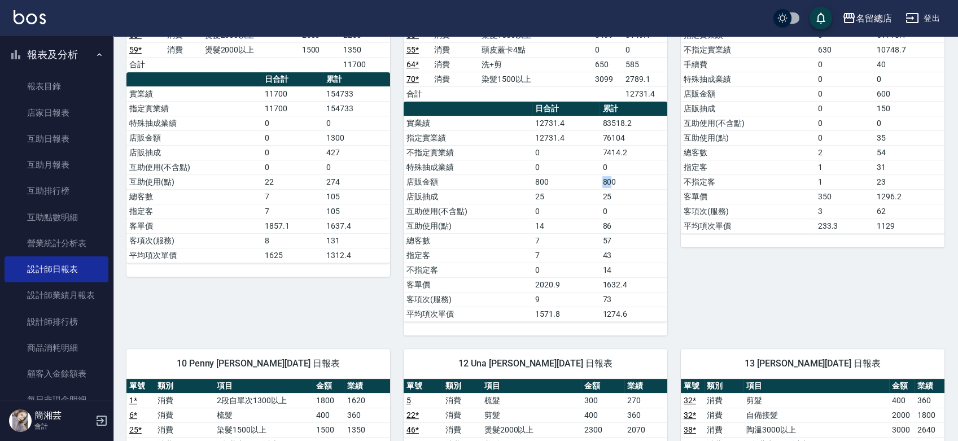
drag, startPoint x: 613, startPoint y: 179, endPoint x: 586, endPoint y: 181, distance: 27.1
click at [586, 181] on tr "店販金額 800 800" at bounding box center [536, 181] width 264 height 15
click at [633, 199] on td "25" at bounding box center [633, 196] width 68 height 15
drag, startPoint x: 608, startPoint y: 180, endPoint x: 627, endPoint y: 180, distance: 18.6
click at [620, 180] on td "800" at bounding box center [633, 181] width 68 height 15
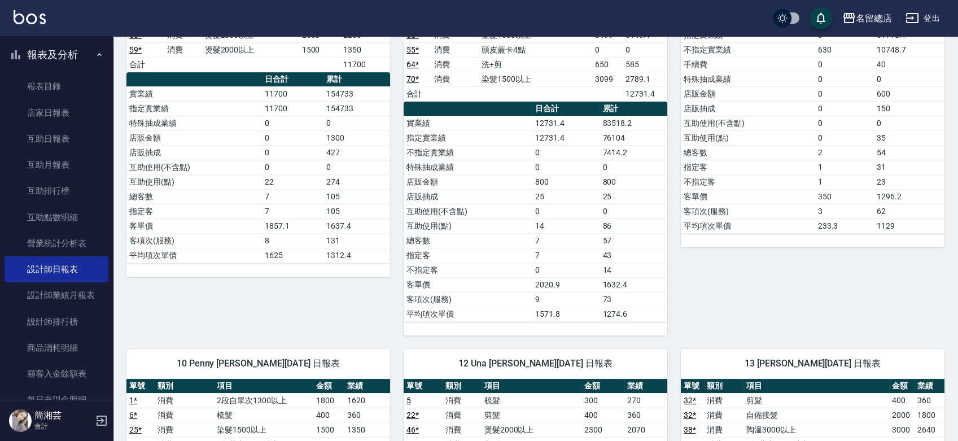
click at [632, 204] on td "0" at bounding box center [633, 211] width 68 height 15
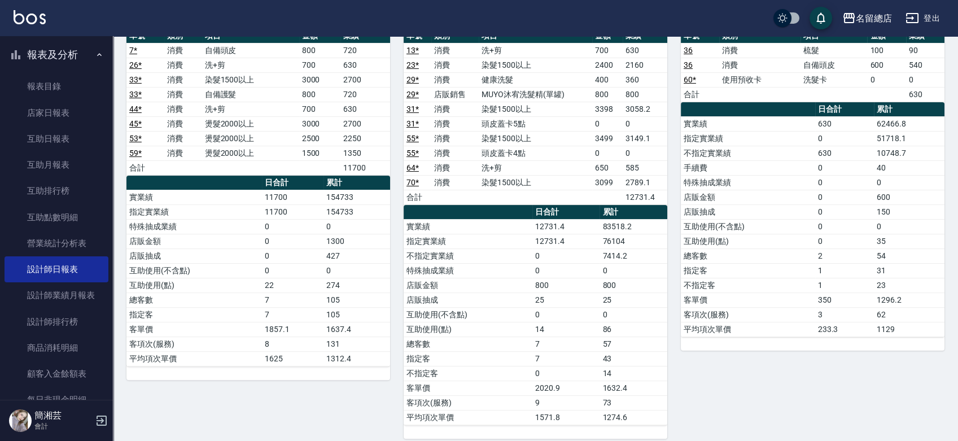
scroll to position [690, 0]
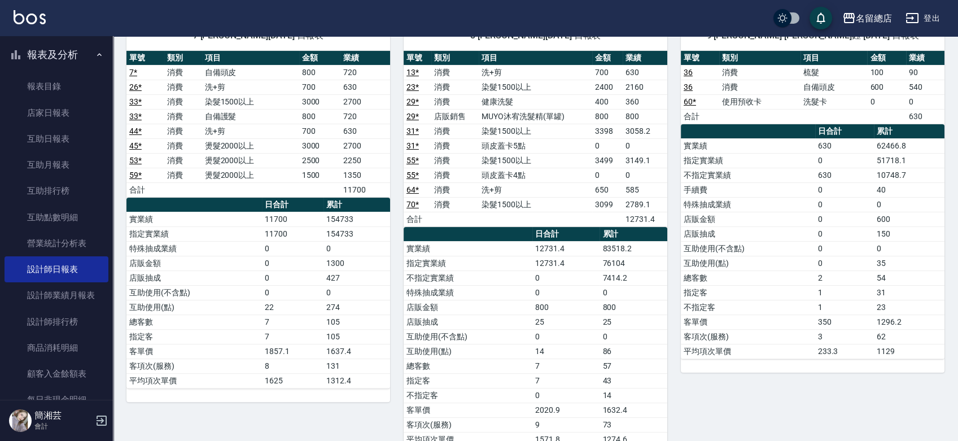
click at [99, 421] on icon "button" at bounding box center [102, 421] width 14 height 14
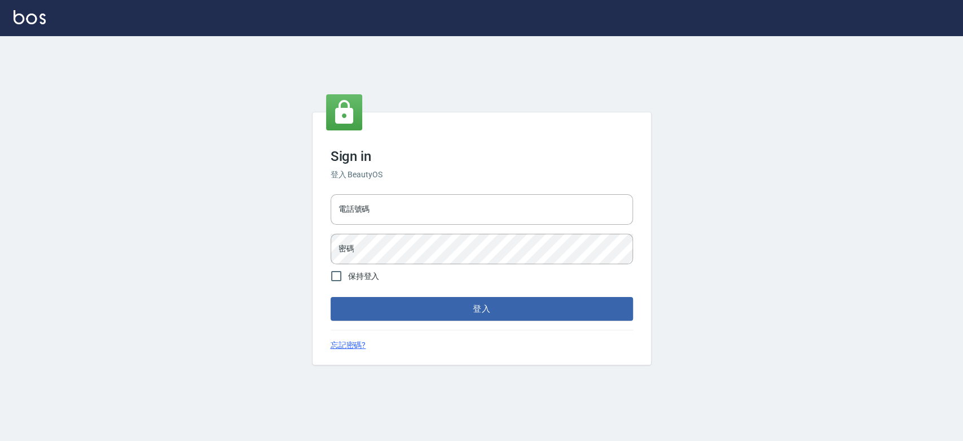
click at [545, 46] on div "Sign in 登入 BeautyOS 電話號碼 電話號碼 密碼 密碼 保持登入 登入 忘記密碼?" at bounding box center [481, 238] width 963 height 405
